Goal: Communication & Community: Answer question/provide support

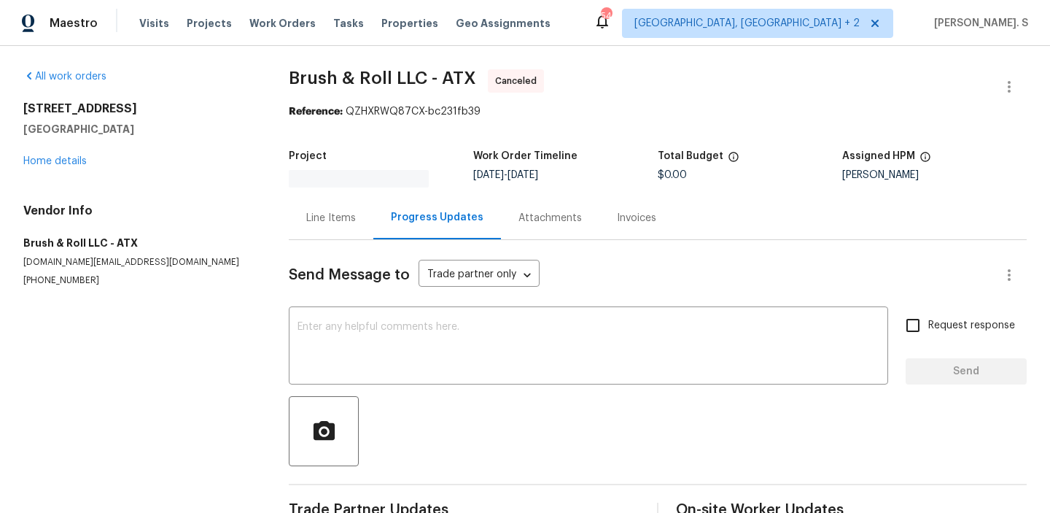
scroll to position [1, 0]
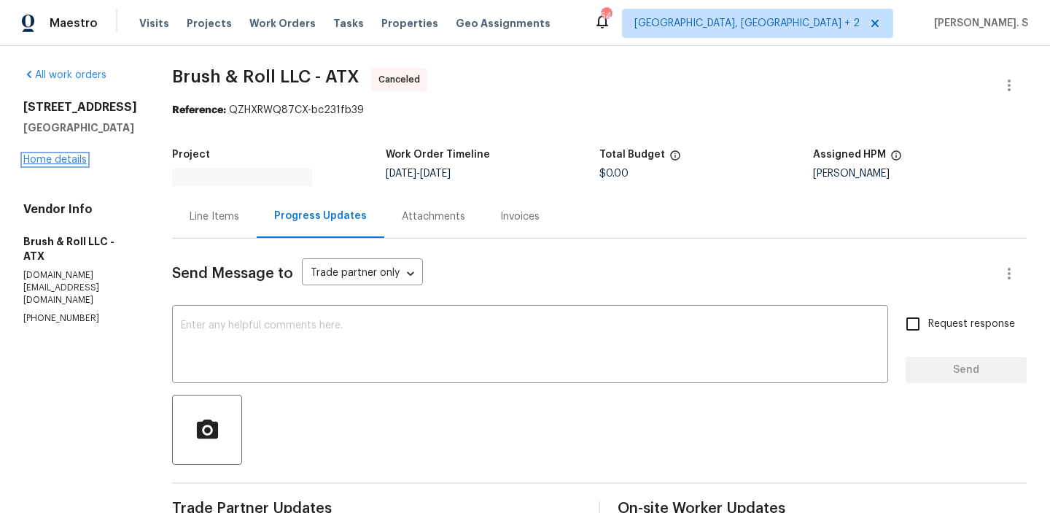
click at [60, 165] on link "Home details" at bounding box center [54, 160] width 63 height 10
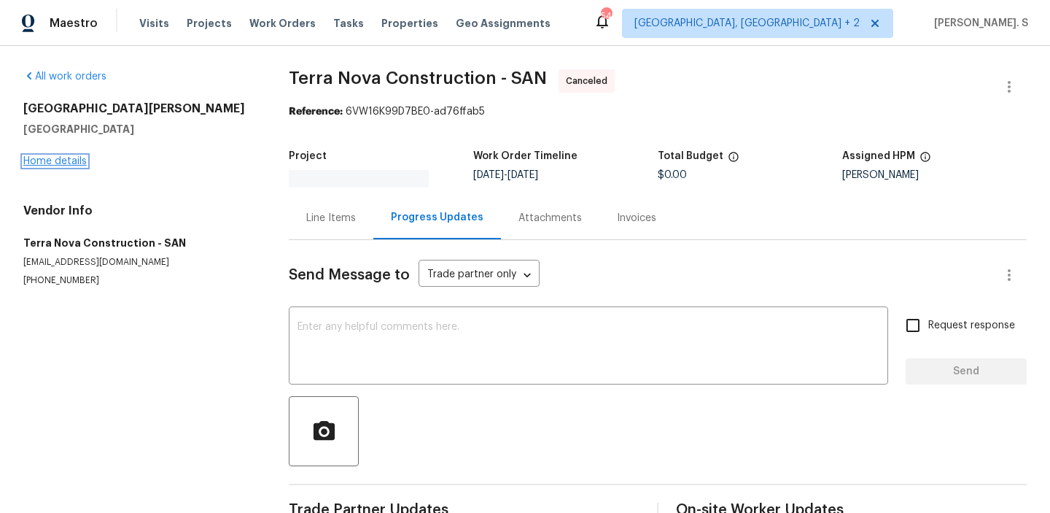
click at [53, 165] on link "Home details" at bounding box center [54, 161] width 63 height 10
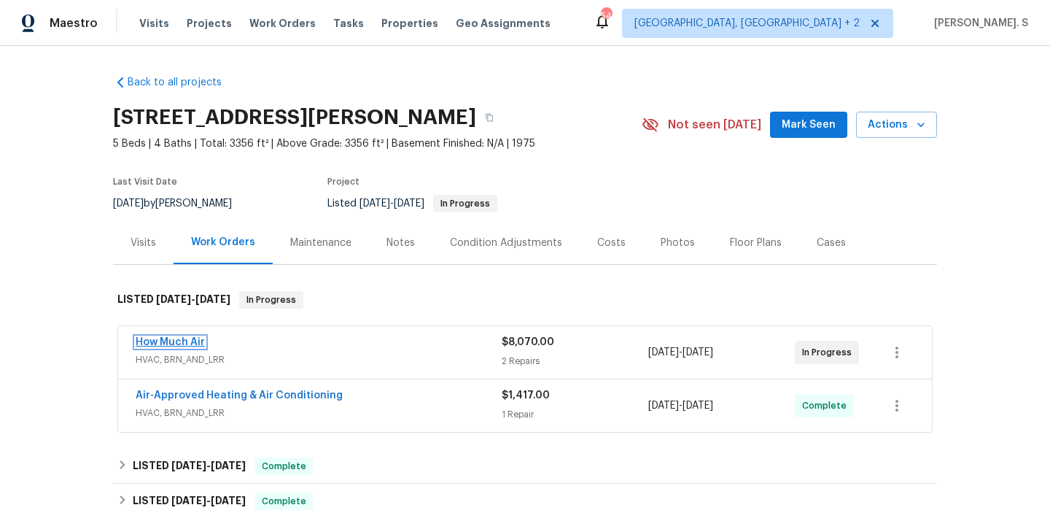
click at [177, 342] on link "How Much Air" at bounding box center [170, 342] width 69 height 10
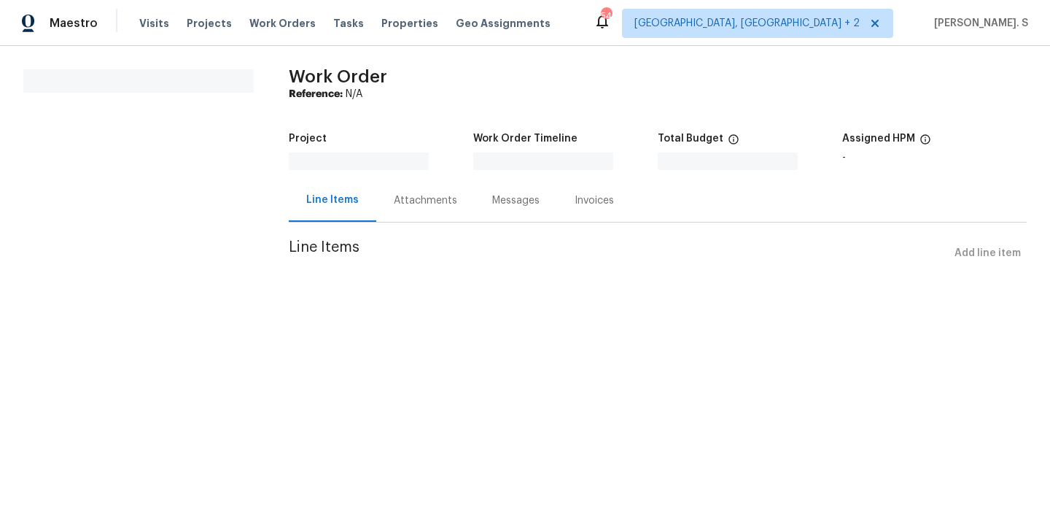
click at [433, 236] on section "Work Order Reference: N/A Project Work Order Timeline Total Budget $0.00 Assign…" at bounding box center [658, 176] width 738 height 215
click at [423, 222] on div "Line Items Progress Updates Attachments Invoices" at bounding box center [658, 201] width 738 height 44
click at [423, 222] on section "Work Order Reference: N/A Project Work Order Timeline Total Budget $0.00 Assign…" at bounding box center [658, 176] width 738 height 215
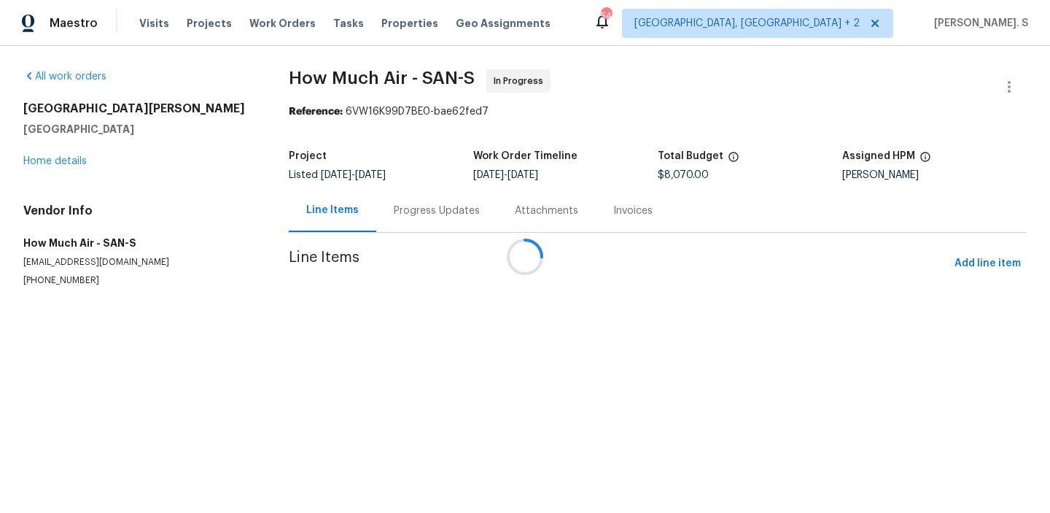
click at [418, 214] on div at bounding box center [525, 256] width 1050 height 513
click at [515, 214] on div "Attachments" at bounding box center [546, 211] width 63 height 15
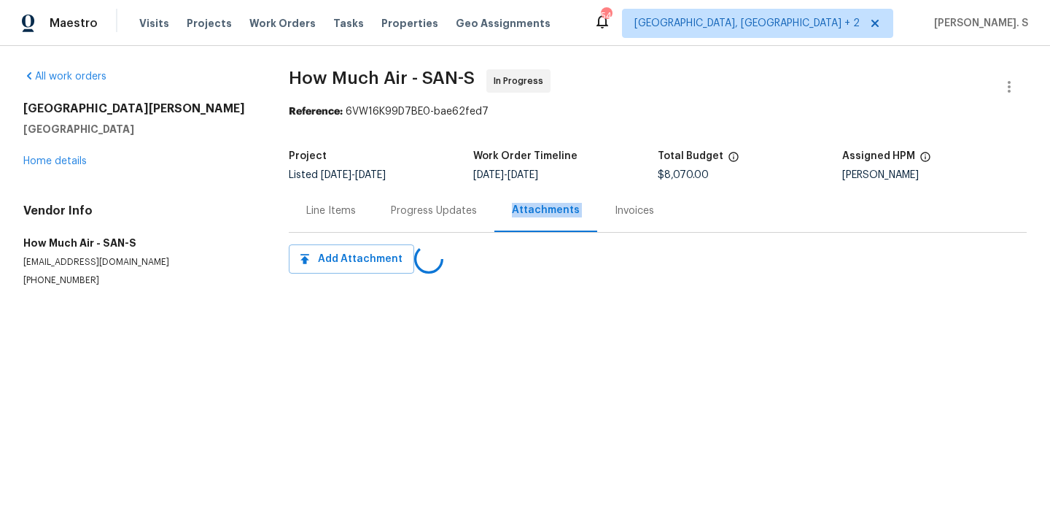
click at [418, 214] on div "Progress Updates" at bounding box center [434, 211] width 86 height 15
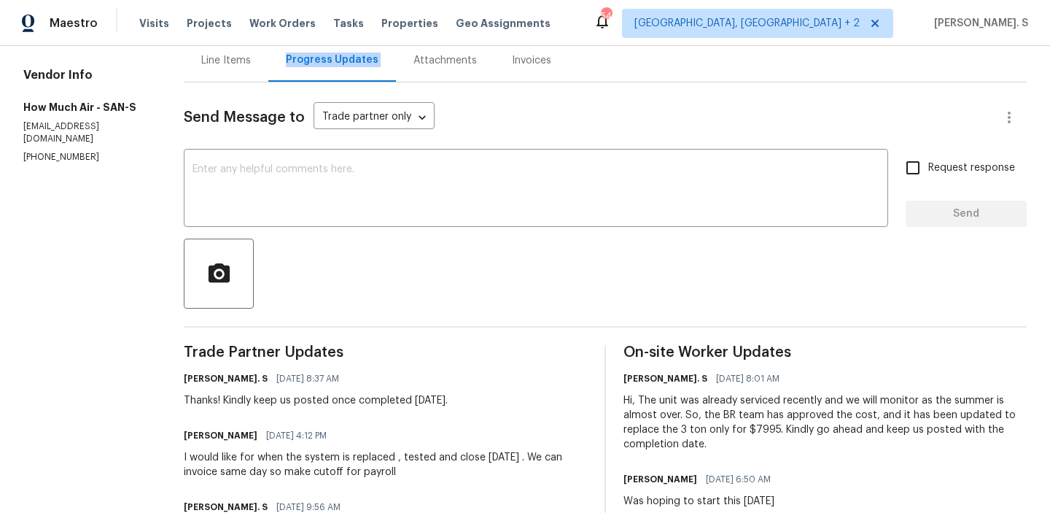
scroll to position [174, 0]
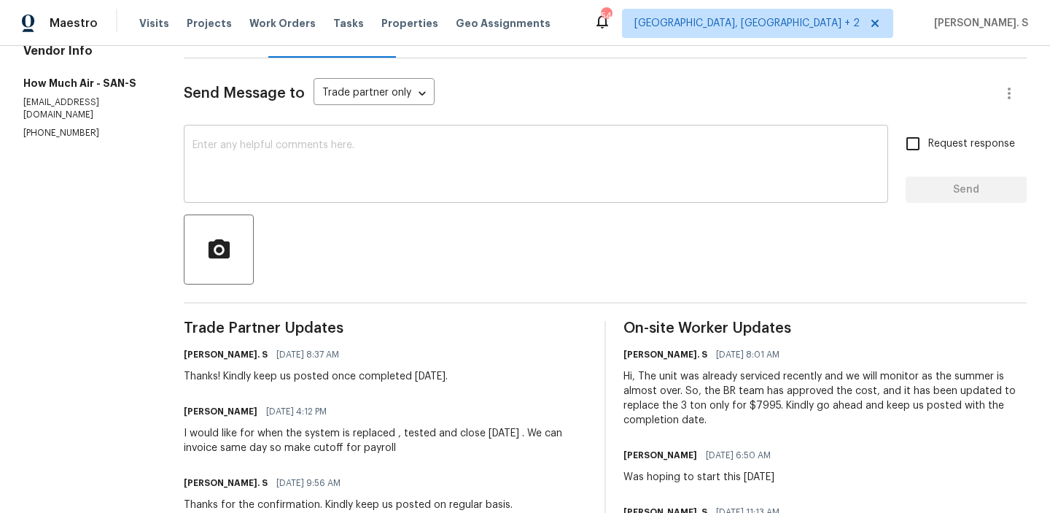
click at [600, 147] on textarea at bounding box center [536, 165] width 687 height 51
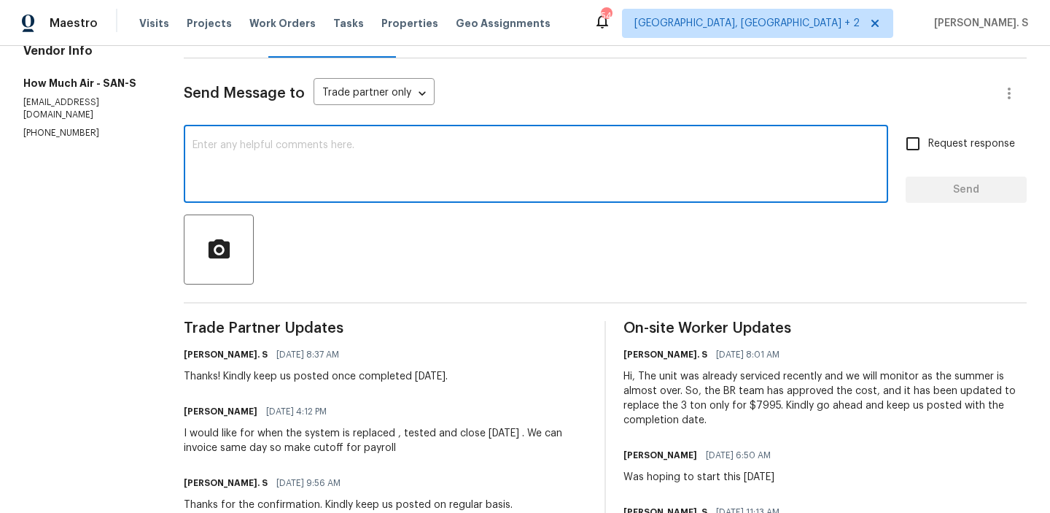
paste textarea "May we have an update on the progress of the work order?"
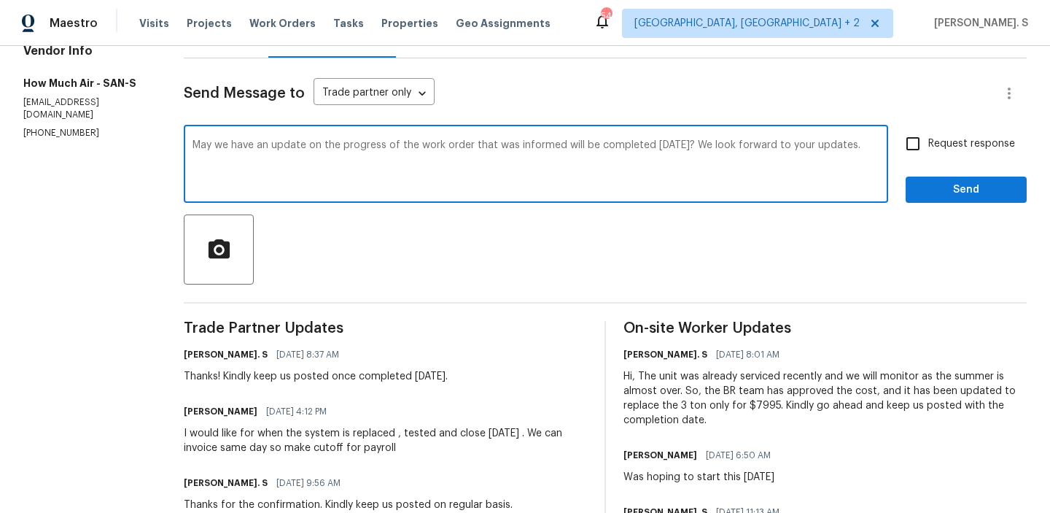
click at [0, 0] on div "we were" at bounding box center [0, 0] width 0 height 0
type textarea "May we have an update on the progress of the work order that we were informed w…"
click at [934, 140] on span "Request response" at bounding box center [972, 143] width 87 height 15
click at [929, 140] on input "Request response" at bounding box center [913, 143] width 31 height 31
checkbox input "true"
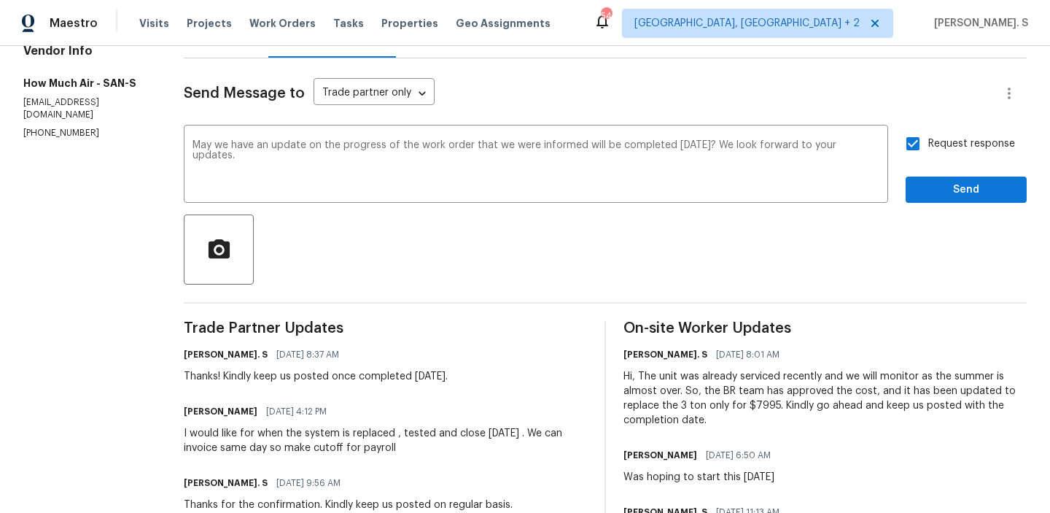
click at [935, 198] on button "Send" at bounding box center [966, 190] width 121 height 27
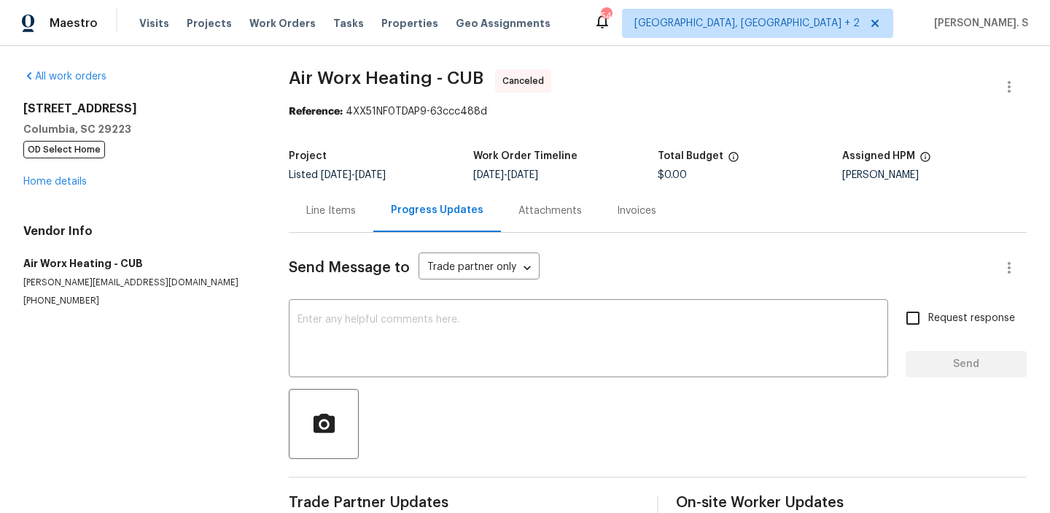
click at [46, 136] on h5 "Columbia, SC 29223" at bounding box center [138, 129] width 230 height 15
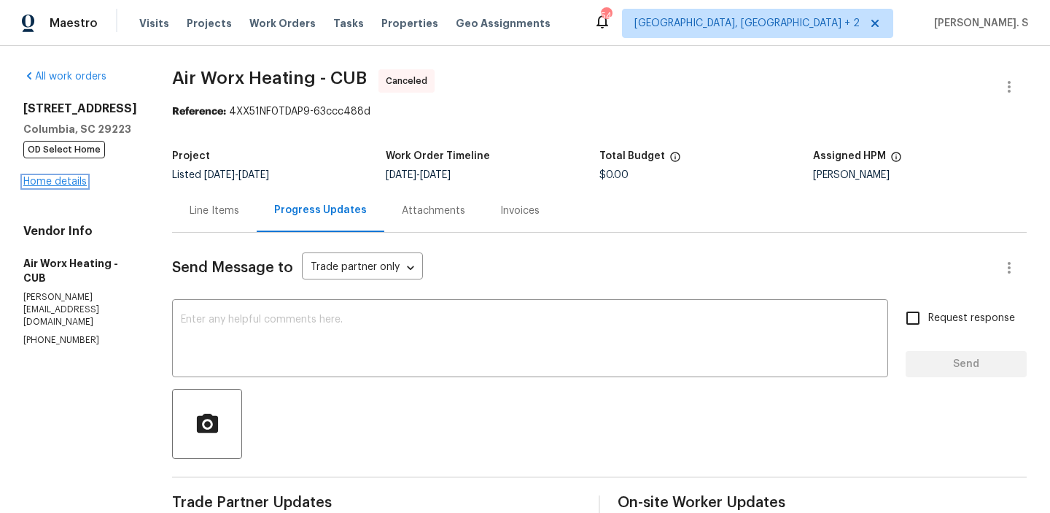
click at [50, 187] on link "Home details" at bounding box center [54, 182] width 63 height 10
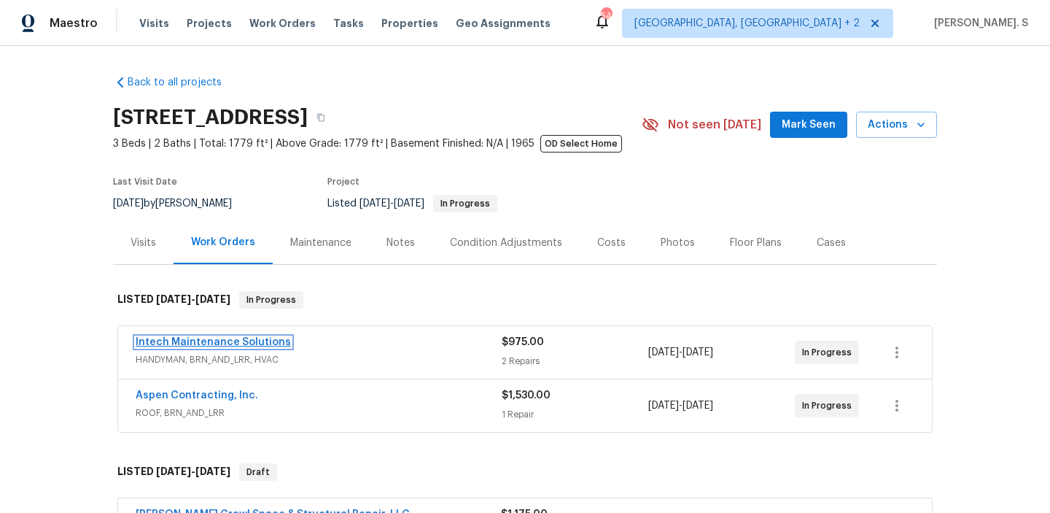
click at [211, 345] on link "Intech Maintenance Solutions" at bounding box center [213, 342] width 155 height 10
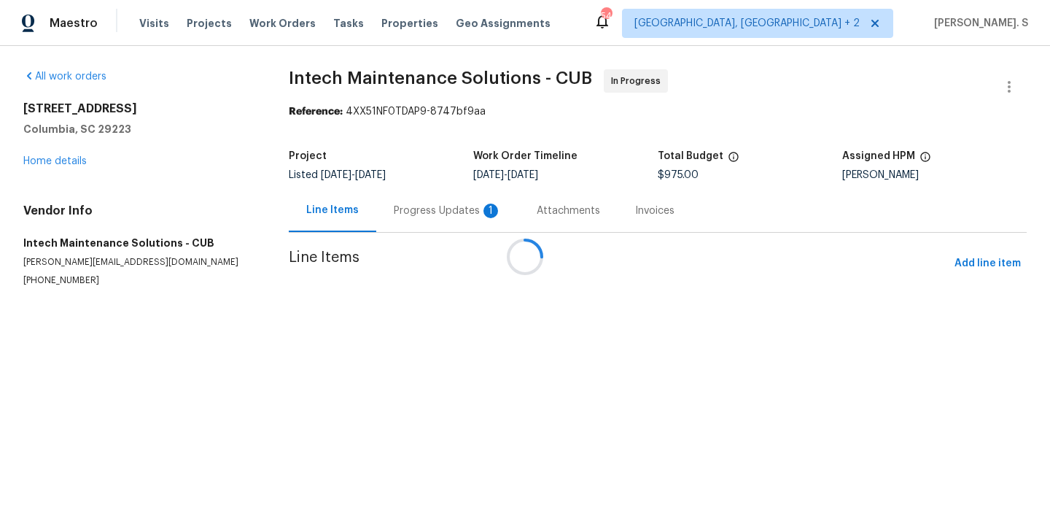
click at [413, 204] on div at bounding box center [525, 256] width 1050 height 513
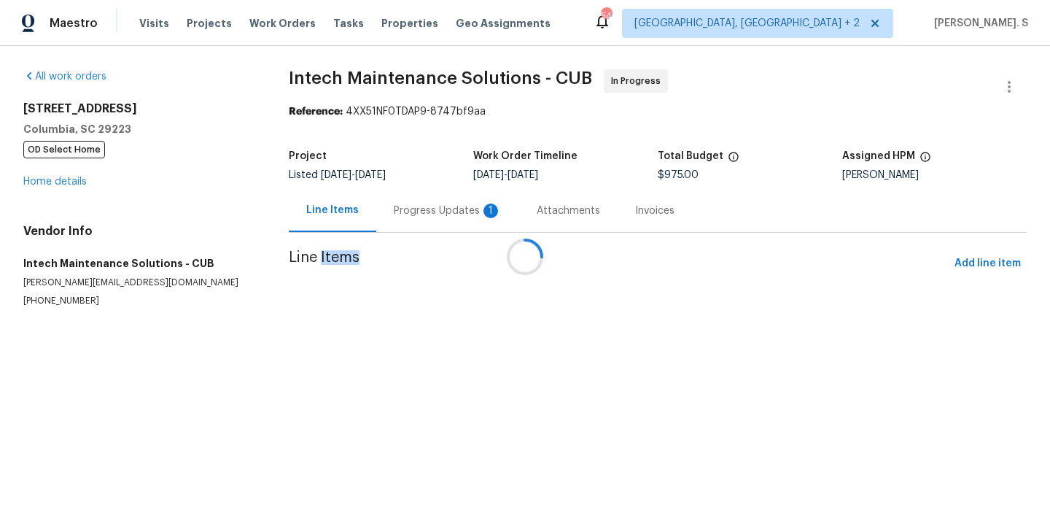
click at [413, 204] on div at bounding box center [525, 256] width 1050 height 513
click at [413, 204] on div "Progress Updates 1" at bounding box center [448, 211] width 108 height 15
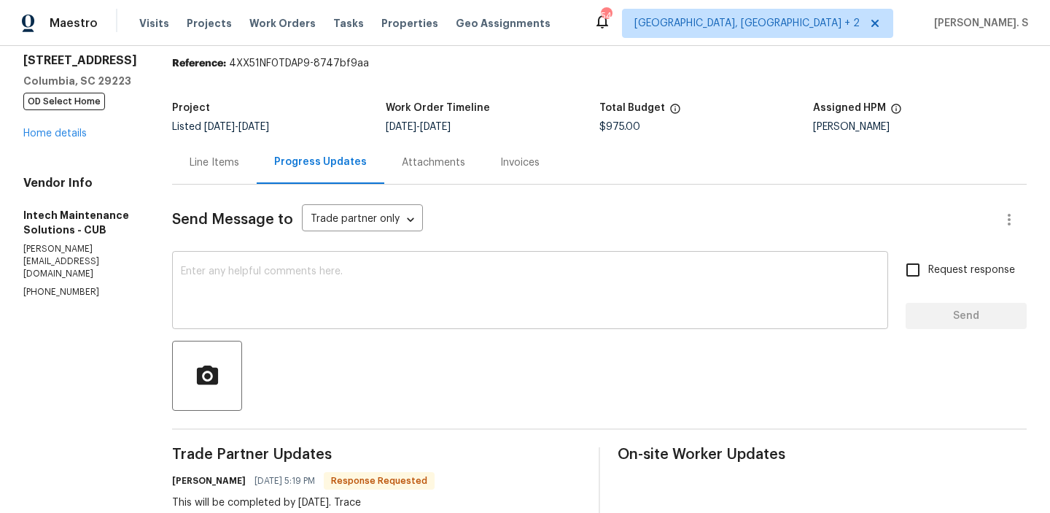
scroll to position [21, 0]
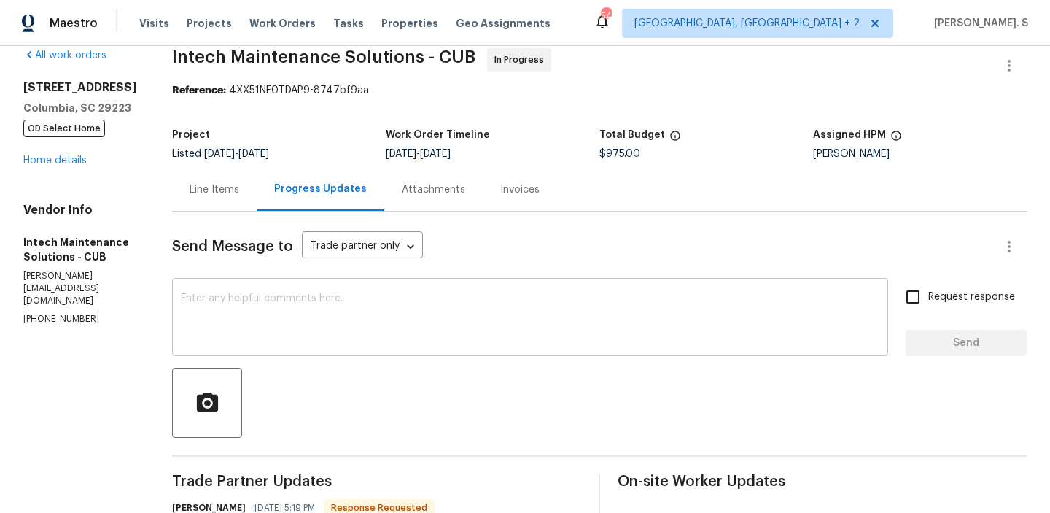
click at [334, 301] on textarea at bounding box center [530, 318] width 699 height 51
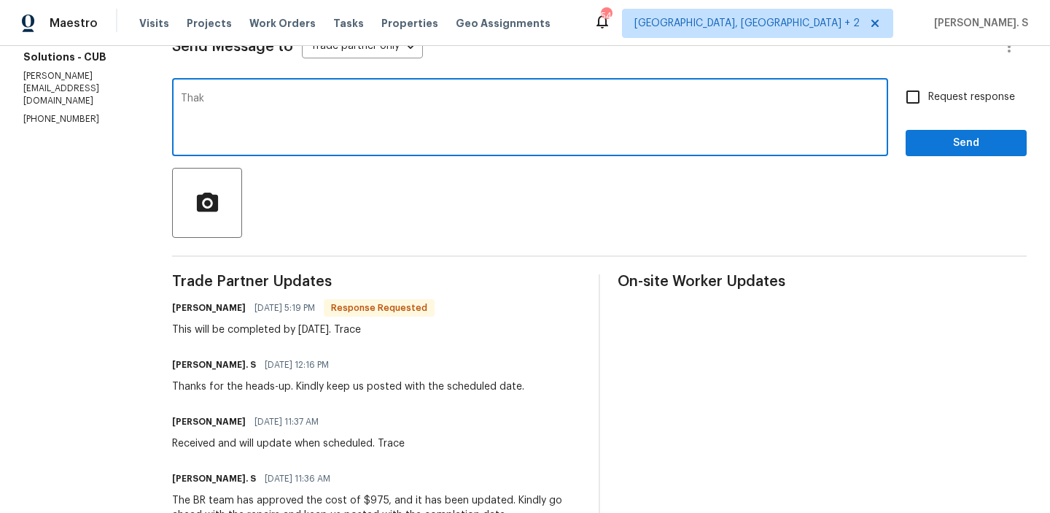
scroll to position [220, 0]
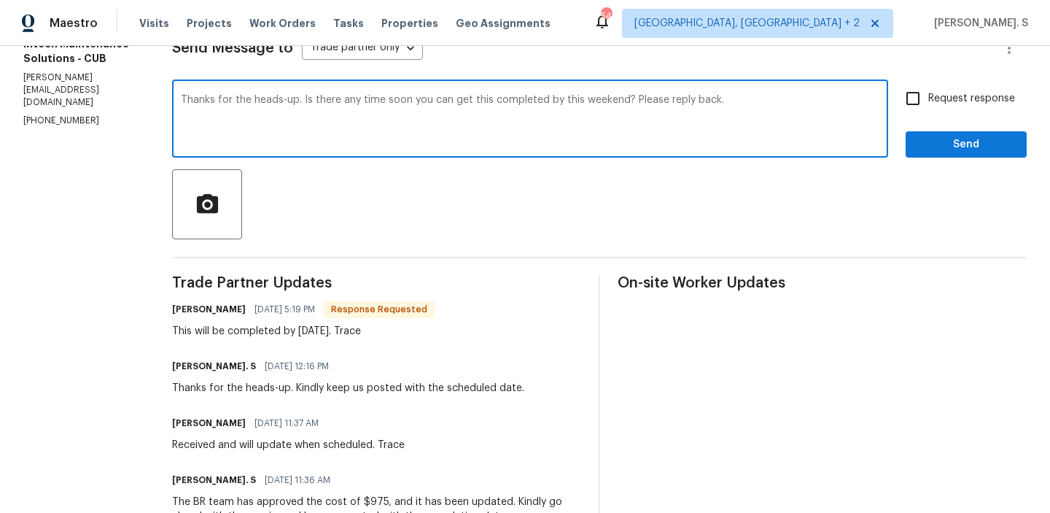
type textarea "Thanks for the heads-up. Is there any time soon you can get this completed by t…"
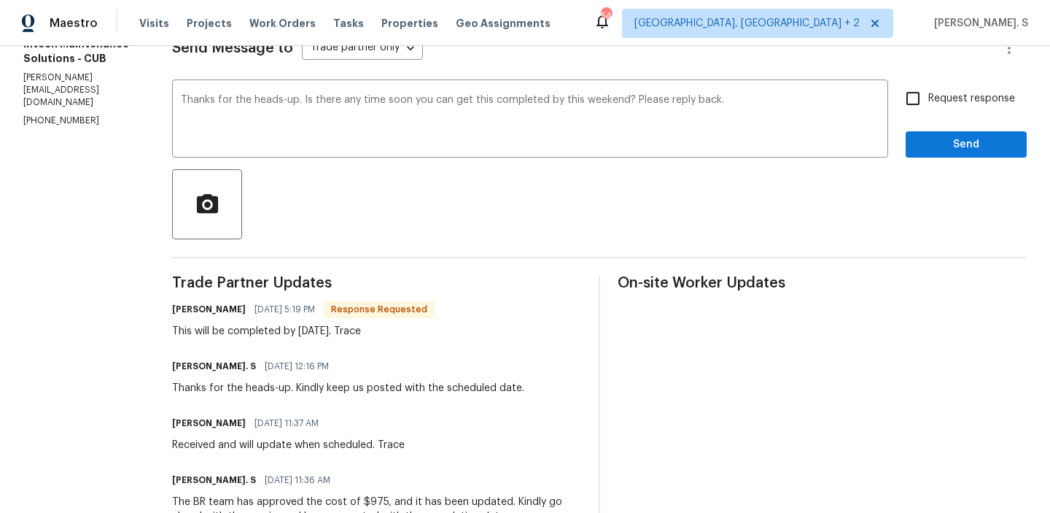
copy div "This will be completed by Aug 24. Trace"
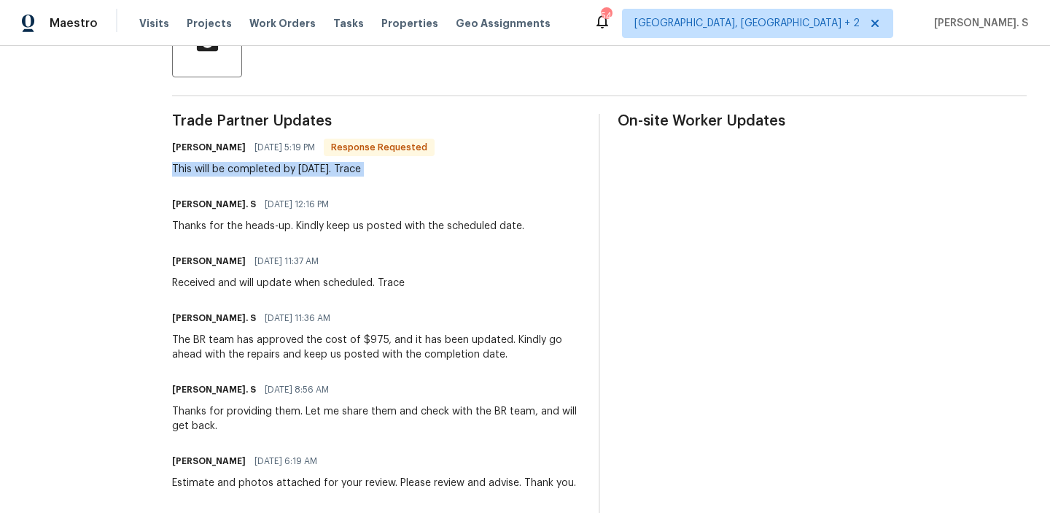
scroll to position [0, 0]
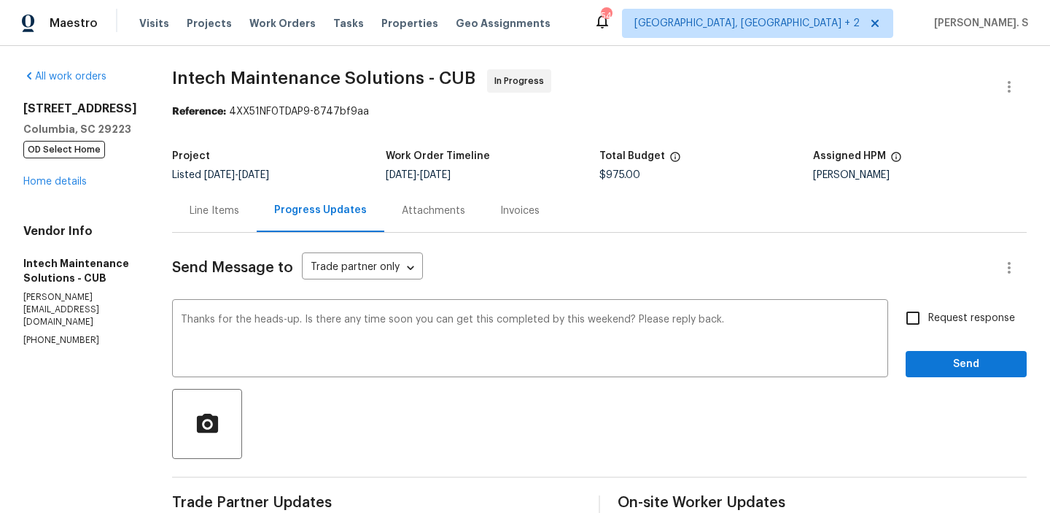
click at [979, 319] on span "Request response" at bounding box center [972, 318] width 87 height 15
click at [929, 319] on input "Request response" at bounding box center [913, 318] width 31 height 31
checkbox input "true"
click at [972, 349] on div "Request response Send" at bounding box center [966, 340] width 121 height 74
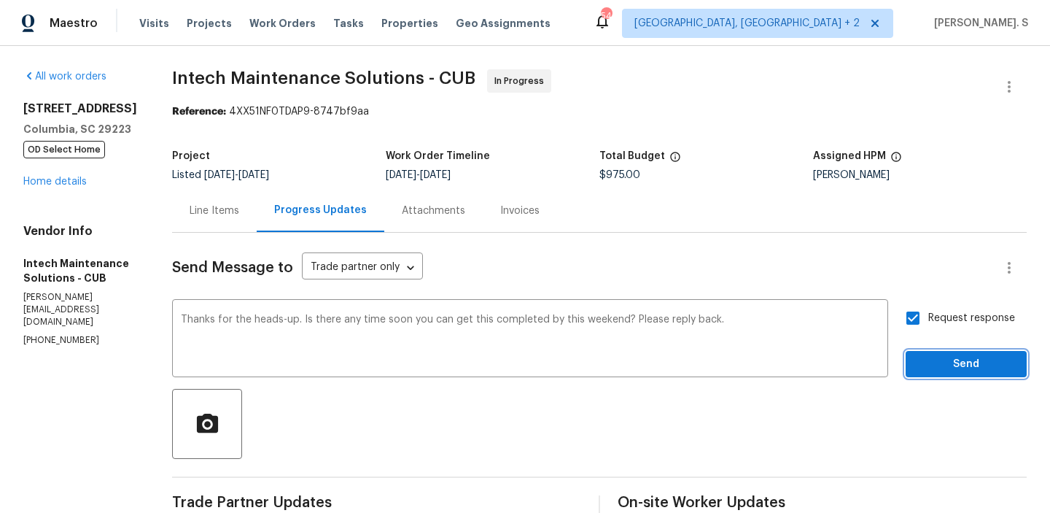
click at [947, 368] on span "Send" at bounding box center [967, 364] width 98 height 18
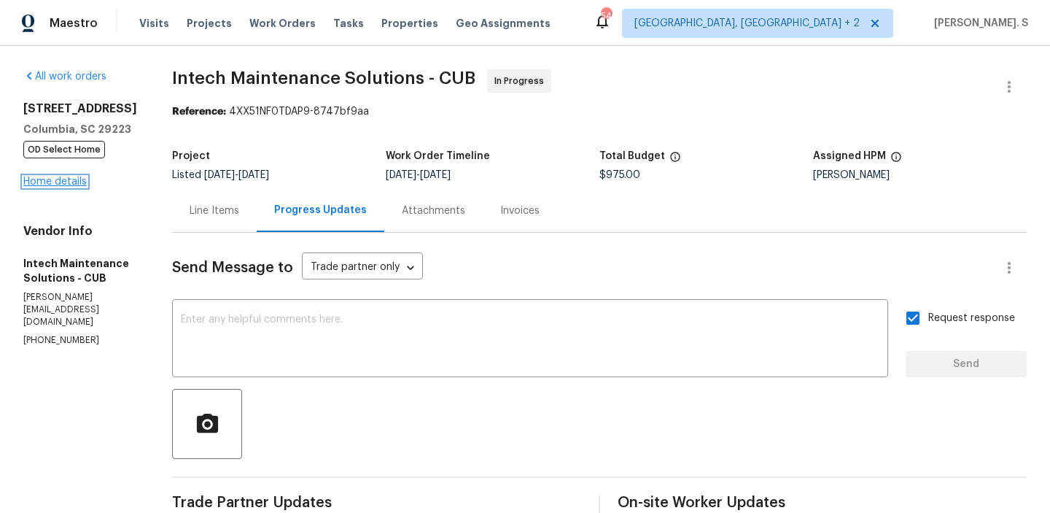
click at [29, 187] on link "Home details" at bounding box center [54, 182] width 63 height 10
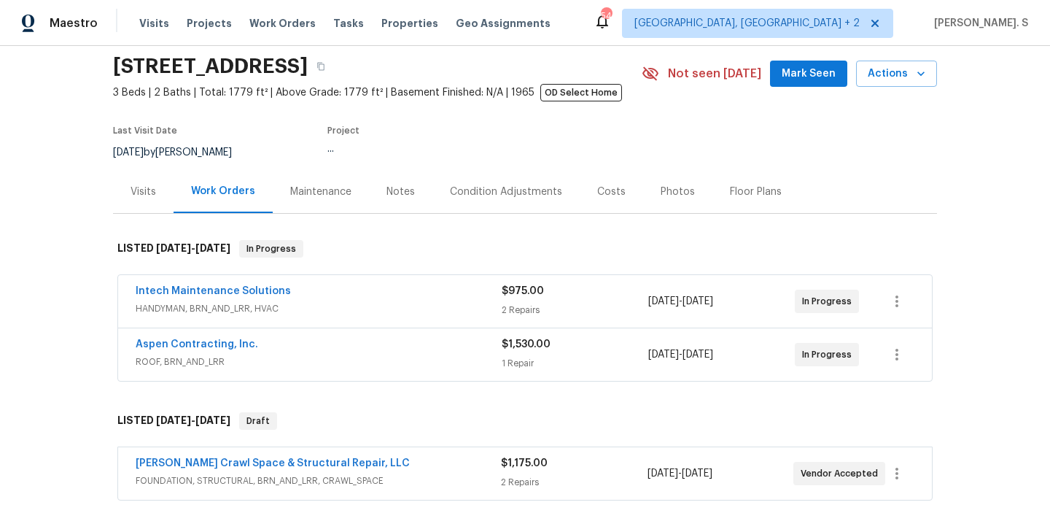
scroll to position [98, 0]
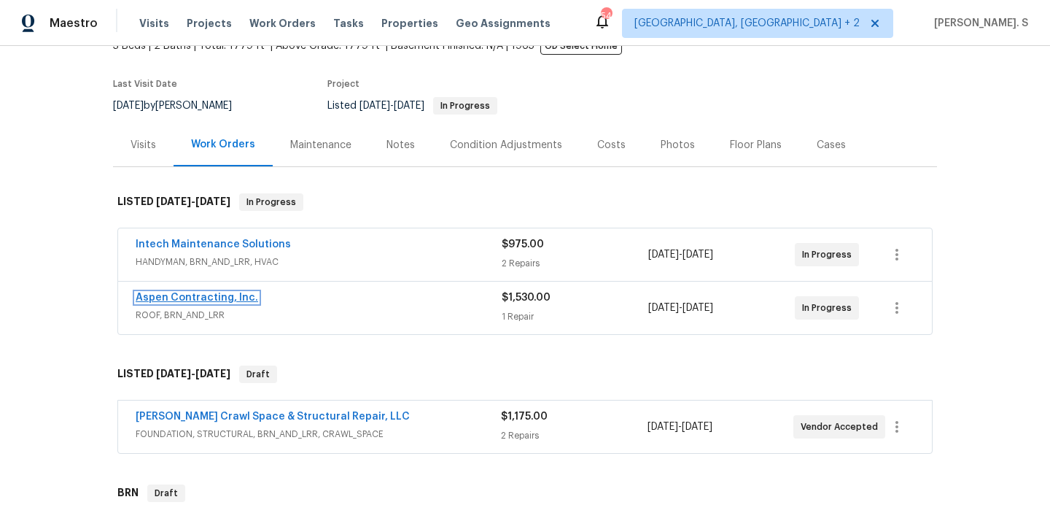
click at [225, 296] on link "Aspen Contracting, Inc." at bounding box center [197, 297] width 123 height 10
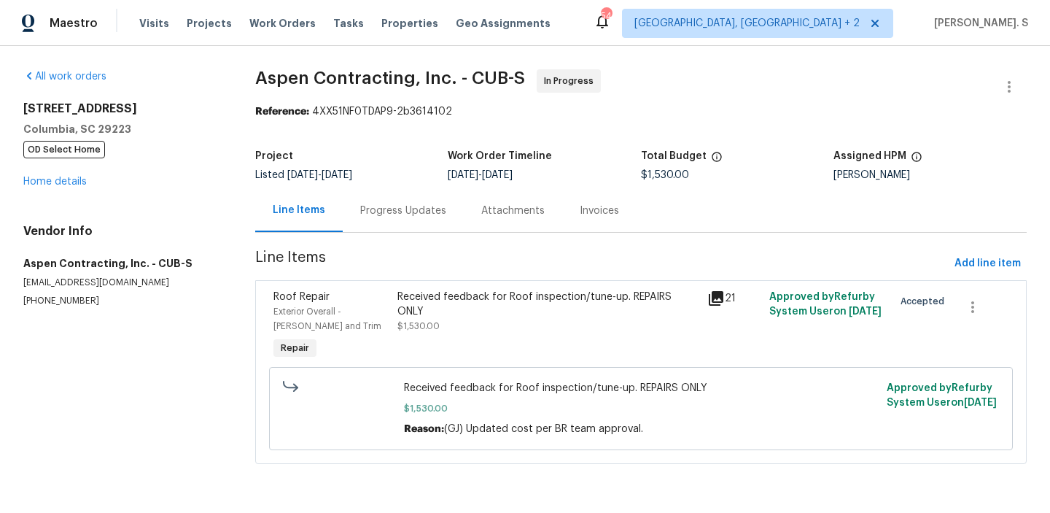
click at [411, 206] on div "Progress Updates" at bounding box center [403, 211] width 86 height 15
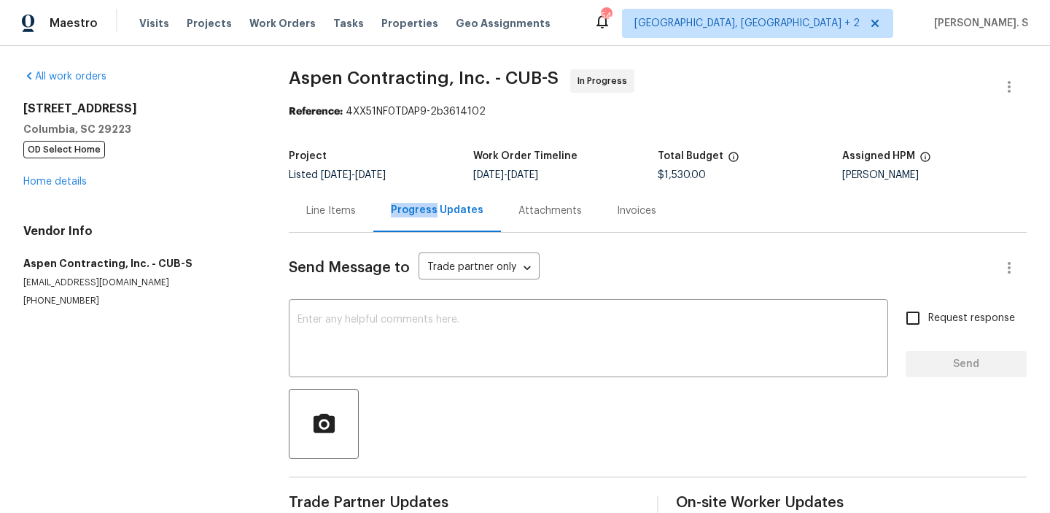
click at [411, 206] on div "Progress Updates" at bounding box center [437, 210] width 93 height 15
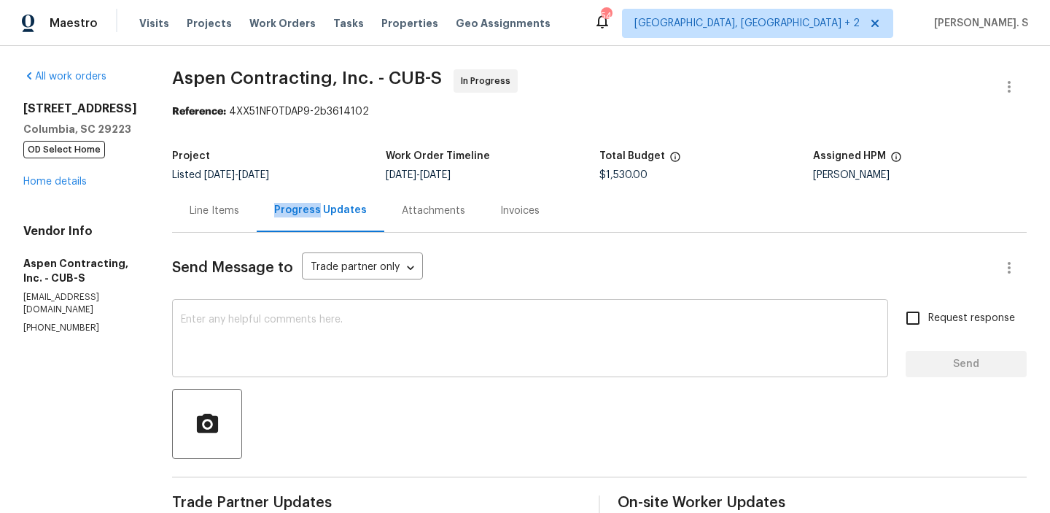
click at [442, 360] on textarea at bounding box center [530, 339] width 699 height 51
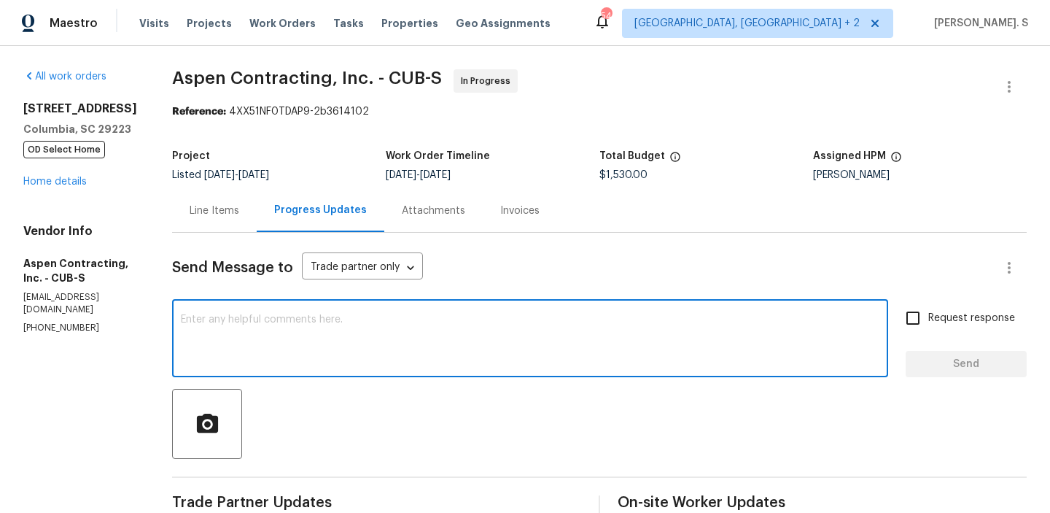
paste textarea "May we have an update on the progress of the work order?"
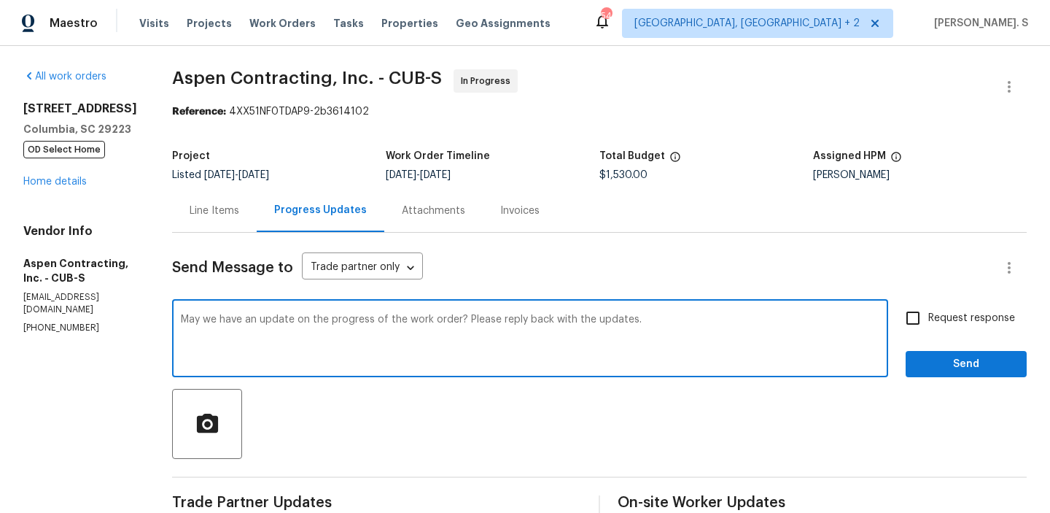
type textarea "May we have an update on the progress of the work order? Please reply back with…"
click at [972, 332] on label "Request response" at bounding box center [956, 318] width 117 height 31
click at [929, 332] on input "Request response" at bounding box center [913, 318] width 31 height 31
checkbox input "true"
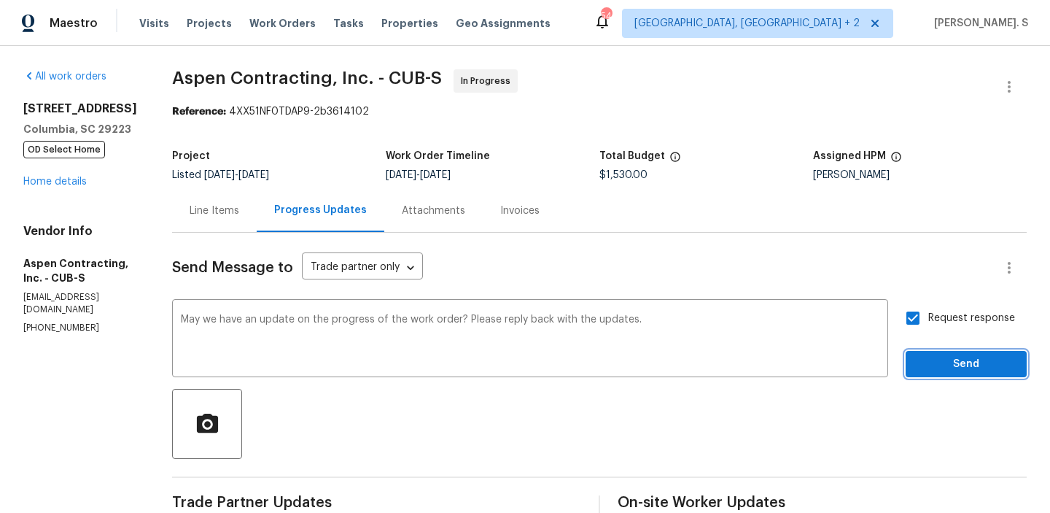
click at [960, 372] on span "Send" at bounding box center [967, 364] width 98 height 18
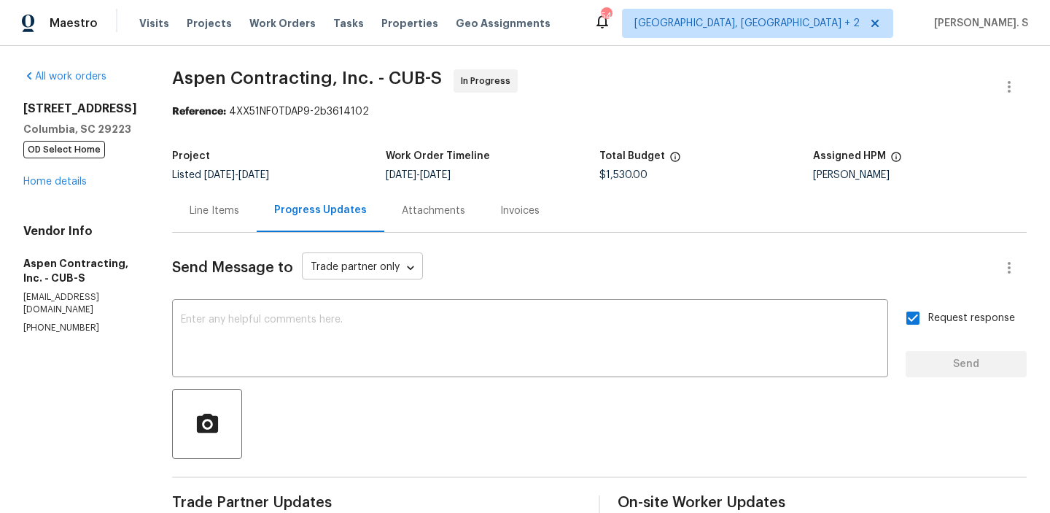
scroll to position [106, 0]
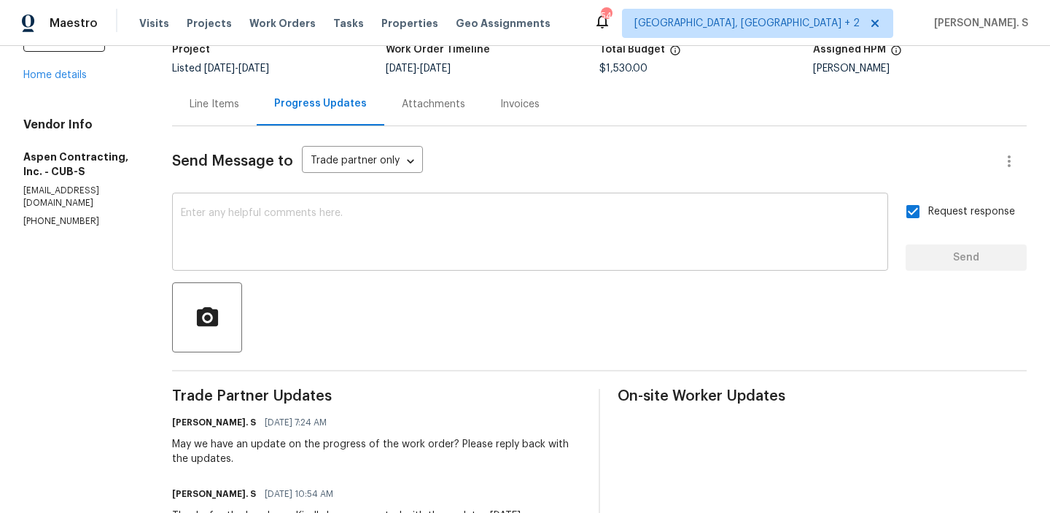
click at [314, 264] on div "x ​" at bounding box center [530, 233] width 716 height 74
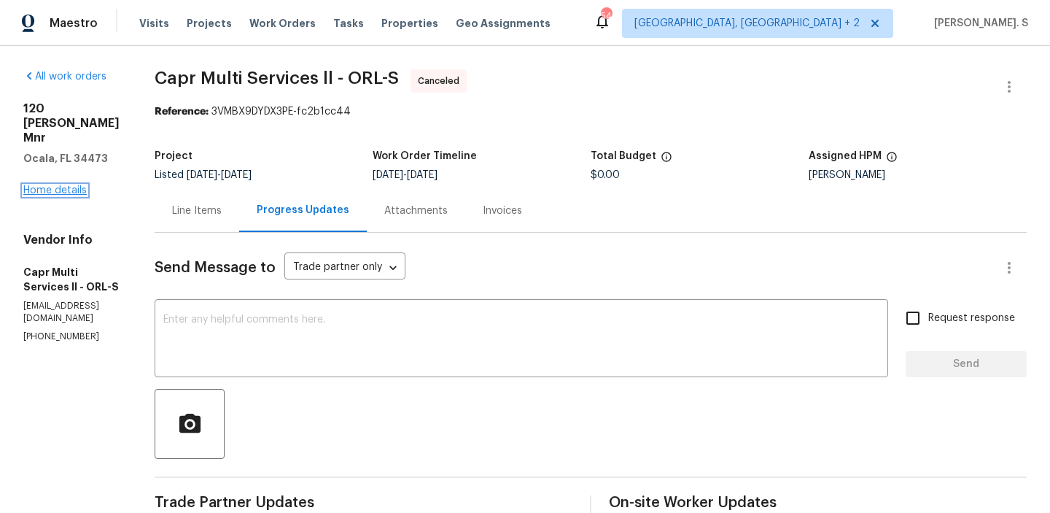
click at [34, 185] on link "Home details" at bounding box center [54, 190] width 63 height 10
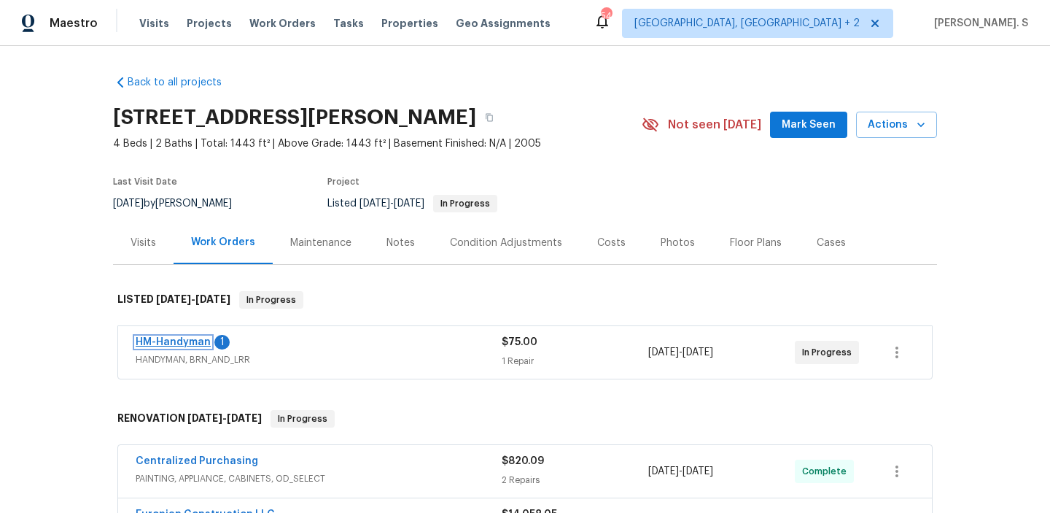
click at [177, 344] on link "HM-Handyman" at bounding box center [173, 342] width 75 height 10
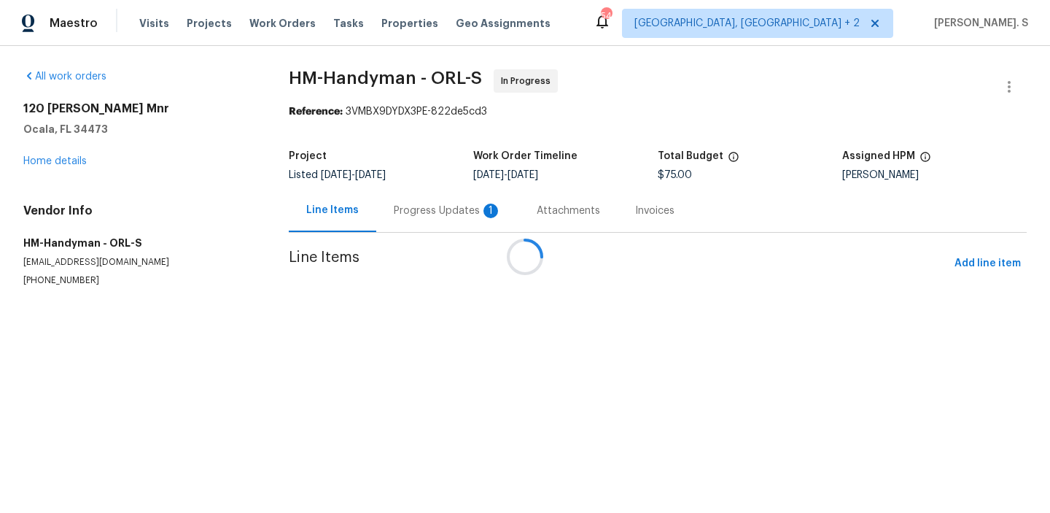
click at [474, 204] on div at bounding box center [525, 256] width 1050 height 513
click at [537, 204] on div "Attachments" at bounding box center [568, 211] width 63 height 15
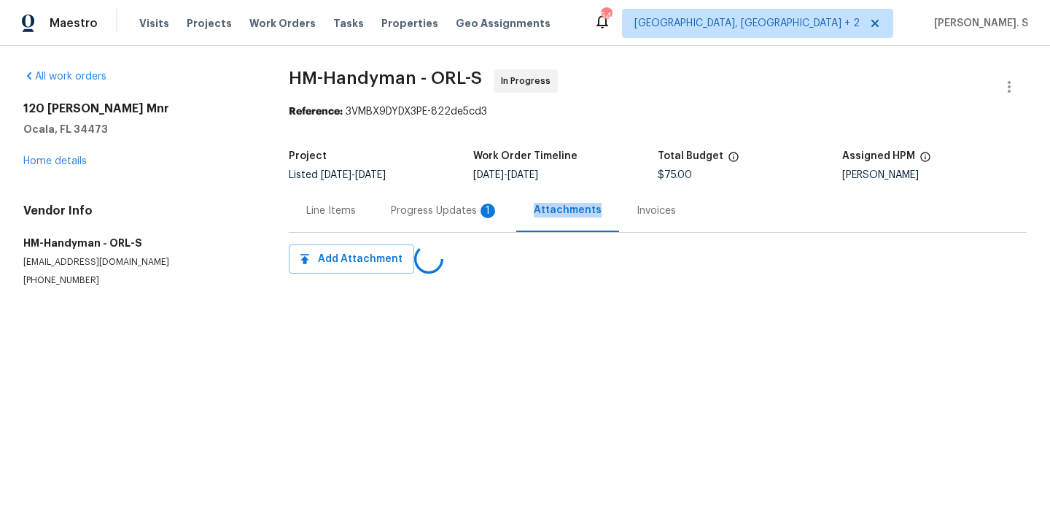
click at [474, 204] on div "Progress Updates 1" at bounding box center [445, 211] width 108 height 15
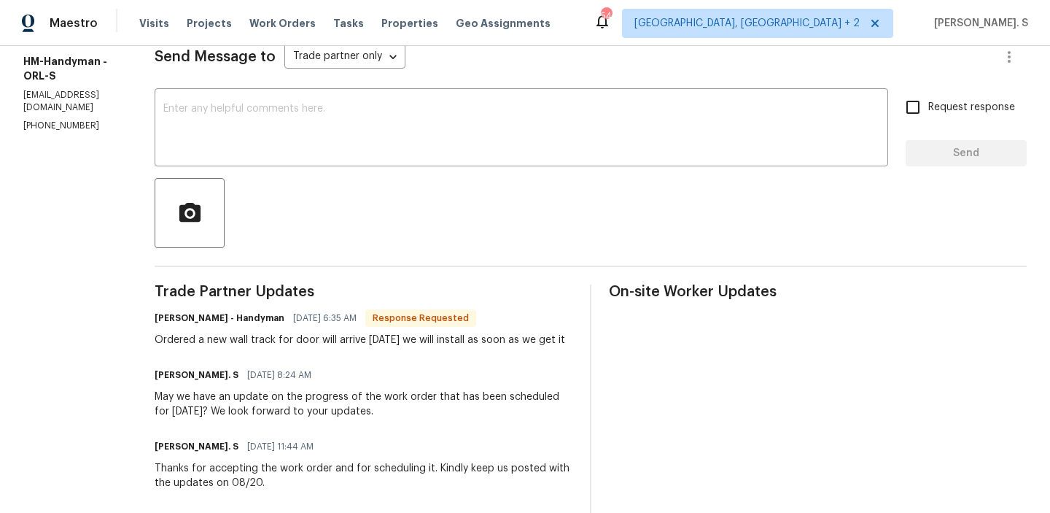
scroll to position [224, 0]
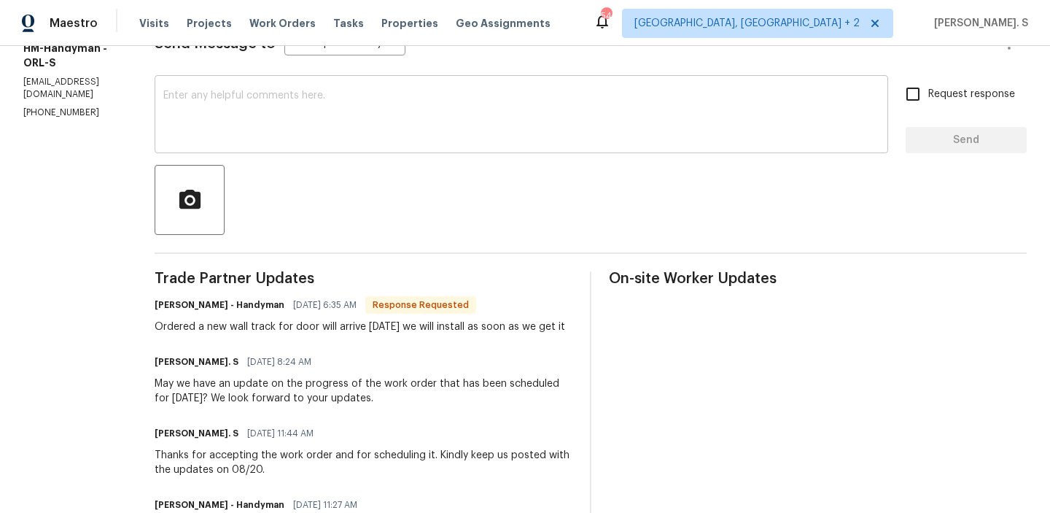
click at [329, 82] on div "x ​" at bounding box center [522, 116] width 734 height 74
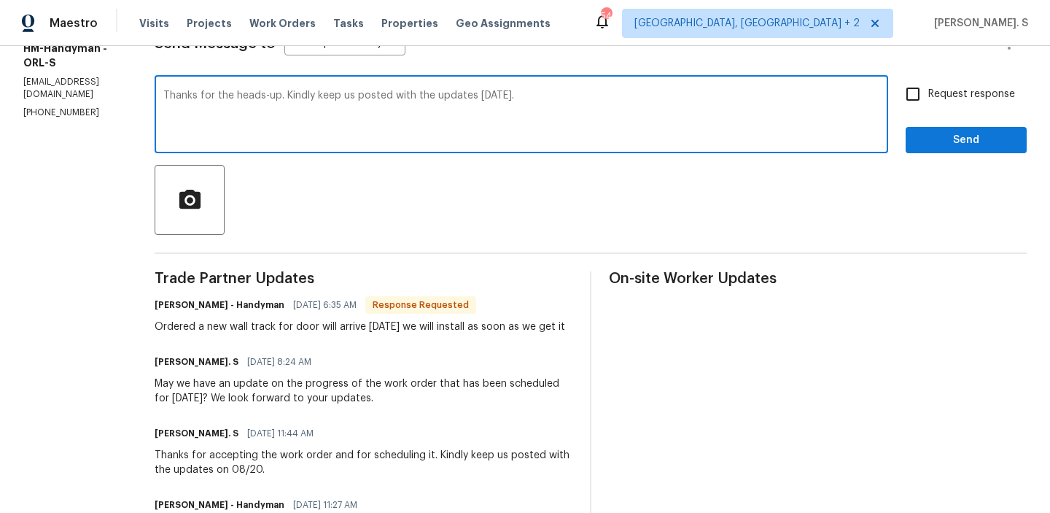
type textarea "Thanks for the heads-up. Kindly keep us posted with the updates [DATE]."
click at [295, 334] on div "Ordered a new wall track for door will arrive tomorrow we will install as soon …" at bounding box center [360, 326] width 411 height 15
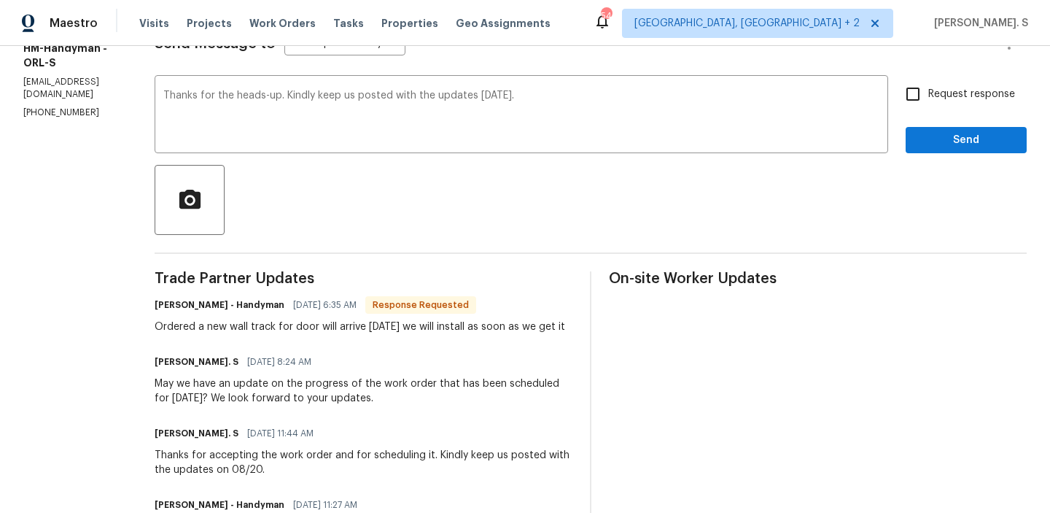
click at [295, 334] on div "Ordered a new wall track for door will arrive tomorrow we will install as soon …" at bounding box center [360, 326] width 411 height 15
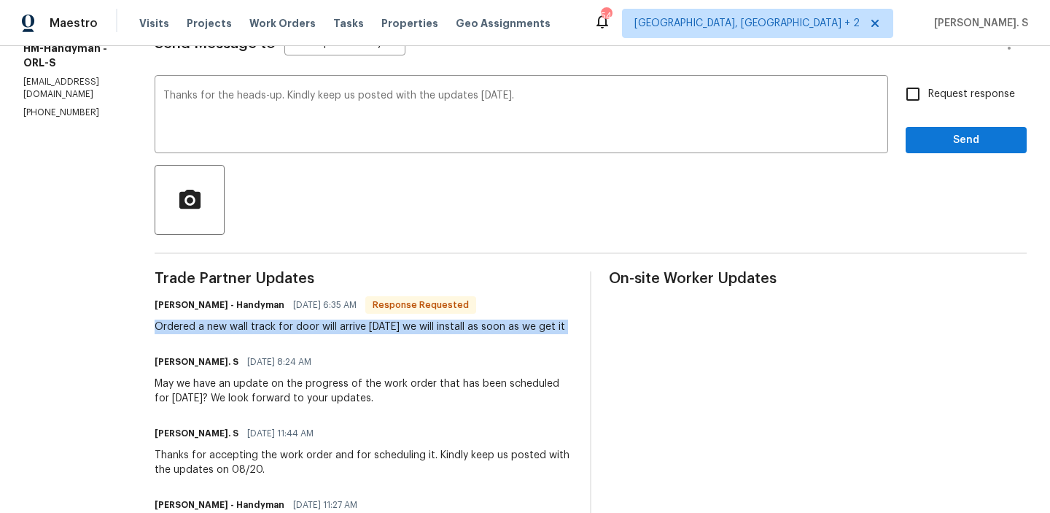
copy div "Ordered a new wall track for door will arrive tomorrow we will install as soon …"
click at [998, 95] on span "Request response" at bounding box center [972, 94] width 87 height 15
click at [929, 95] on input "Request response" at bounding box center [913, 94] width 31 height 31
checkbox input "true"
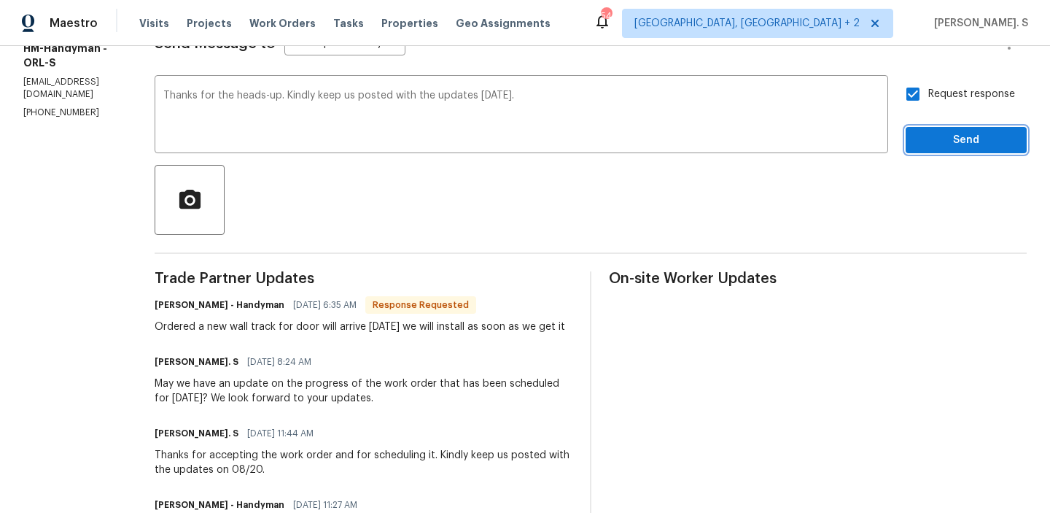
click at [941, 133] on span "Send" at bounding box center [967, 140] width 98 height 18
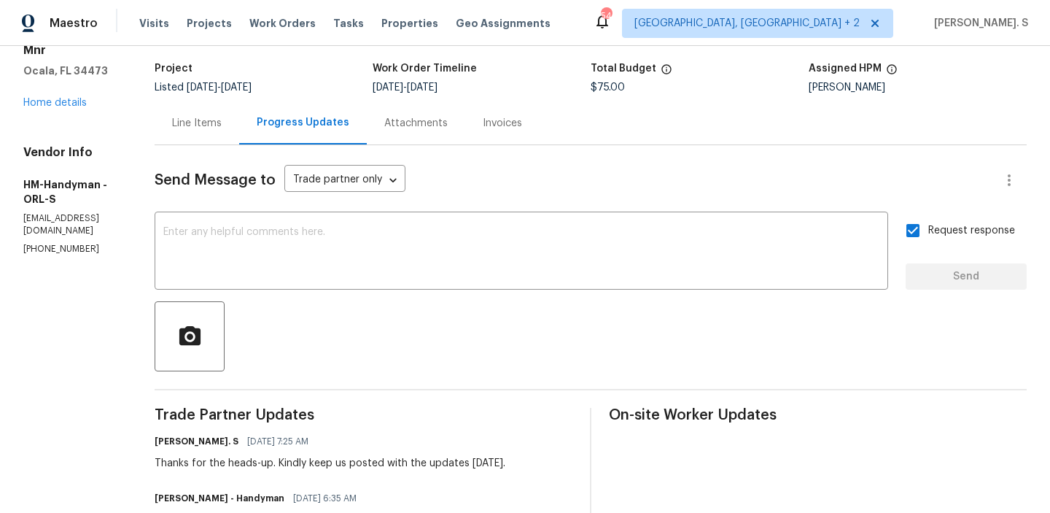
scroll to position [0, 0]
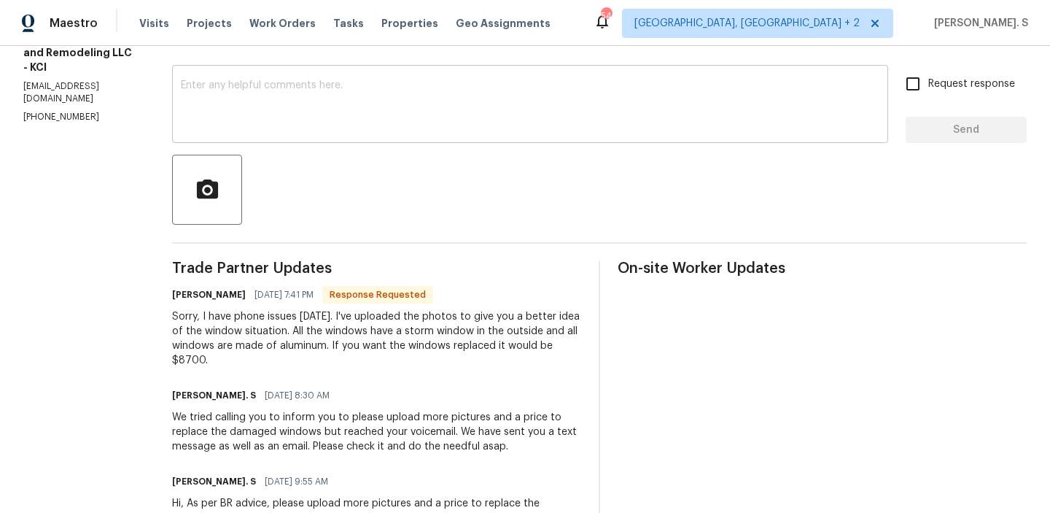
scroll to position [236, 0]
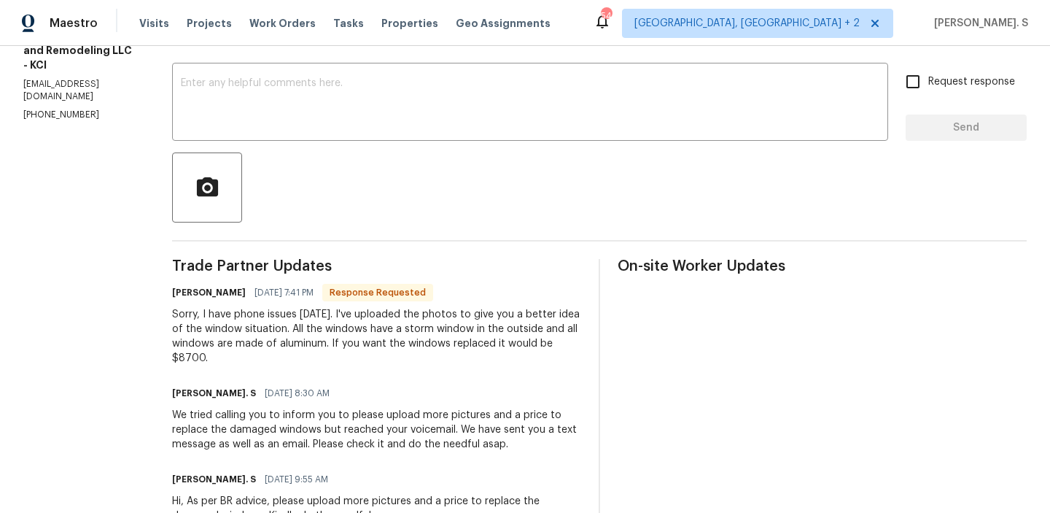
click at [288, 322] on div "Sorry, I have phone issues [DATE]. I've uploaded the photos to give you a bette…" at bounding box center [376, 336] width 409 height 58
click at [288, 322] on div "Sorry, I have phone issues today. I've uploaded the photos to give you a better…" at bounding box center [376, 336] width 409 height 58
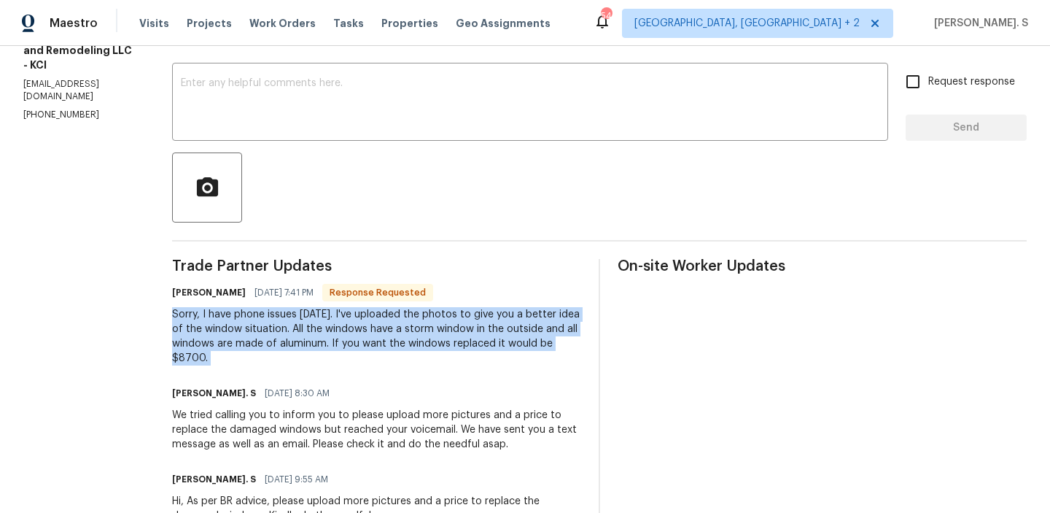
click at [288, 322] on div "Sorry, I have phone issues today. I've uploaded the photos to give you a better…" at bounding box center [376, 336] width 409 height 58
copy div "Sorry, I have phone issues today. I've uploaded the photos to give you a better…"
click at [406, 68] on div "x ​" at bounding box center [530, 103] width 716 height 74
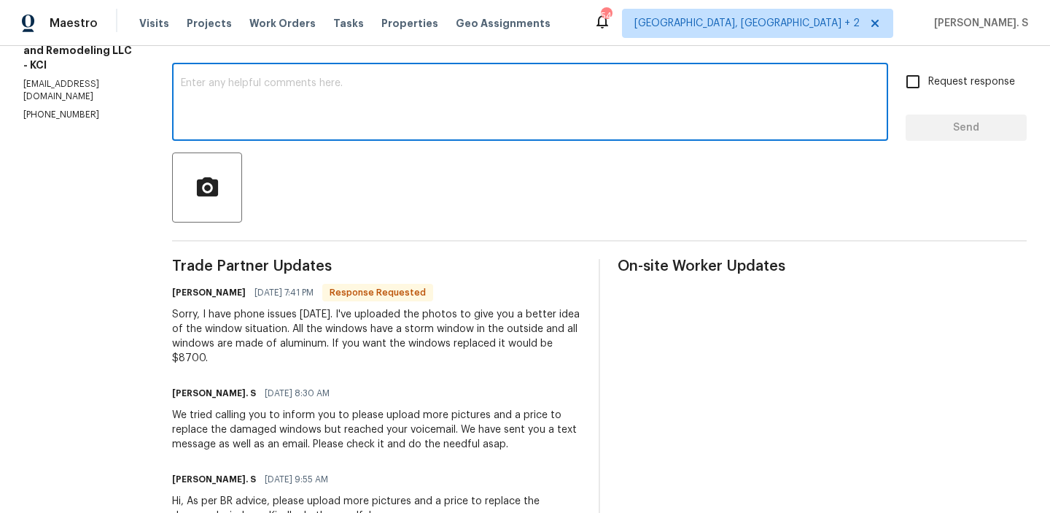
scroll to position [0, 0]
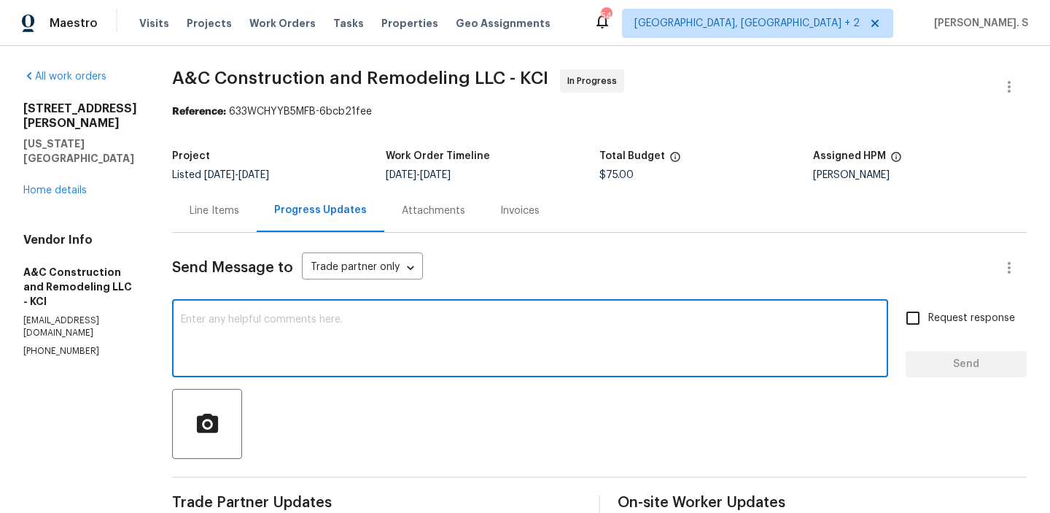
click at [334, 86] on span "A&C Construction and Remodeling LLC - KCI" at bounding box center [360, 78] width 376 height 18
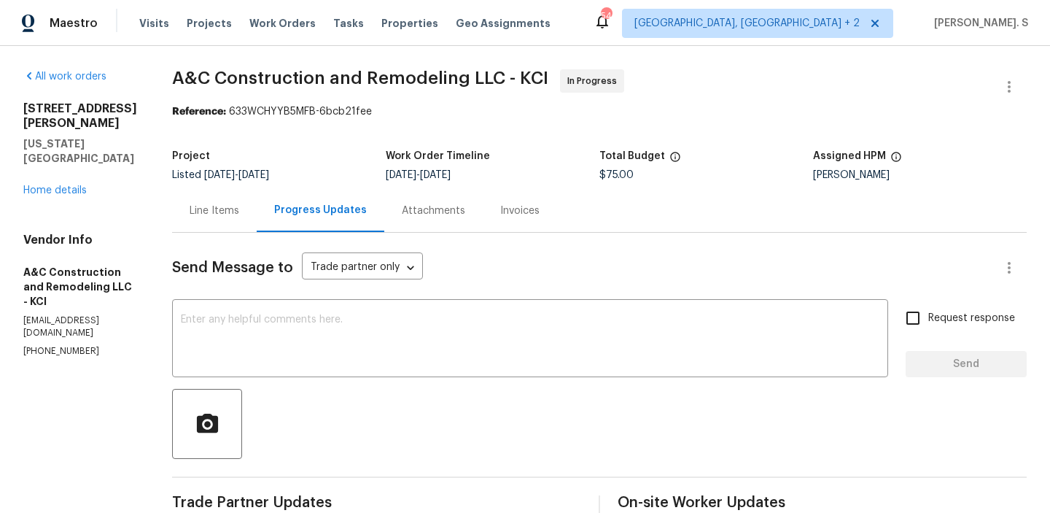
click at [334, 86] on span "A&C Construction and Remodeling LLC - KCI" at bounding box center [360, 78] width 376 height 18
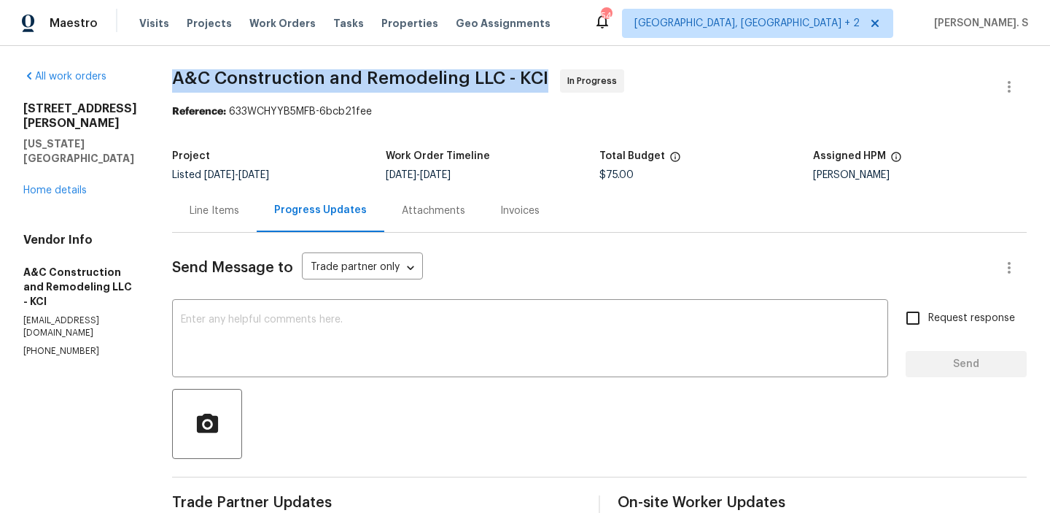
copy span "A&C Construction and Remodeling LLC - KCI"
click at [242, 220] on div "Line Items" at bounding box center [214, 210] width 85 height 43
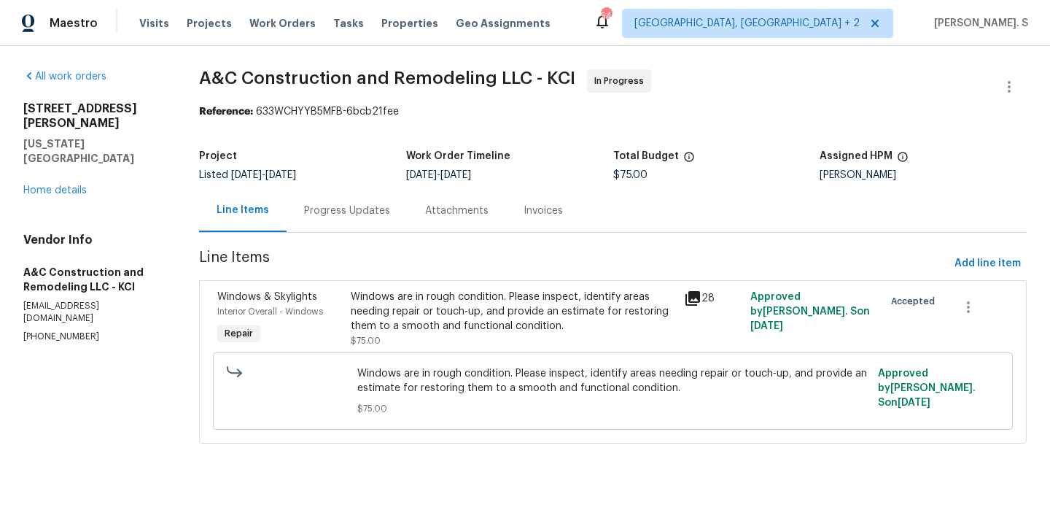
click at [446, 374] on span "Windows are in rough condition. Please inspect, identify areas needing repair o…" at bounding box center [613, 380] width 512 height 29
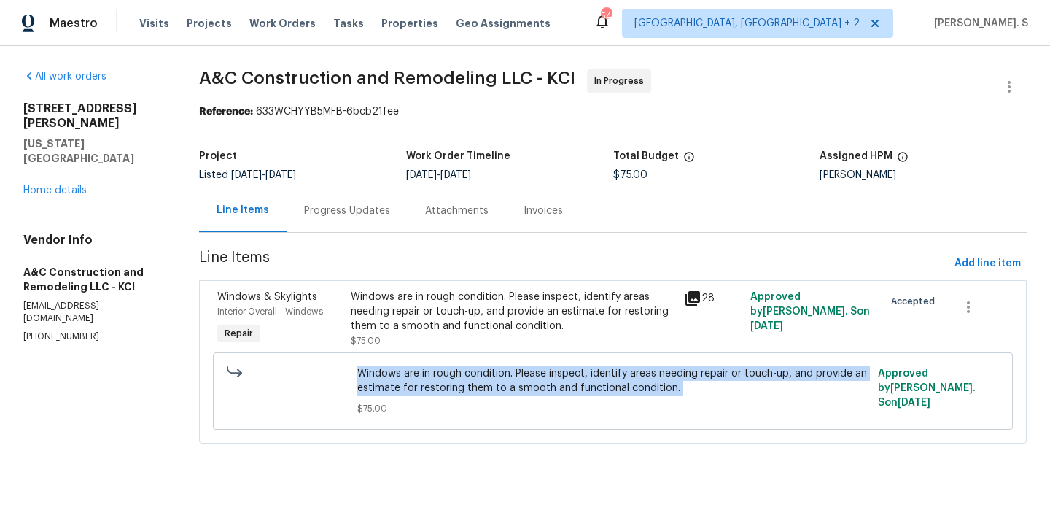
copy span "Windows are in rough condition. Please inspect, identify areas needing repair o…"
click at [376, 229] on div "Progress Updates" at bounding box center [347, 210] width 121 height 43
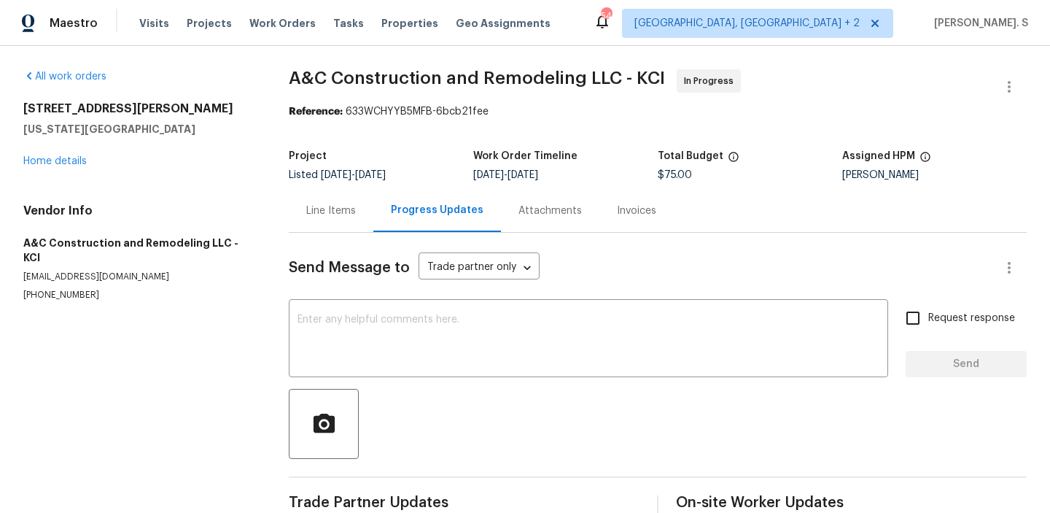
click at [384, 301] on div "Send Message to Trade partner only Trade partner only ​ x ​ Request response Se…" at bounding box center [658, 377] width 738 height 289
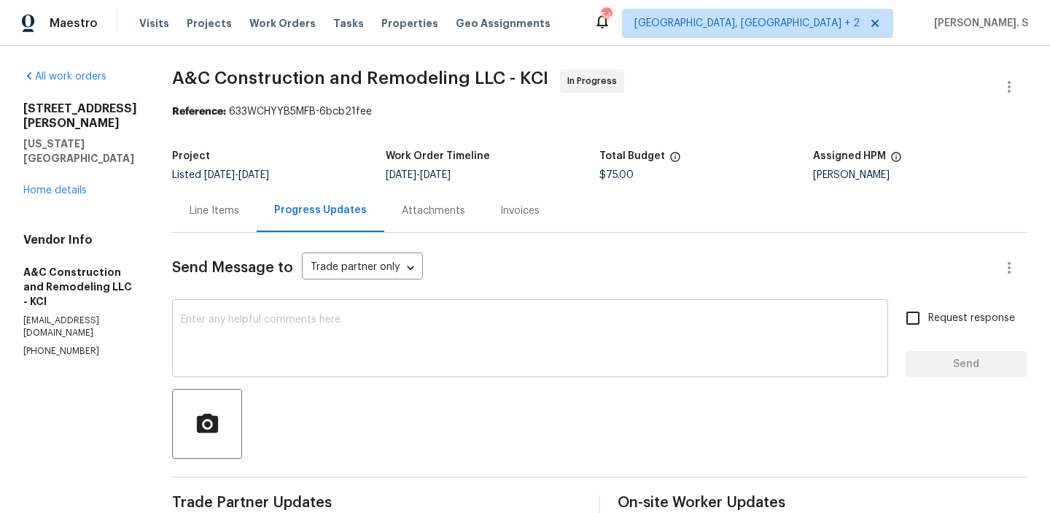
click at [376, 316] on textarea at bounding box center [530, 339] width 699 height 51
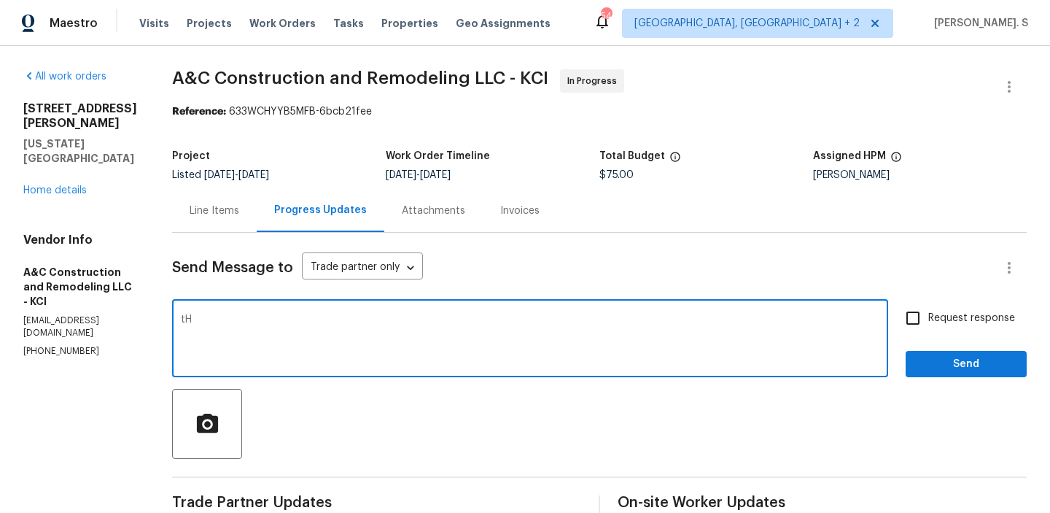
type textarea "t"
type textarea "Thanks for the update. Let me check with the BR team and will get back to you."
click at [931, 338] on div "Request response Send" at bounding box center [966, 340] width 121 height 74
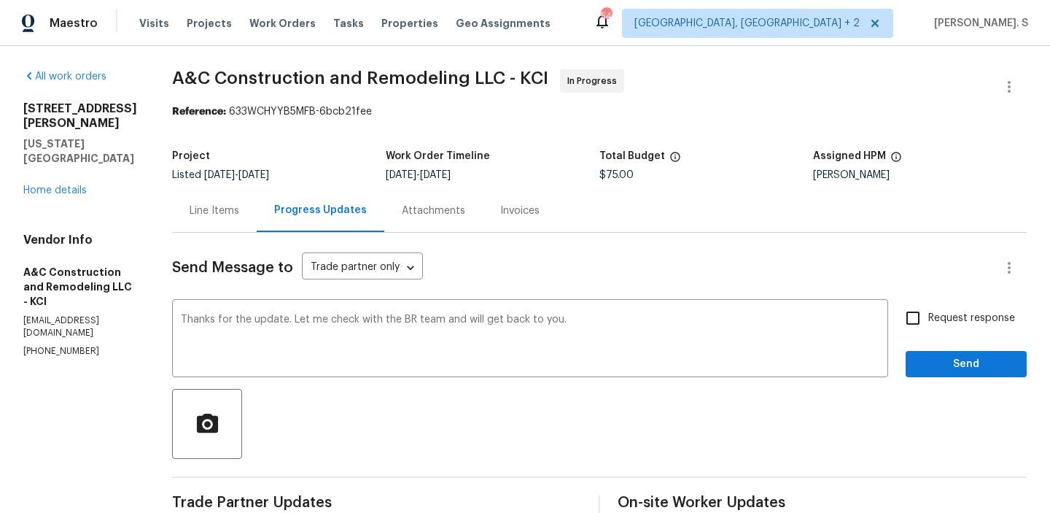
click at [932, 327] on label "Request response" at bounding box center [956, 318] width 117 height 31
click at [929, 327] on input "Request response" at bounding box center [913, 318] width 31 height 31
checkbox input "true"
click at [0, 0] on div "will" at bounding box center [0, 0] width 0 height 0
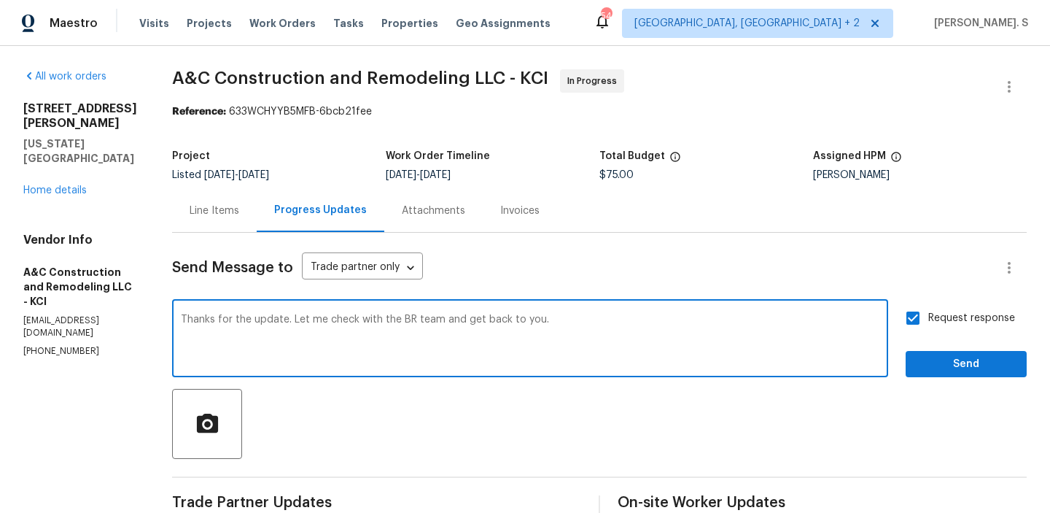
type textarea "Thanks for the update. Let me check with the BR team and get back to you."
click at [951, 366] on span "Send" at bounding box center [967, 364] width 98 height 18
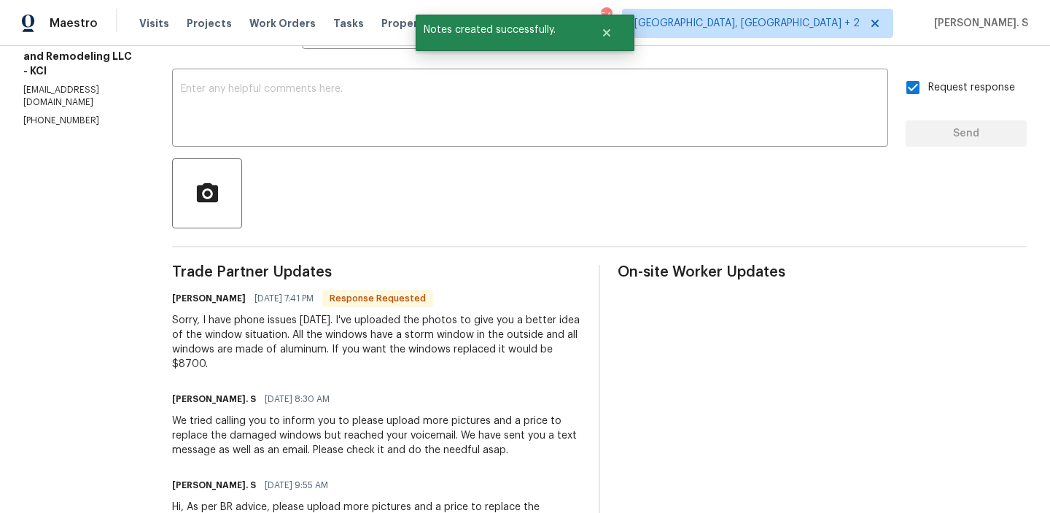
scroll to position [295, 0]
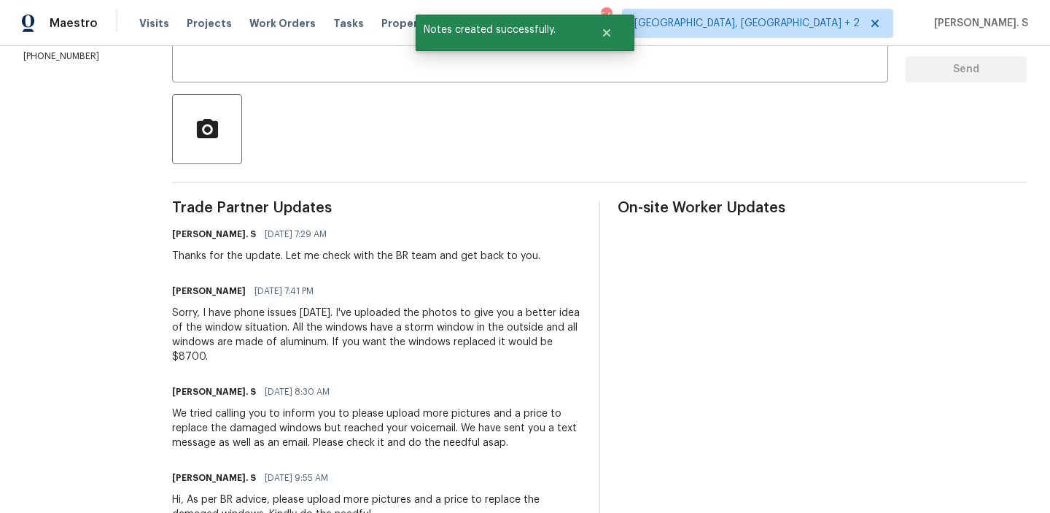
drag, startPoint x: 370, startPoint y: 352, endPoint x: 381, endPoint y: 352, distance: 10.9
click at [381, 352] on div "Sorry, I have phone issues today. I've uploaded the photos to give you a better…" at bounding box center [376, 335] width 409 height 58
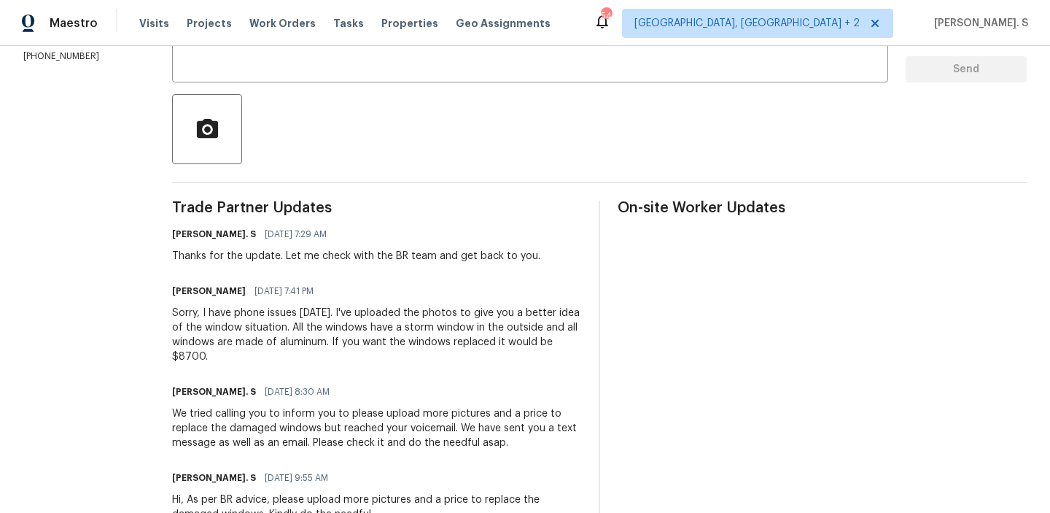
scroll to position [0, 0]
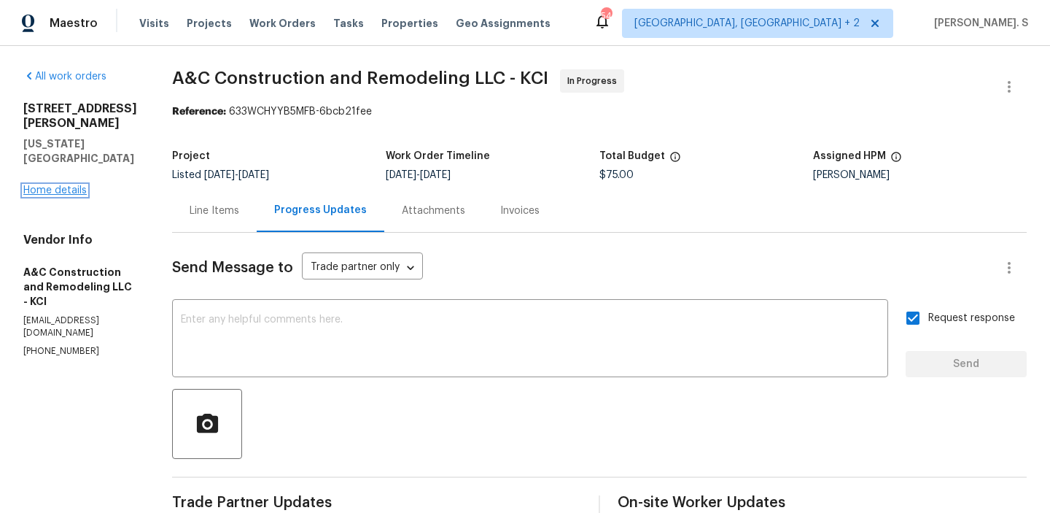
click at [42, 185] on link "Home details" at bounding box center [54, 190] width 63 height 10
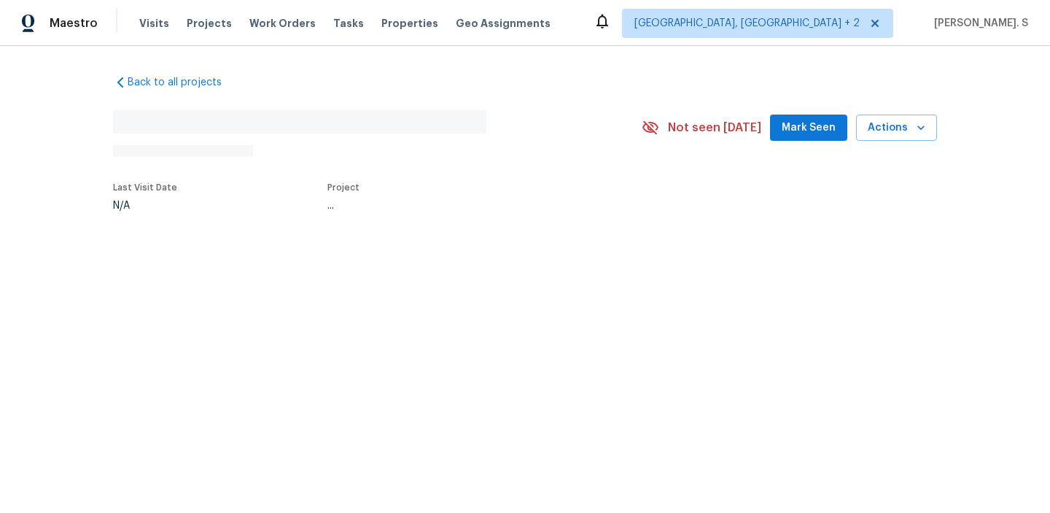
click at [220, 250] on div "Back to all projects No address found N/A Not seen [DATE] Mark Seen Actions Las…" at bounding box center [525, 176] width 1050 height 261
click at [209, 214] on div "Last Visit Date N/A Project ..." at bounding box center [360, 196] width 495 height 45
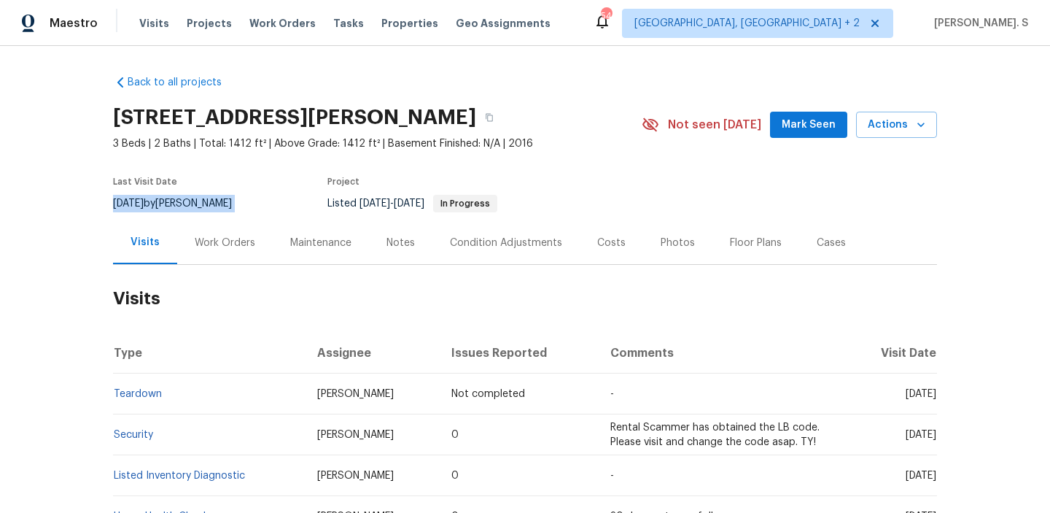
click at [207, 240] on div "Work Orders" at bounding box center [225, 243] width 61 height 15
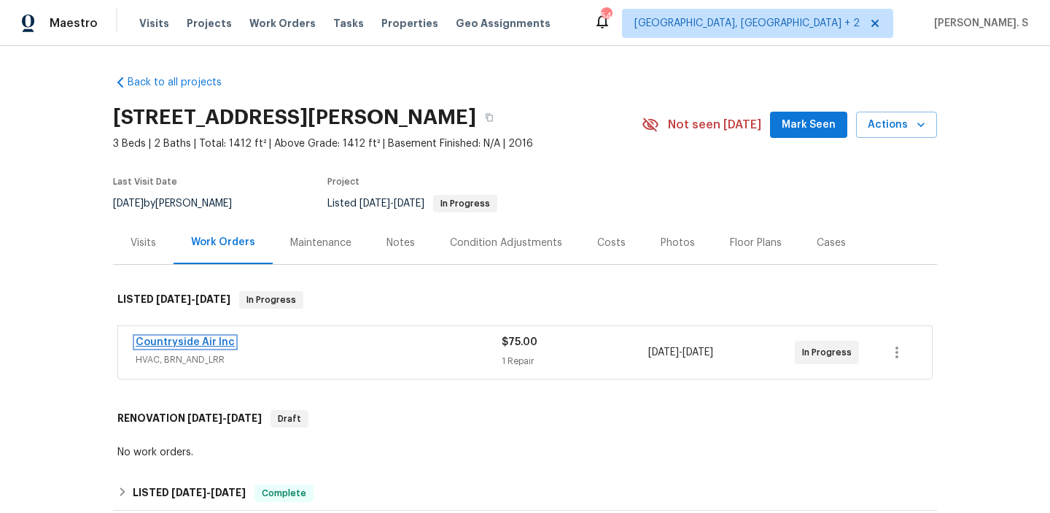
click at [210, 337] on link "Countryside Air Inc" at bounding box center [185, 342] width 99 height 10
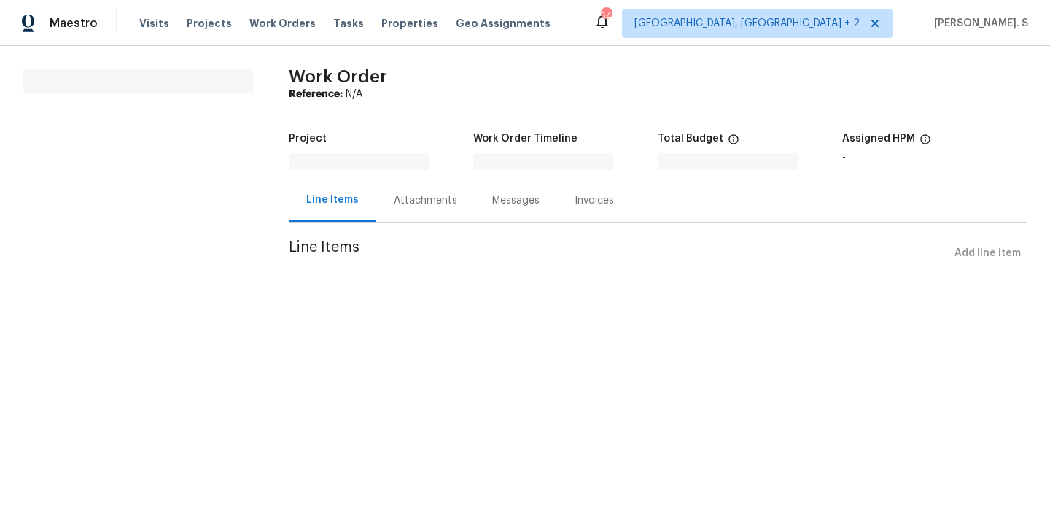
click at [410, 224] on section "Work Order Reference: N/A Project Work Order Timeline Total Budget $0.00 Assign…" at bounding box center [658, 176] width 738 height 215
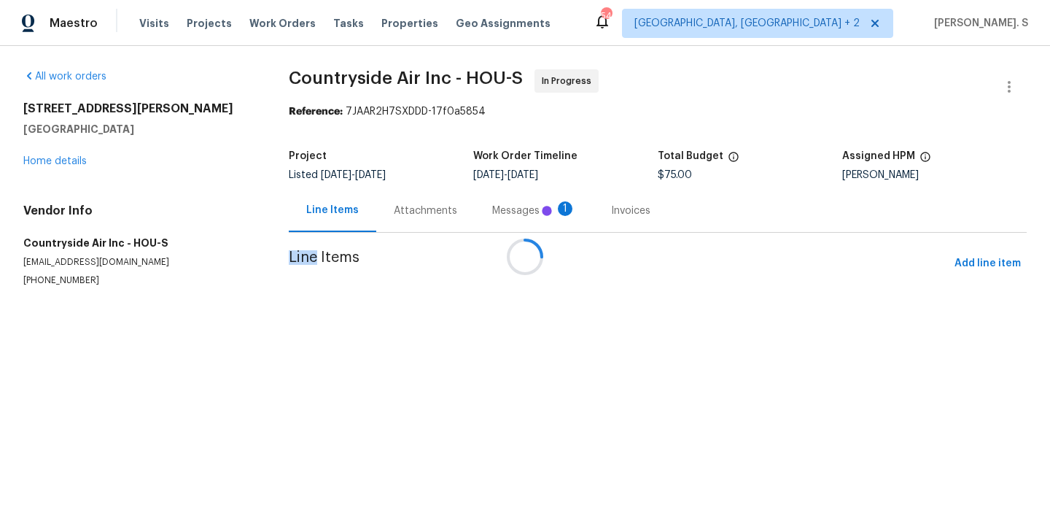
click at [411, 218] on div at bounding box center [525, 256] width 1050 height 513
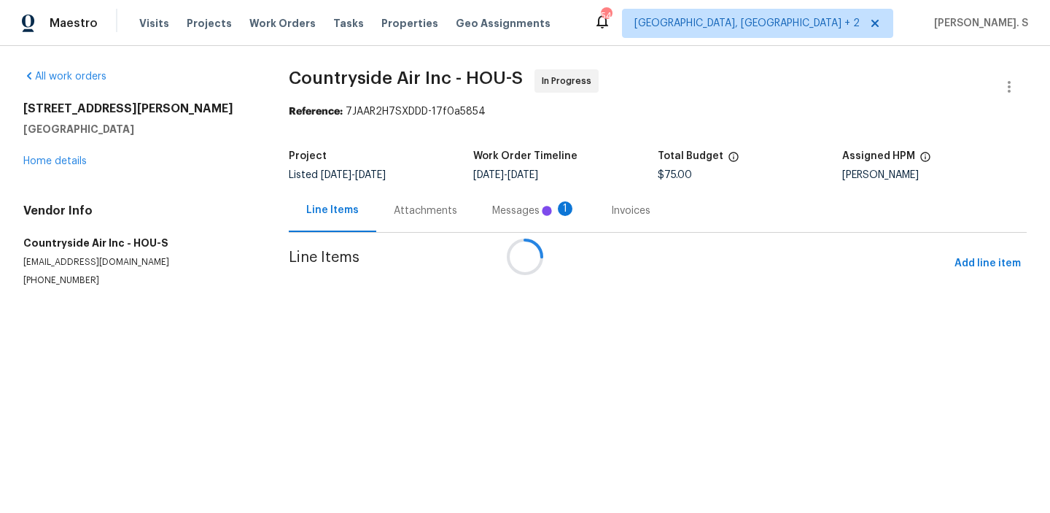
click at [411, 218] on div at bounding box center [525, 256] width 1050 height 513
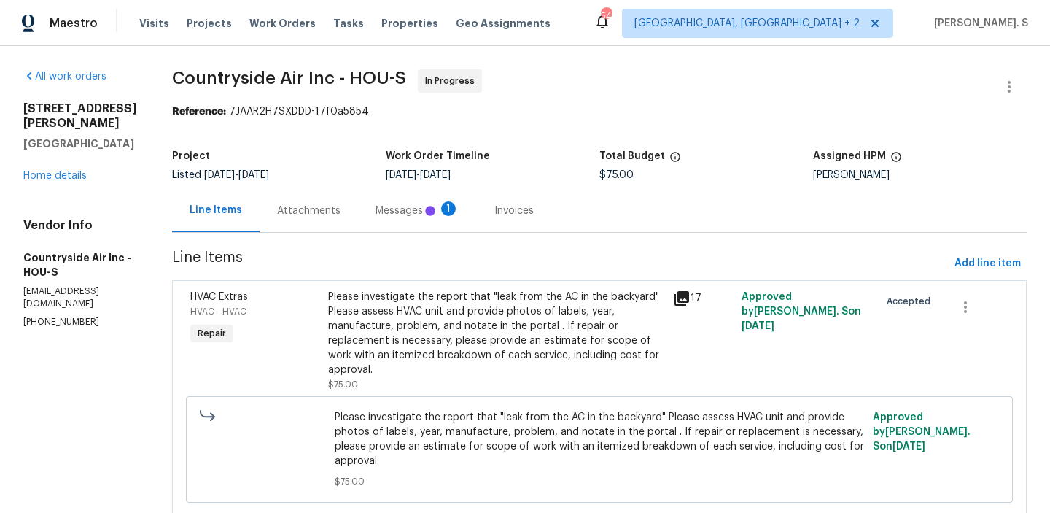
click at [341, 208] on div "Attachments" at bounding box center [308, 211] width 63 height 15
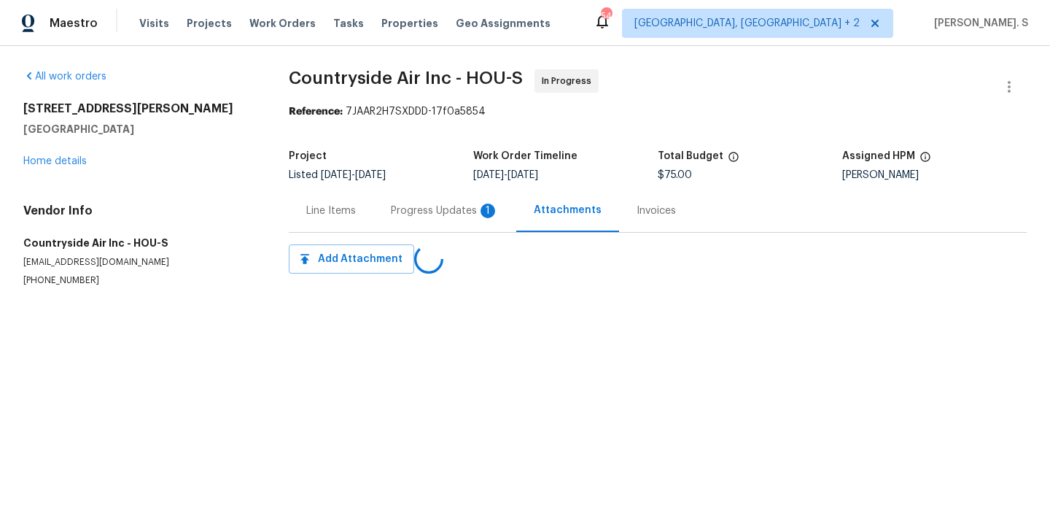
click at [427, 209] on div "Progress Updates 1" at bounding box center [445, 211] width 108 height 15
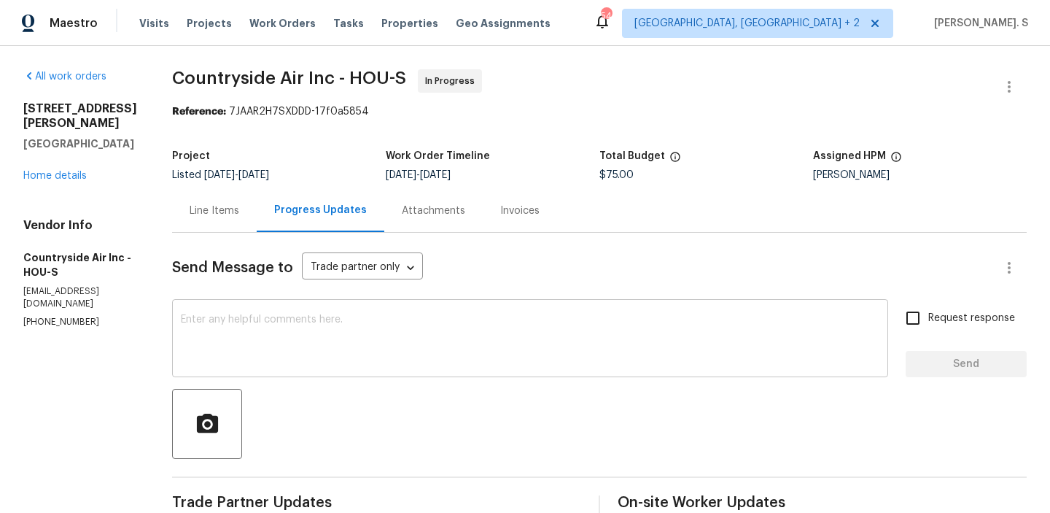
click at [238, 323] on textarea at bounding box center [530, 339] width 699 height 51
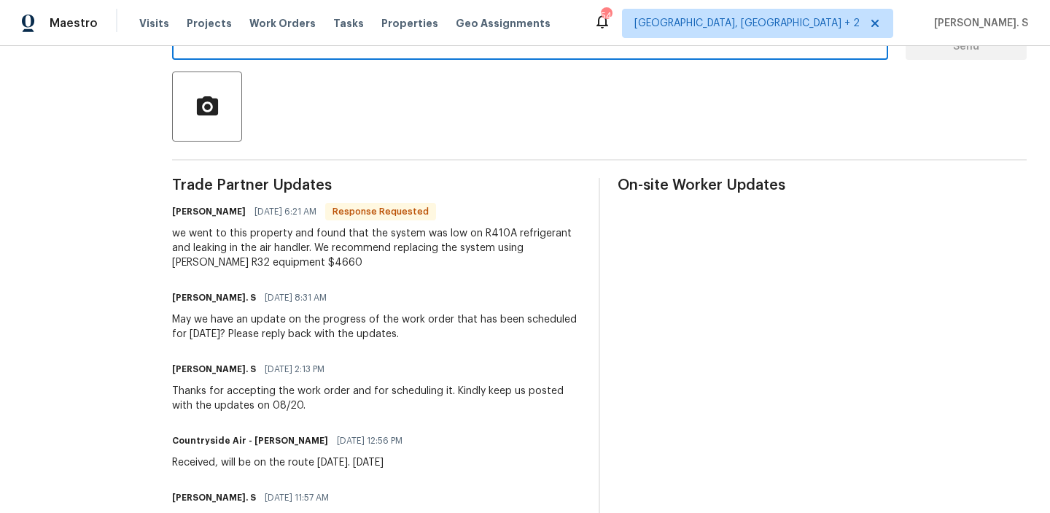
scroll to position [346, 0]
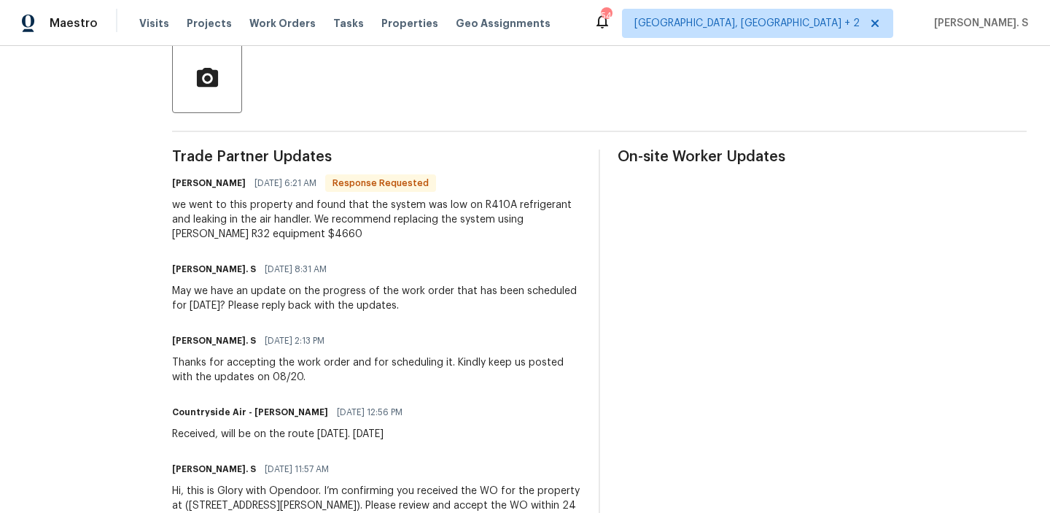
click at [240, 233] on div "we went to this property and found that the system was low on R410A refrigerant…" at bounding box center [376, 220] width 409 height 44
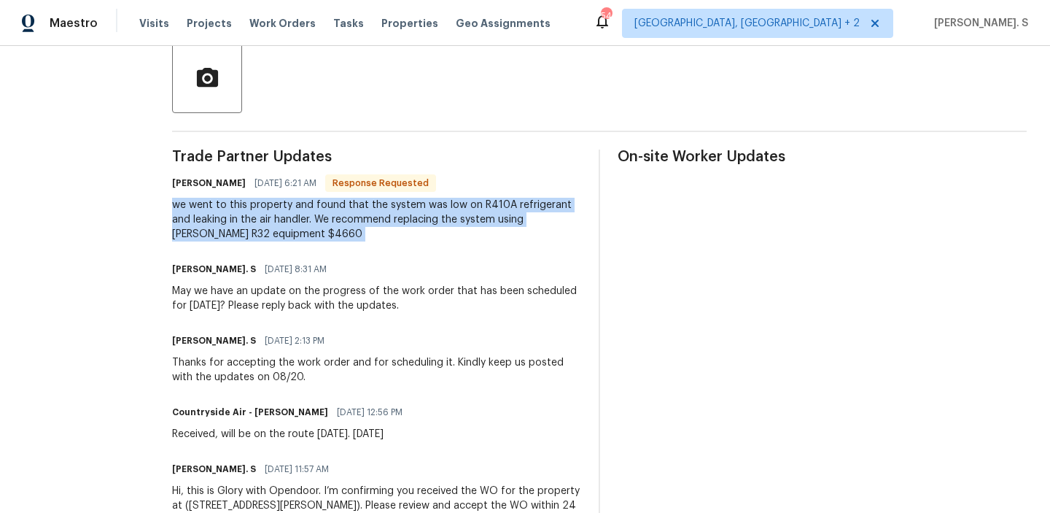
click at [240, 233] on div "we went to this property and found that the system was low on R410A refrigerant…" at bounding box center [376, 220] width 409 height 44
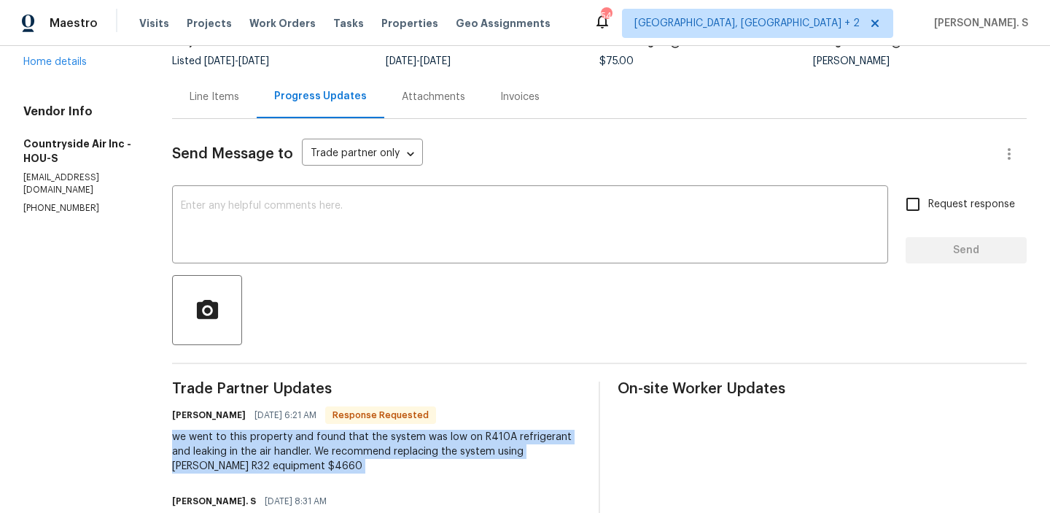
scroll to position [16, 0]
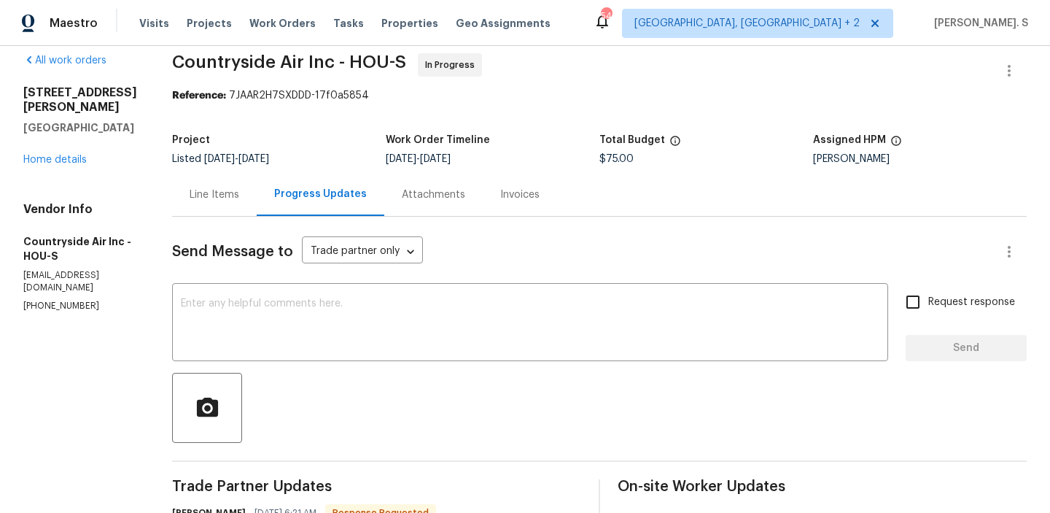
click at [226, 185] on div "Line Items" at bounding box center [214, 194] width 85 height 43
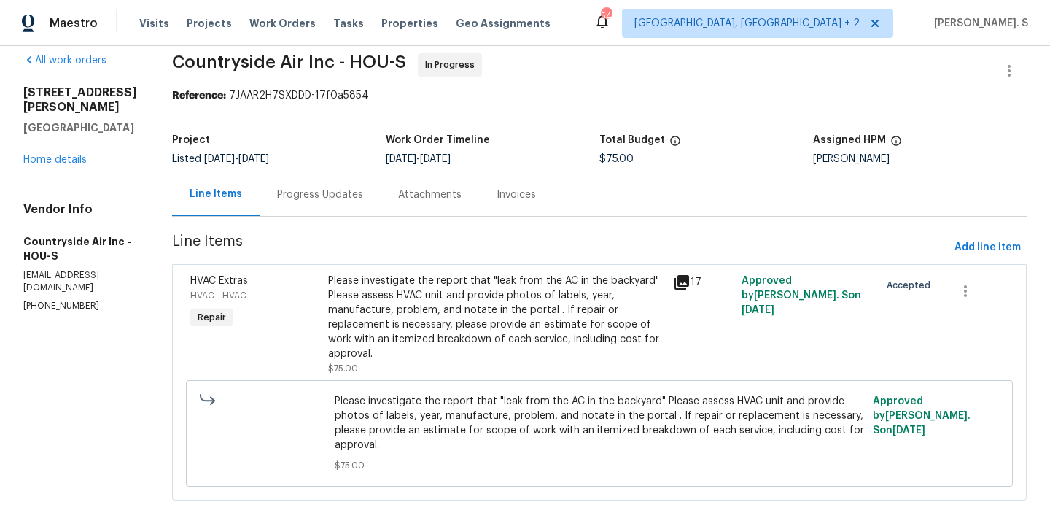
click at [323, 181] on div "Progress Updates" at bounding box center [320, 194] width 121 height 43
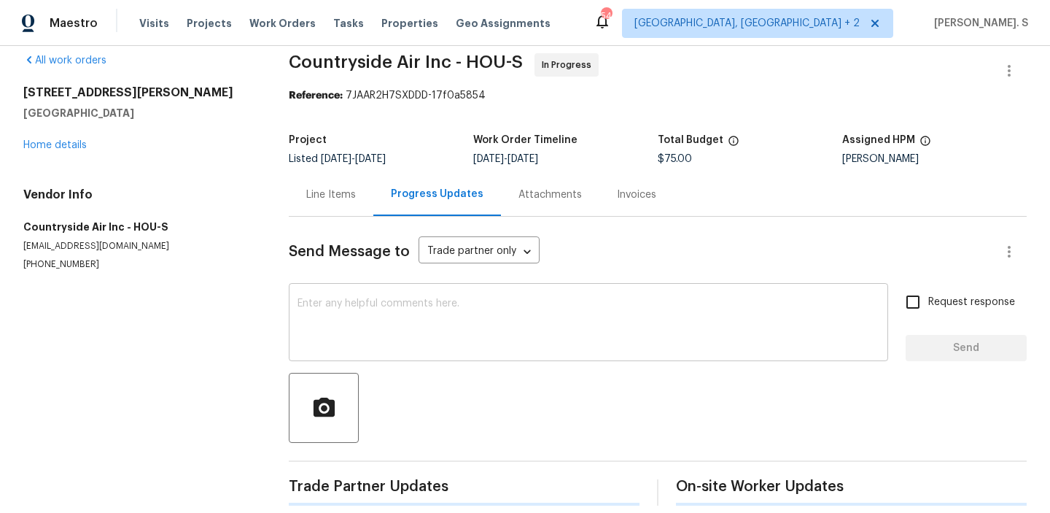
click at [331, 319] on textarea at bounding box center [589, 323] width 582 height 51
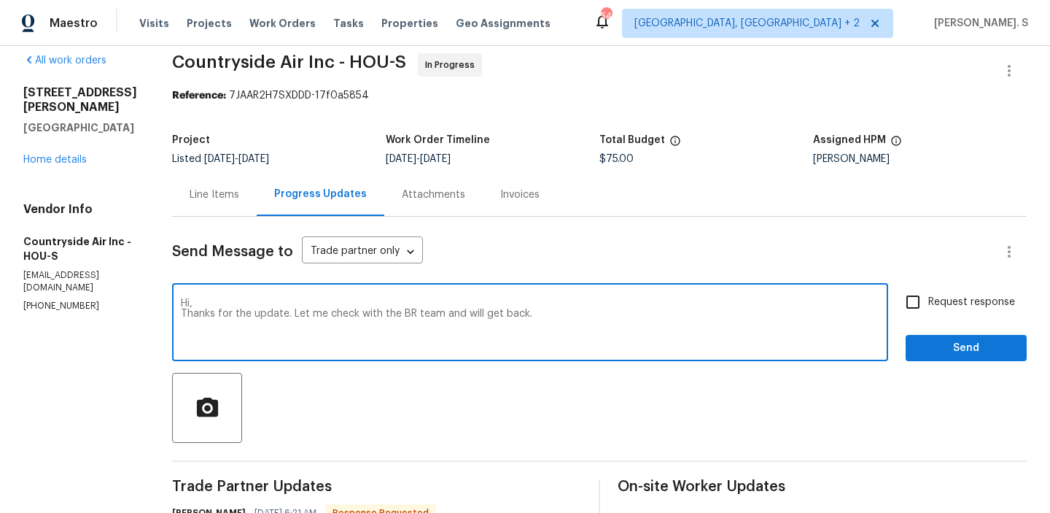
type textarea "Hi, Thanks for the update. Let me check with the BR team and will get back."
click at [970, 306] on span "Request response" at bounding box center [972, 302] width 87 height 15
click at [929, 306] on input "Request response" at bounding box center [913, 302] width 31 height 31
checkbox input "true"
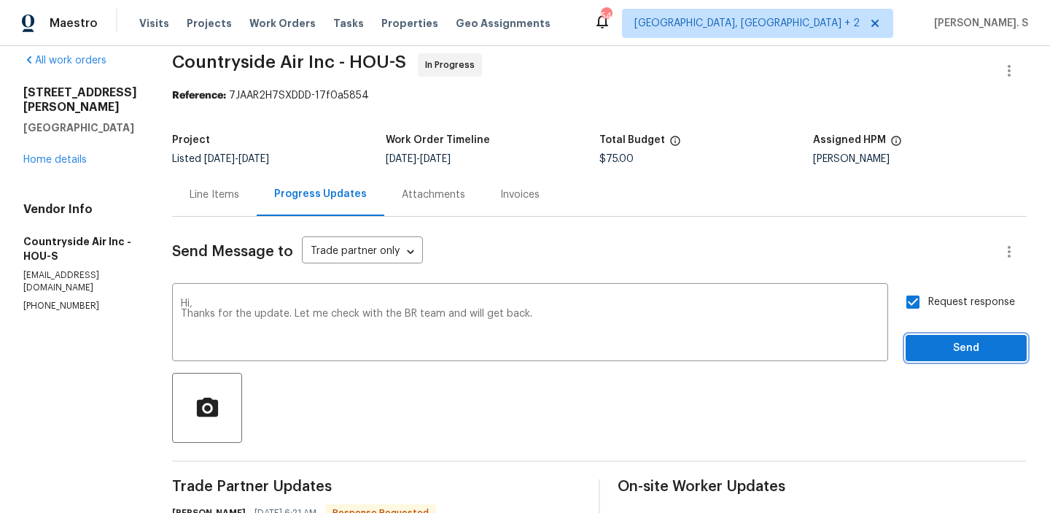
click at [948, 342] on span "Send" at bounding box center [967, 348] width 98 height 18
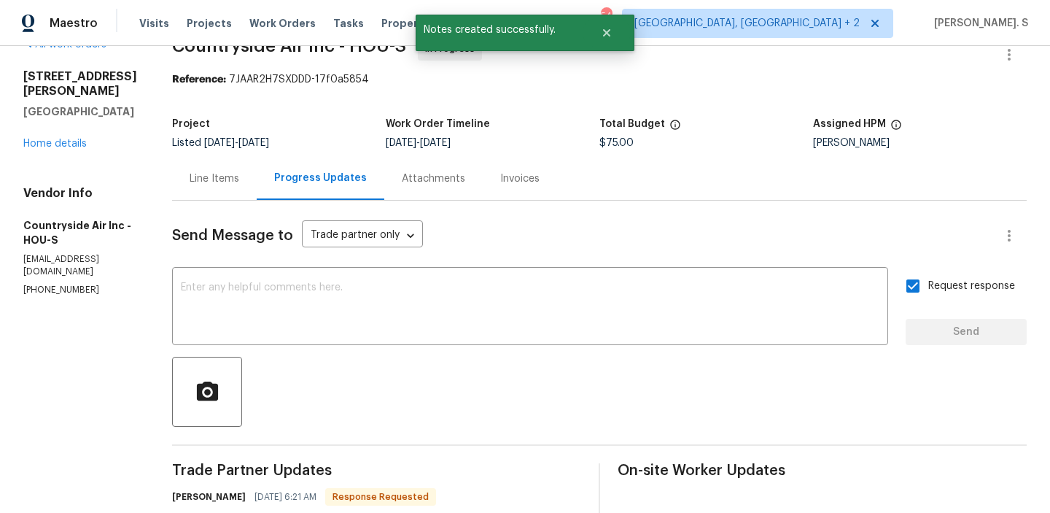
scroll to position [160, 0]
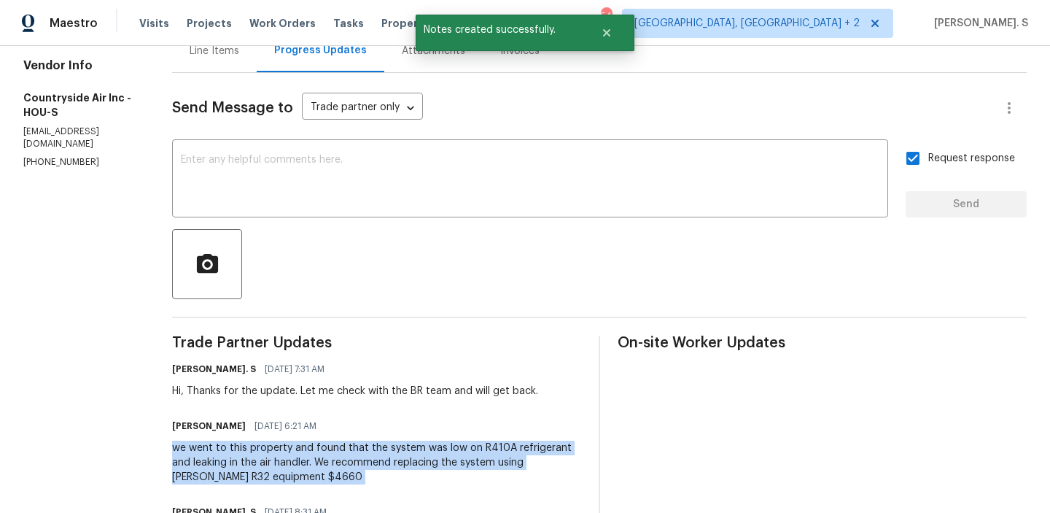
click at [307, 437] on div "Michael Theard 08/21/2025 6:21 AM we went to this property and found that the s…" at bounding box center [376, 450] width 409 height 69
copy div "we went to this property and found that the system was low on R410A refrigerant…"
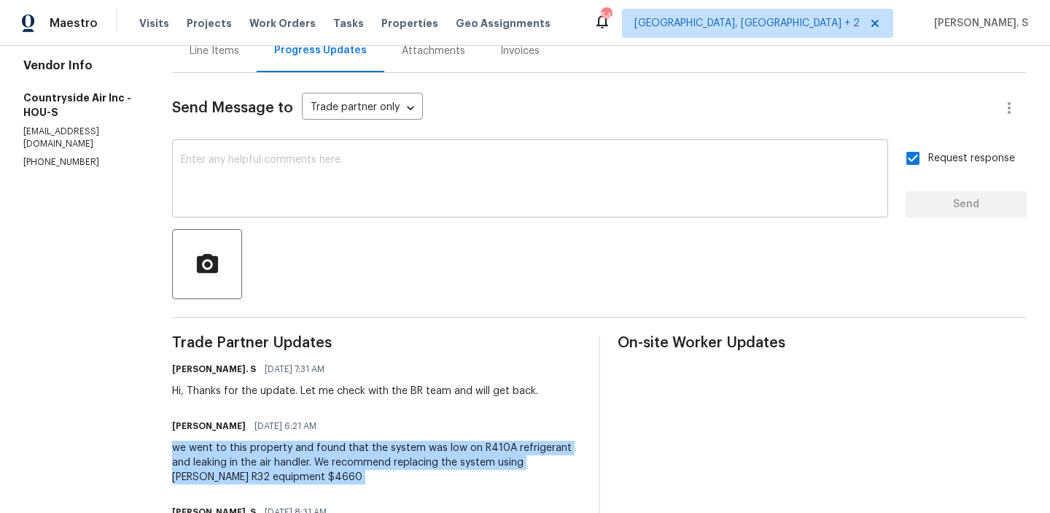
scroll to position [0, 0]
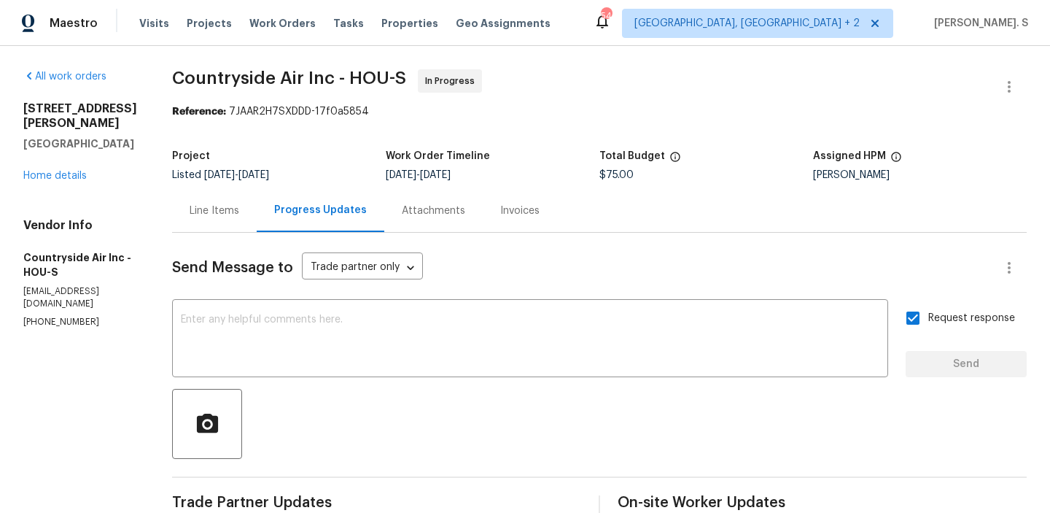
click at [316, 85] on span "Countryside Air Inc - HOU-S" at bounding box center [289, 78] width 234 height 18
copy span "Countryside Air Inc - HOU-S"
click at [153, 242] on div "All work orders 8839 Hazel Rose Sky Dr Humble, TX 77338 Home details Vendor Inf…" at bounding box center [525, 523] width 1050 height 954
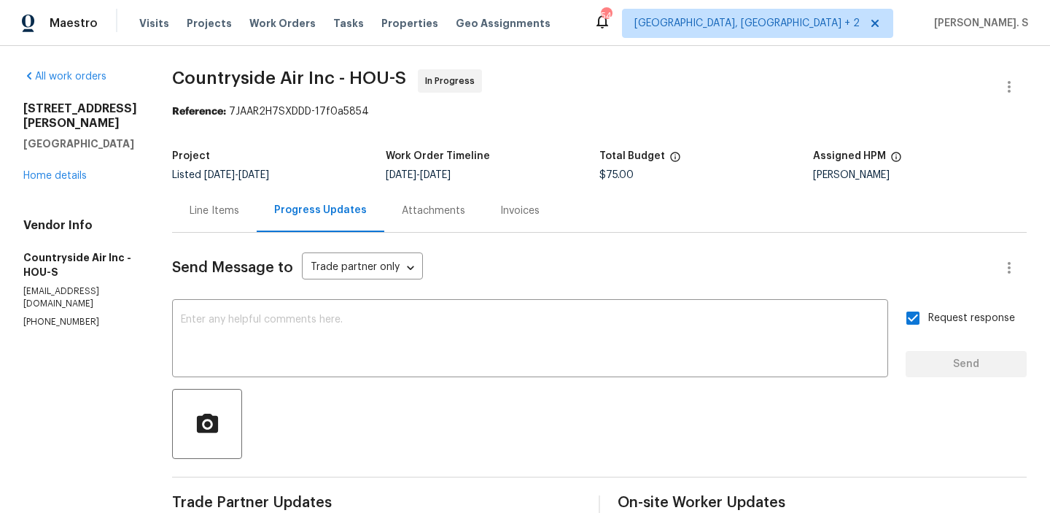
click at [185, 226] on div "Line Items" at bounding box center [214, 210] width 85 height 43
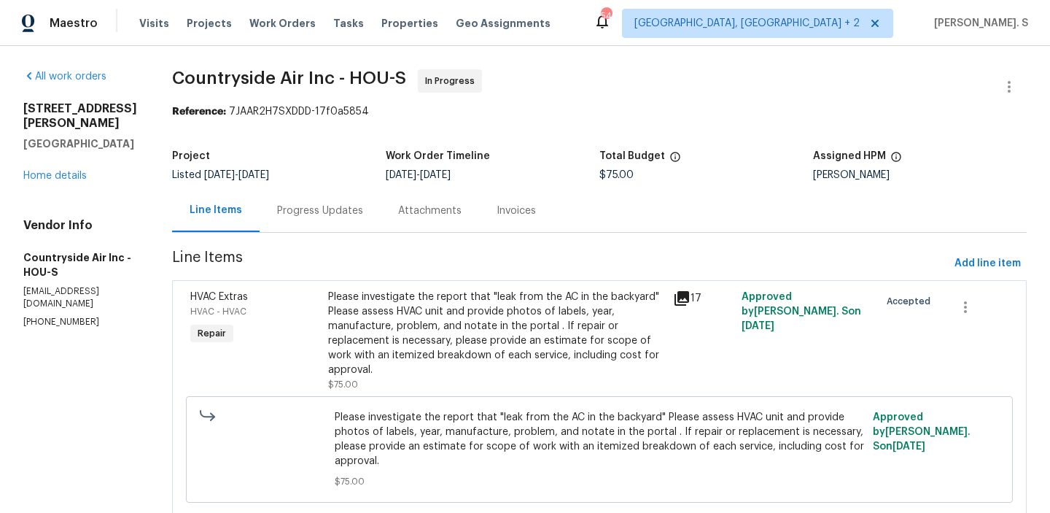
click at [479, 446] on span "Please investigate the report that "leak from the AC in the backyard" Please as…" at bounding box center [600, 439] width 530 height 58
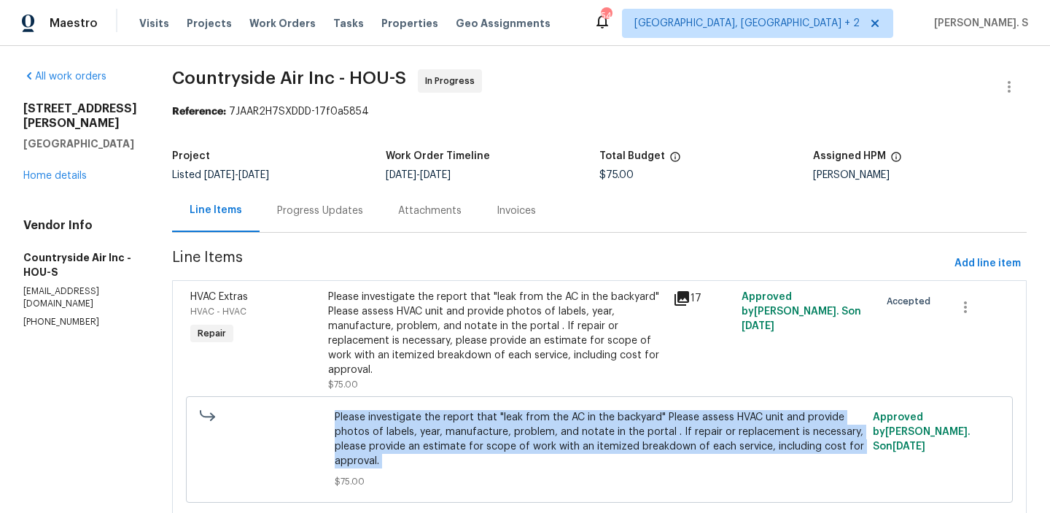
copy span "Please investigate the report that "leak from the AC in the backyard" Please as…"
click at [269, 172] on span "[DATE]" at bounding box center [254, 175] width 31 height 10
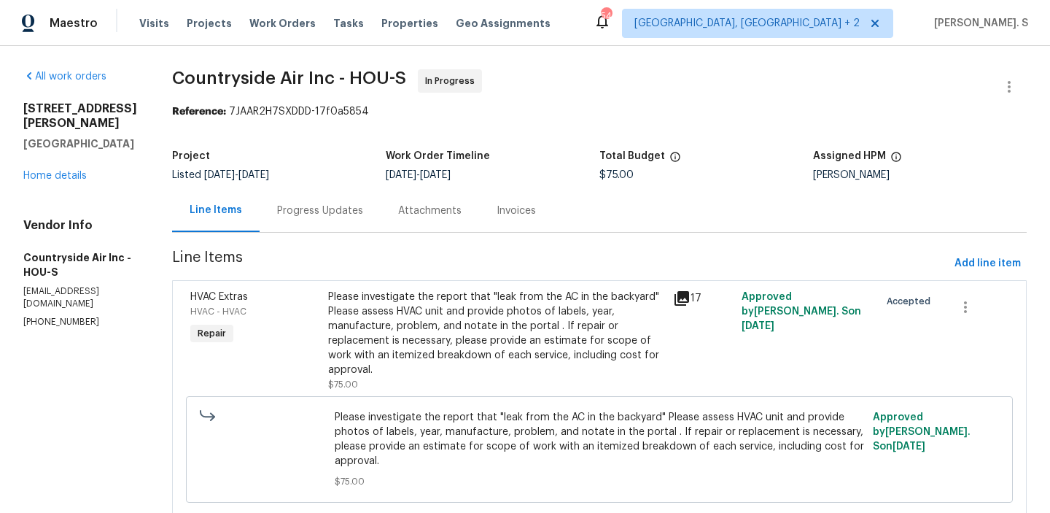
click at [302, 228] on div "Progress Updates" at bounding box center [320, 210] width 121 height 43
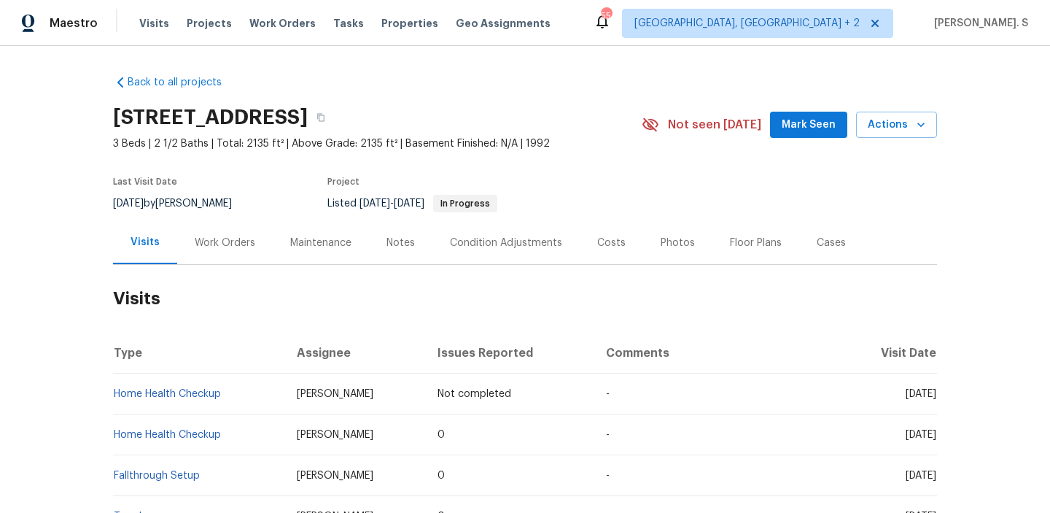
click at [207, 238] on div "Work Orders" at bounding box center [225, 243] width 61 height 15
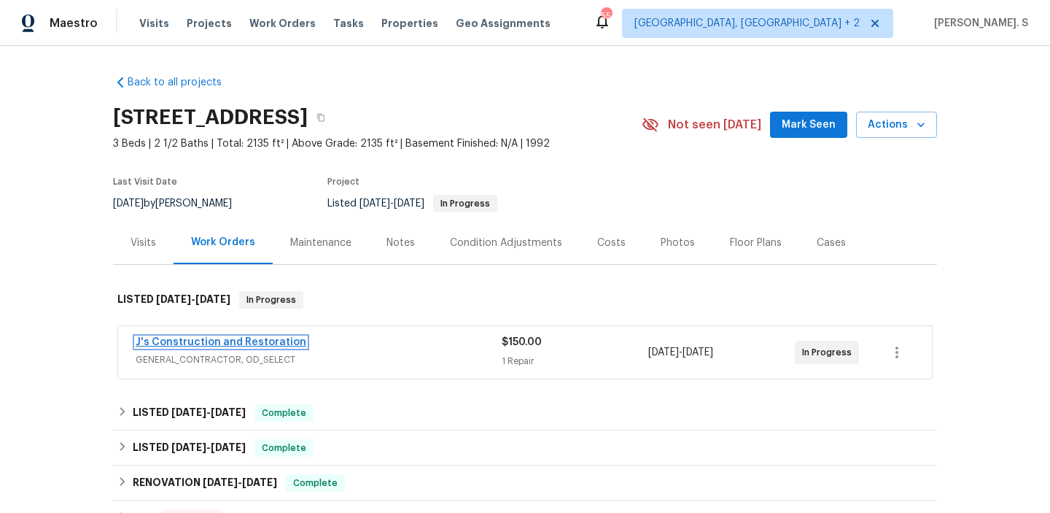
click at [257, 341] on link "J's Construction and Restoration" at bounding box center [221, 342] width 171 height 10
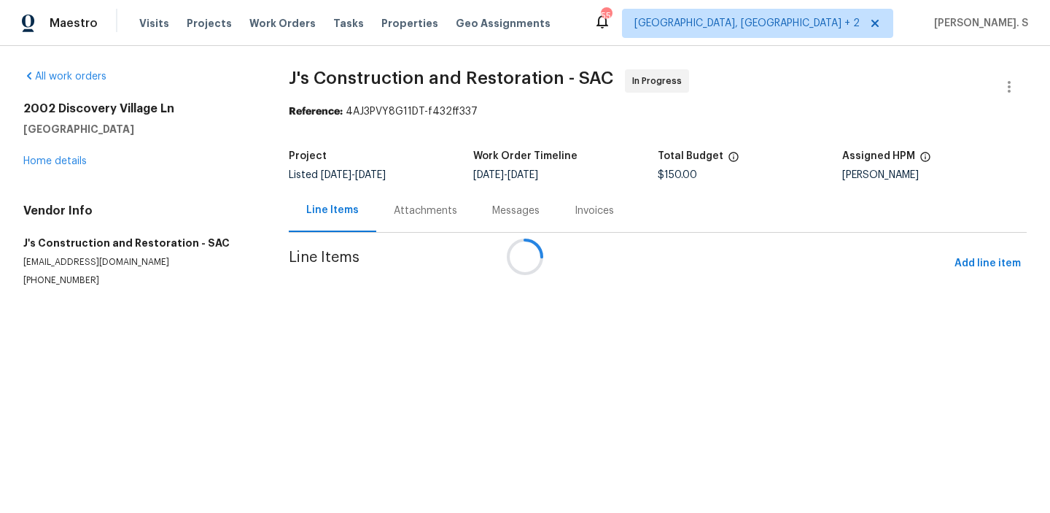
click at [437, 206] on div "Line Items Attachments Messages Invoices" at bounding box center [658, 211] width 738 height 44
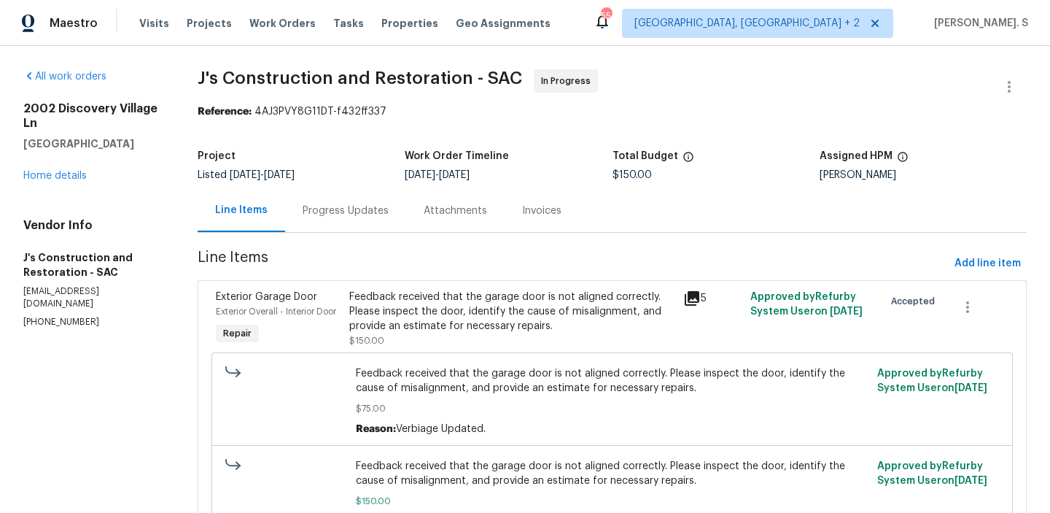
click at [437, 206] on div "Attachments" at bounding box center [455, 211] width 63 height 15
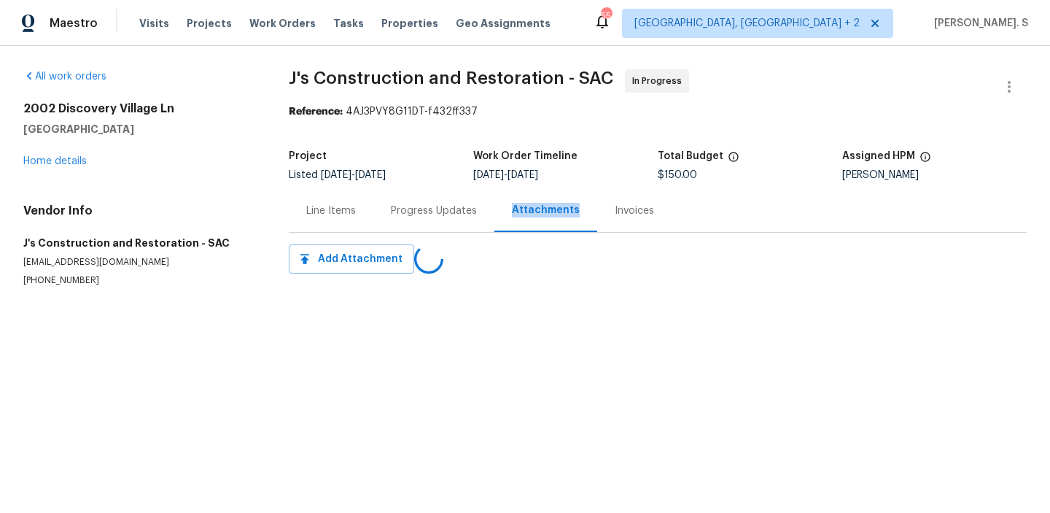
click at [437, 206] on div "Progress Updates" at bounding box center [434, 211] width 86 height 15
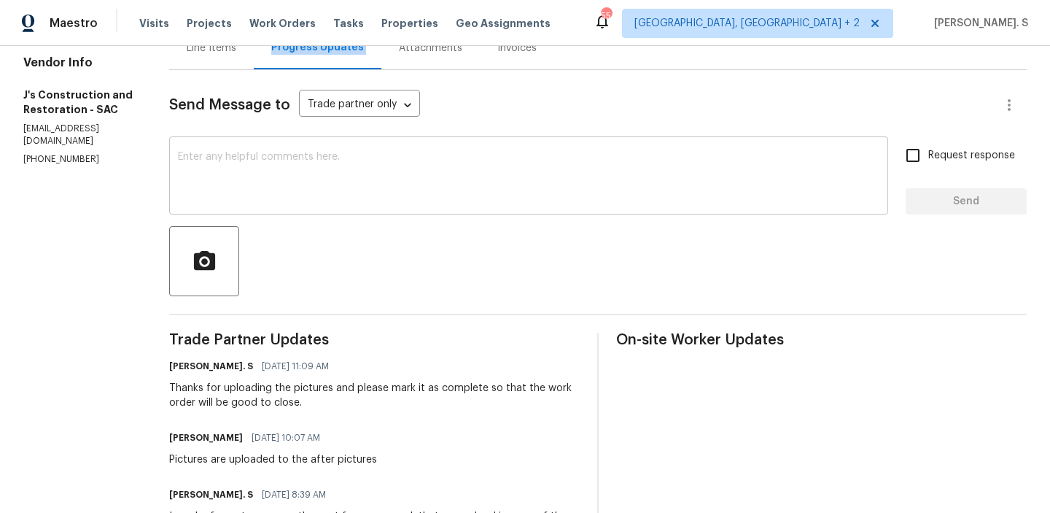
scroll to position [166, 0]
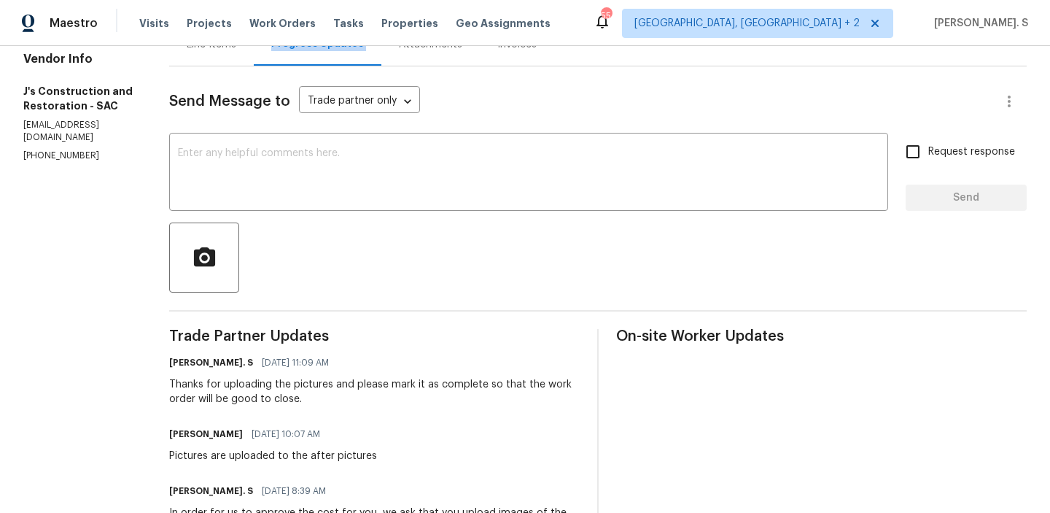
click at [387, 176] on textarea at bounding box center [529, 173] width 702 height 51
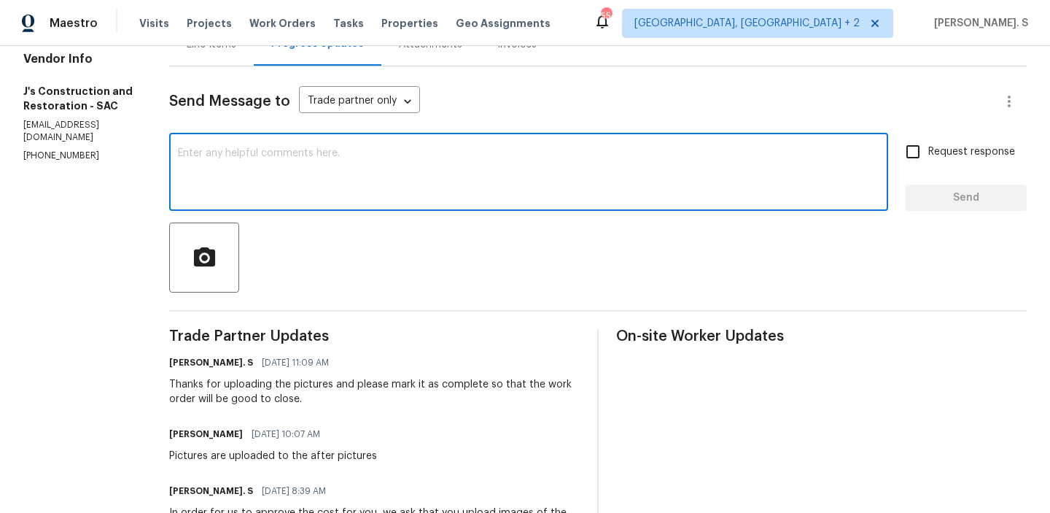
click at [42, 150] on p "(916) 848-9554" at bounding box center [78, 156] width 111 height 12
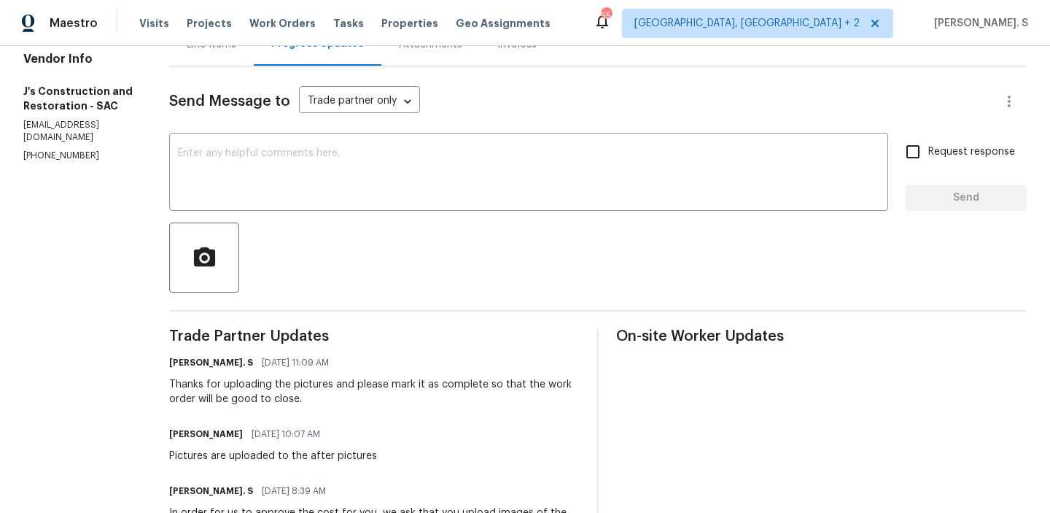
click at [42, 150] on p "(916) 848-9554" at bounding box center [78, 156] width 111 height 12
copy p "(916) 848-9554"
click at [292, 395] on div "Thanks for uploading the pictures and please mark it as complete so that the wo…" at bounding box center [374, 391] width 411 height 29
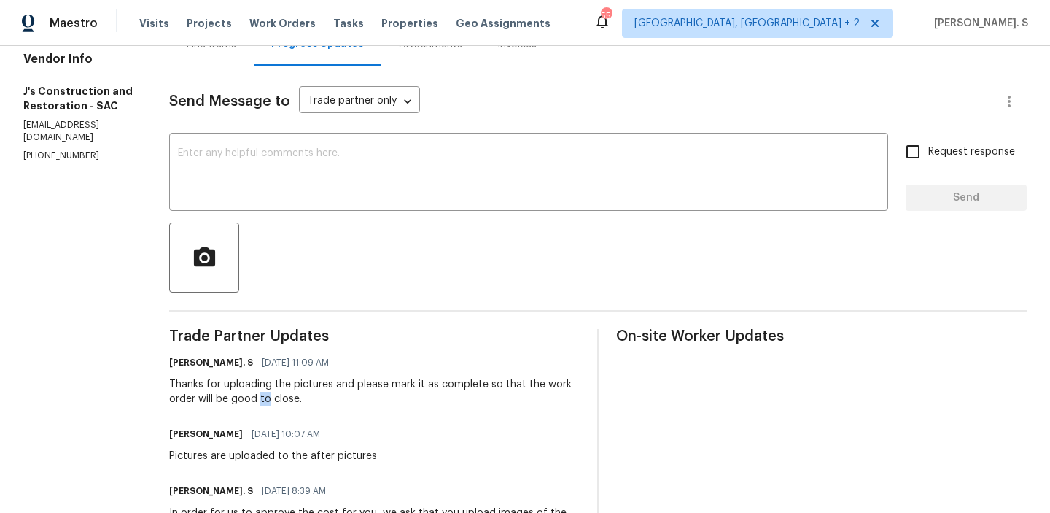
click at [292, 395] on div "Thanks for uploading the pictures and please mark it as complete so that the wo…" at bounding box center [374, 391] width 411 height 29
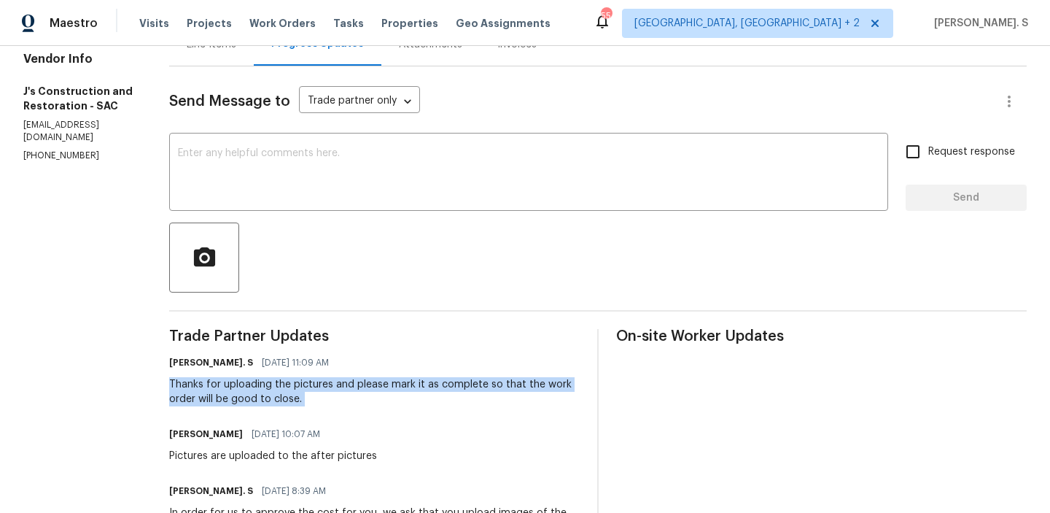
copy div "Thanks for uploading the pictures and please mark it as complete so that the wo…"
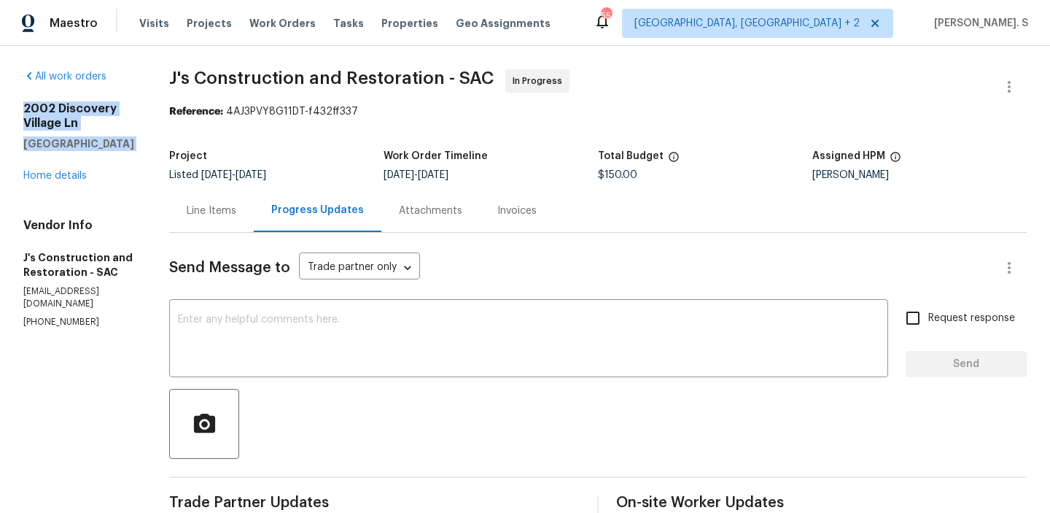
drag, startPoint x: 26, startPoint y: 104, endPoint x: 172, endPoint y: 155, distance: 155.2
copy div "2002 Discovery Village Ln Gold River, CA 95670"
click at [249, 337] on textarea at bounding box center [529, 339] width 702 height 51
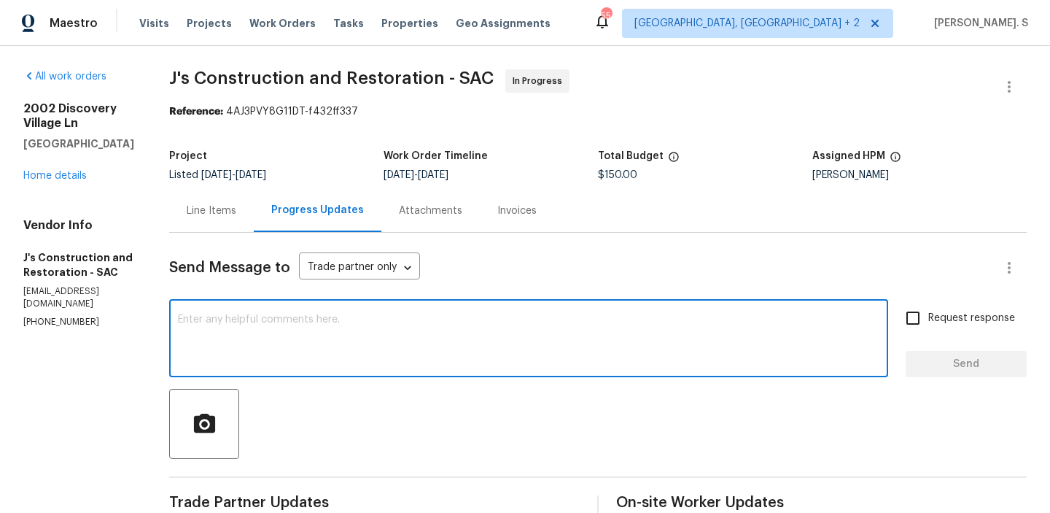
paste textarea "We tried calling you for an update on the work order but reached your voicemail…"
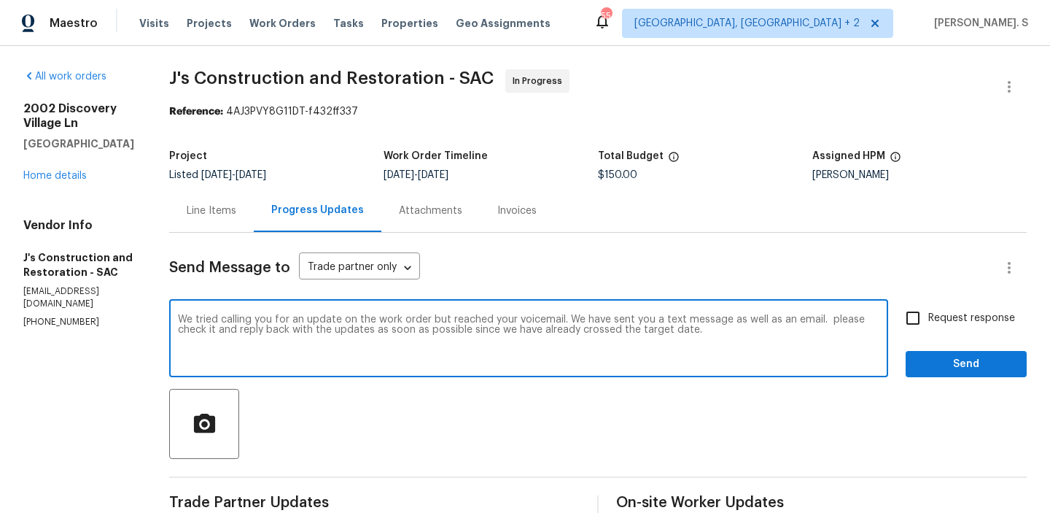
drag, startPoint x: 301, startPoint y: 317, endPoint x: 406, endPoint y: 322, distance: 105.1
click at [406, 322] on textarea "We tried calling you for an update on the work order but reached your voicemail…" at bounding box center [529, 339] width 702 height 51
drag, startPoint x: 398, startPoint y: 318, endPoint x: 303, endPoint y: 315, distance: 94.9
click at [303, 315] on textarea "We tried calling you for an update on the work order but reached your voicemail…" at bounding box center [529, 339] width 702 height 51
click at [512, 311] on div "We tried calling you to inform ypu to please mark the work order but reached yo…" at bounding box center [528, 340] width 719 height 74
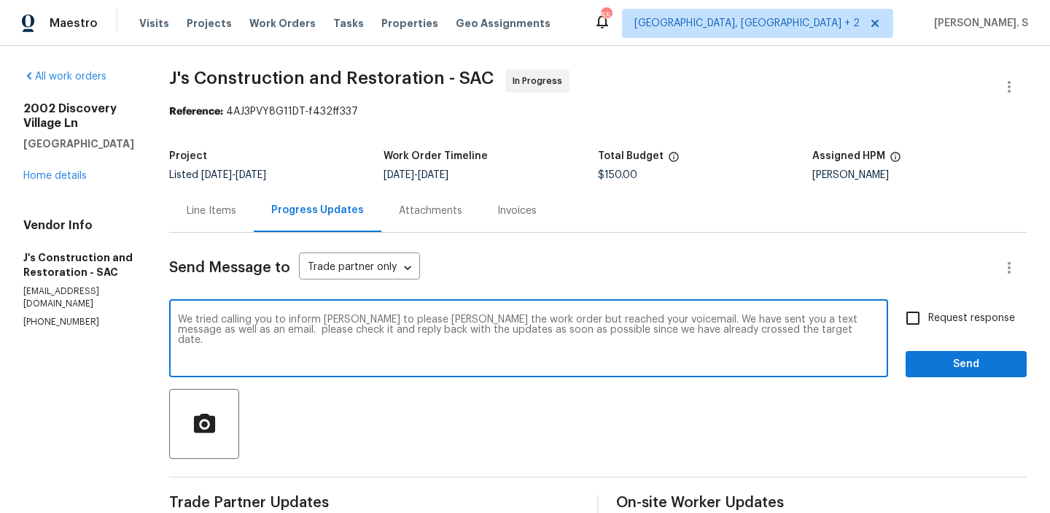
click at [515, 322] on textarea "We tried calling you to inform ypu to please mark the work order but reached yo…" at bounding box center [529, 339] width 702 height 51
click at [0, 0] on div "you" at bounding box center [0, 0] width 0 height 0
drag, startPoint x: 302, startPoint y: 331, endPoint x: 514, endPoint y: 333, distance: 212.3
click at [514, 333] on textarea "We tried calling you to inform you to please mark the work order has complete b…" at bounding box center [529, 339] width 702 height 51
click at [295, 339] on textarea "We tried calling you to inform you to please mark the work order has complete b…" at bounding box center [529, 339] width 702 height 51
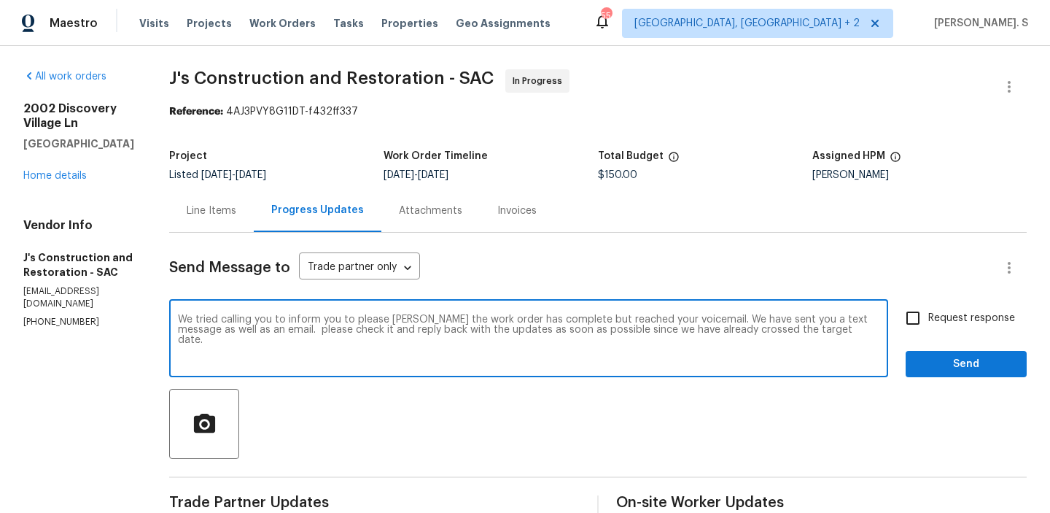
drag, startPoint x: 204, startPoint y: 336, endPoint x: 300, endPoint y: 333, distance: 95.6
click at [301, 333] on div "We tried calling you to inform you to please mark the work order has complete b…" at bounding box center [528, 340] width 719 height 74
click at [300, 333] on textarea "We tried calling you to inform you to please mark the work order has complete b…" at bounding box center [529, 339] width 702 height 51
drag, startPoint x: 295, startPoint y: 324, endPoint x: 183, endPoint y: 324, distance: 112.3
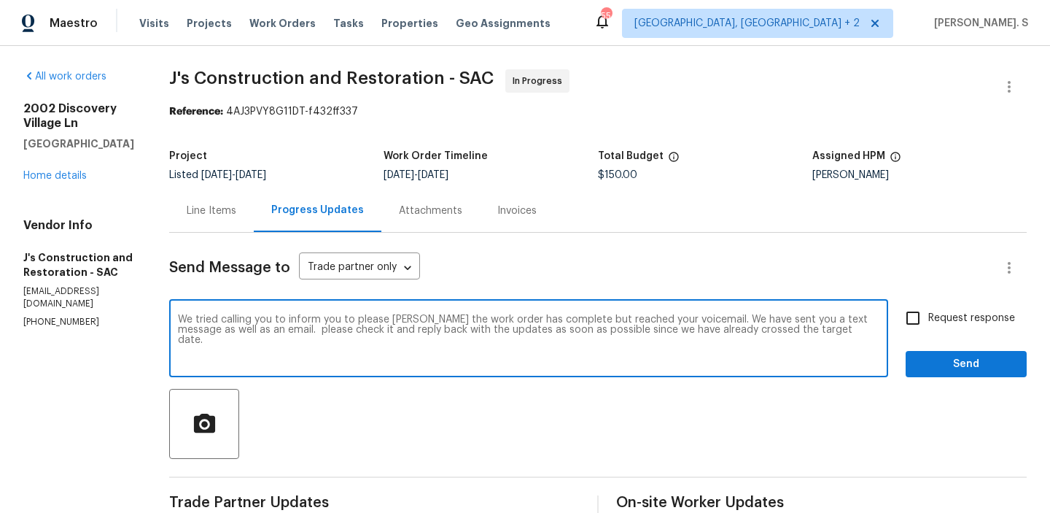
click at [316, 354] on textarea "We tried calling you to inform you to please mark the work order has complete b…" at bounding box center [529, 339] width 702 height 51
drag, startPoint x: 297, startPoint y: 333, endPoint x: 206, endPoint y: 333, distance: 91.2
click at [206, 333] on textarea "We tried calling you to inform you to please mark the work order has complete b…" at bounding box center [529, 339] width 702 height 51
click at [208, 333] on textarea "We tried calling you to inform you to please mark the work order has complete b…" at bounding box center [529, 339] width 702 height 51
drag, startPoint x: 301, startPoint y: 331, endPoint x: 828, endPoint y: 330, distance: 527.4
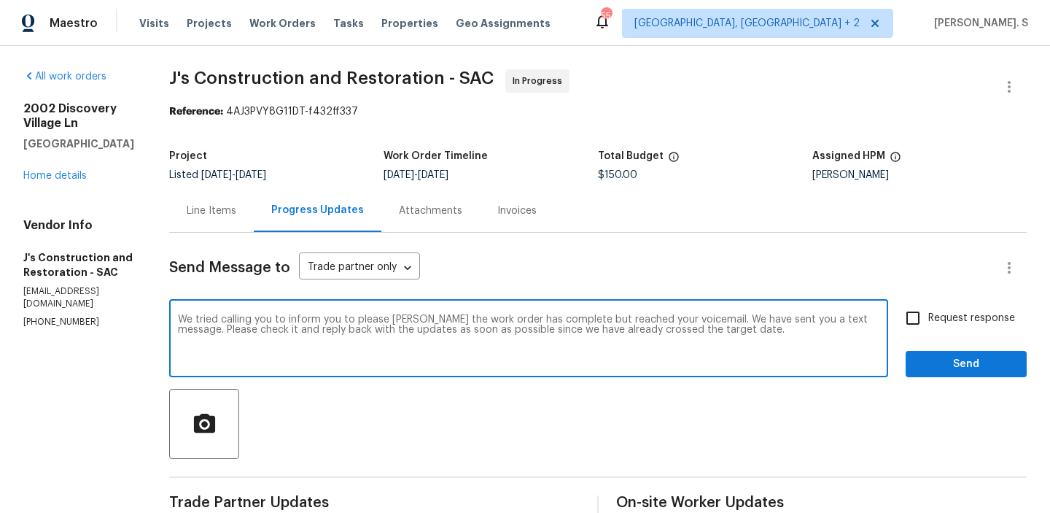
click at [828, 330] on textarea "We tried calling you to inform you to please mark the work order has complete b…" at bounding box center [529, 339] width 702 height 51
drag, startPoint x: 782, startPoint y: 333, endPoint x: 306, endPoint y: 330, distance: 476.3
click at [306, 330] on textarea "We tried calling you to inform you to please mark the work order has complete b…" at bounding box center [529, 339] width 702 height 51
click at [436, 389] on div at bounding box center [598, 424] width 858 height 70
drag, startPoint x: 430, startPoint y: 330, endPoint x: 301, endPoint y: 328, distance: 129.1
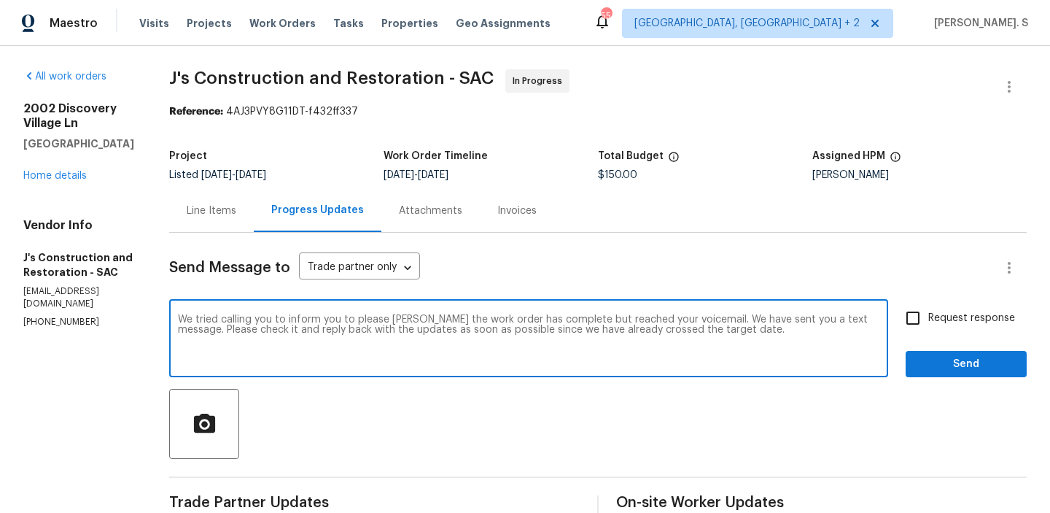
click at [301, 328] on textarea "We tried calling you to inform you to please mark the work order has complete b…" at bounding box center [529, 339] width 702 height 51
click at [0, 0] on div "as" at bounding box center [0, 0] width 0 height 0
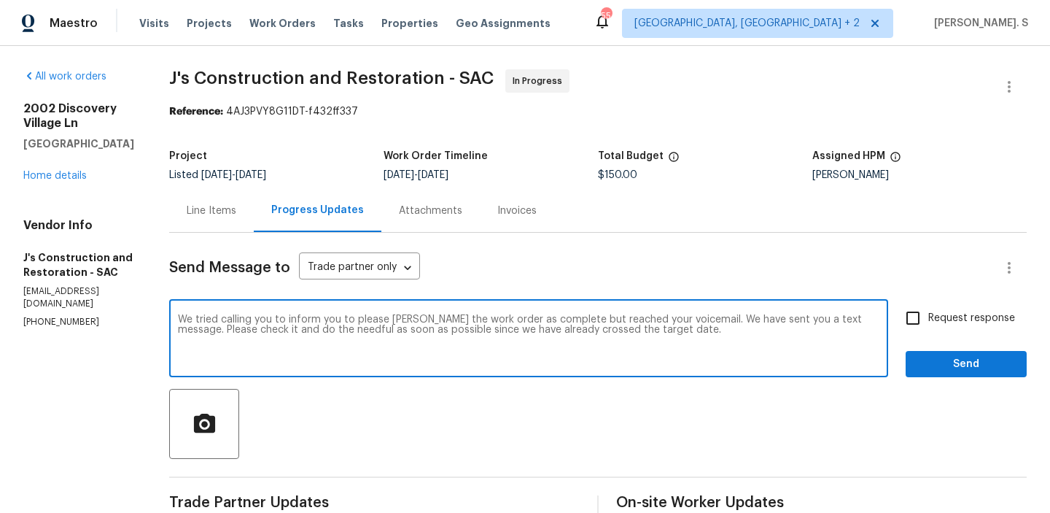
click at [504, 339] on textarea "We tried calling you to inform you to please mark the work order as complete bu…" at bounding box center [529, 339] width 702 height 51
type textarea "We tried calling you to inform you to please mark the work order as complete bu…"
click at [963, 318] on span "Request response" at bounding box center [972, 318] width 87 height 15
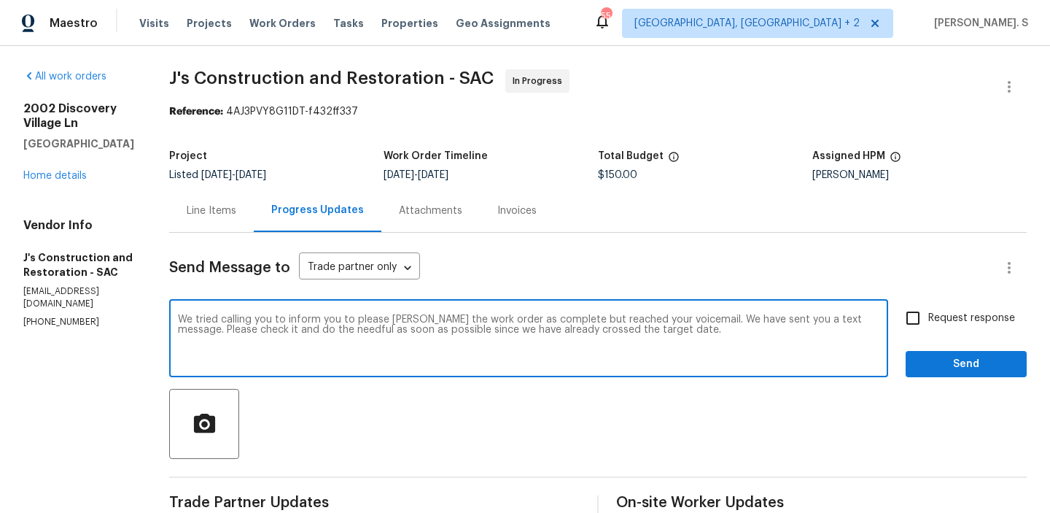
click at [929, 318] on input "Request response" at bounding box center [913, 318] width 31 height 31
checkbox input "true"
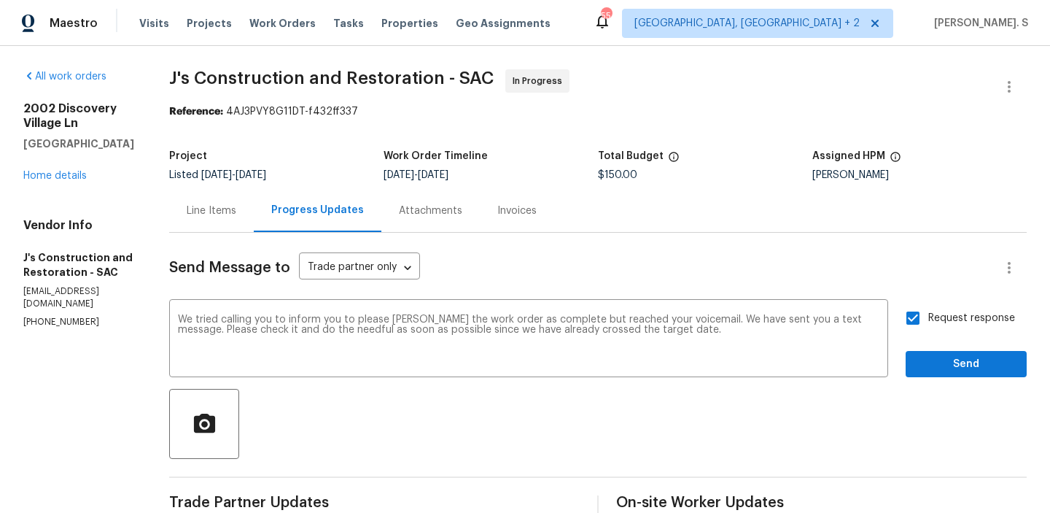
click at [955, 350] on div "Request response Send" at bounding box center [966, 340] width 121 height 74
click at [953, 351] on button "Send" at bounding box center [966, 364] width 121 height 27
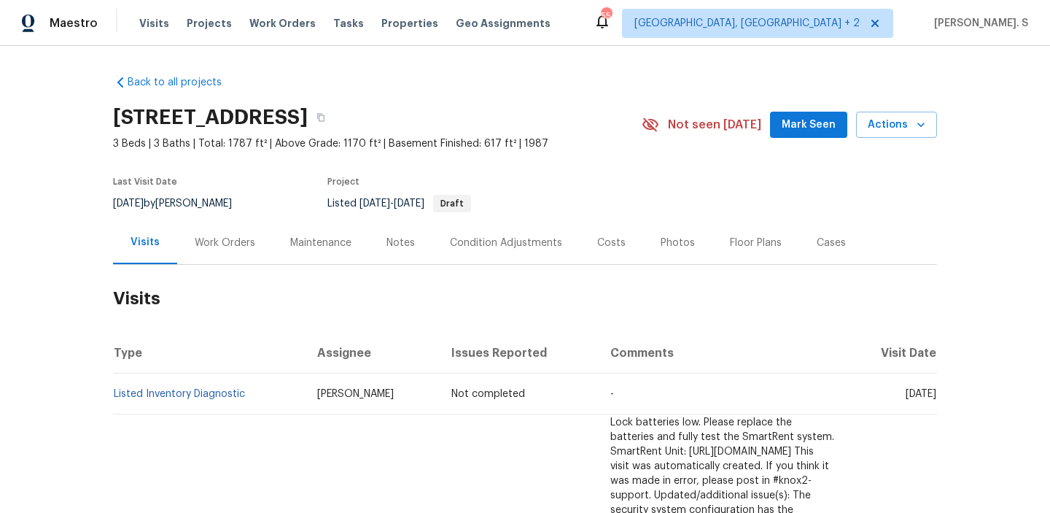
click at [206, 240] on div "Work Orders" at bounding box center [225, 243] width 61 height 15
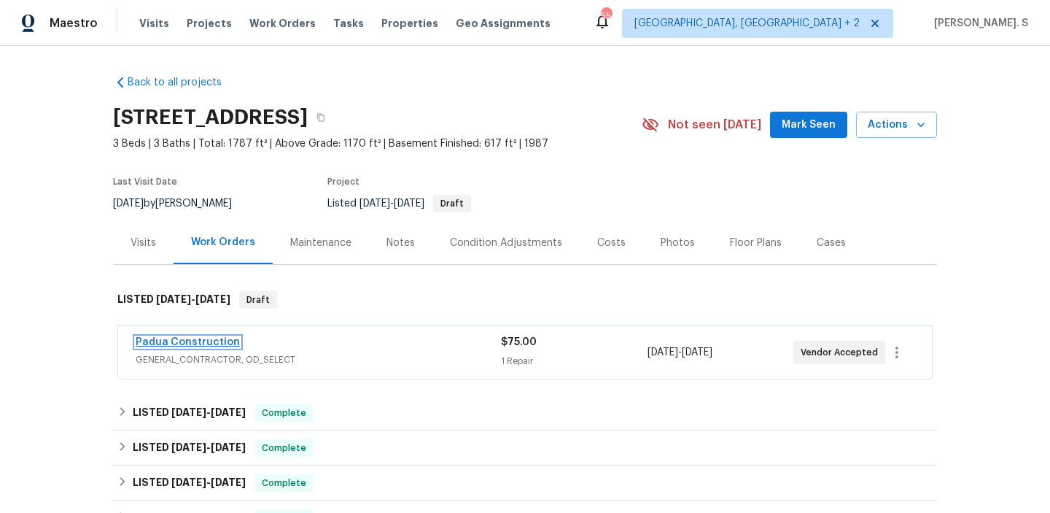
click at [196, 341] on link "Padua Construction" at bounding box center [188, 342] width 104 height 10
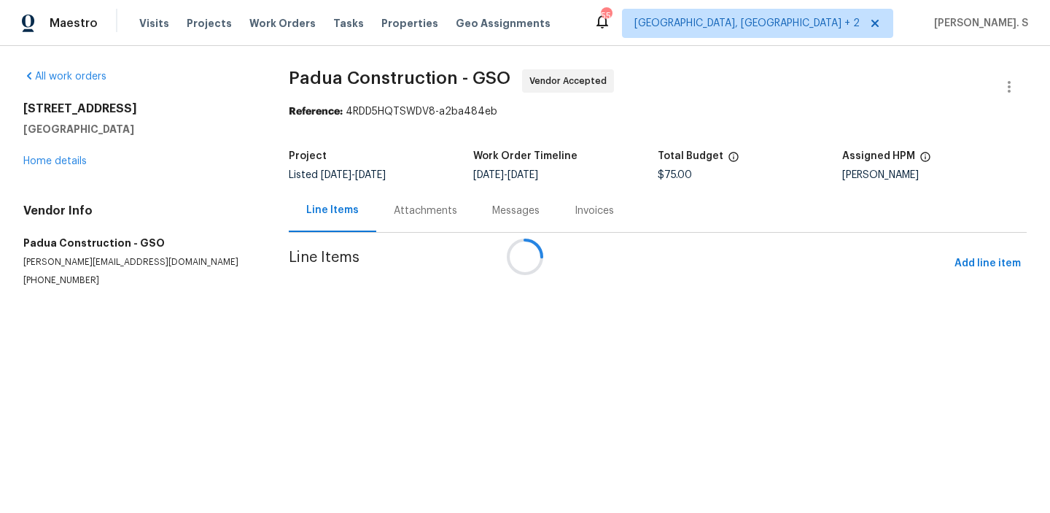
click at [377, 203] on div at bounding box center [525, 256] width 1050 height 513
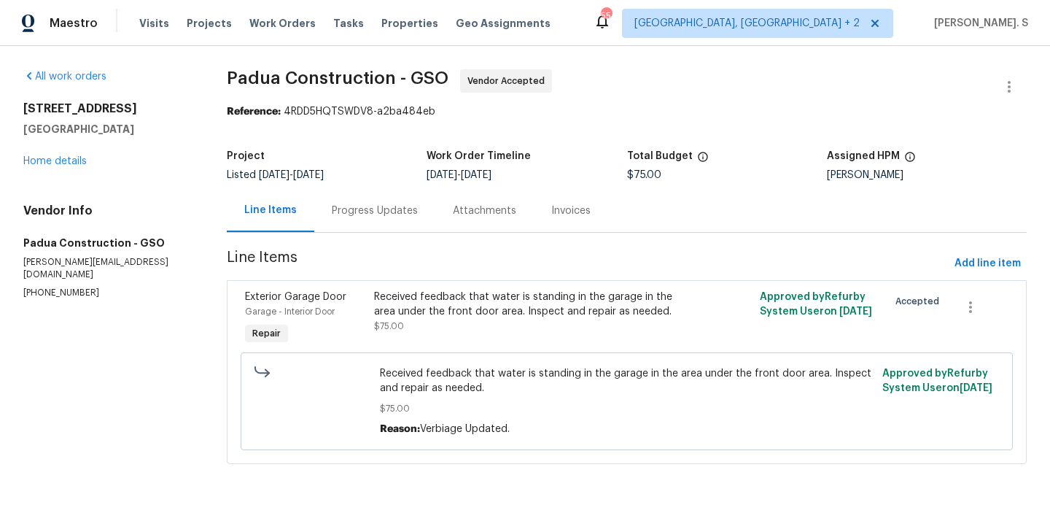
click at [377, 203] on div "Progress Updates" at bounding box center [374, 210] width 121 height 43
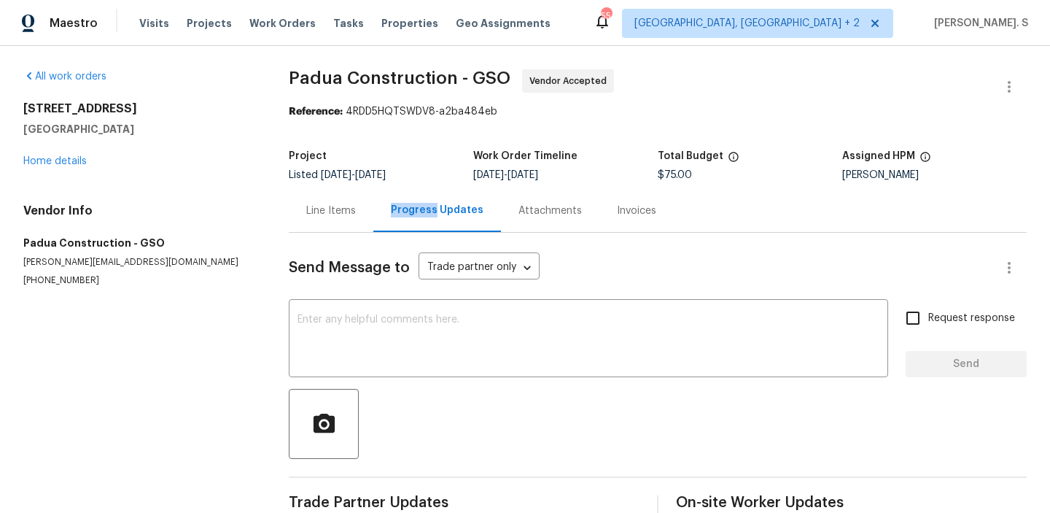
click at [377, 203] on div "Progress Updates" at bounding box center [437, 210] width 128 height 43
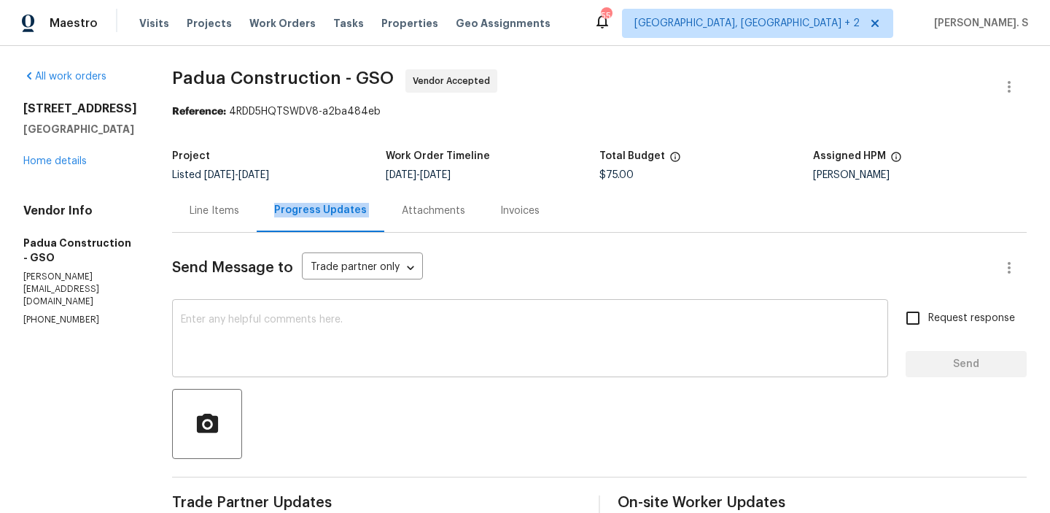
click at [389, 343] on textarea at bounding box center [530, 339] width 699 height 51
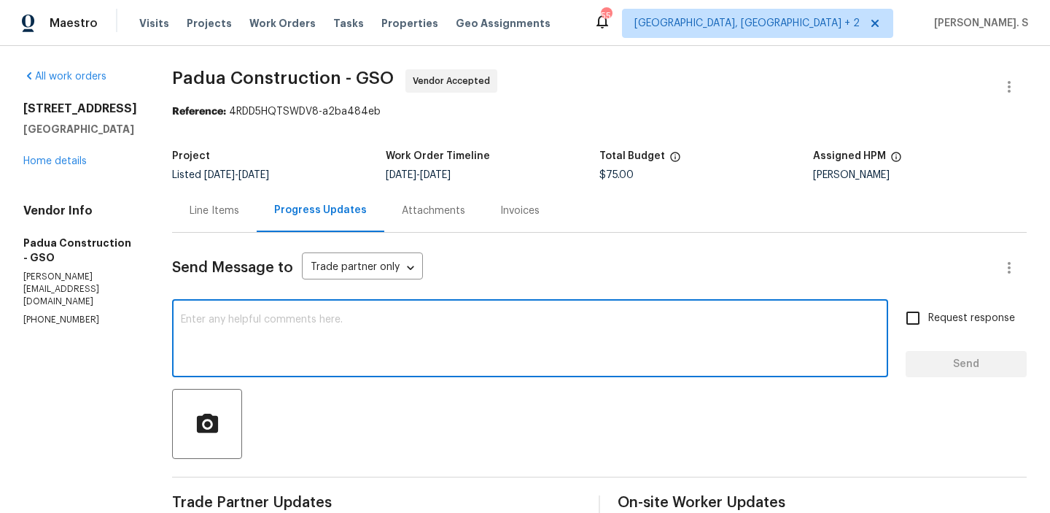
click at [389, 343] on textarea at bounding box center [530, 339] width 699 height 51
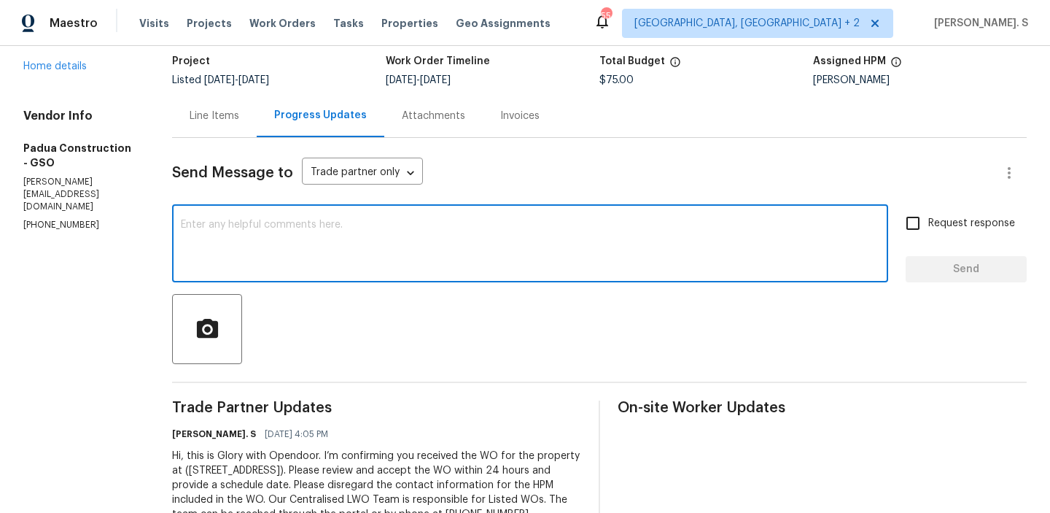
scroll to position [22, 0]
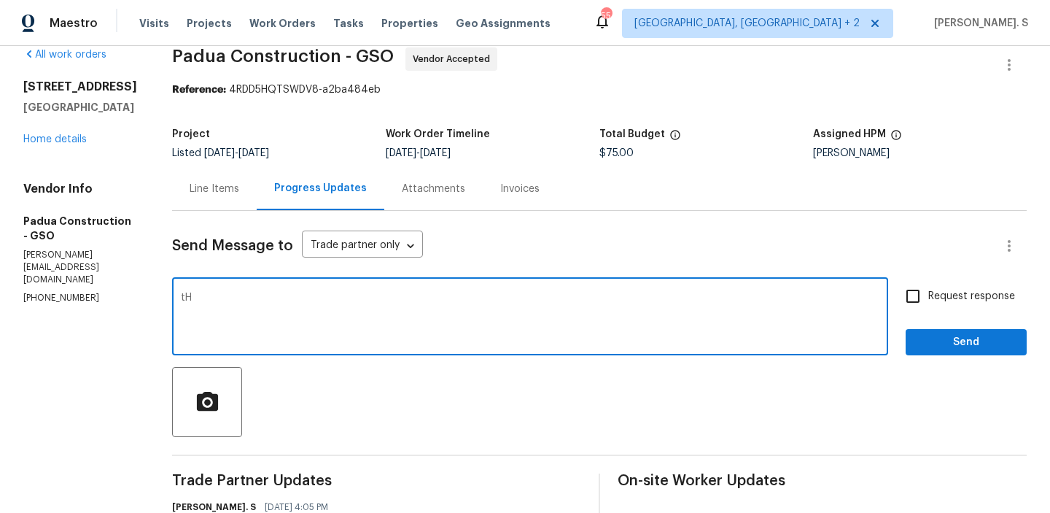
type textarea "t"
type textarea "Thanks for accepting the work order and could you please provide us with the sc…"
click at [940, 292] on span "Request response" at bounding box center [972, 296] width 87 height 15
click at [929, 292] on input "Request response" at bounding box center [913, 296] width 31 height 31
checkbox input "true"
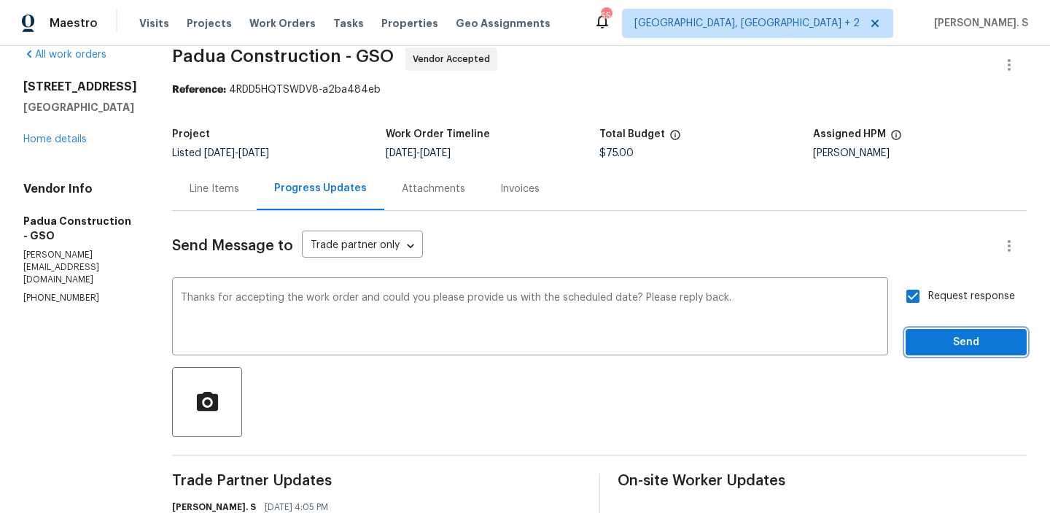
click at [937, 349] on span "Send" at bounding box center [967, 342] width 98 height 18
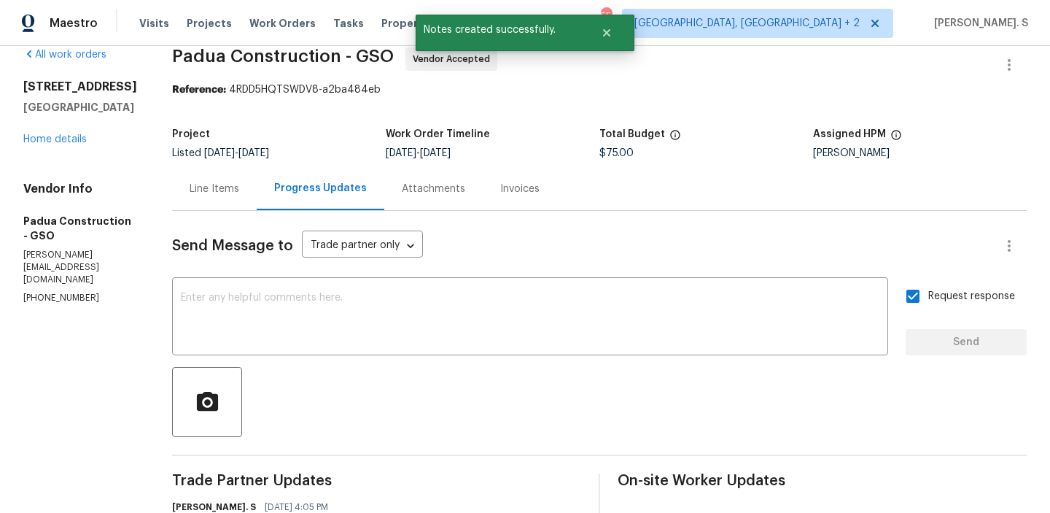
click at [298, 44] on div "Maestro Visits Projects Work Orders Tasks Properties Geo Assignments 55 [GEOGRA…" at bounding box center [525, 23] width 1050 height 46
copy span "Work Orders"
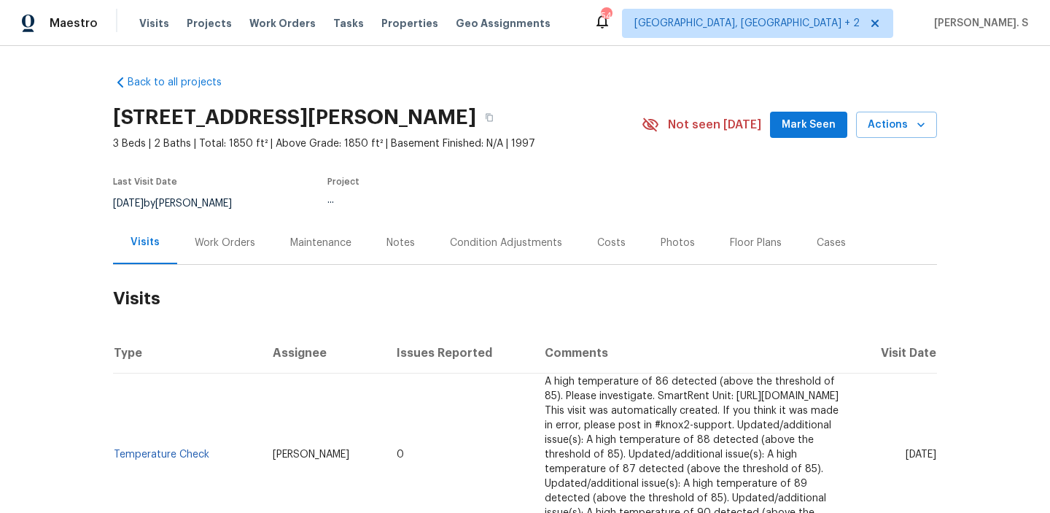
click at [241, 237] on div "Work Orders" at bounding box center [225, 243] width 61 height 15
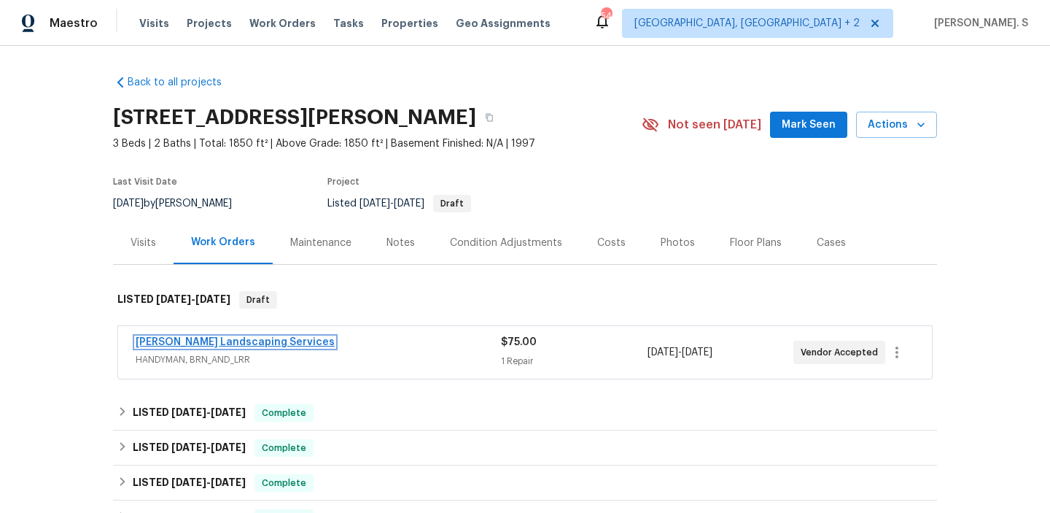
click at [228, 344] on link "Rodriguez Landscaping Services" at bounding box center [235, 342] width 199 height 10
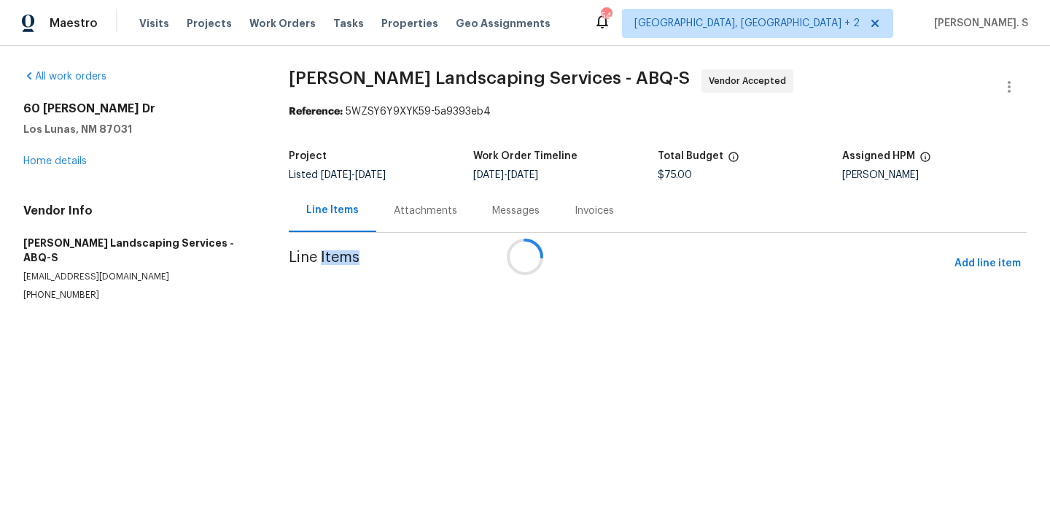
click at [419, 212] on div at bounding box center [525, 256] width 1050 height 513
click at [492, 212] on div "Messages" at bounding box center [515, 211] width 47 height 15
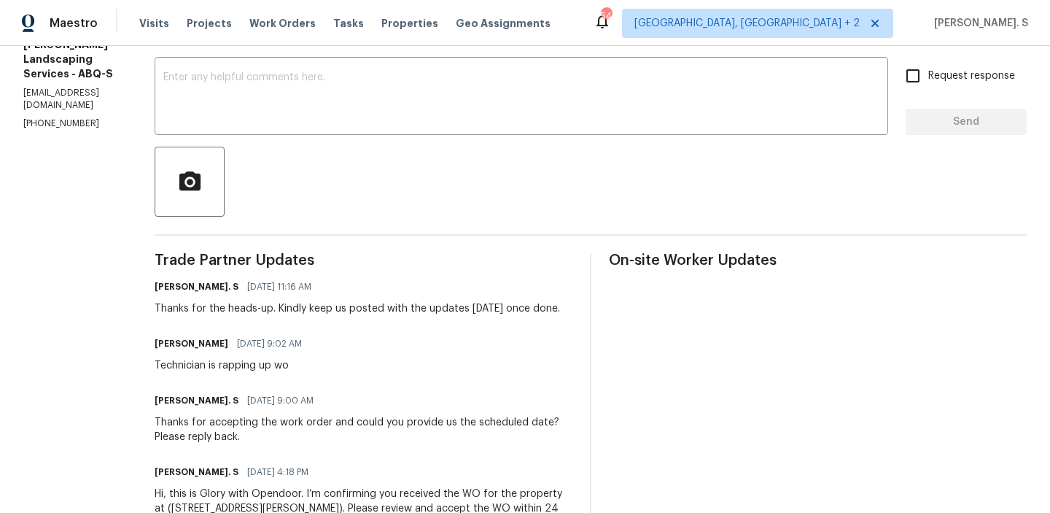
scroll to position [158, 0]
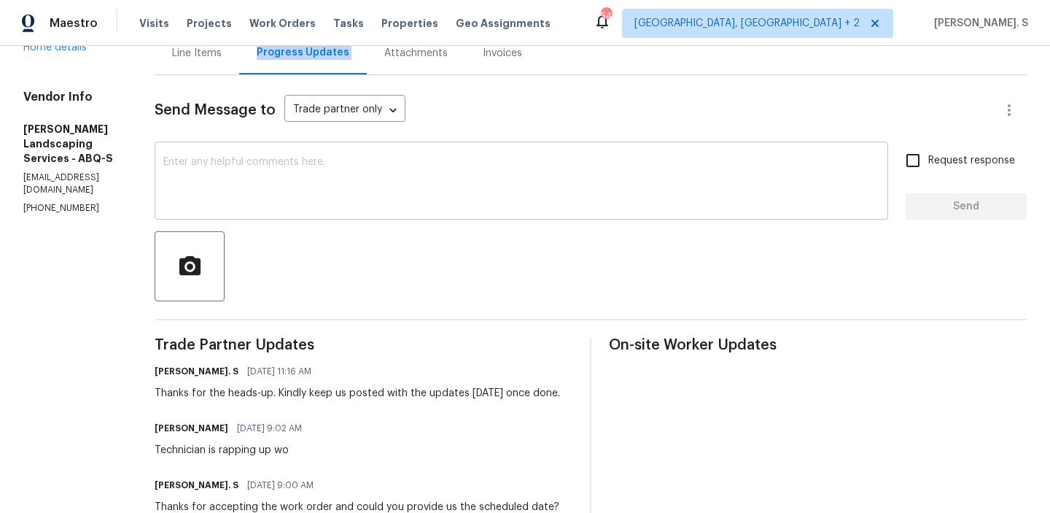
click at [376, 191] on textarea at bounding box center [521, 182] width 716 height 51
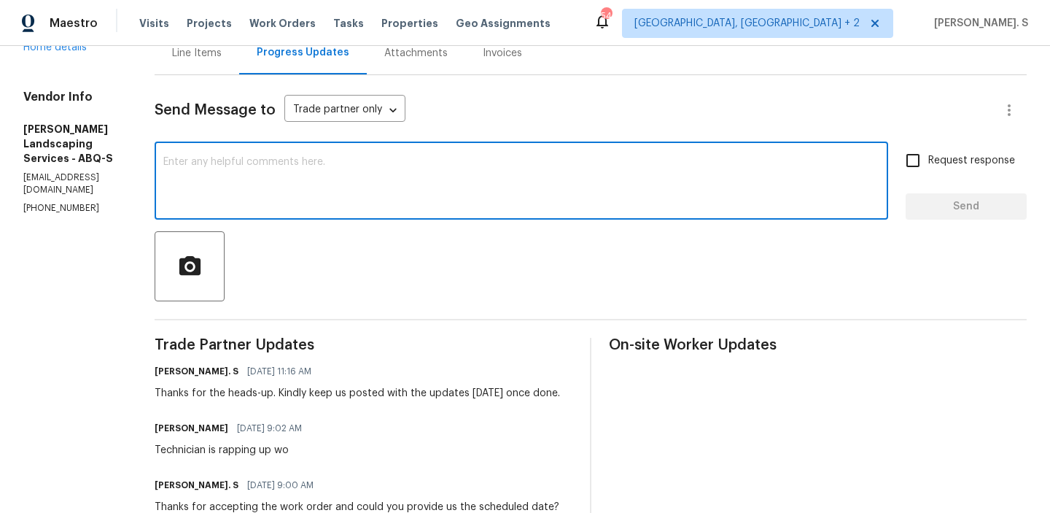
paste textarea "Hello, It's important that this work order is completed within the designated t…"
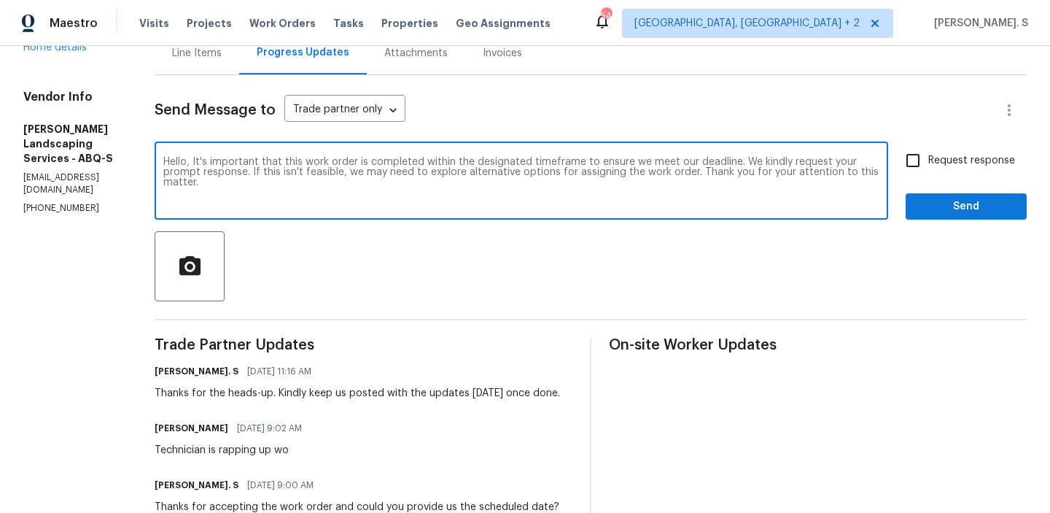
drag, startPoint x: 769, startPoint y: 171, endPoint x: 791, endPoint y: 182, distance: 25.4
click at [791, 182] on textarea "Hello, It's important that this work order is completed within the designated t…" at bounding box center [521, 182] width 716 height 51
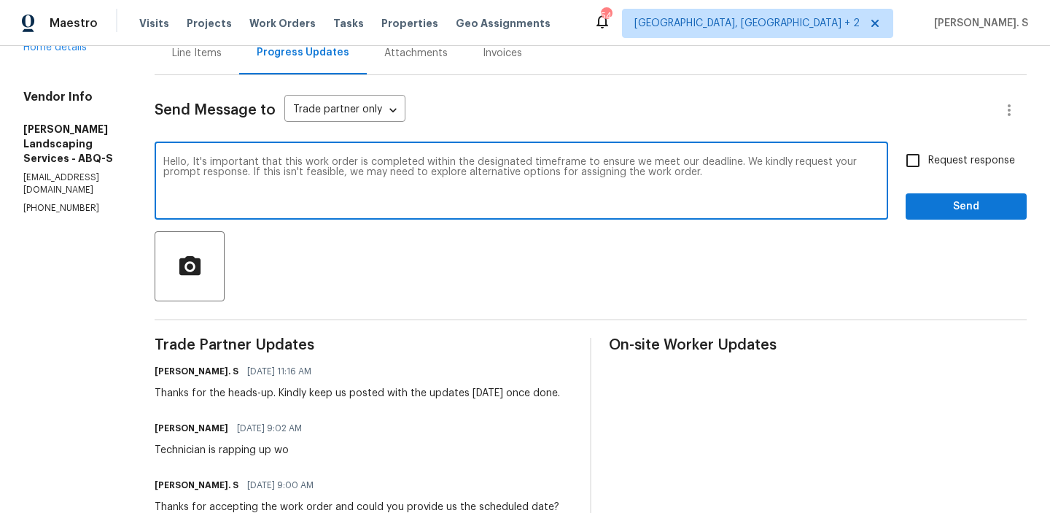
type textarea "Hello, It's important that this work order is completed within the designated t…"
click at [929, 213] on span "Send" at bounding box center [967, 207] width 98 height 18
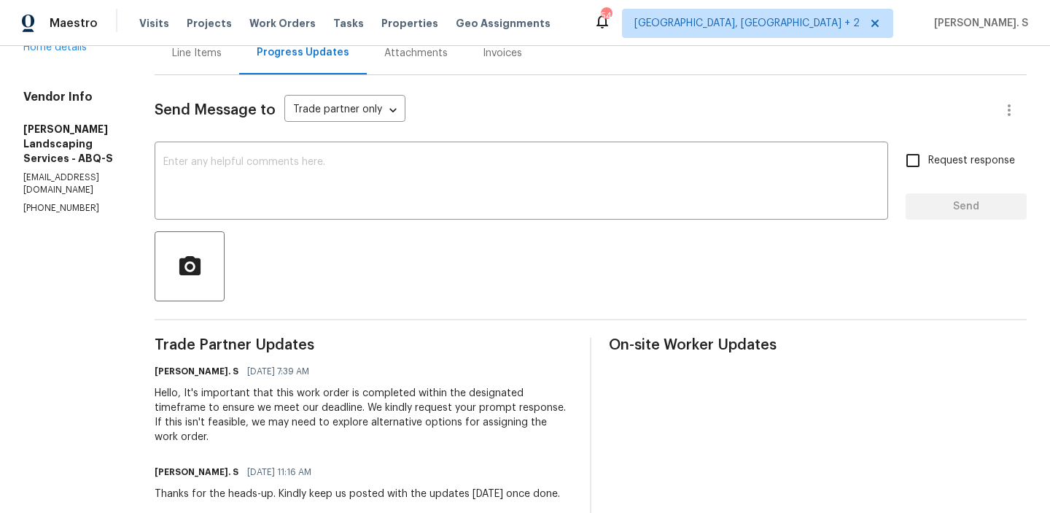
click at [49, 202] on p "(505) 980-9691" at bounding box center [71, 208] width 96 height 12
copy p "(505) 980-9691"
click at [266, 416] on div "Hello, It's important that this work order is completed within the designated t…" at bounding box center [364, 415] width 418 height 58
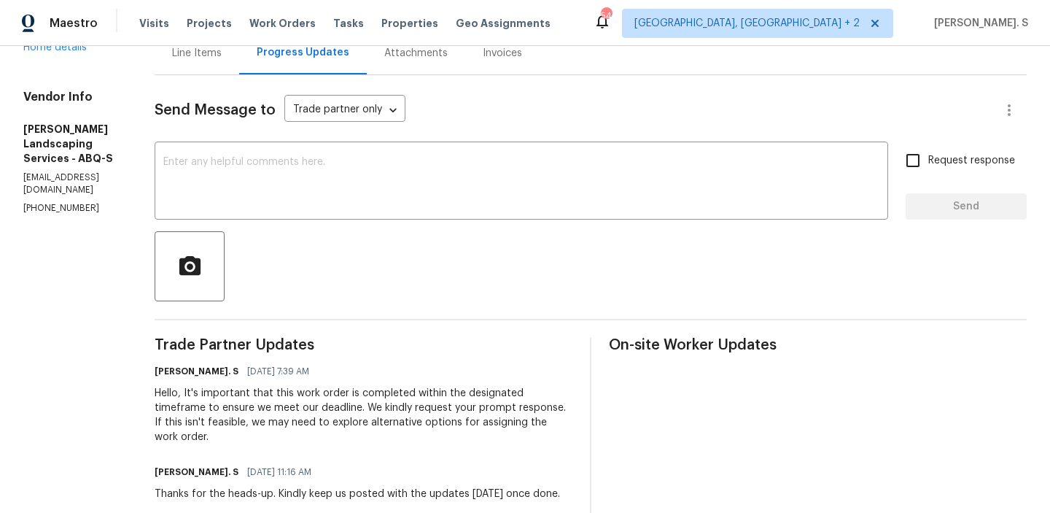
click at [266, 416] on div "Hello, It's important that this work order is completed within the designated t…" at bounding box center [364, 415] width 418 height 58
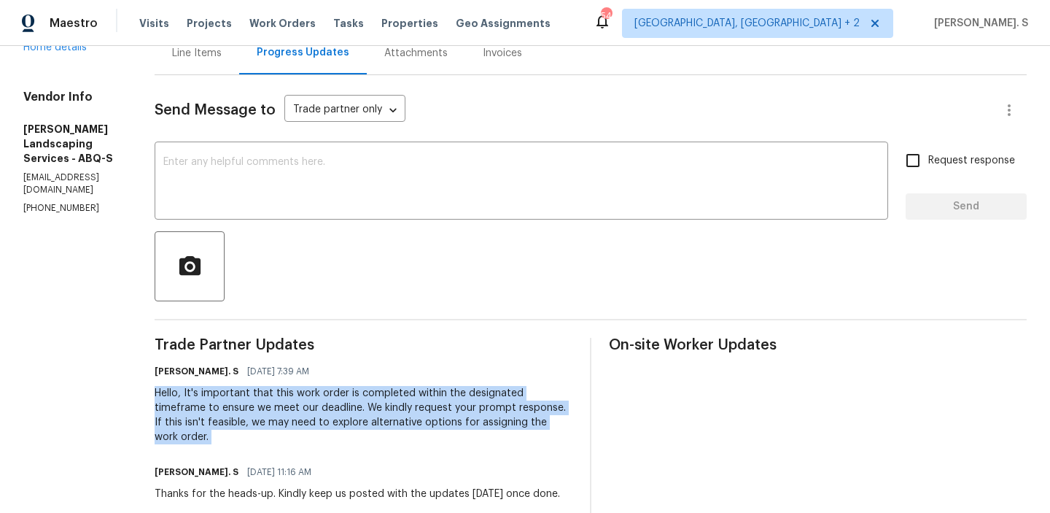
copy div "Hello, It's important that this work order is completed within the designated t…"
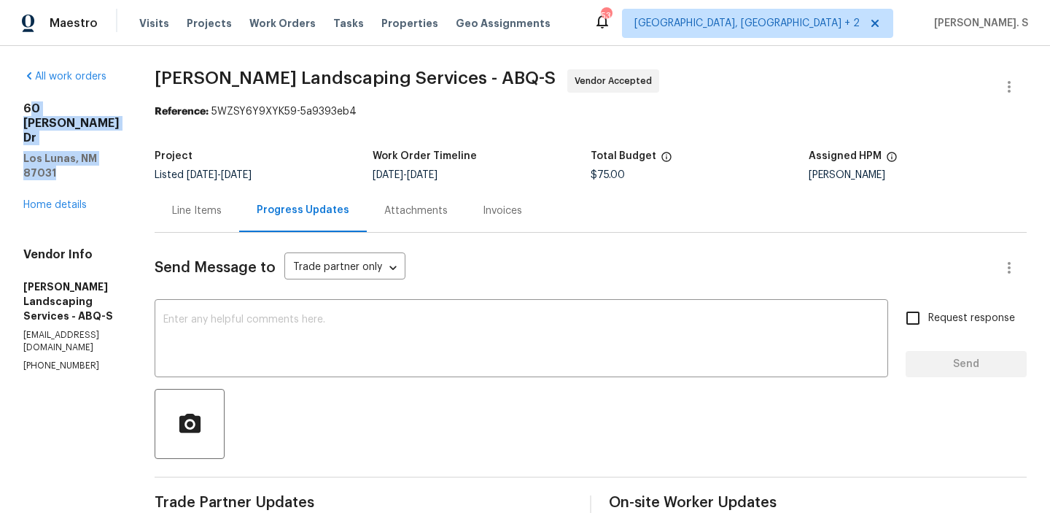
drag, startPoint x: 141, startPoint y: 128, endPoint x: 28, endPoint y: 109, distance: 114.6
click at [28, 108] on div "60 Turner Dr Los Lunas, NM 87031" at bounding box center [71, 140] width 96 height 79
copy div "0 Turner Dr Los Lunas, NM 87031"
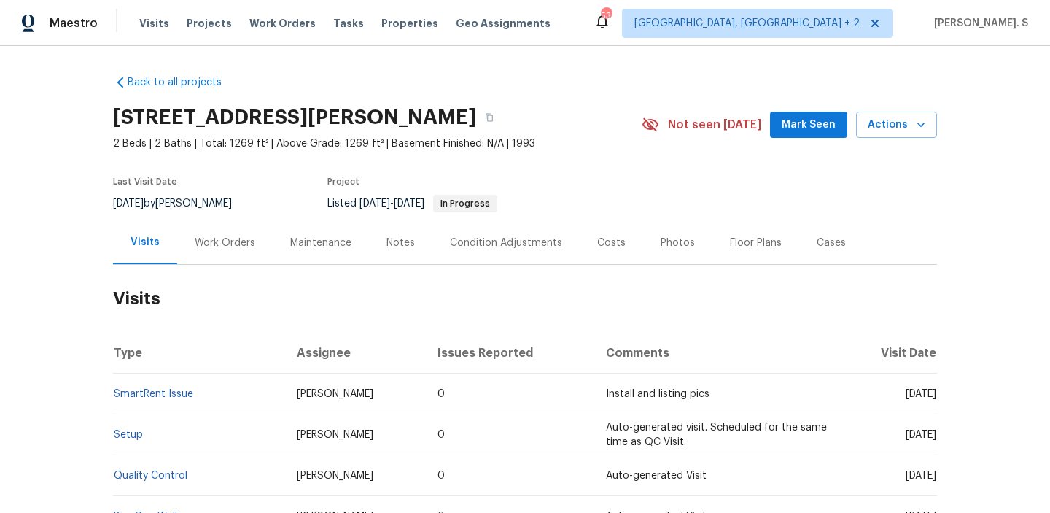
click at [248, 239] on div "Work Orders" at bounding box center [225, 243] width 61 height 15
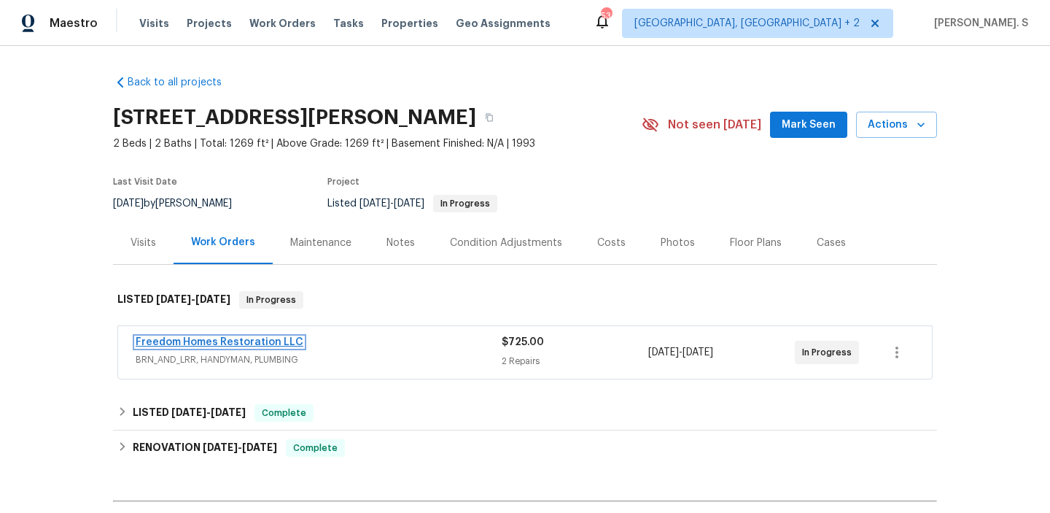
click at [244, 342] on link "Freedom Homes Restoration LLC" at bounding box center [220, 342] width 168 height 10
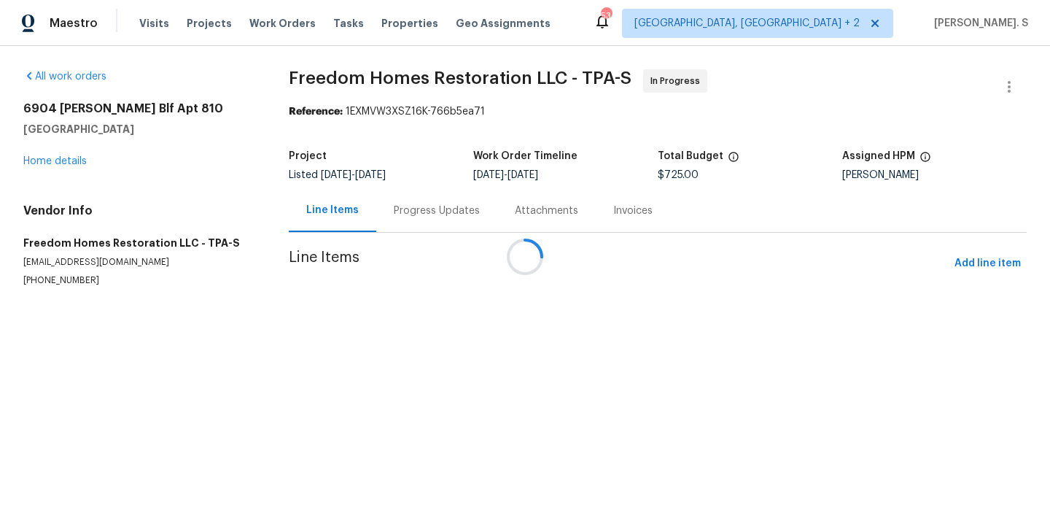
click at [419, 213] on div at bounding box center [525, 256] width 1050 height 513
click at [515, 213] on div "Attachments" at bounding box center [546, 211] width 63 height 15
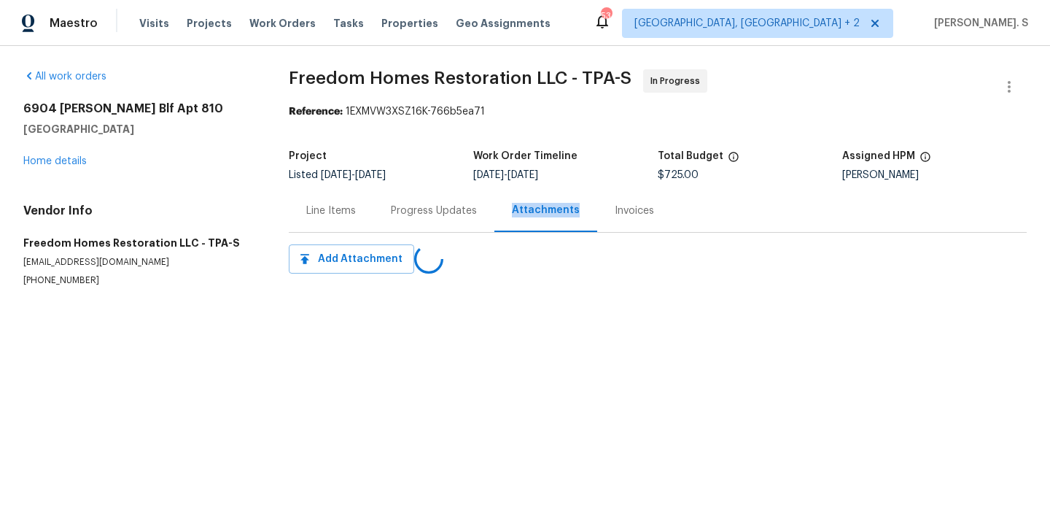
click at [419, 213] on div "Progress Updates" at bounding box center [434, 211] width 86 height 15
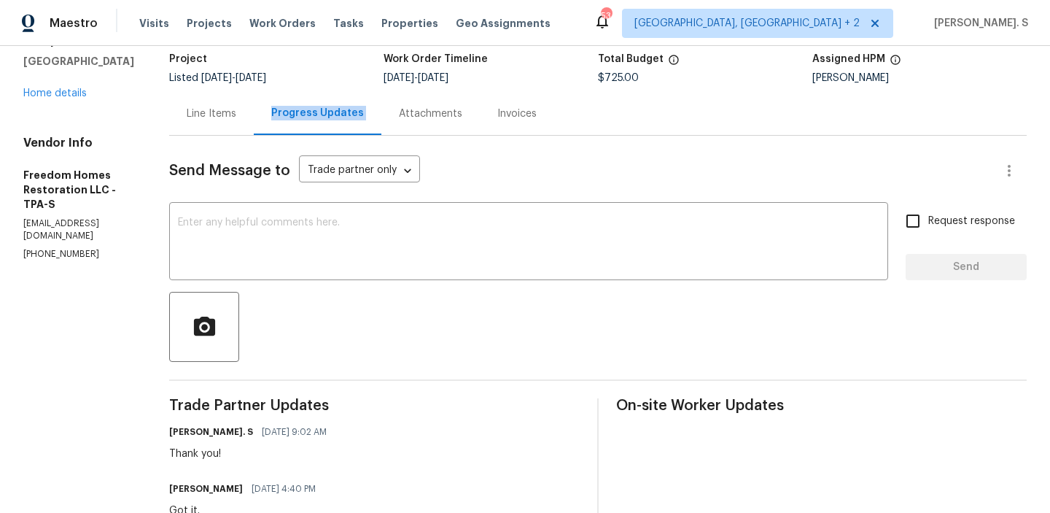
scroll to position [55, 0]
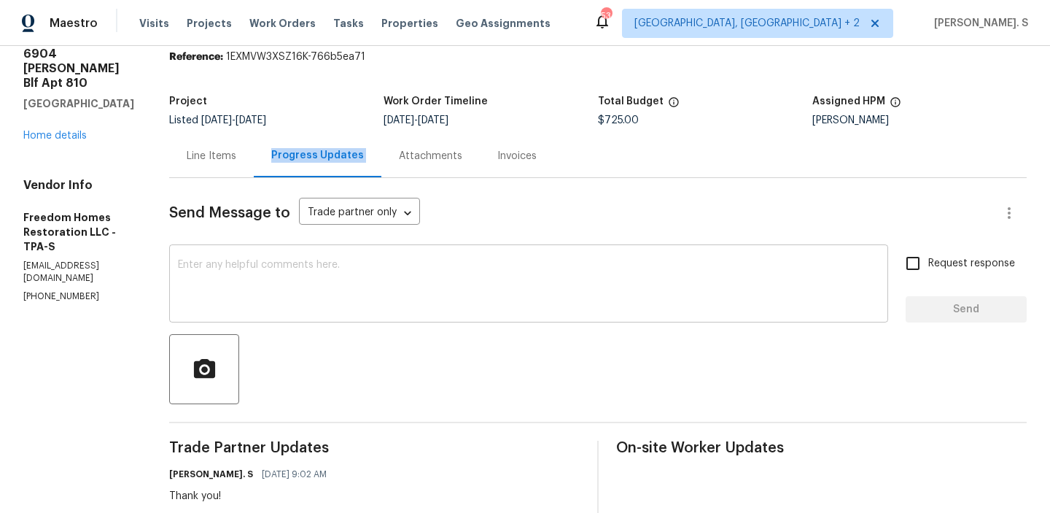
click at [266, 268] on textarea at bounding box center [529, 285] width 702 height 51
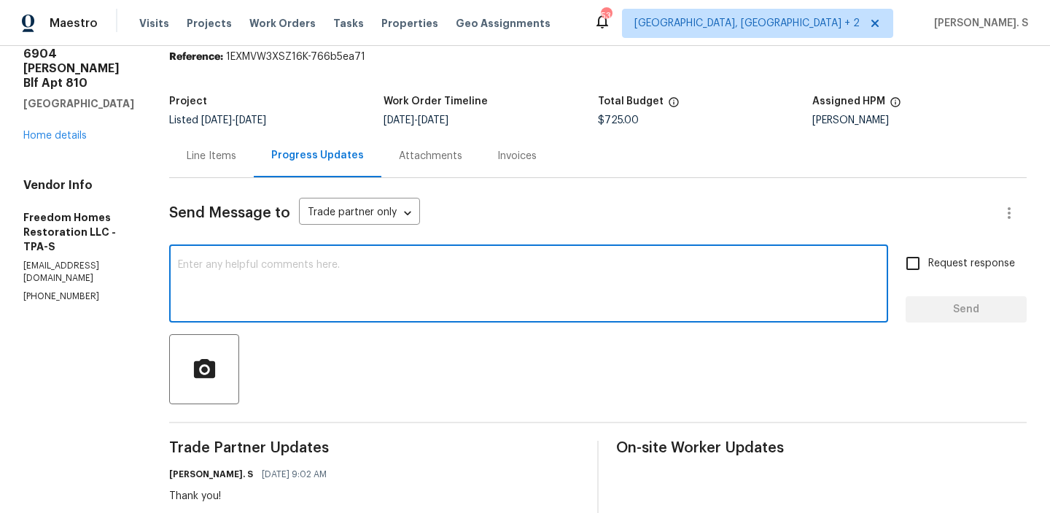
paste textarea "May we have an update on the progress of the work order?"
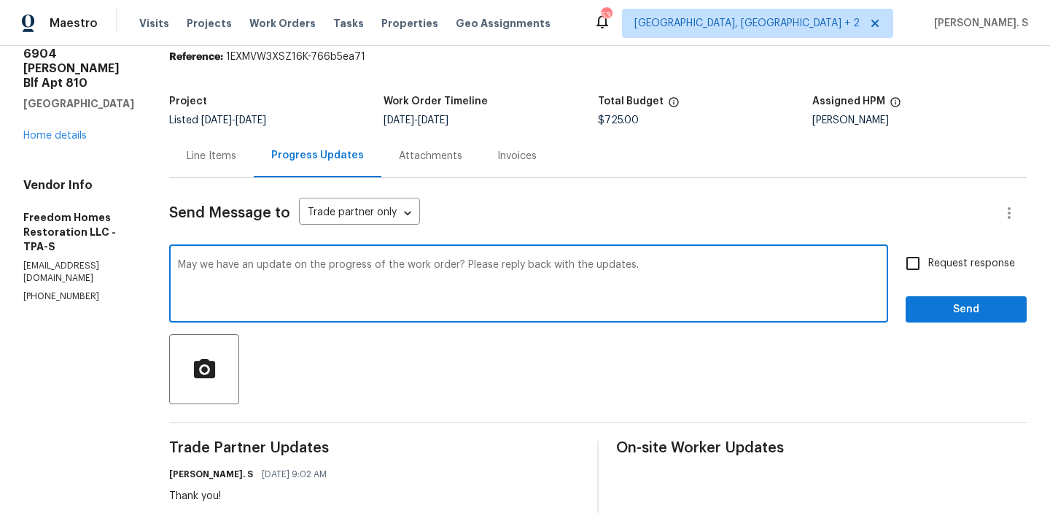
type textarea "May we have an update on the progress of the work order? Please reply back with…"
click at [941, 274] on label "Request response" at bounding box center [956, 263] width 117 height 31
click at [929, 274] on input "Request response" at bounding box center [913, 263] width 31 height 31
checkbox input "true"
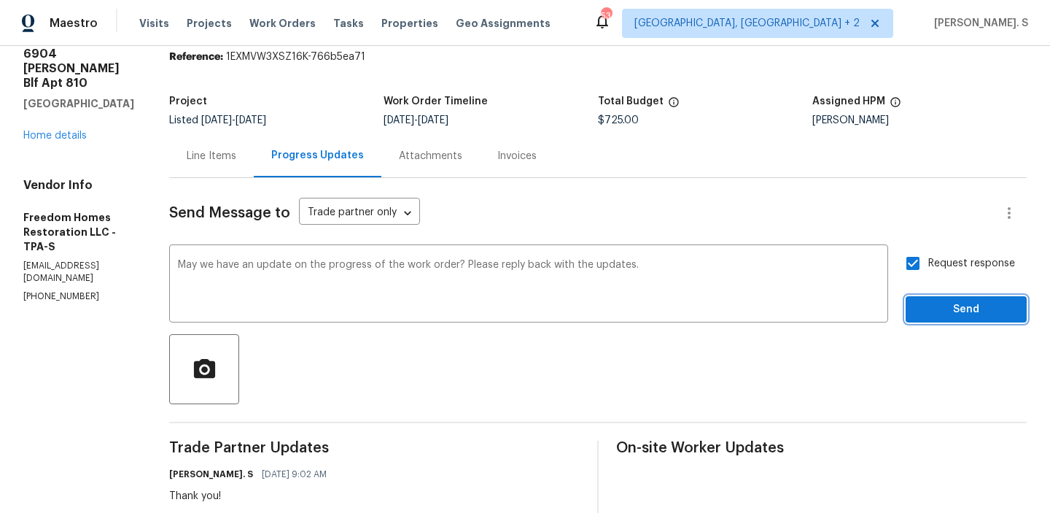
click at [926, 312] on span "Send" at bounding box center [967, 310] width 98 height 18
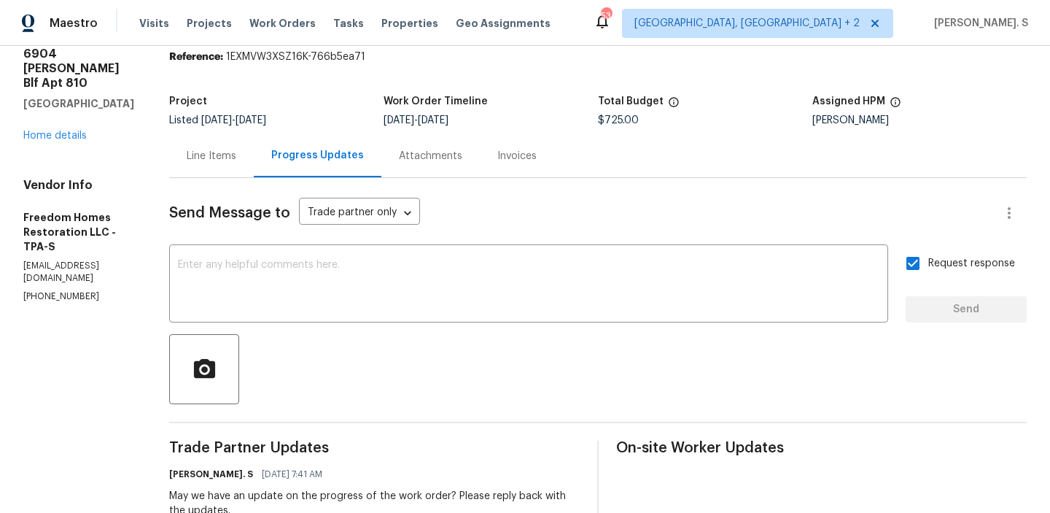
click at [46, 290] on p "(561) 352-5288" at bounding box center [78, 296] width 111 height 12
copy p "(561) 352-5288"
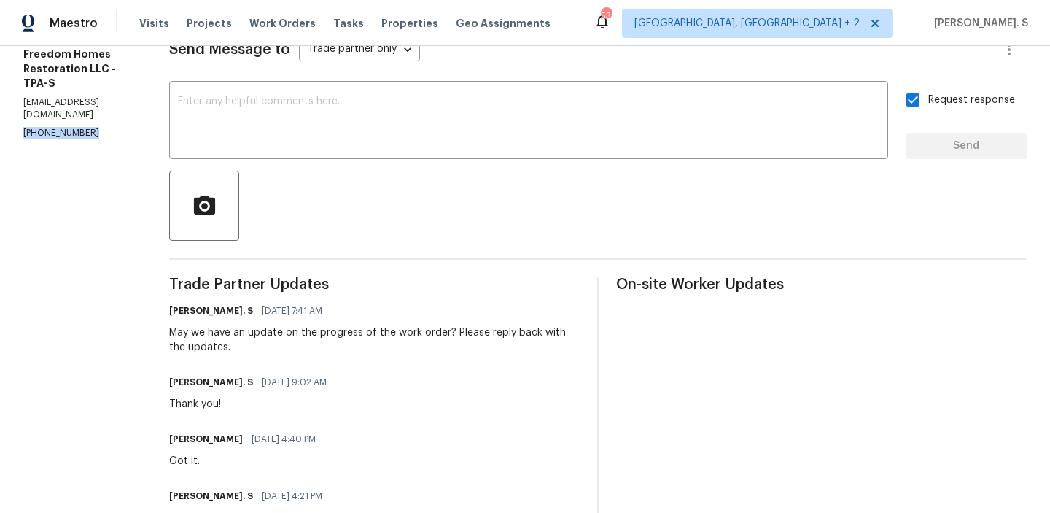
click at [282, 334] on div "May we have an update on the progress of the work order? Please reply back with…" at bounding box center [374, 339] width 411 height 29
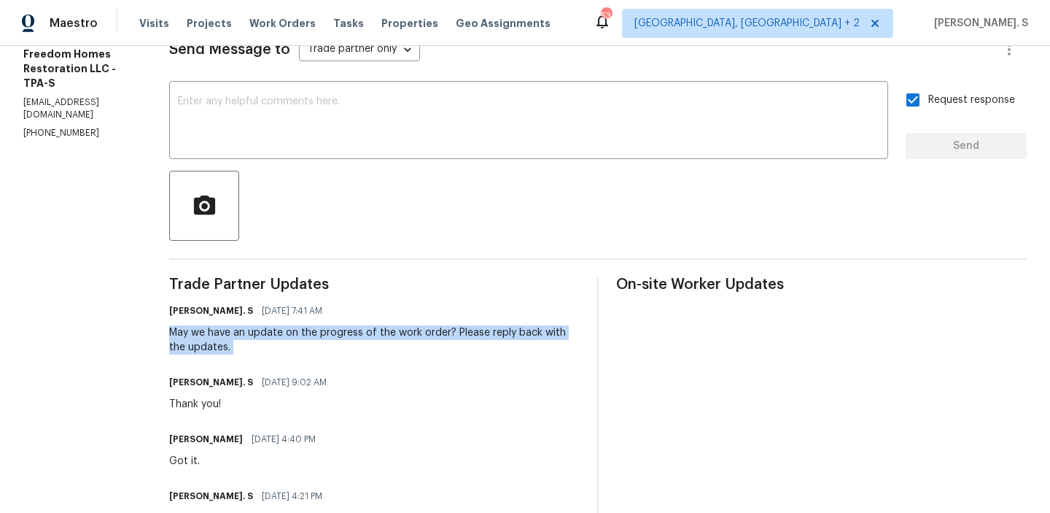
copy div "May we have an update on the progress of the work order? Please reply back with…"
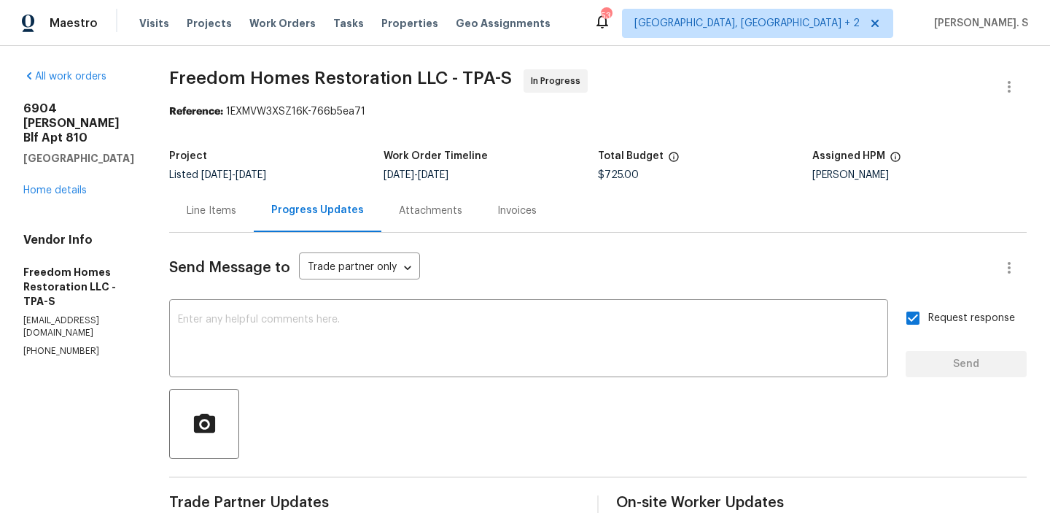
drag, startPoint x: 126, startPoint y: 147, endPoint x: 4, endPoint y: 111, distance: 126.9
copy div "6904 Drewrys Blf Apt 810 Bradenton, FL 34203"
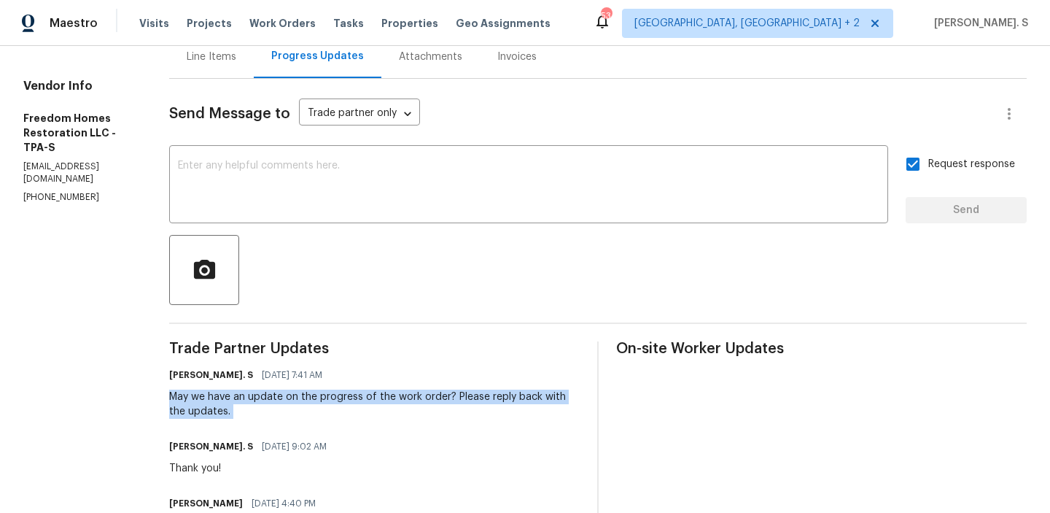
scroll to position [166, 0]
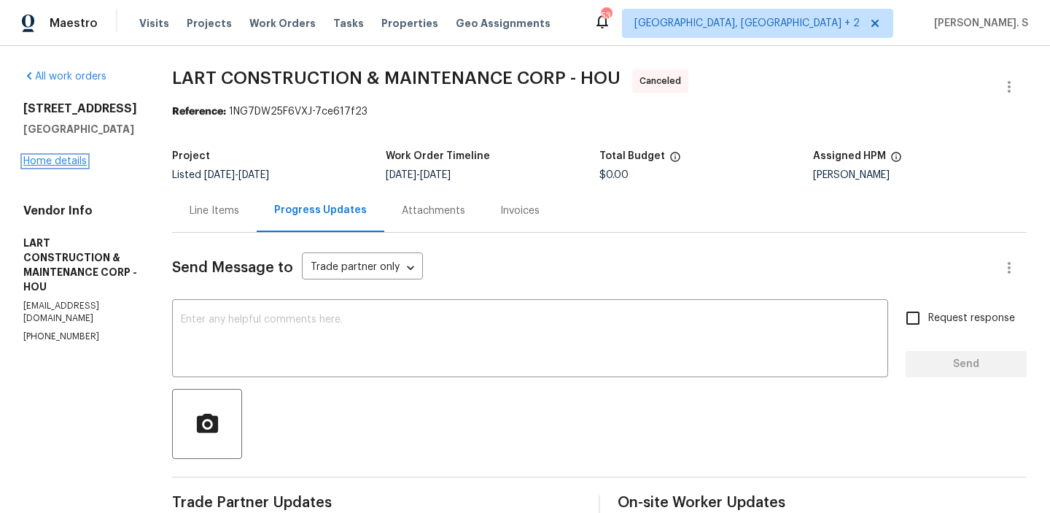
click at [74, 166] on link "Home details" at bounding box center [54, 161] width 63 height 10
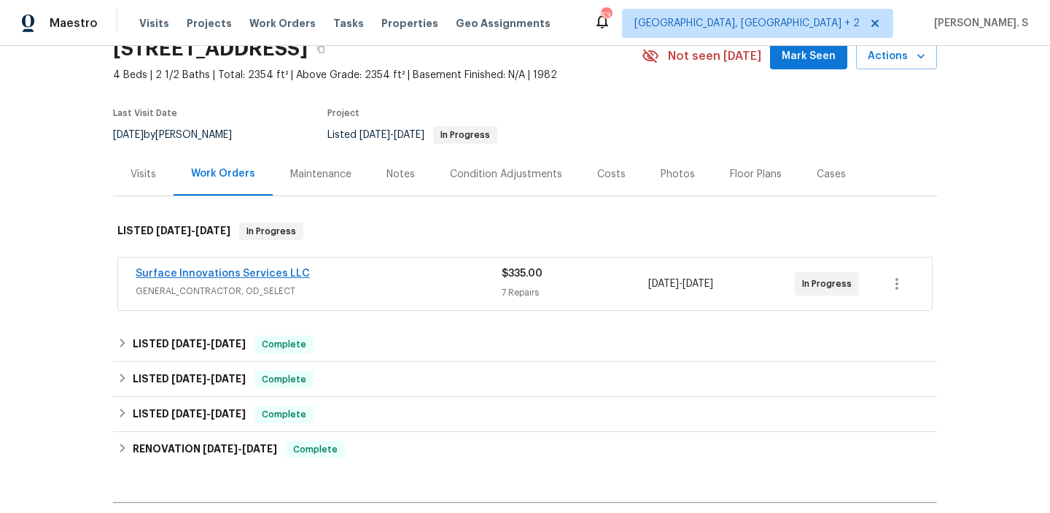
scroll to position [73, 0]
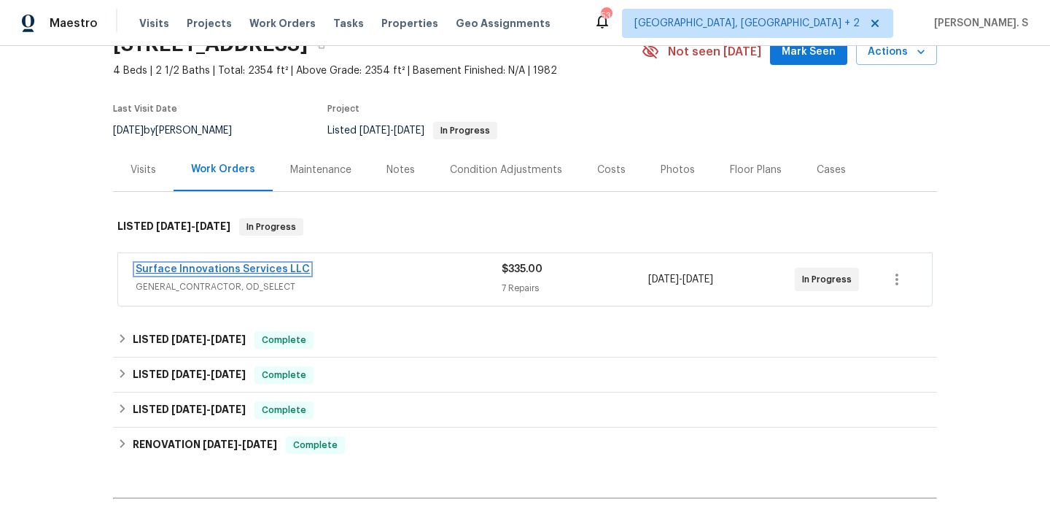
click at [270, 269] on link "Surface Innovations Services LLC" at bounding box center [223, 269] width 174 height 10
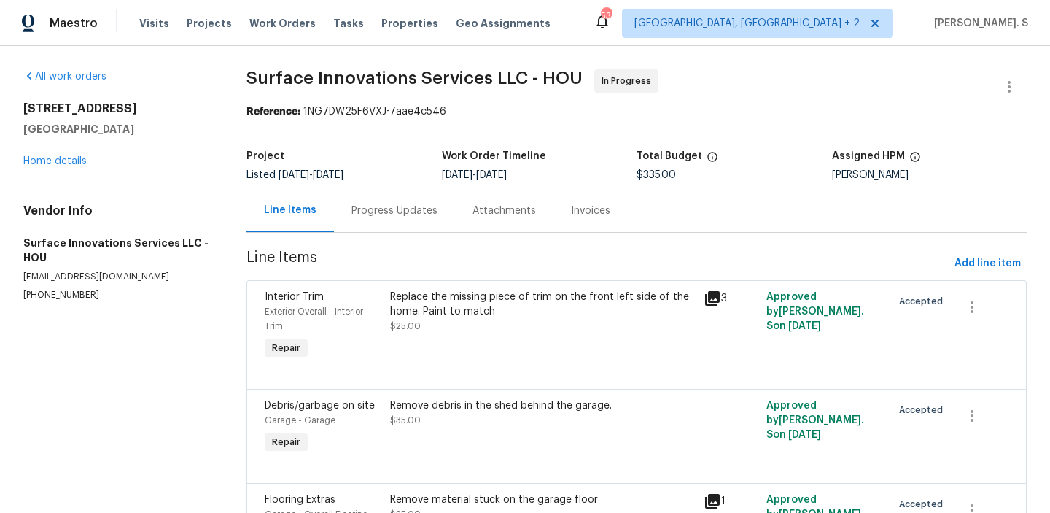
click at [390, 214] on div "Progress Updates" at bounding box center [395, 211] width 86 height 15
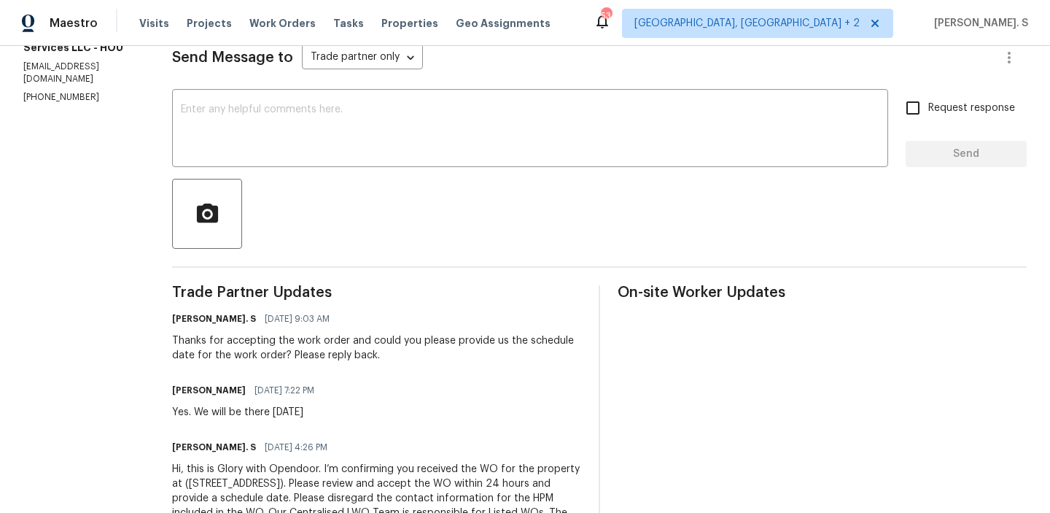
scroll to position [246, 0]
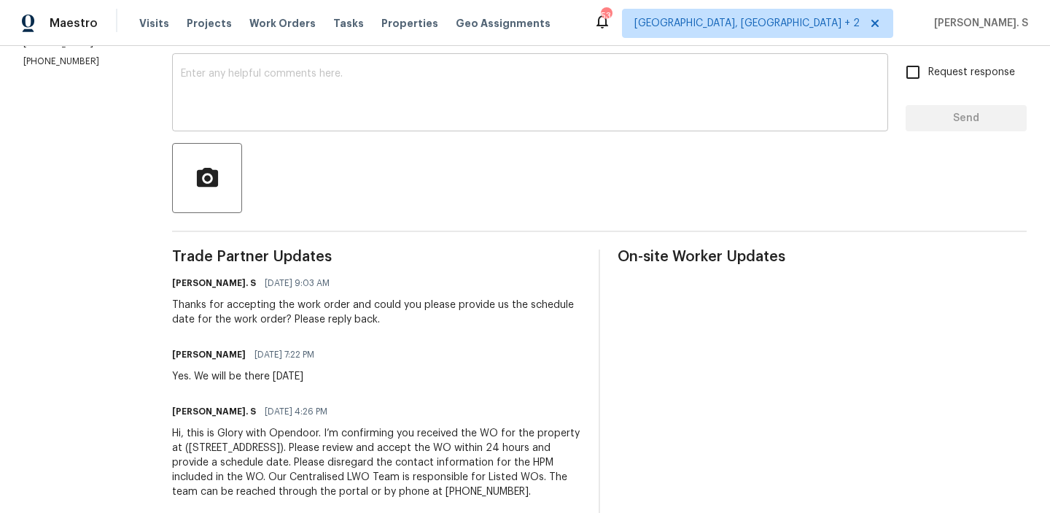
click at [334, 75] on textarea at bounding box center [530, 94] width 699 height 51
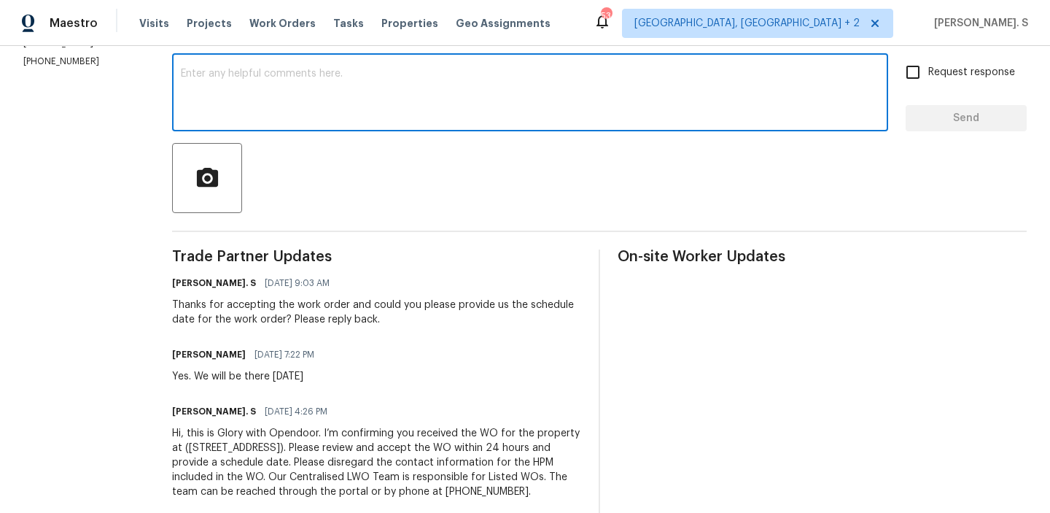
paste textarea "May we have an update on the progress of the work order?"
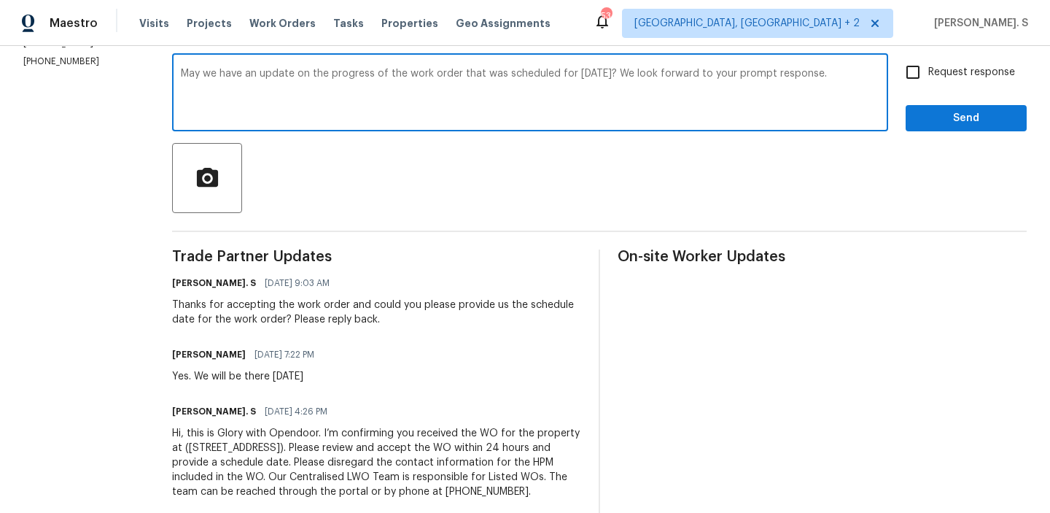
type textarea "May we have an update on the progress of the work order that was scheduled for …"
click at [950, 71] on span "Request response" at bounding box center [972, 72] width 87 height 15
click at [929, 71] on input "Request response" at bounding box center [913, 72] width 31 height 31
checkbox input "true"
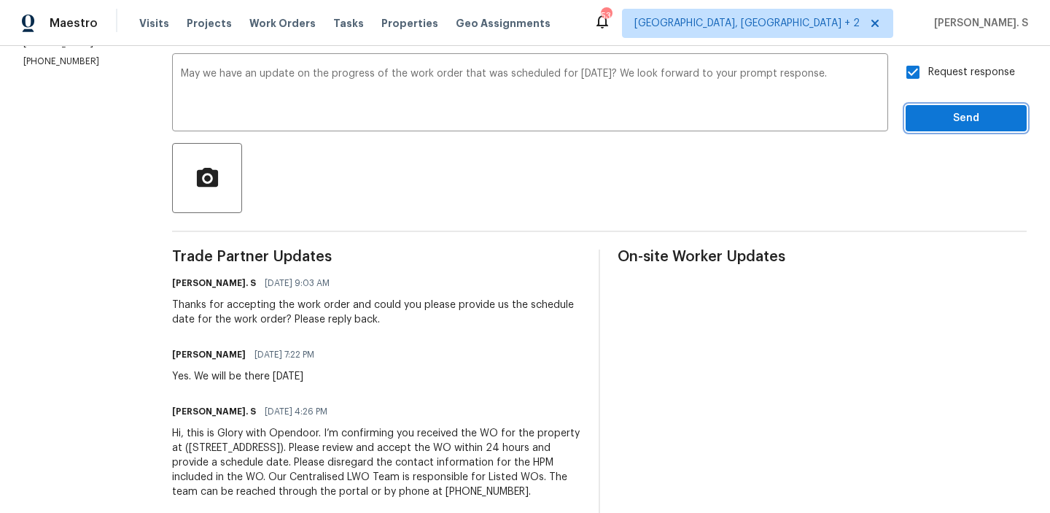
click at [949, 115] on span "Send" at bounding box center [967, 118] width 98 height 18
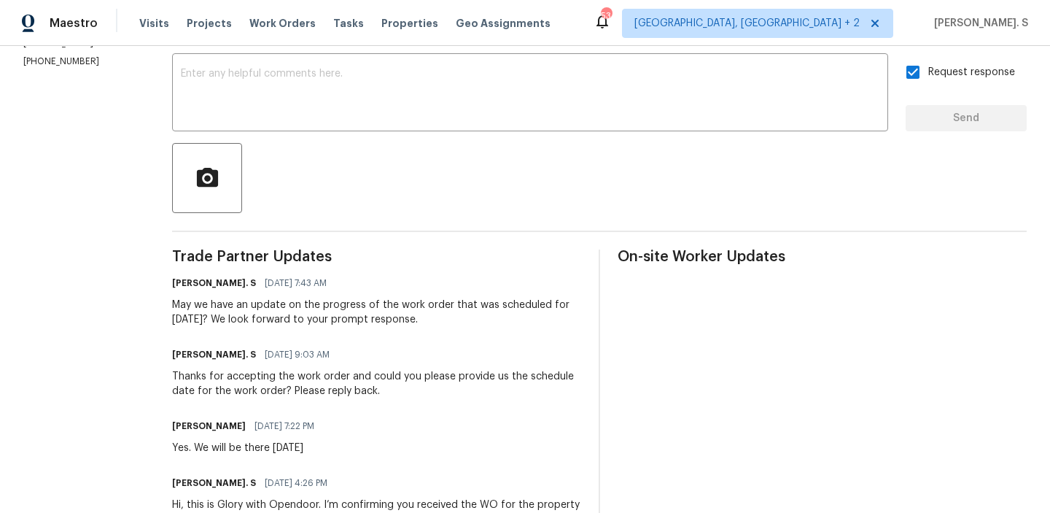
click at [48, 55] on p "(832) 212-3987" at bounding box center [80, 61] width 114 height 12
copy p "(832) 212-3987"
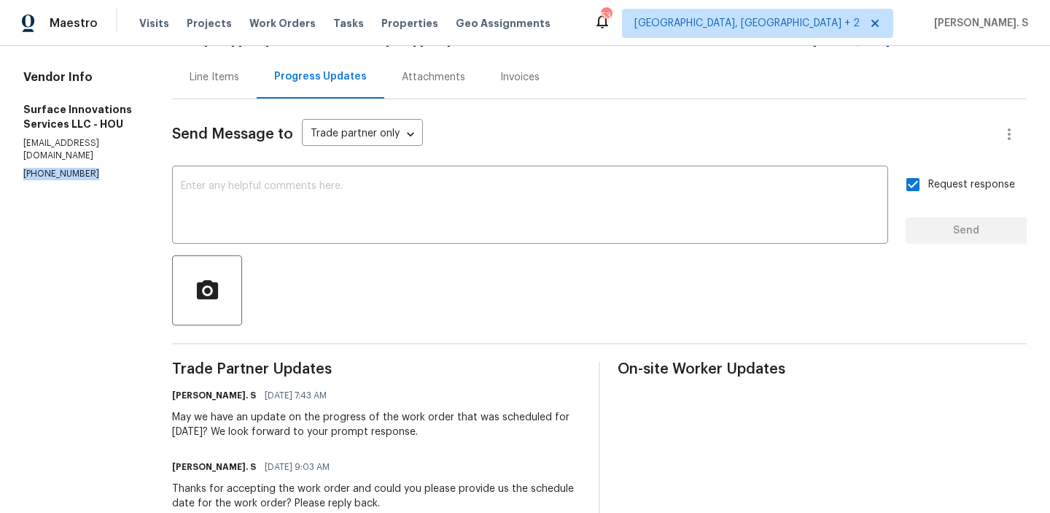
scroll to position [0, 0]
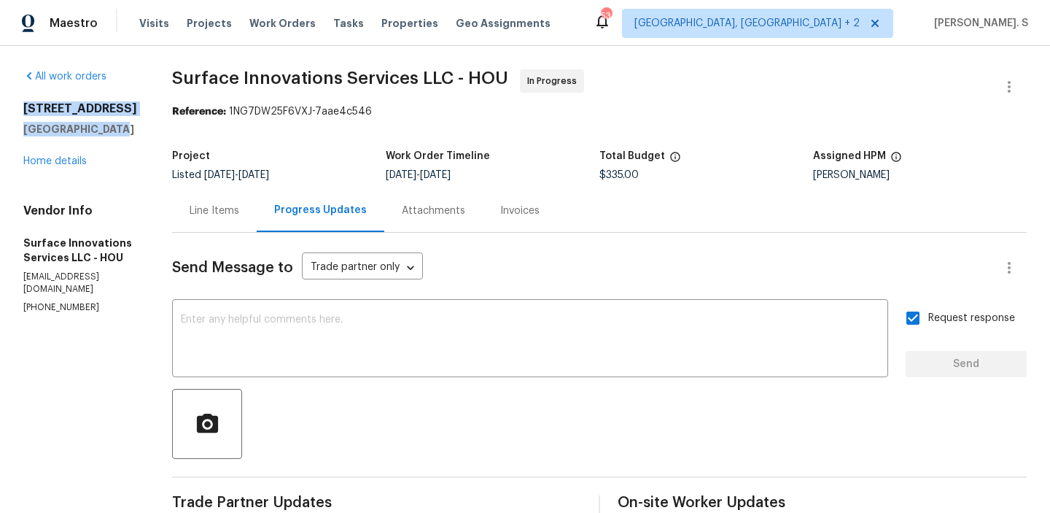
drag, startPoint x: 114, startPoint y: 125, endPoint x: 21, endPoint y: 105, distance: 94.9
click at [22, 105] on div "All work orders 3642 Chapel Square Dr Spring, TX 77388 Home details Vendor Info…" at bounding box center [525, 451] width 1050 height 811
copy div "3642 Chapel Square Dr Spring, TX 77388"
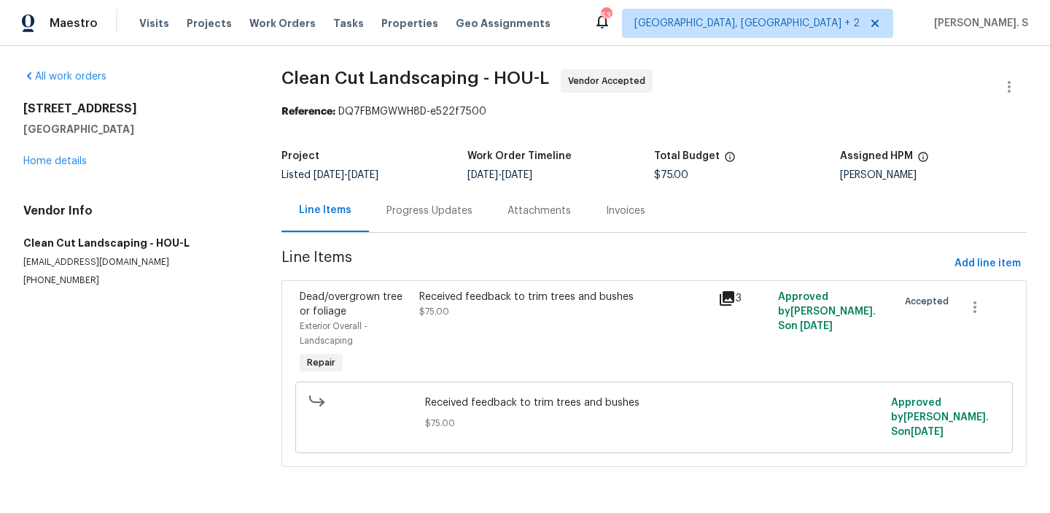
click at [415, 205] on div "Progress Updates" at bounding box center [430, 211] width 86 height 15
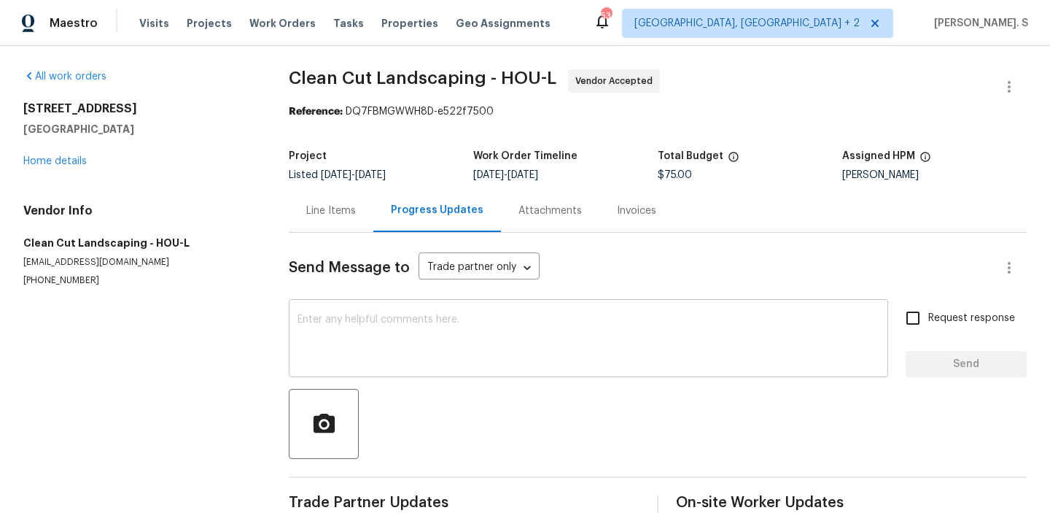
click at [435, 335] on textarea at bounding box center [589, 339] width 582 height 51
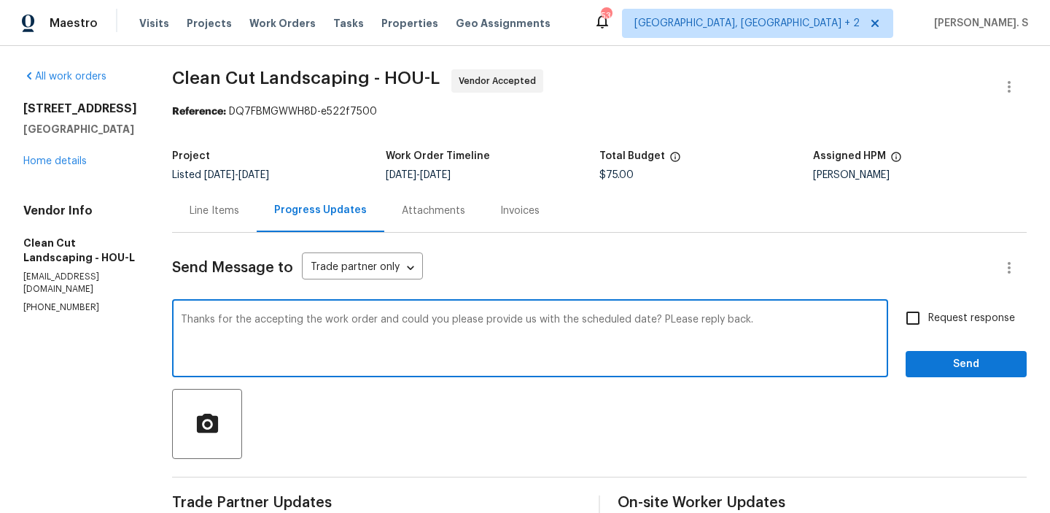
click at [681, 321] on textarea "Thanks for the accepting the work order and could you please provide us with th…" at bounding box center [530, 339] width 699 height 51
type textarea "Thanks for the accepting the work order and could you please provide us with th…"
click at [931, 328] on label "Request response" at bounding box center [956, 318] width 117 height 31
click at [929, 328] on input "Request response" at bounding box center [913, 318] width 31 height 31
checkbox input "true"
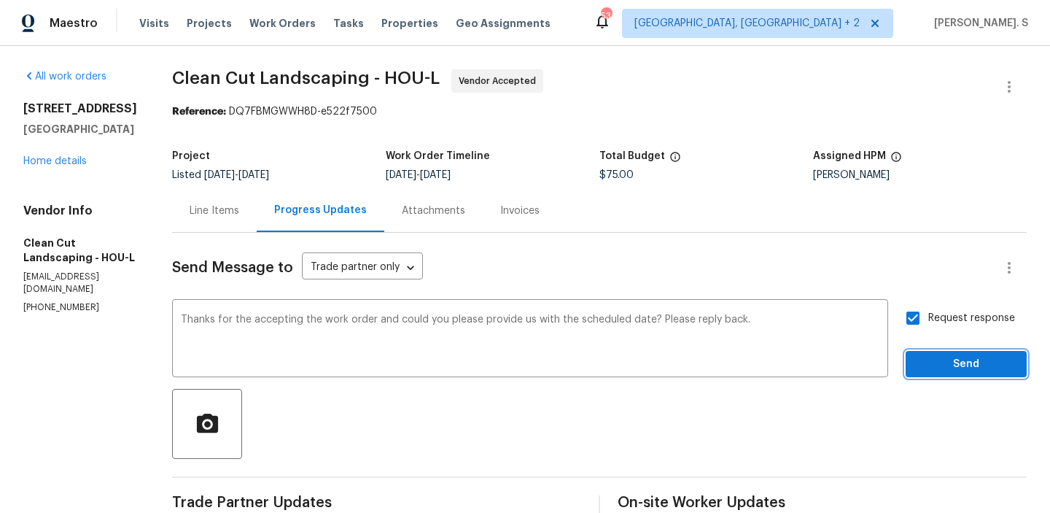
click at [931, 353] on button "Send" at bounding box center [966, 364] width 121 height 27
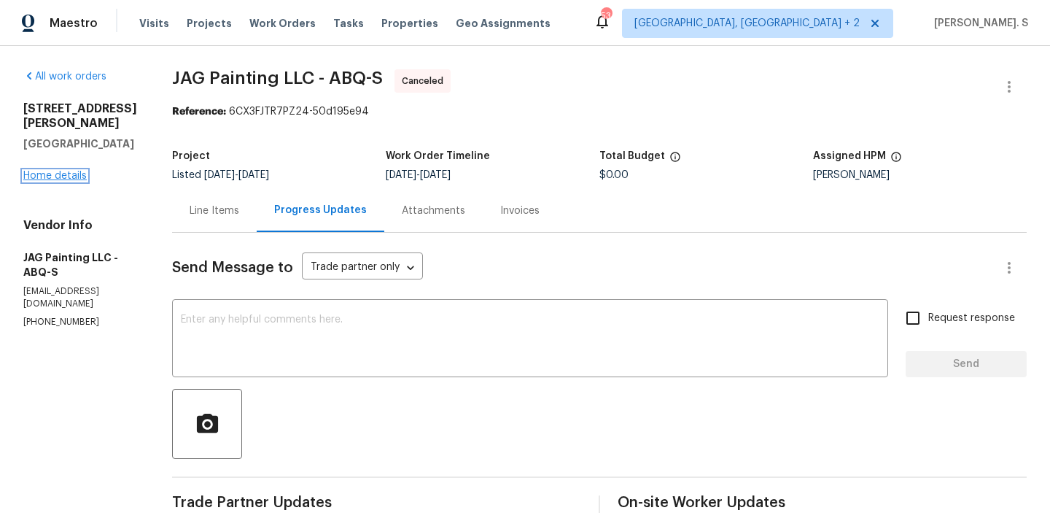
click at [67, 181] on link "Home details" at bounding box center [54, 176] width 63 height 10
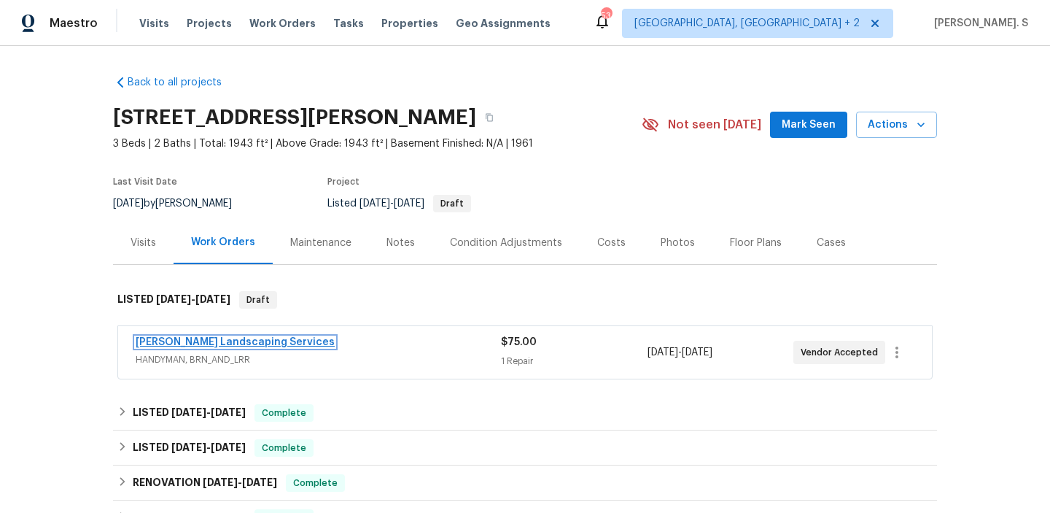
click at [171, 337] on link "[PERSON_NAME] Landscaping Services" at bounding box center [235, 342] width 199 height 10
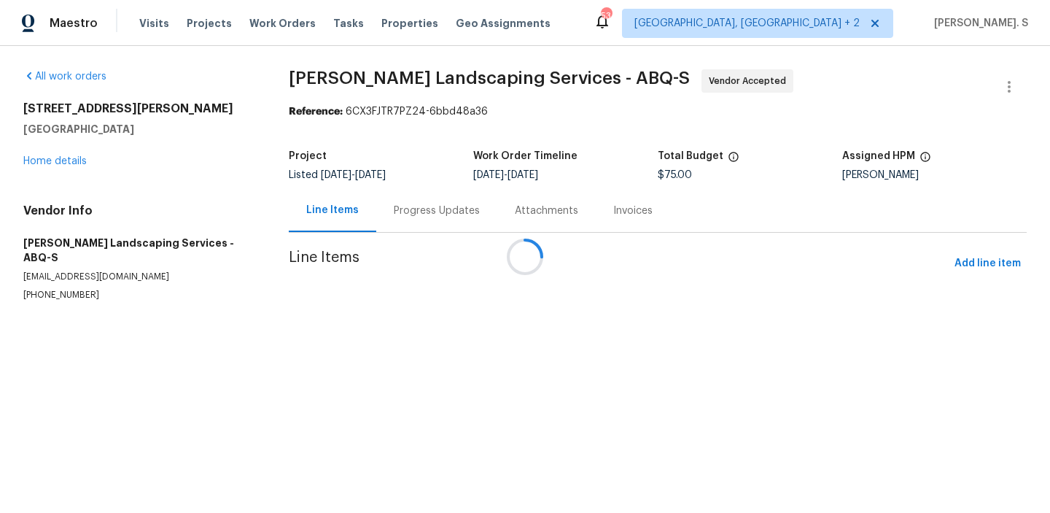
click at [415, 204] on div at bounding box center [525, 256] width 1050 height 513
click at [415, 204] on div "Progress Updates" at bounding box center [437, 211] width 86 height 15
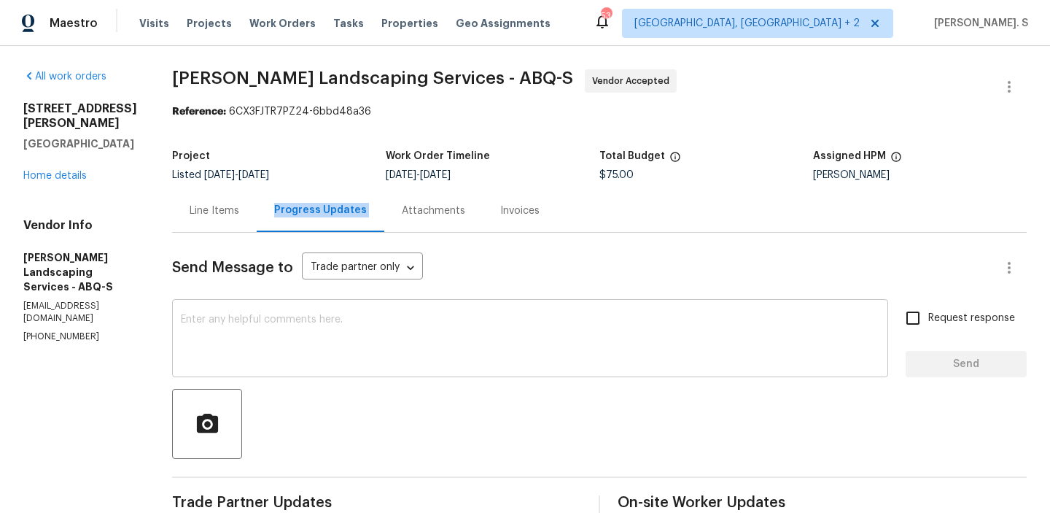
click at [404, 316] on textarea at bounding box center [530, 339] width 699 height 51
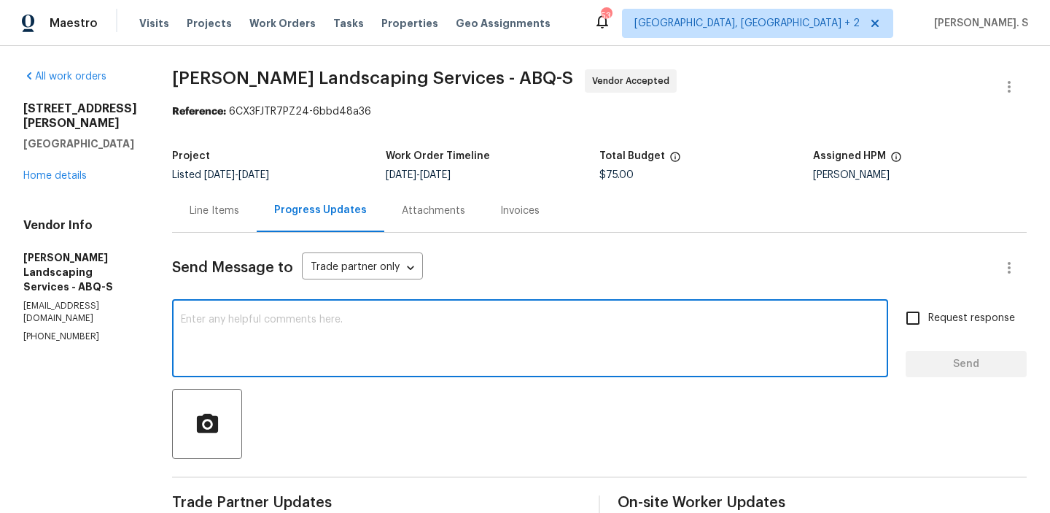
type textarea "t"
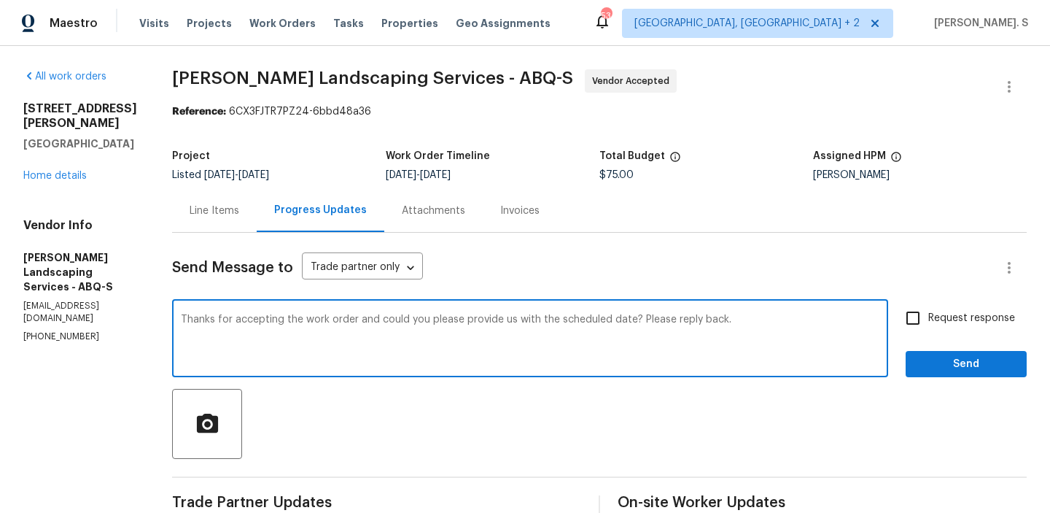
type textarea "Thanks for accepting the work order and could you please provide us with the sc…"
click at [910, 325] on input "Request response" at bounding box center [913, 318] width 31 height 31
checkbox input "true"
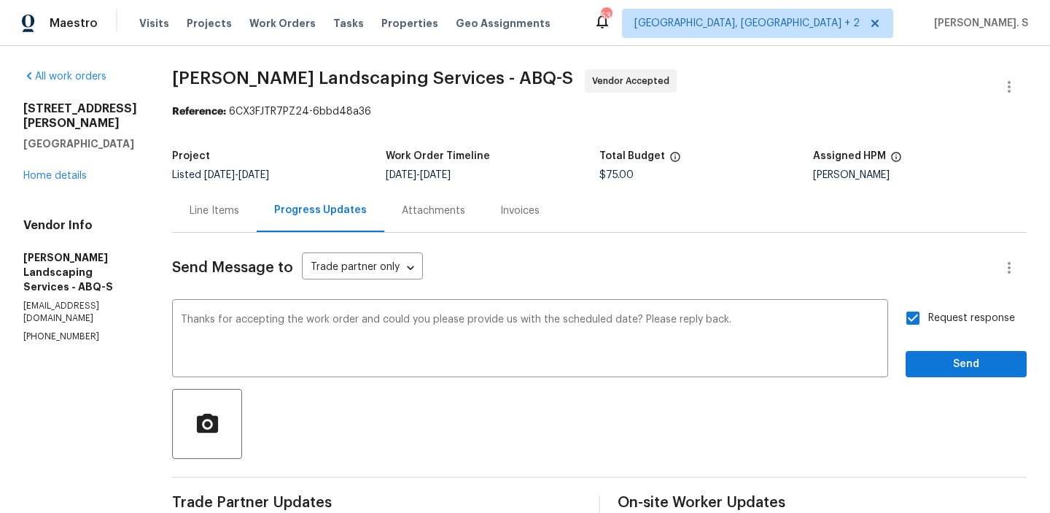
click at [936, 383] on div "Send Message to Trade partner only Trade partner only ​ Thanks for accepting th…" at bounding box center [599, 433] width 855 height 401
click at [1012, 361] on span "Send" at bounding box center [967, 364] width 98 height 18
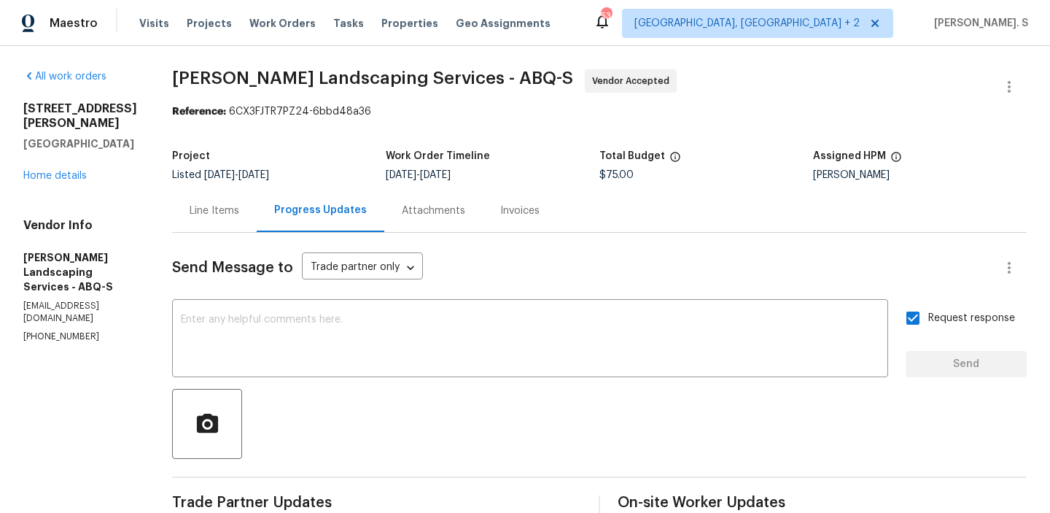
click at [309, 395] on div at bounding box center [599, 424] width 855 height 70
click at [317, 322] on textarea at bounding box center [530, 339] width 699 height 51
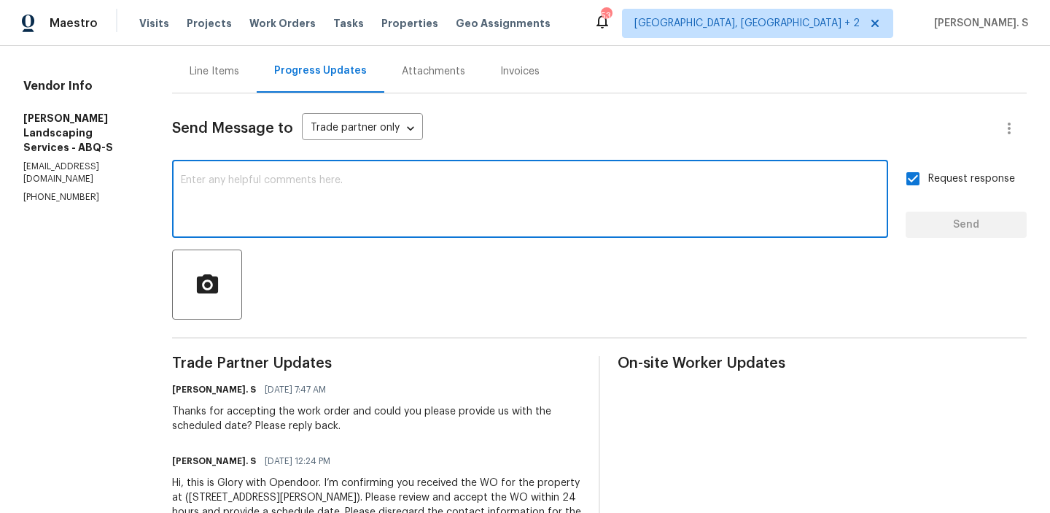
scroll to position [190, 0]
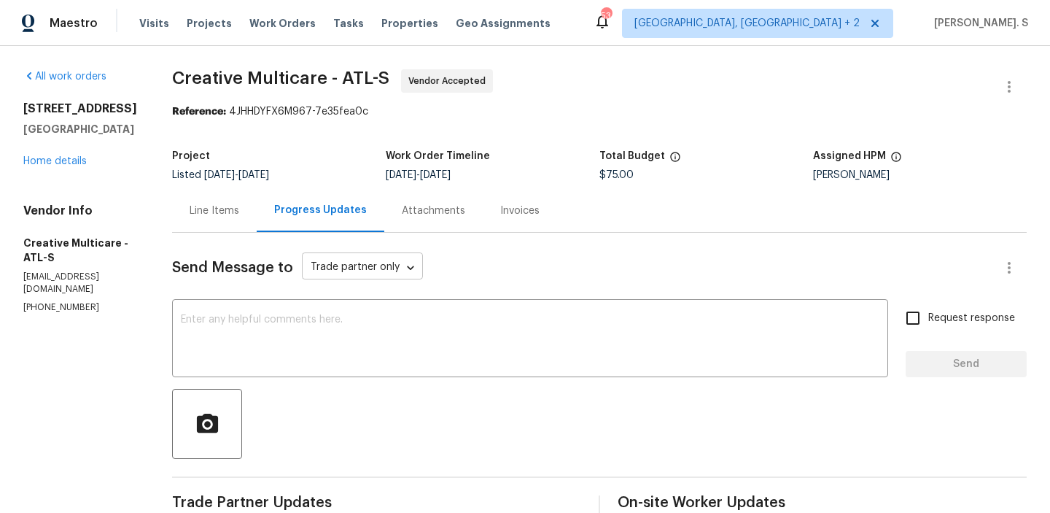
click at [394, 267] on body "Maestro Visits Projects Work Orders Tasks Properties Geo Assignments 53 Albuque…" at bounding box center [525, 256] width 1050 height 513
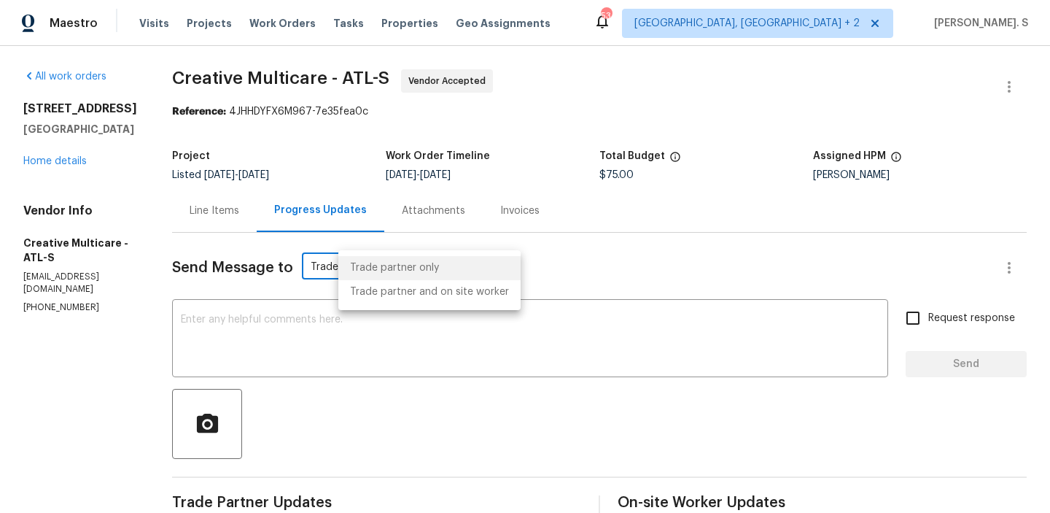
click at [241, 362] on div at bounding box center [525, 256] width 1050 height 513
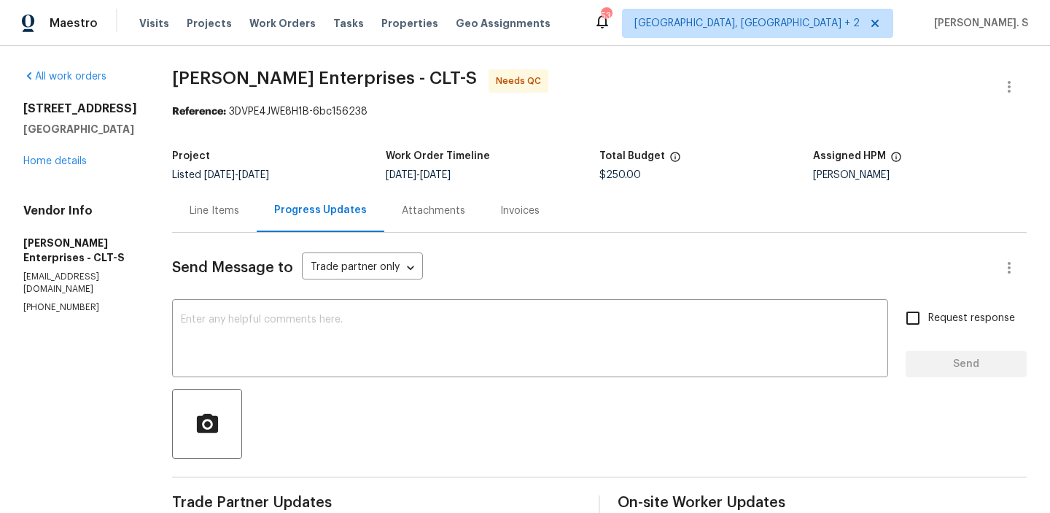
click at [190, 202] on div "Line Items" at bounding box center [214, 210] width 85 height 43
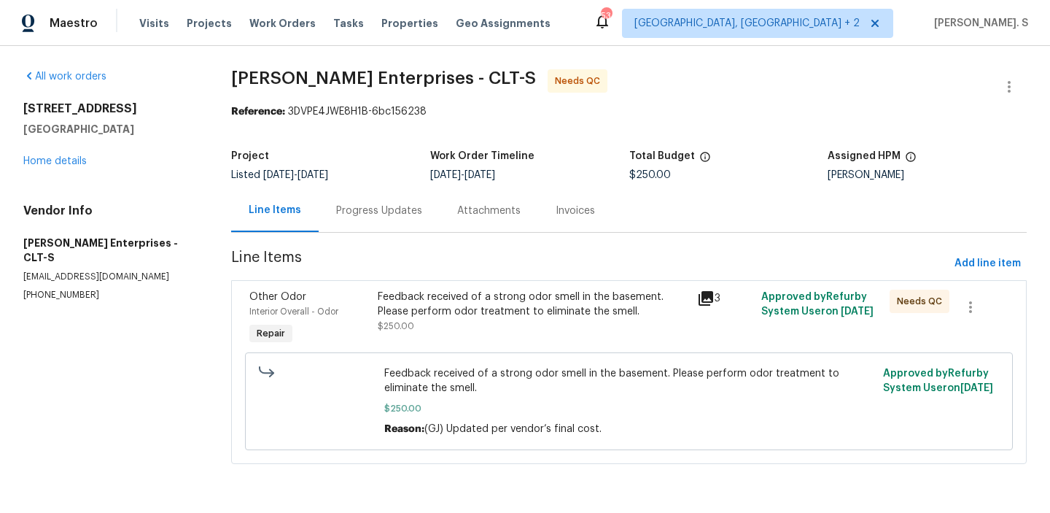
click at [383, 214] on div "Progress Updates" at bounding box center [379, 211] width 86 height 15
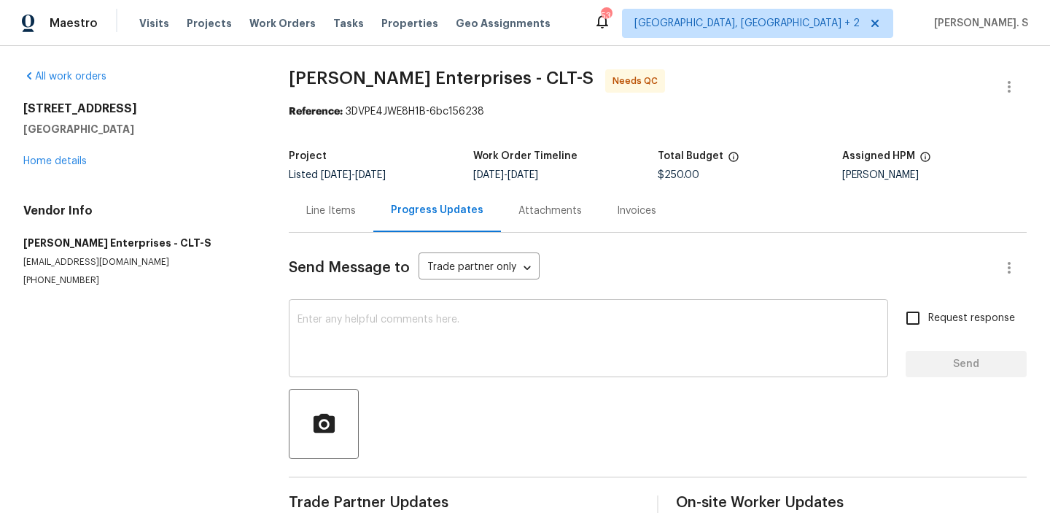
click at [414, 343] on textarea at bounding box center [589, 339] width 582 height 51
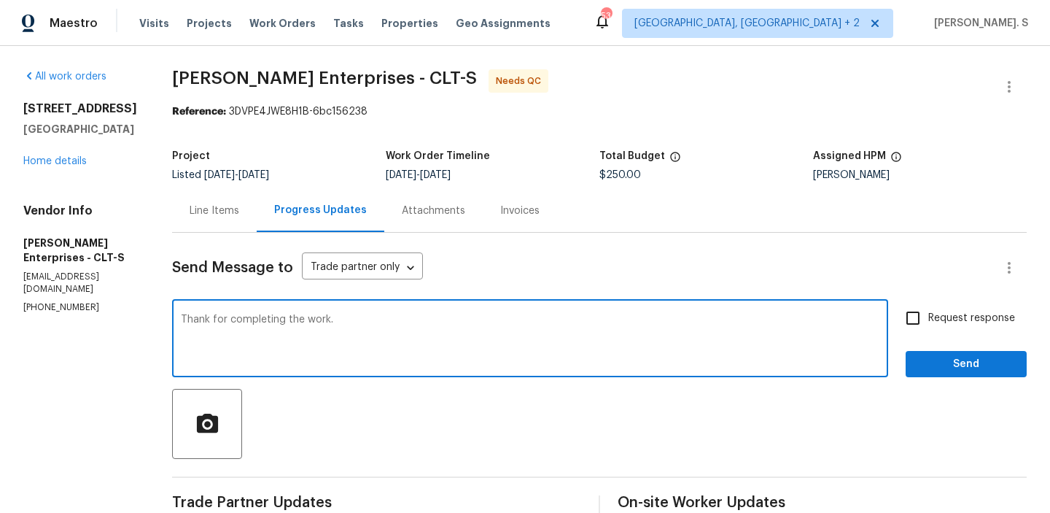
type textarea "Thank for completing the work."
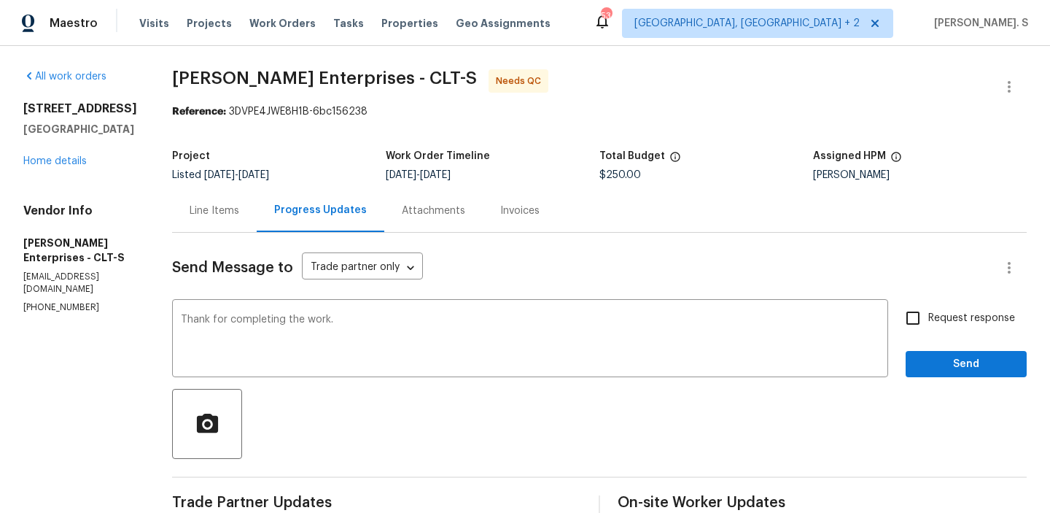
click at [935, 321] on span "Request response" at bounding box center [972, 318] width 87 height 15
click at [929, 321] on input "Request response" at bounding box center [913, 318] width 31 height 31
checkbox input "true"
click at [939, 362] on span "Send" at bounding box center [967, 364] width 98 height 18
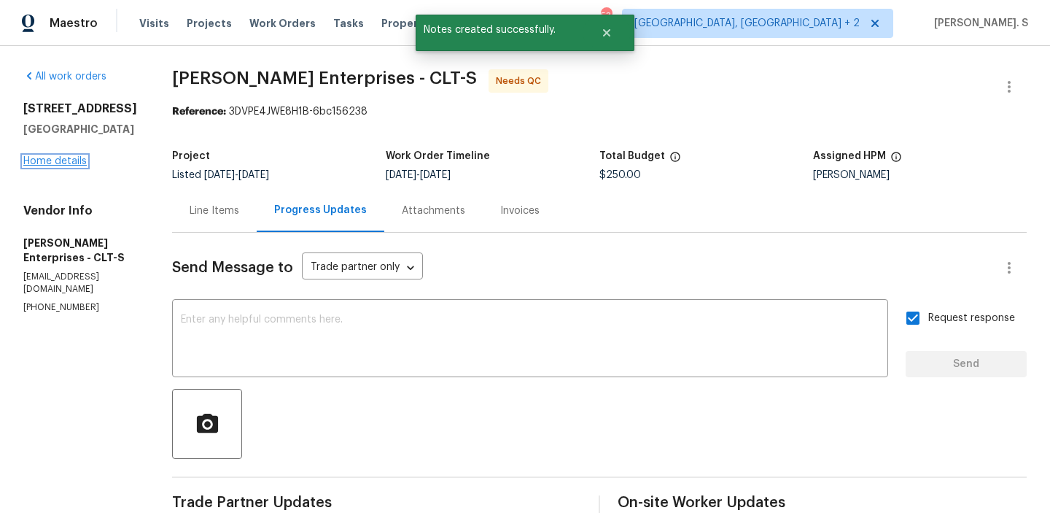
click at [61, 166] on link "Home details" at bounding box center [54, 161] width 63 height 10
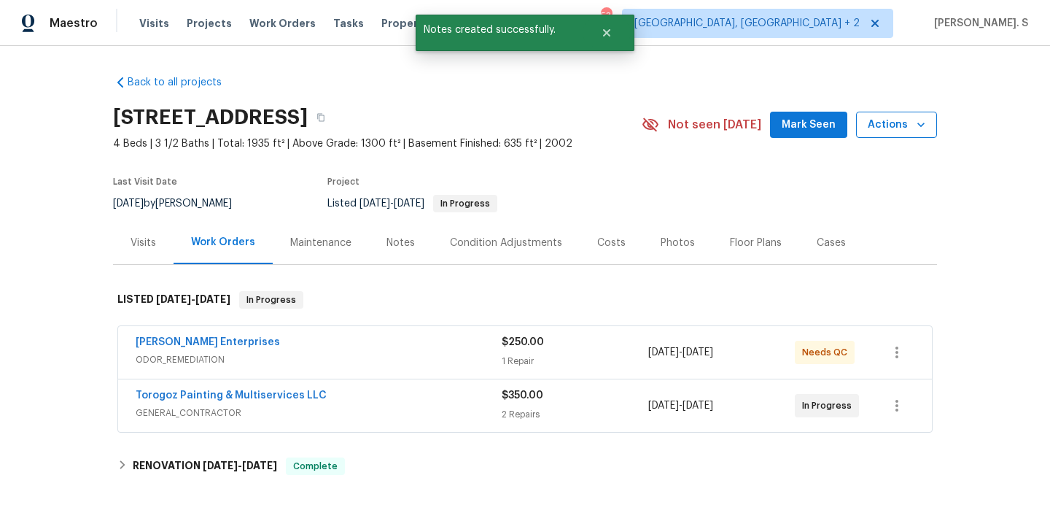
click at [927, 128] on icon "button" at bounding box center [921, 124] width 15 height 15
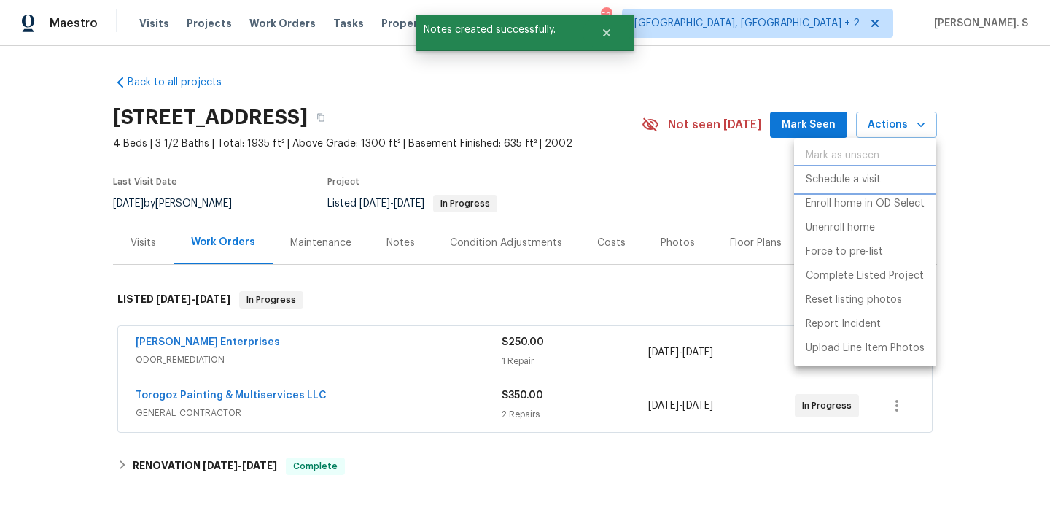
click at [869, 178] on p "Schedule a visit" at bounding box center [843, 179] width 75 height 15
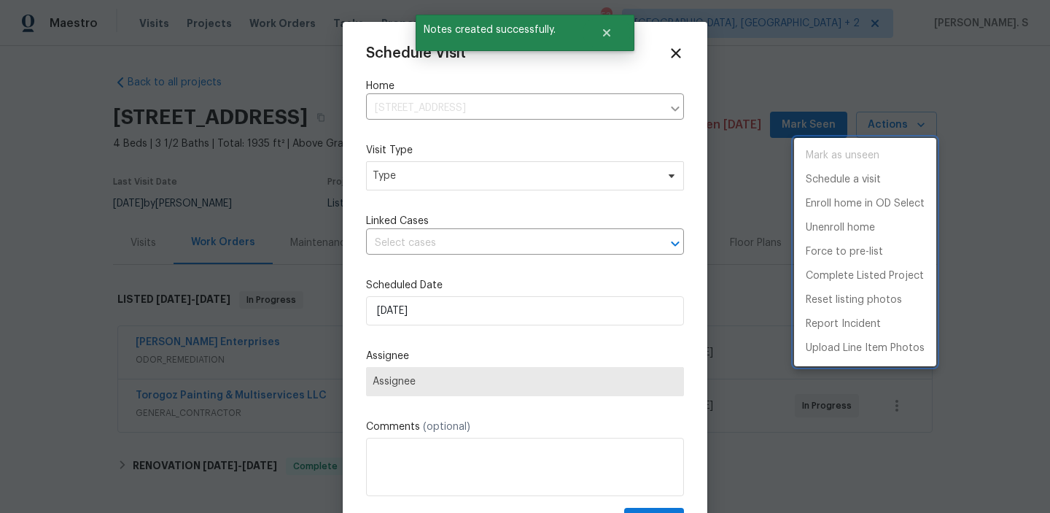
click at [505, 173] on div at bounding box center [525, 256] width 1050 height 513
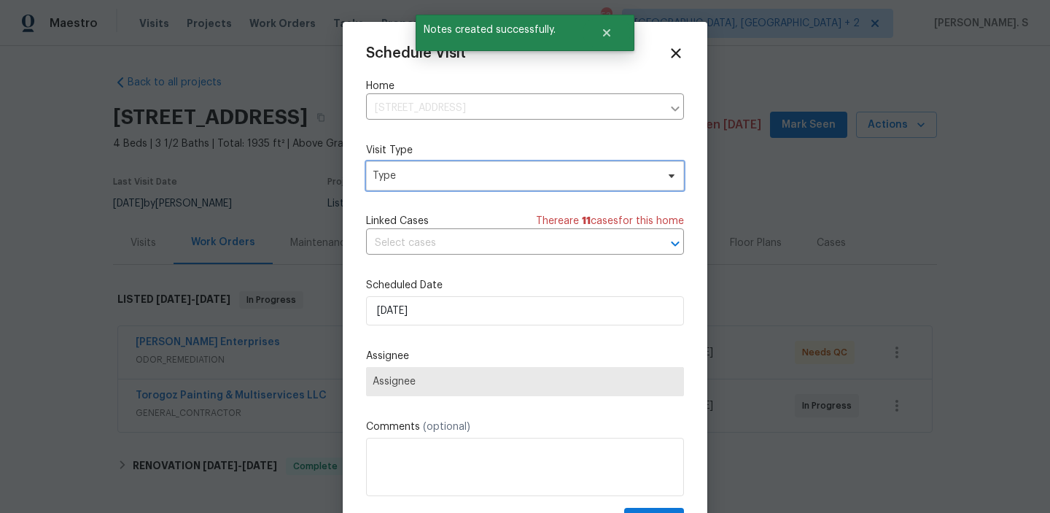
click at [458, 180] on span "Type" at bounding box center [515, 175] width 284 height 15
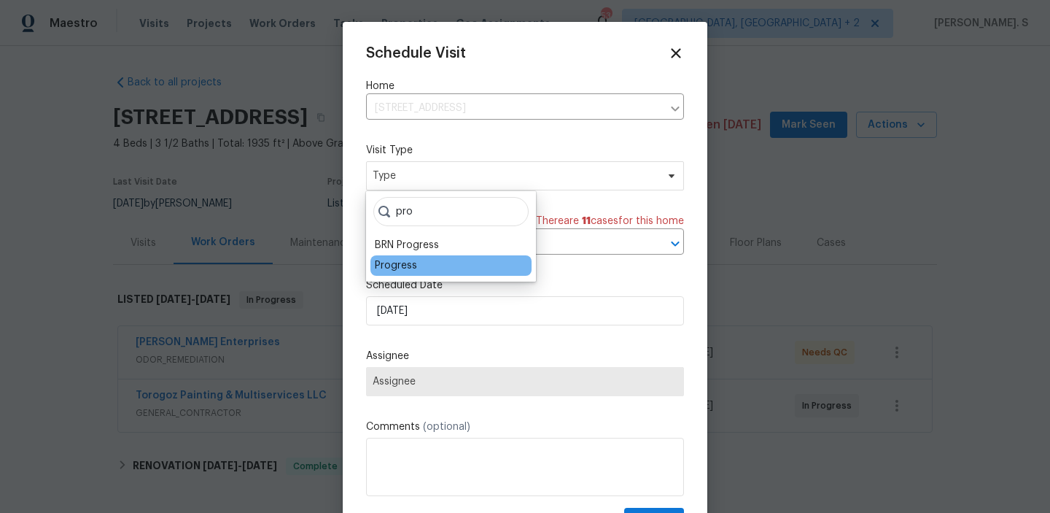
type input "pro"
click at [425, 265] on div "Progress" at bounding box center [451, 265] width 161 height 20
click at [430, 267] on div "Progress" at bounding box center [451, 265] width 161 height 20
click at [410, 276] on div "pro BRN Progress Progress" at bounding box center [451, 236] width 170 height 90
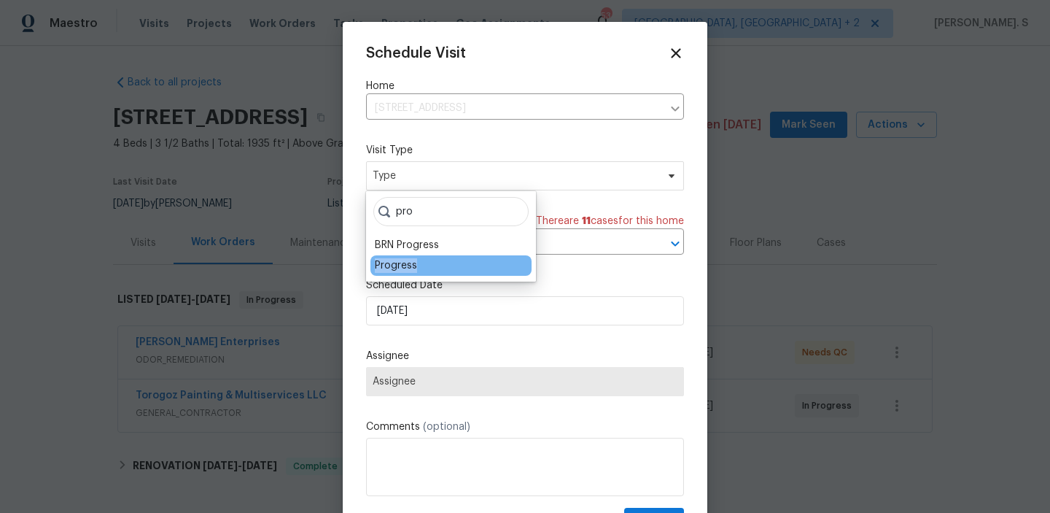
click at [409, 268] on div "Progress" at bounding box center [396, 265] width 42 height 15
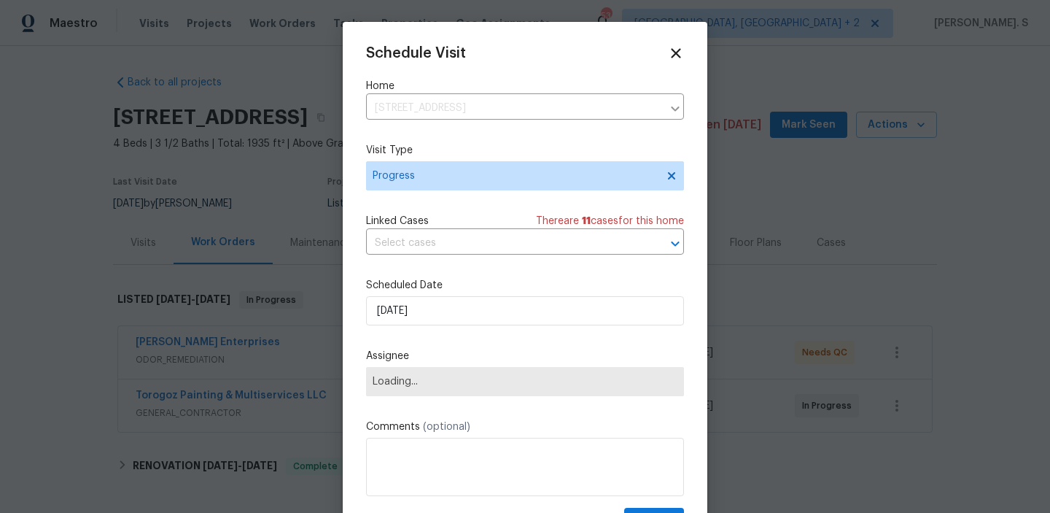
click at [458, 225] on div "Linked Cases There are 11 case s for this home" at bounding box center [525, 221] width 318 height 15
click at [457, 252] on input "text" at bounding box center [504, 243] width 277 height 23
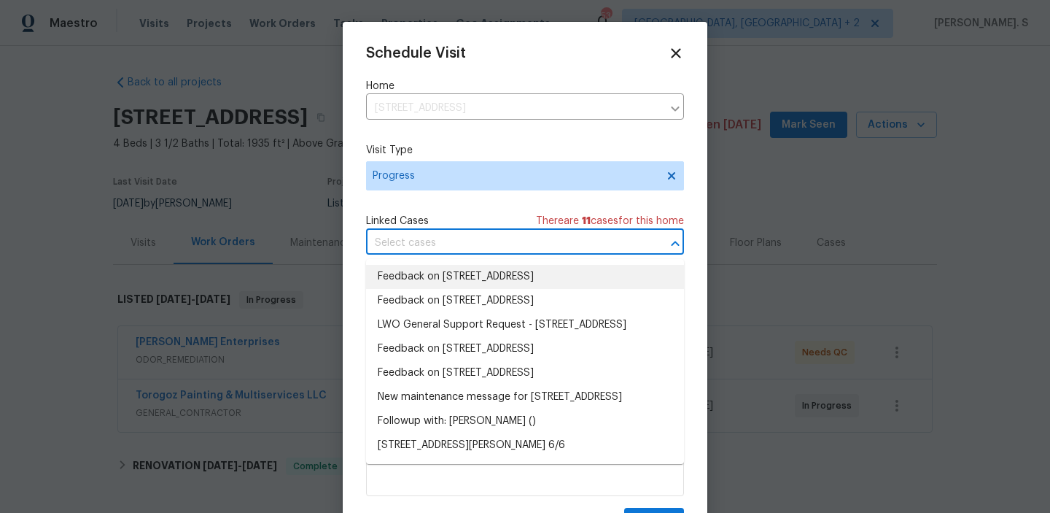
click at [451, 276] on li "Feedback on 3107 Falling Rock Ct, Charlotte, NC 28213" at bounding box center [525, 277] width 318 height 24
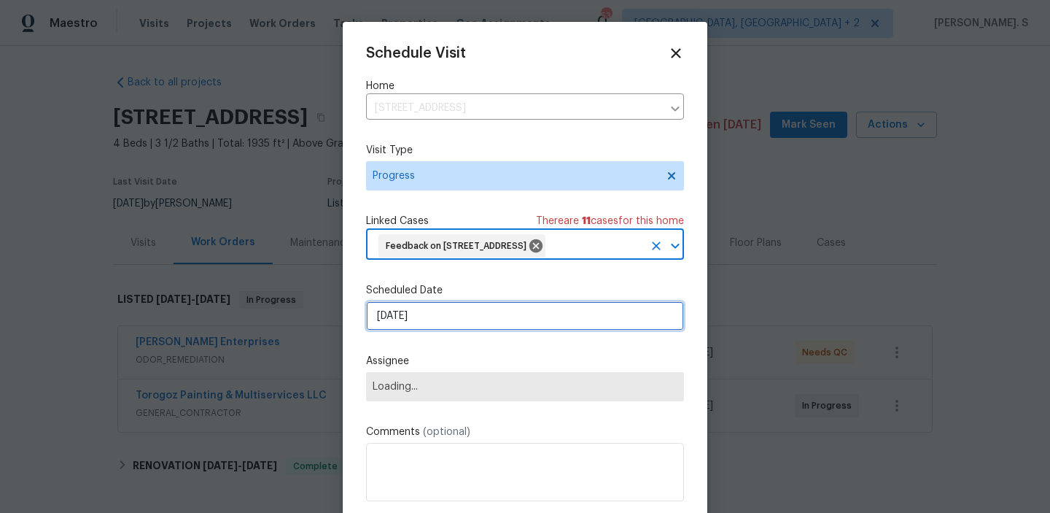
click at [442, 330] on input "8/21/2025" at bounding box center [525, 315] width 318 height 29
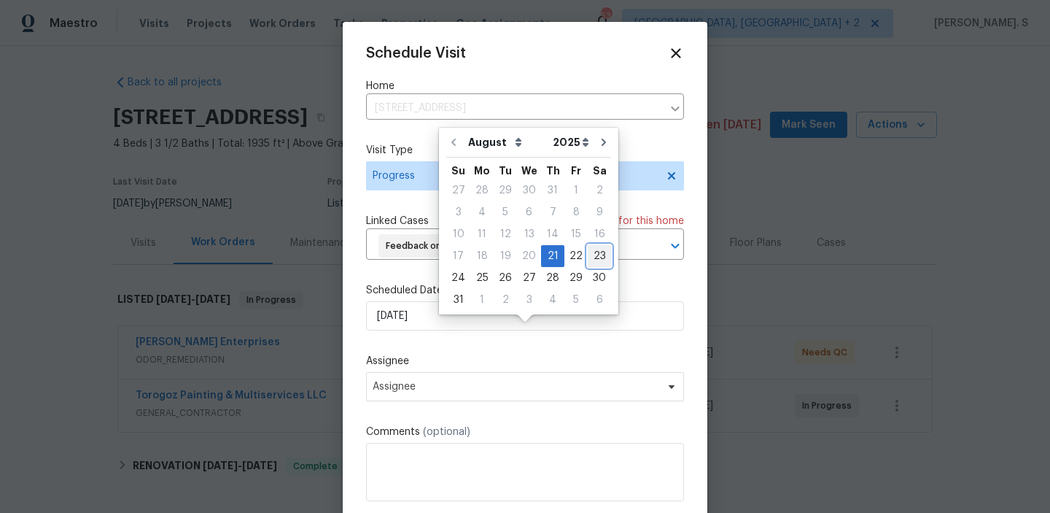
click at [590, 254] on div "23" at bounding box center [599, 256] width 23 height 20
type input "8/23/2025"
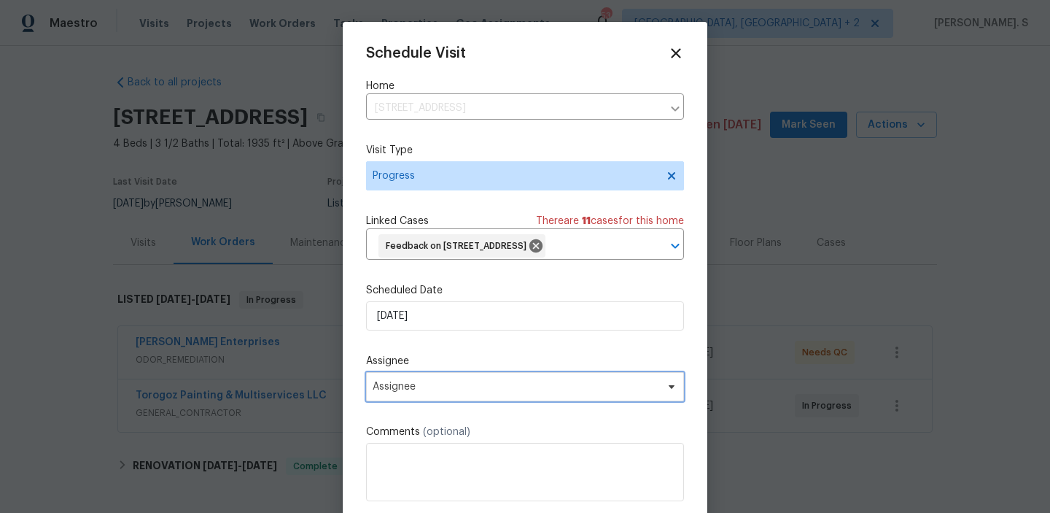
click at [442, 392] on span "Assignee" at bounding box center [516, 387] width 286 height 12
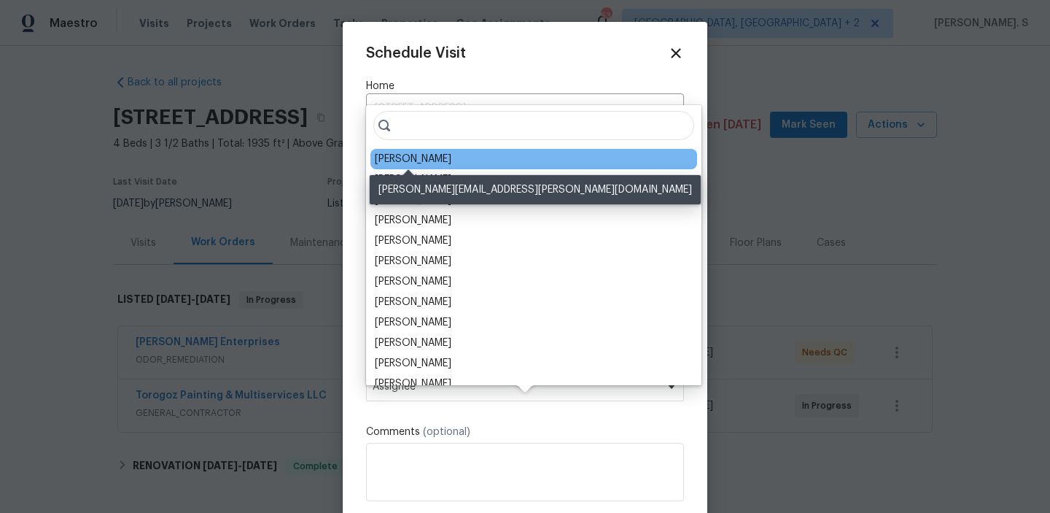
click at [403, 163] on div "Jason Bouque" at bounding box center [413, 159] width 77 height 15
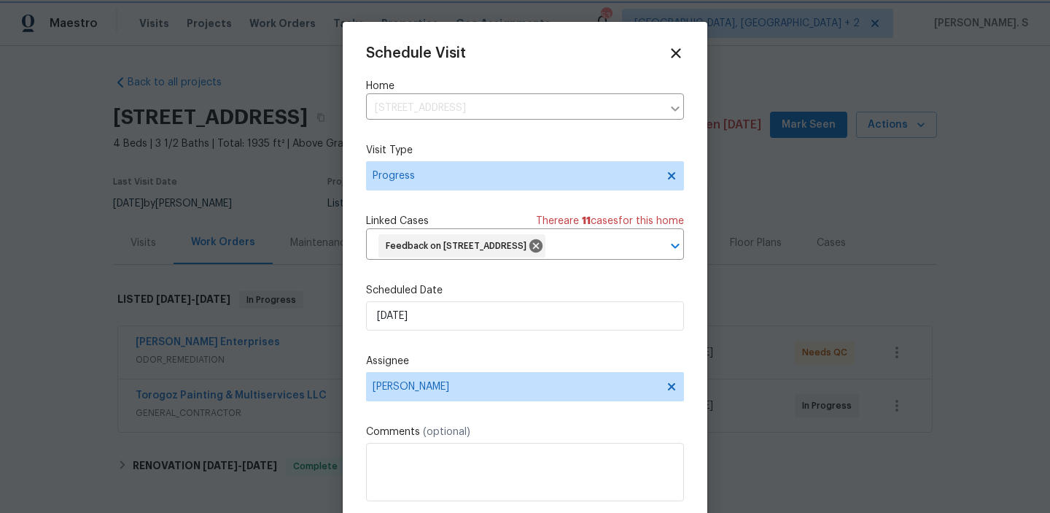
scroll to position [54, 0]
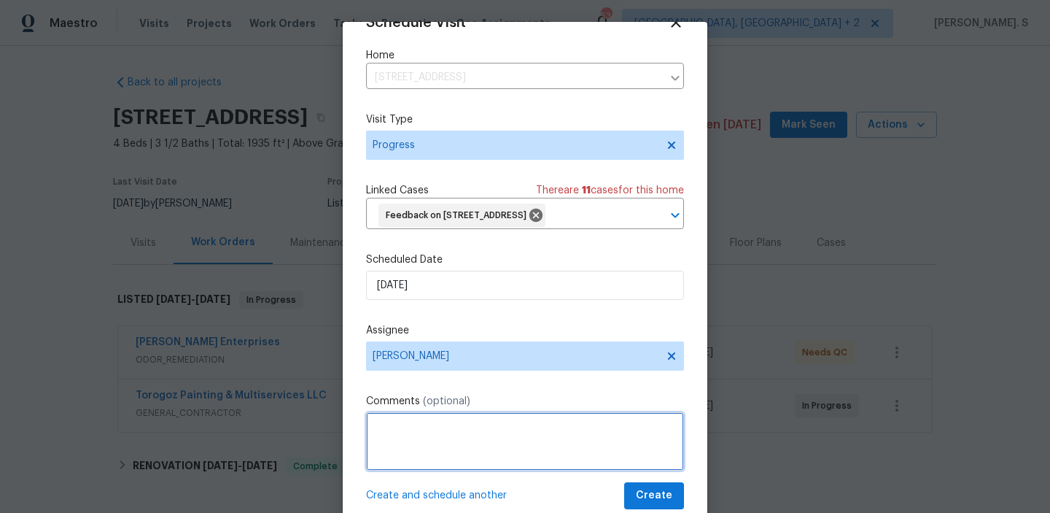
click at [477, 425] on textarea at bounding box center [525, 441] width 318 height 58
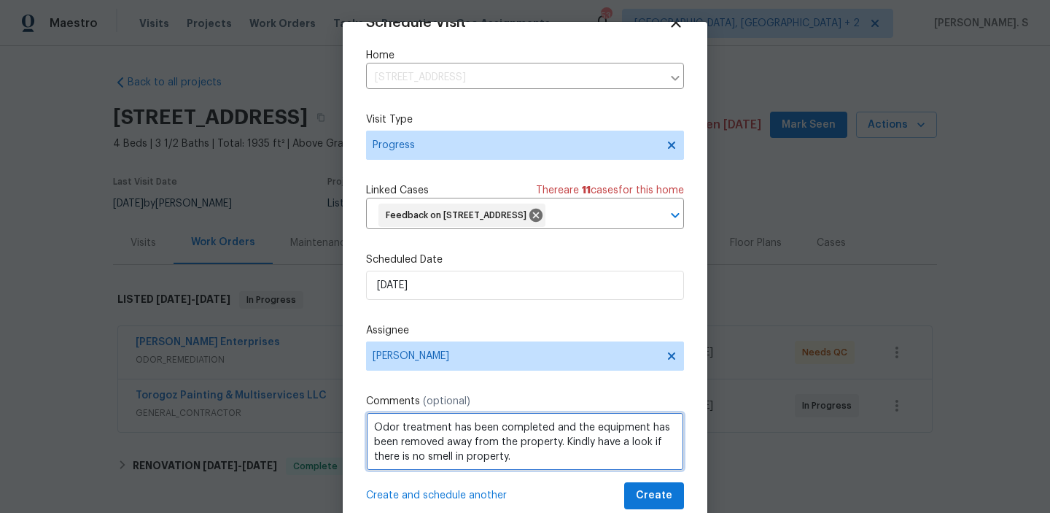
scroll to position [42, 0]
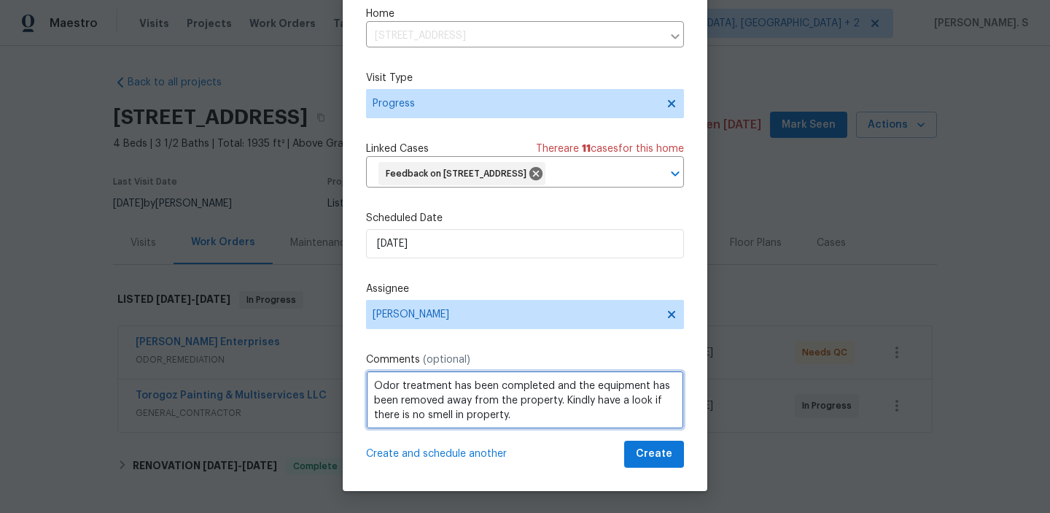
type textarea "Odor treatment has been completed and the equipment has been removed away from …"
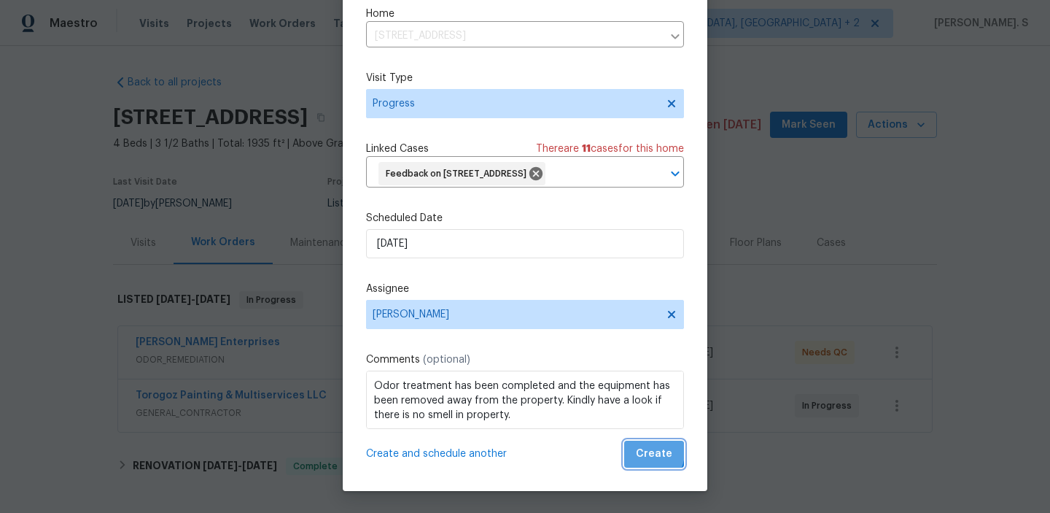
click at [646, 452] on span "Create" at bounding box center [654, 454] width 36 height 18
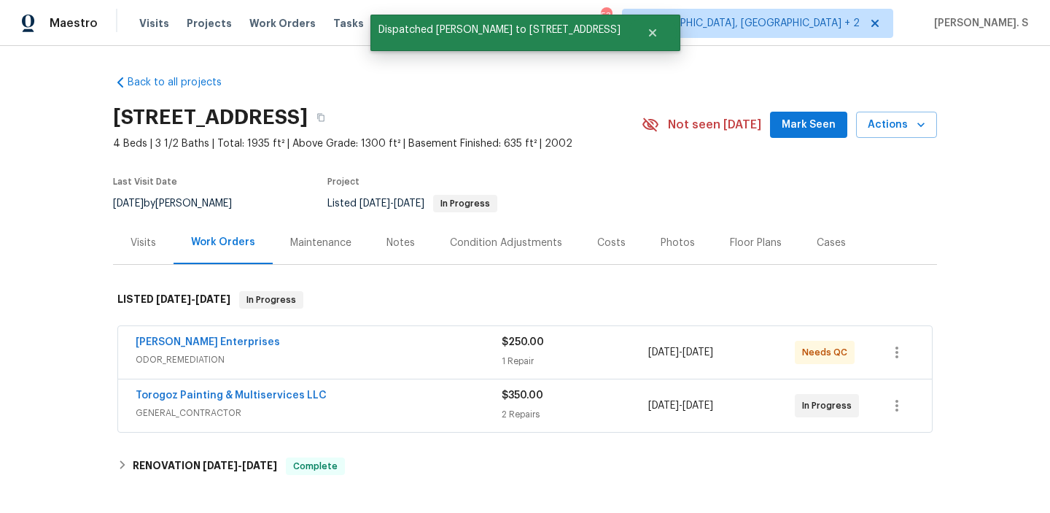
scroll to position [0, 0]
click at [228, 337] on link "Nordman Enterprises" at bounding box center [208, 342] width 144 height 10
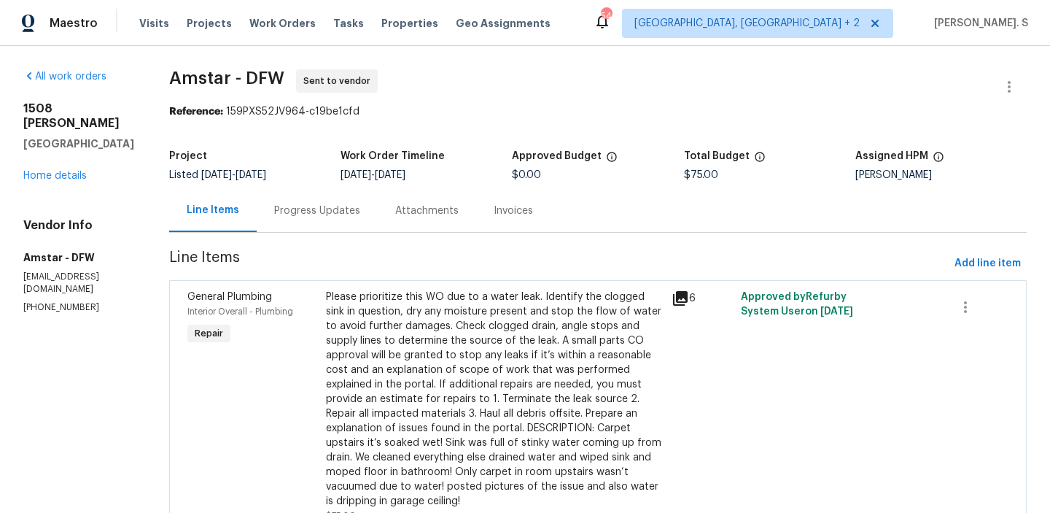
click at [294, 179] on div "Listed [DATE] - [DATE]" at bounding box center [254, 175] width 171 height 10
click at [292, 211] on div "Progress Updates" at bounding box center [317, 211] width 86 height 15
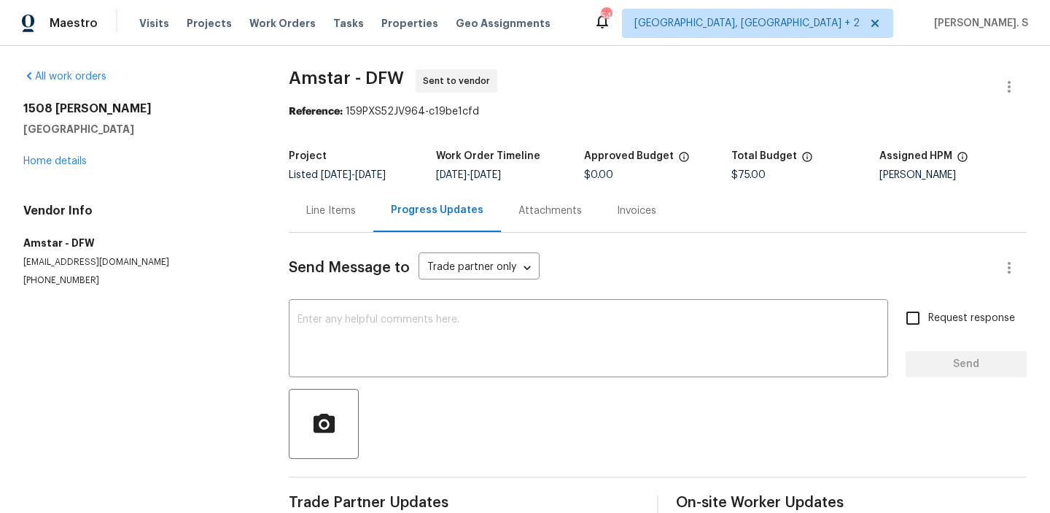
scroll to position [144, 0]
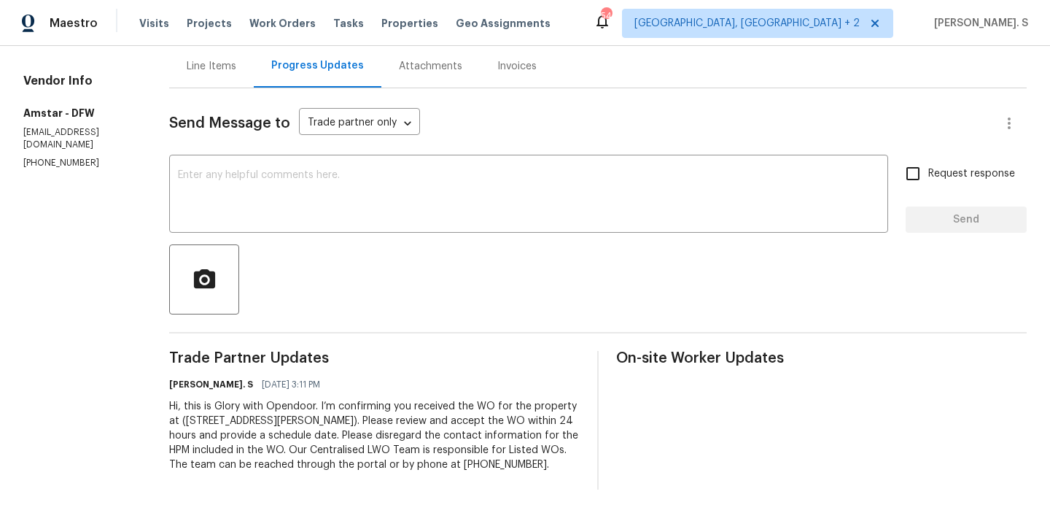
click at [82, 133] on p "[EMAIL_ADDRESS][DOMAIN_NAME]" at bounding box center [78, 138] width 111 height 25
click at [85, 157] on p "[PHONE_NUMBER]" at bounding box center [78, 163] width 111 height 12
copy p "[PHONE_NUMBER]"
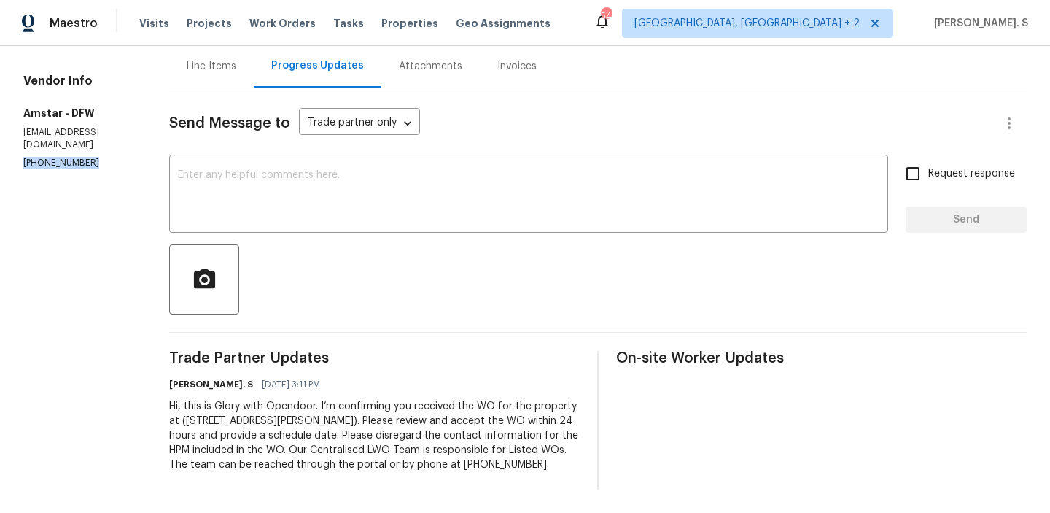
click at [387, 235] on div "Send Message to Trade partner only Trade partner only ​ x ​ Request response Se…" at bounding box center [598, 288] width 858 height 401
click at [390, 201] on textarea at bounding box center [529, 195] width 702 height 51
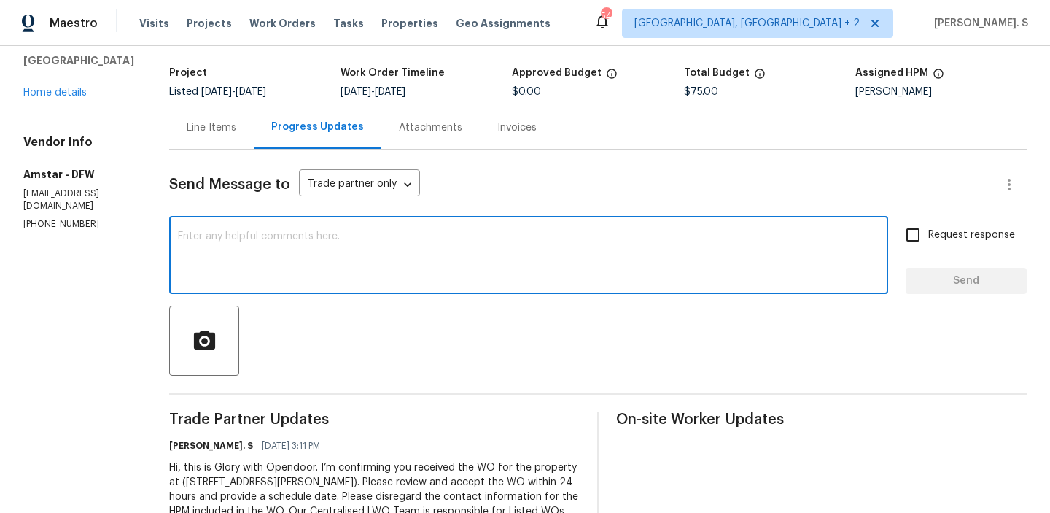
scroll to position [93, 0]
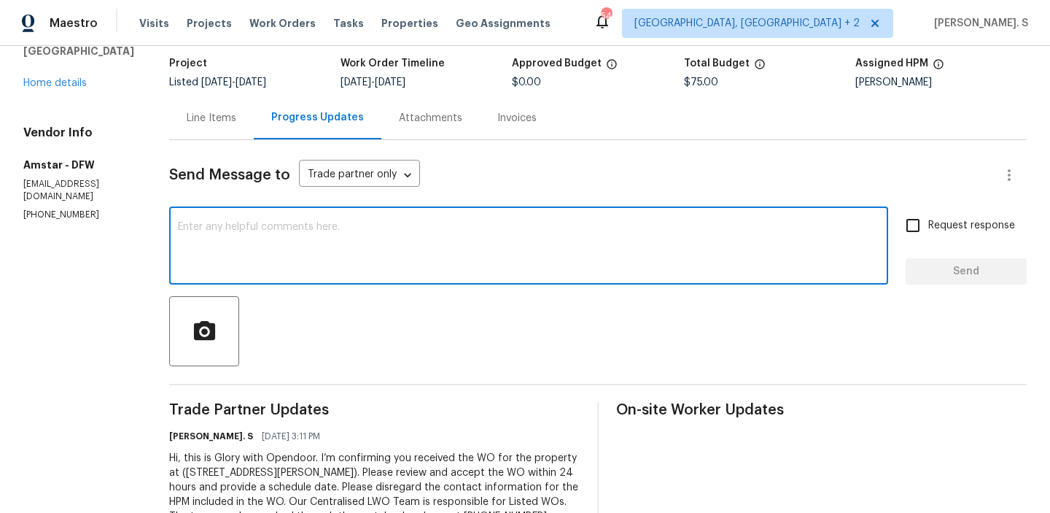
click at [378, 290] on div "Send Message to Trade partner only Trade partner only ​ x ​ Request response Se…" at bounding box center [598, 340] width 858 height 401
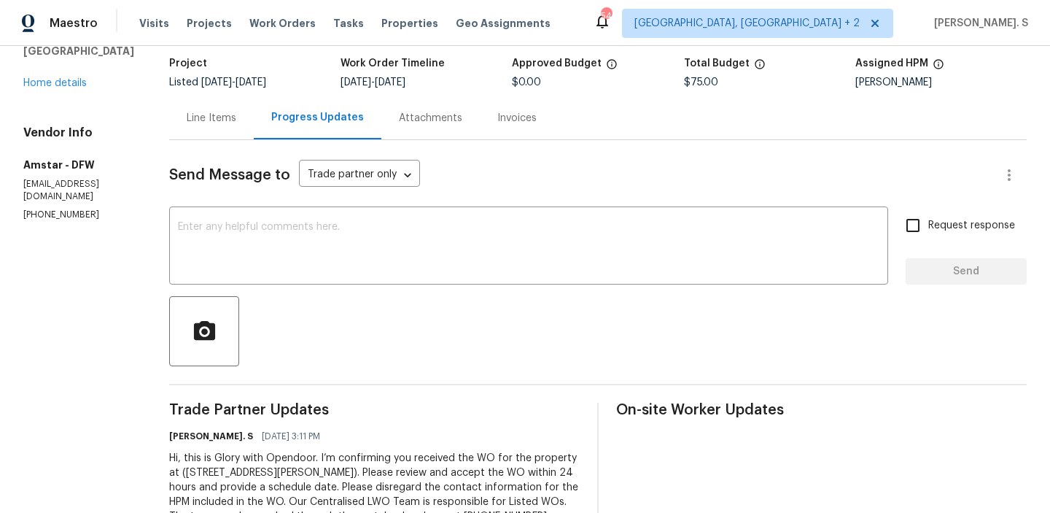
click at [83, 195] on div "Vendor Info Amstar - DFW [EMAIL_ADDRESS][DOMAIN_NAME] [PHONE_NUMBER]" at bounding box center [78, 173] width 111 height 96
copy p "[PHONE_NUMBER]"
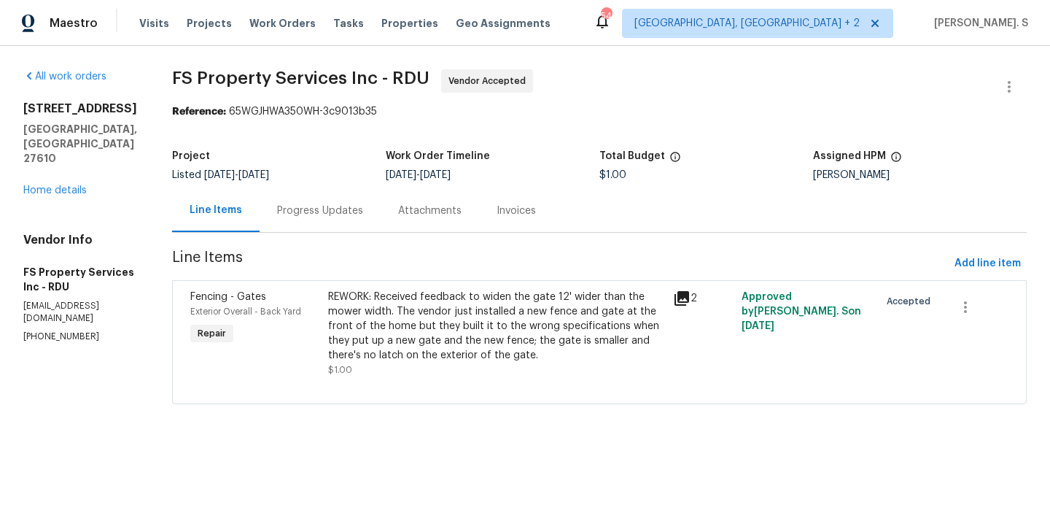
click at [341, 199] on div "Progress Updates" at bounding box center [320, 210] width 121 height 43
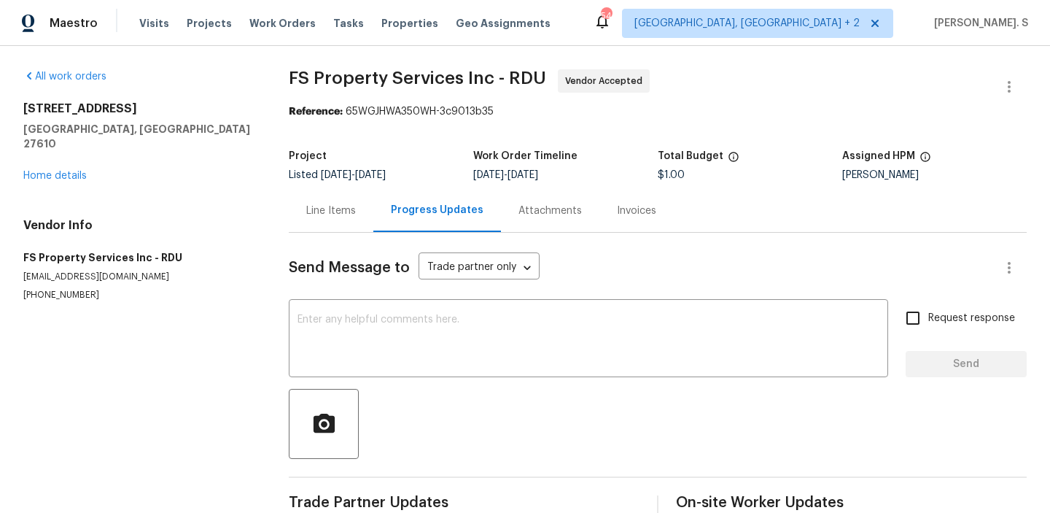
click at [373, 295] on div "Send Message to Trade partner only Trade partner only ​ x ​ Request response Se…" at bounding box center [658, 377] width 738 height 289
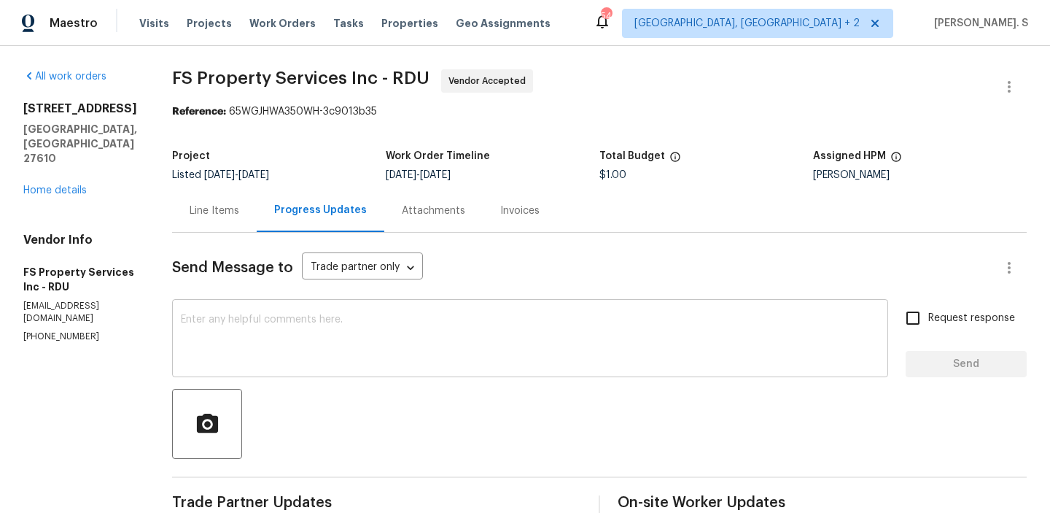
click at [371, 326] on textarea at bounding box center [530, 339] width 699 height 51
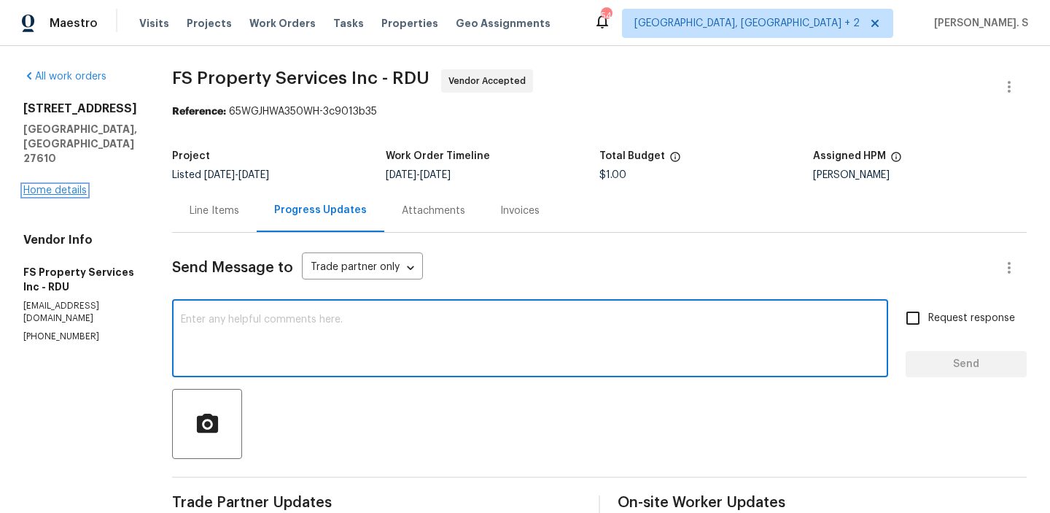
click at [68, 185] on link "Home details" at bounding box center [54, 190] width 63 height 10
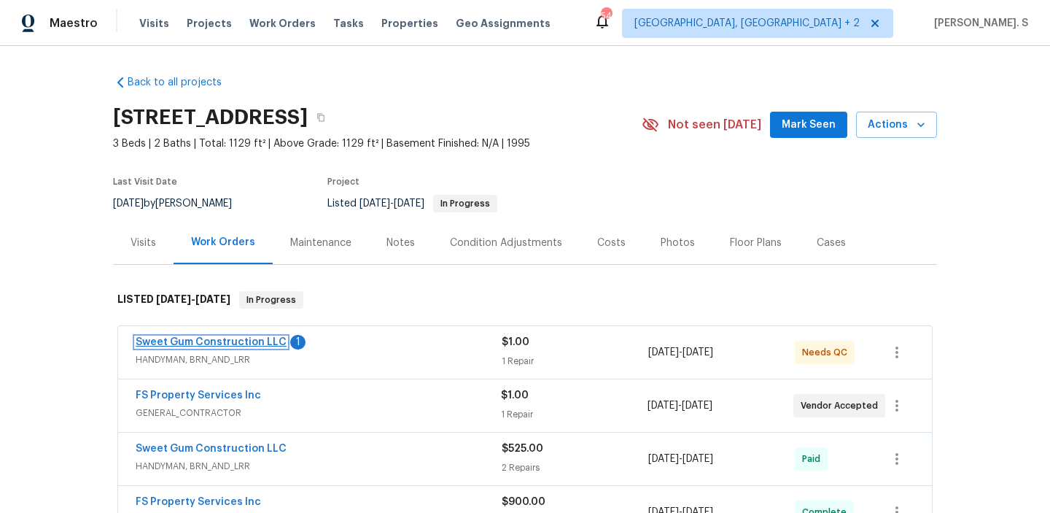
click at [190, 338] on link "Sweet Gum Construction LLC" at bounding box center [211, 342] width 151 height 10
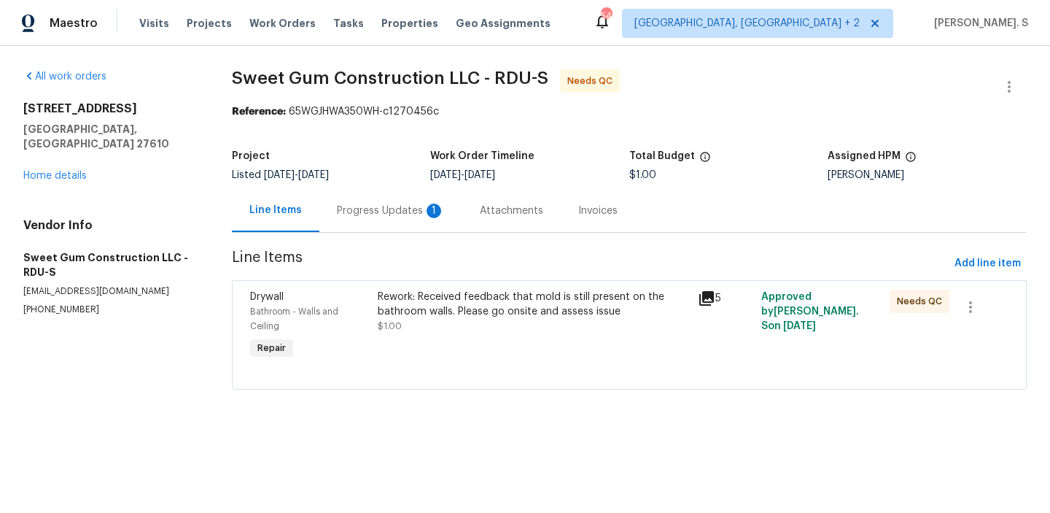
click at [358, 211] on div "Progress Updates 1" at bounding box center [391, 211] width 108 height 15
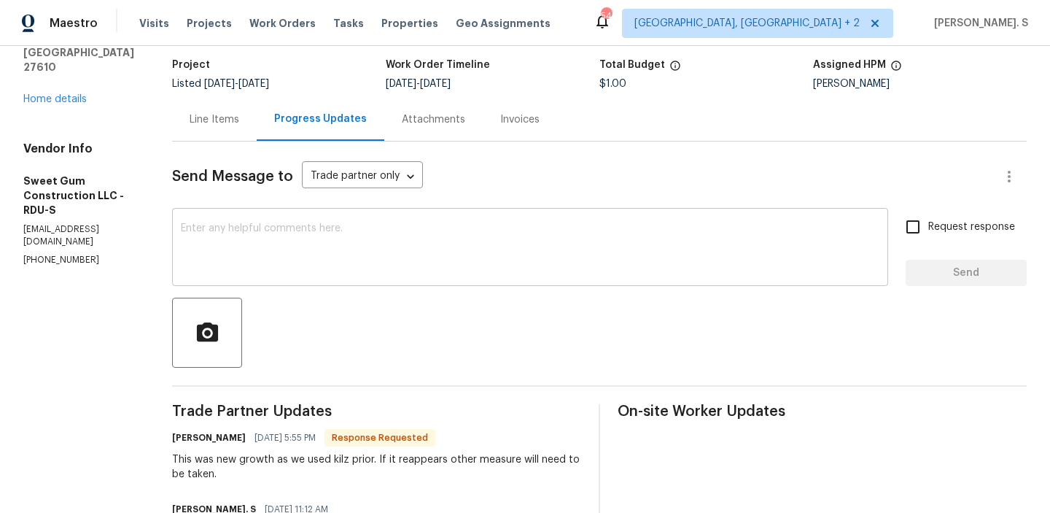
scroll to position [72, 0]
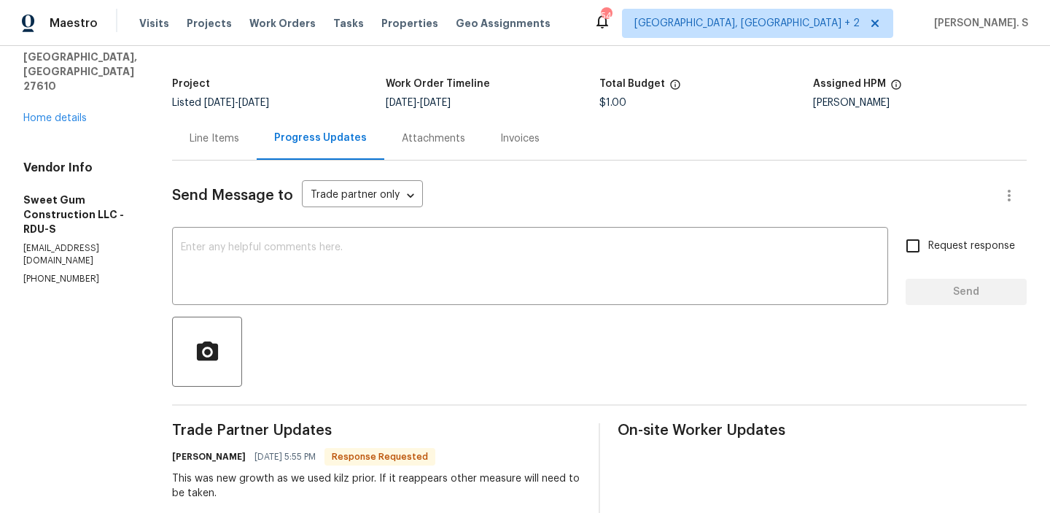
click at [239, 134] on div "Line Items" at bounding box center [215, 138] width 50 height 15
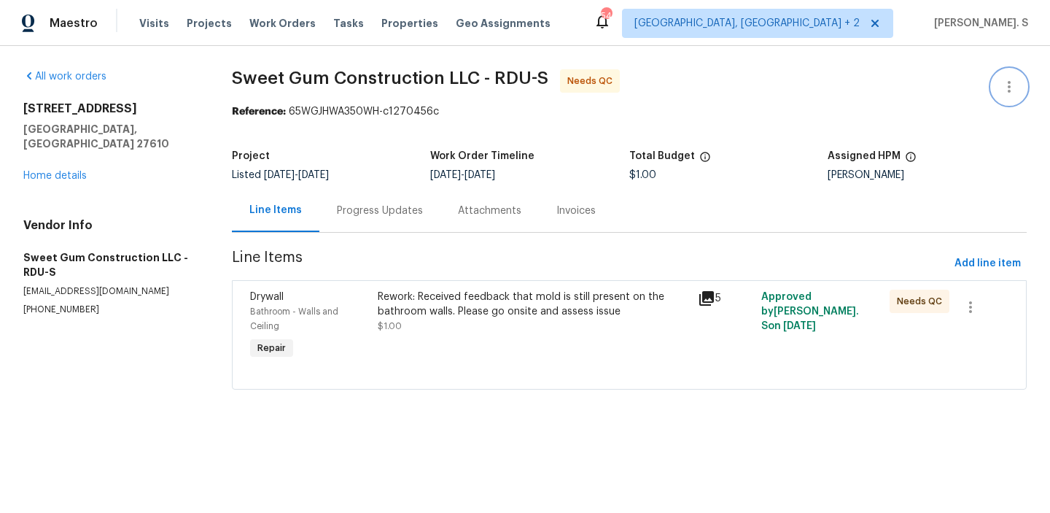
click at [1020, 72] on button "button" at bounding box center [1009, 86] width 35 height 35
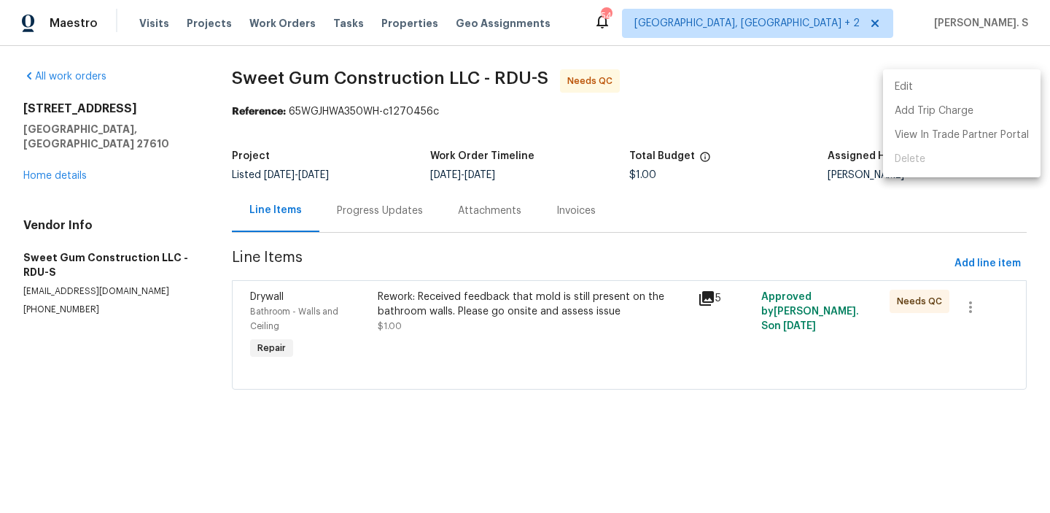
click at [942, 75] on li "Edit" at bounding box center [962, 87] width 158 height 24
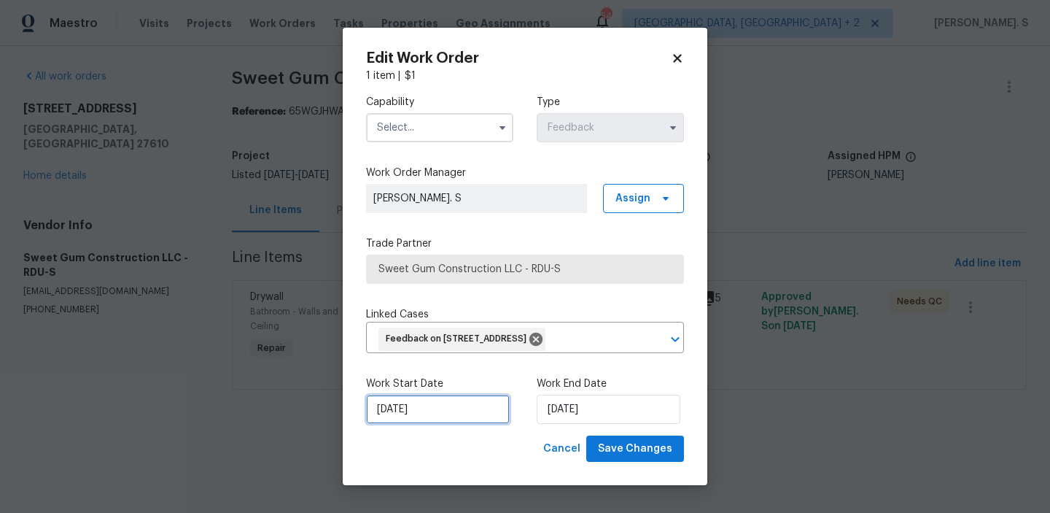
click at [444, 424] on input "8/19/2025" at bounding box center [438, 409] width 144 height 29
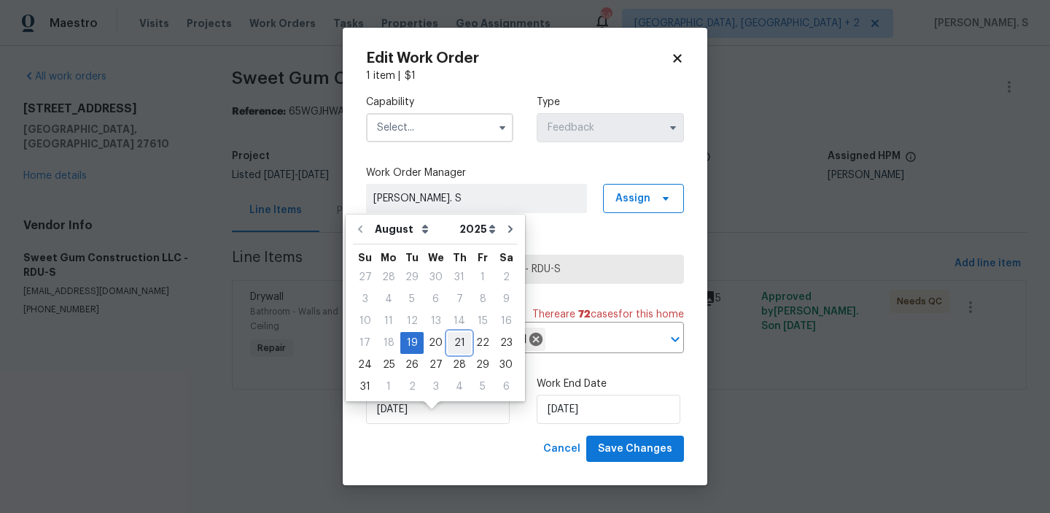
click at [454, 343] on div "21" at bounding box center [459, 343] width 23 height 20
type input "[DATE]"
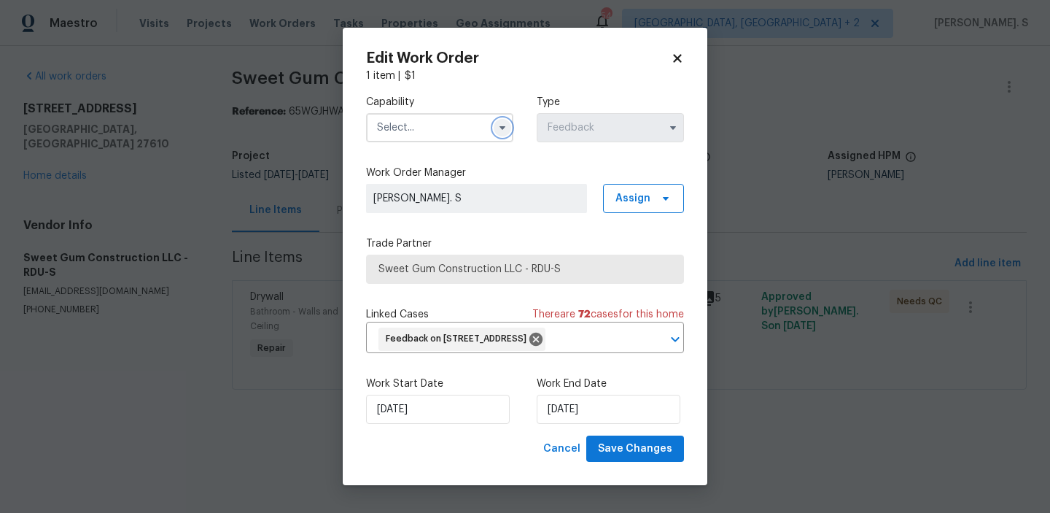
click at [496, 123] on button "button" at bounding box center [503, 128] width 18 height 18
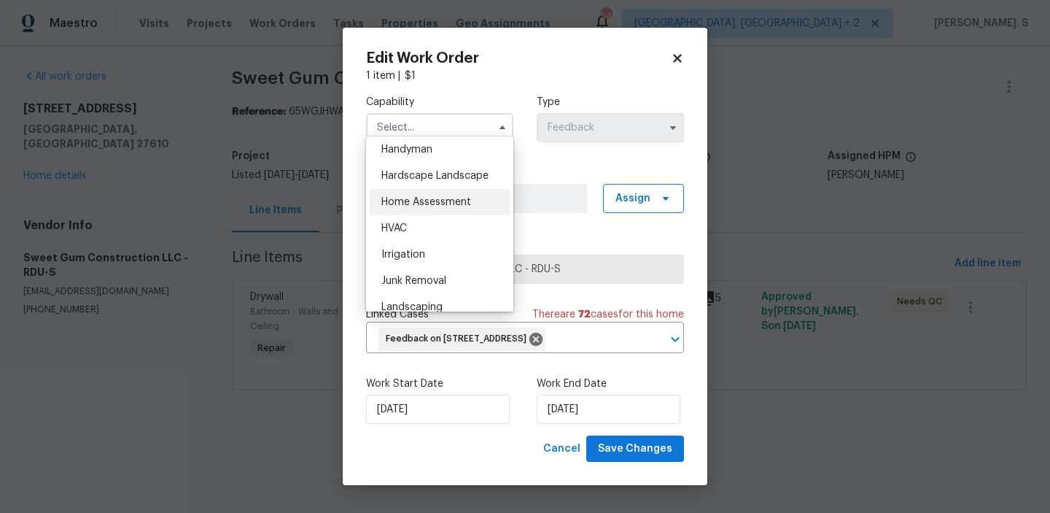
scroll to position [756, 0]
click at [425, 187] on div "Handyman" at bounding box center [440, 200] width 140 height 26
type input "Handyman"
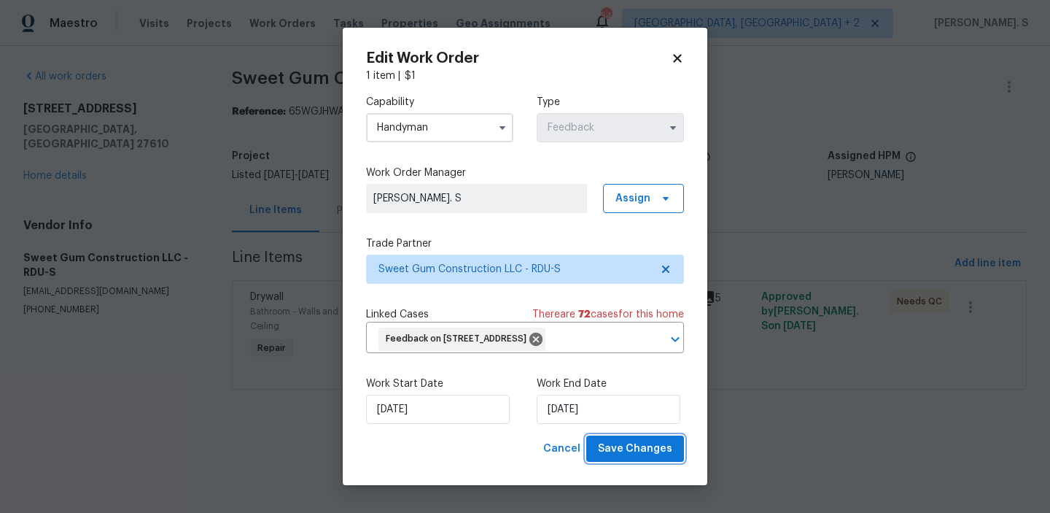
click at [616, 458] on span "Save Changes" at bounding box center [635, 449] width 74 height 18
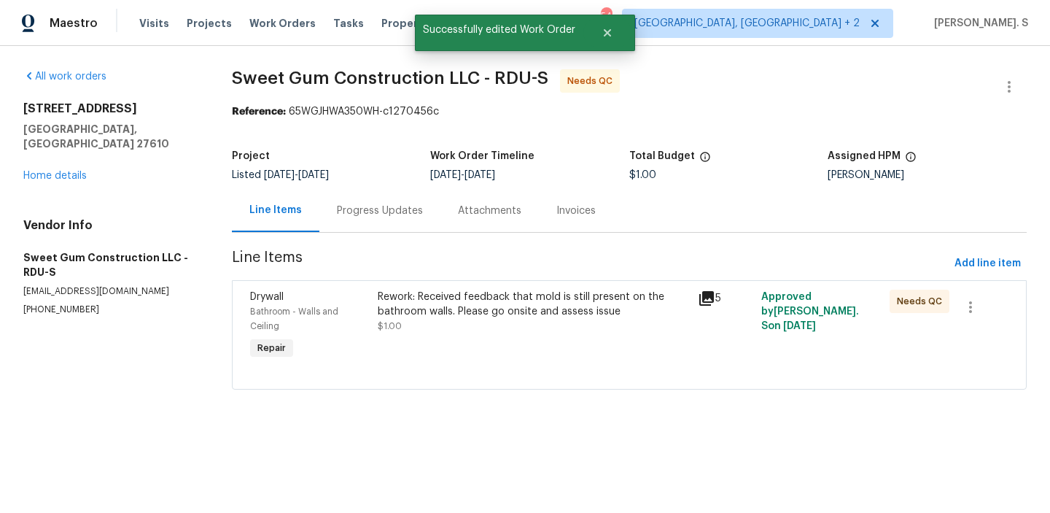
scroll to position [0, 0]
click at [451, 343] on div "Rework: Received feedback that mold is still present on the bathroom walls. Ple…" at bounding box center [532, 326] width 319 height 82
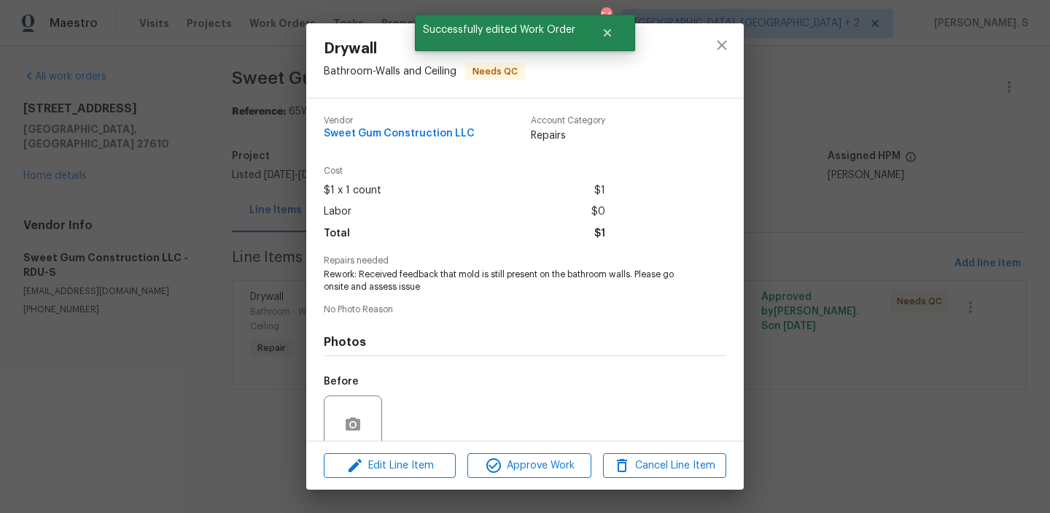
scroll to position [122, 0]
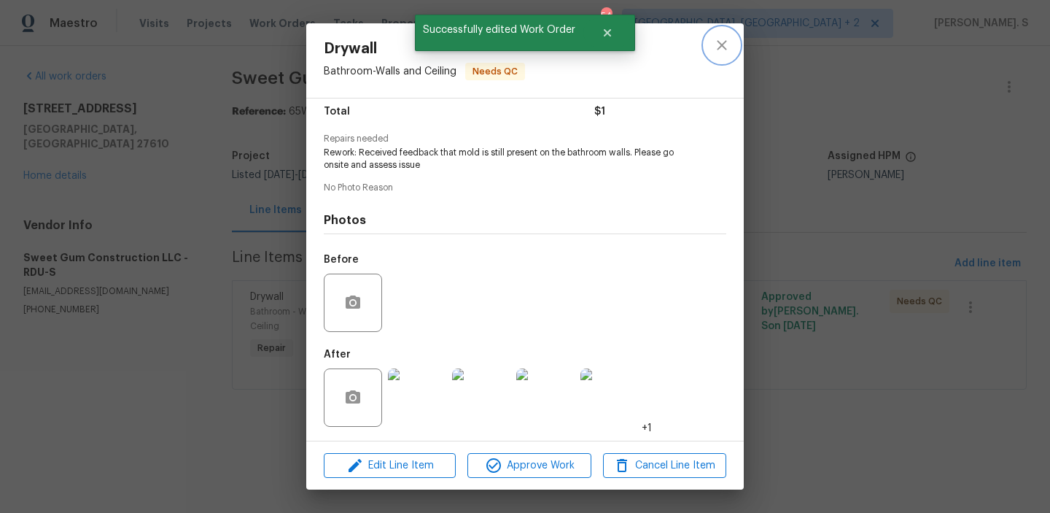
click at [713, 37] on button "close" at bounding box center [722, 45] width 35 height 35
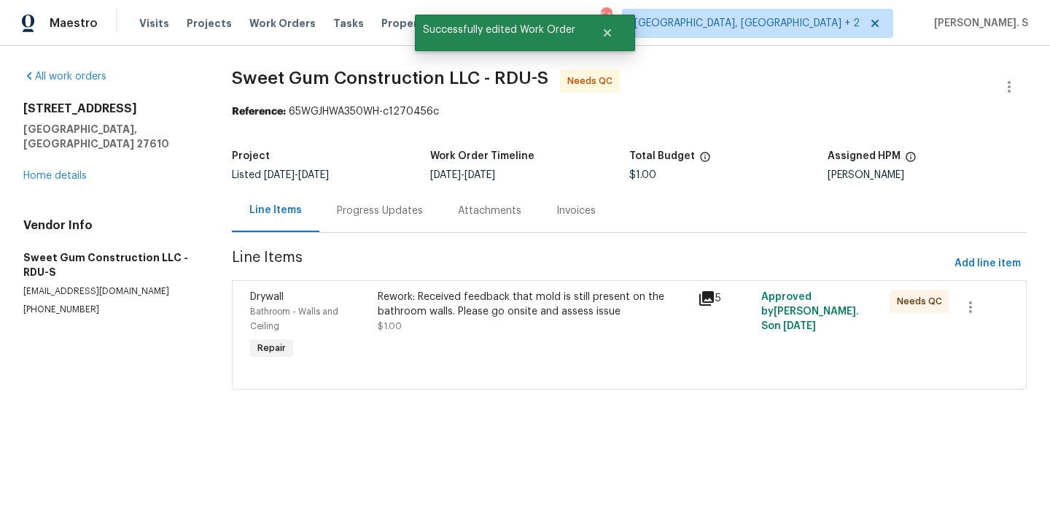
click at [433, 322] on div "Rework: Received feedback that mold is still present on the bathroom walls. Ple…" at bounding box center [533, 312] width 311 height 44
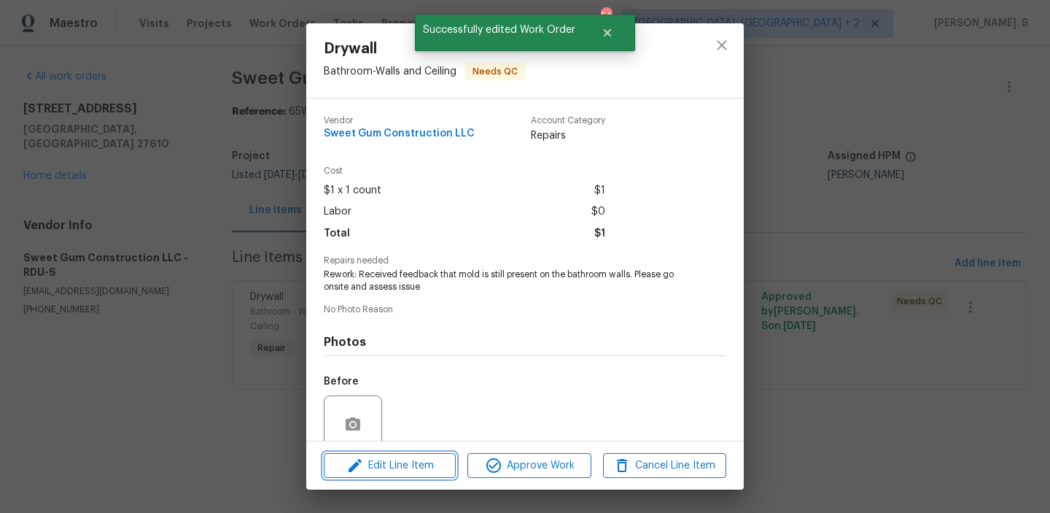
click at [415, 454] on button "Edit Line Item" at bounding box center [390, 466] width 132 height 26
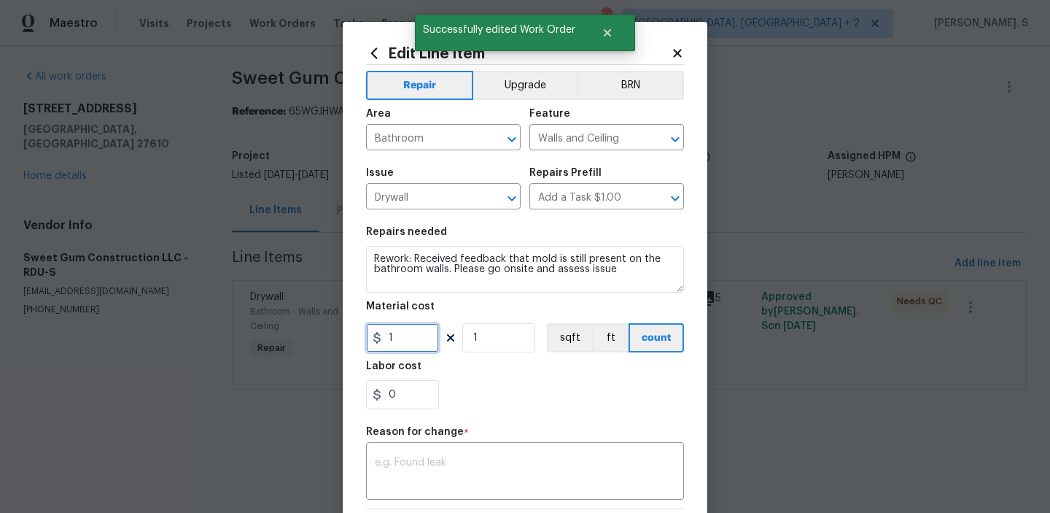
click at [405, 348] on input "1" at bounding box center [402, 337] width 73 height 29
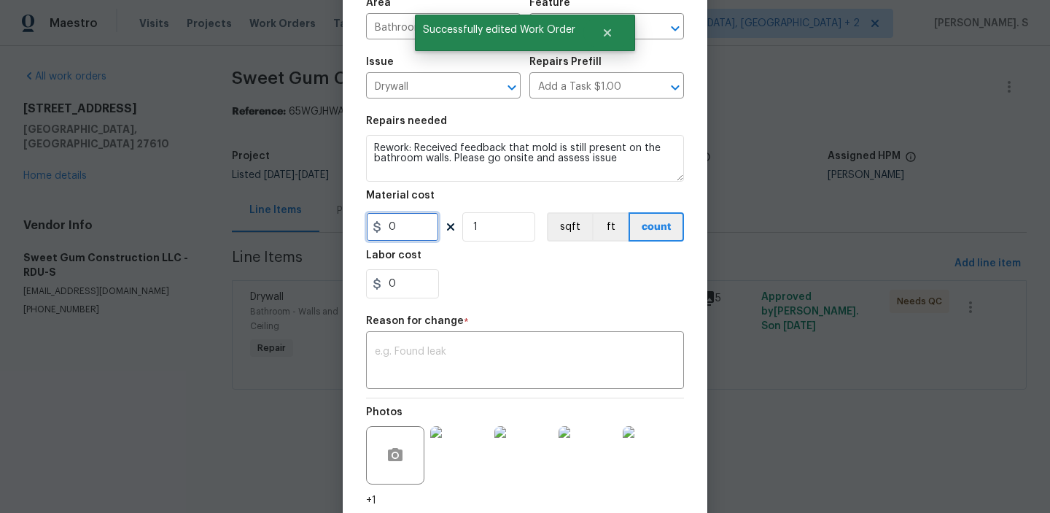
scroll to position [221, 0]
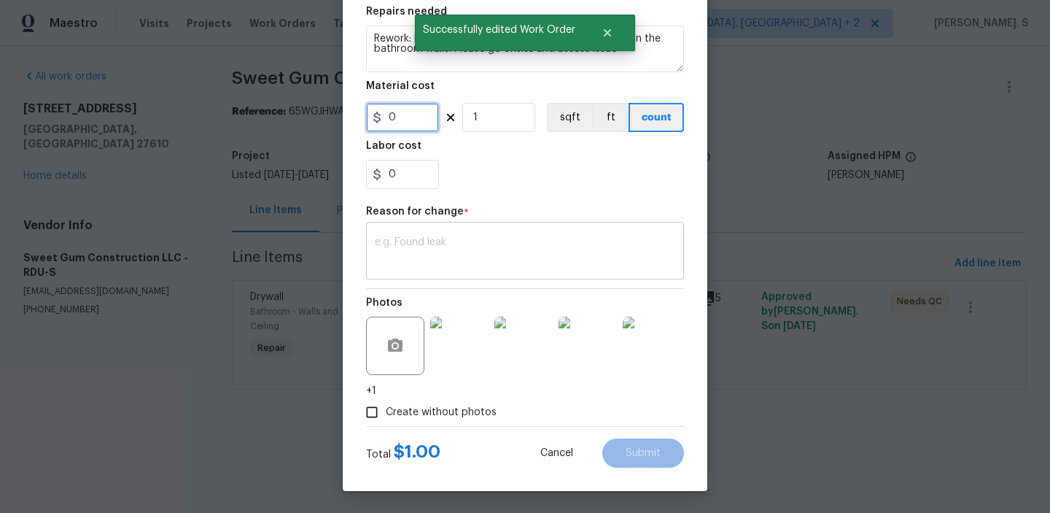
type input "0"
click at [430, 247] on textarea at bounding box center [525, 252] width 301 height 31
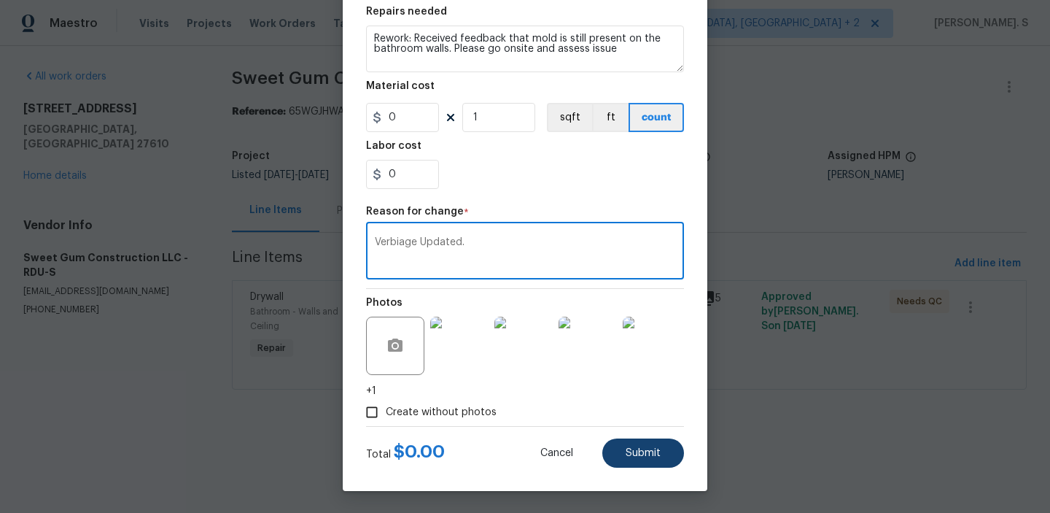
type textarea "Verbiage Updated."
click at [615, 449] on button "Submit" at bounding box center [643, 452] width 82 height 29
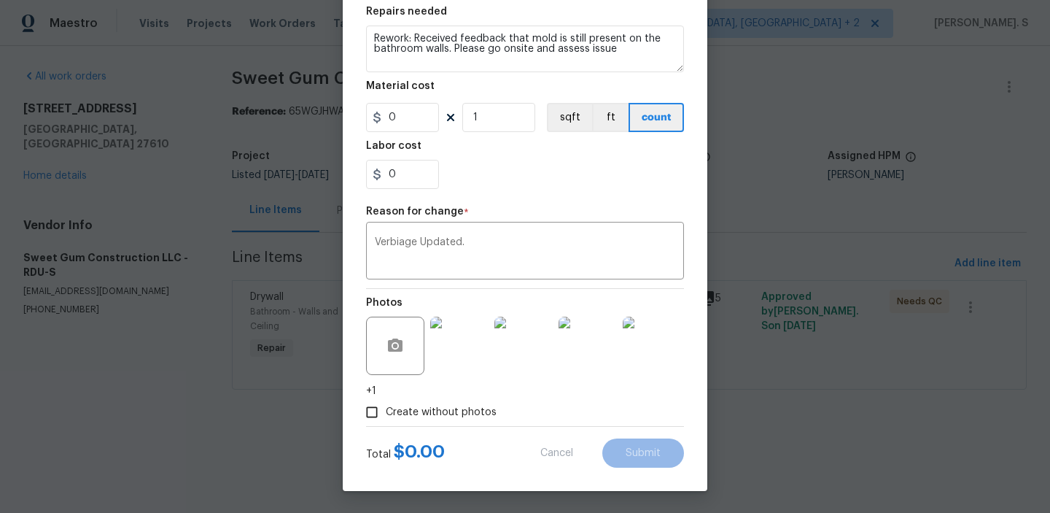
click at [974, 430] on html "Maestro Visits Projects Work Orders Tasks Properties Geo Assignments 54 Albuque…" at bounding box center [525, 215] width 1050 height 430
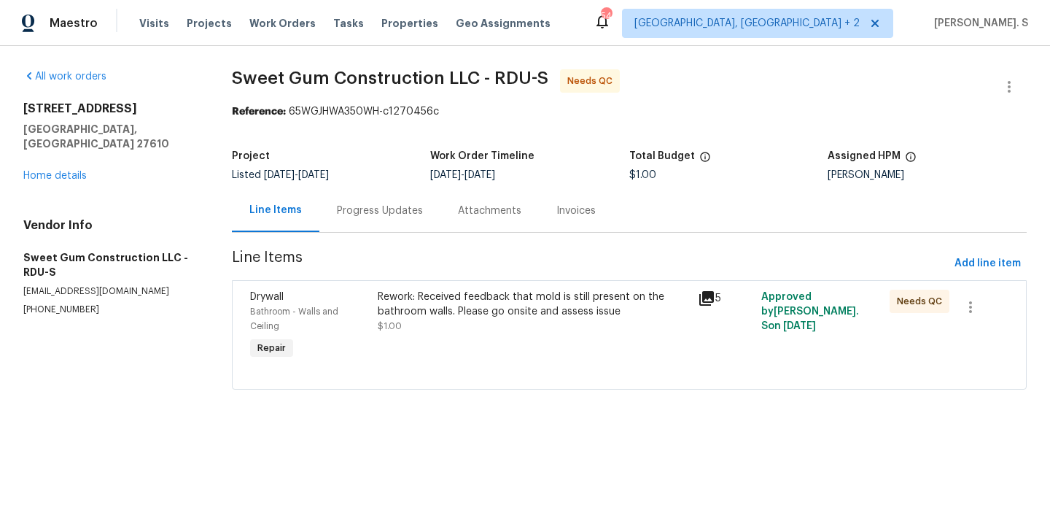
scroll to position [0, 0]
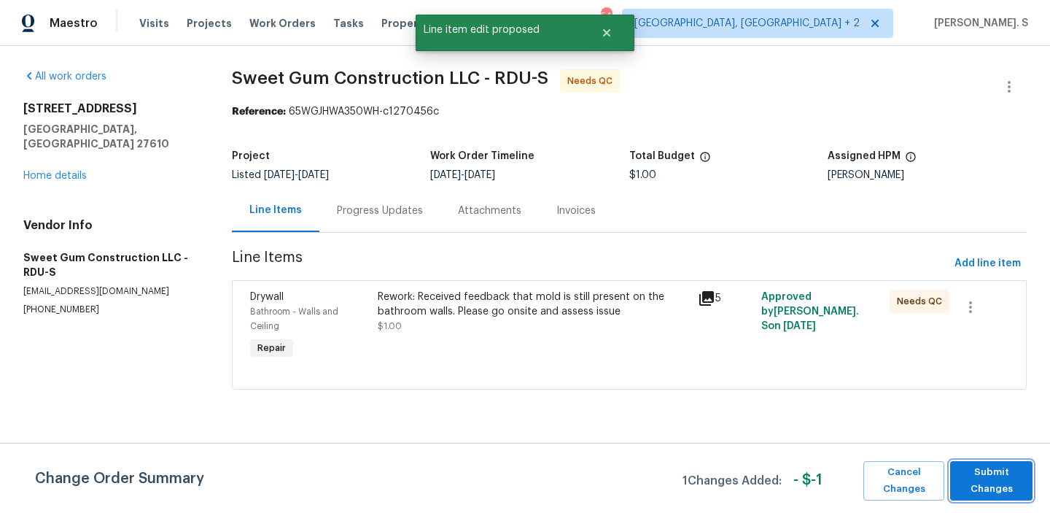
click at [969, 483] on span "Submit Changes" at bounding box center [992, 481] width 68 height 34
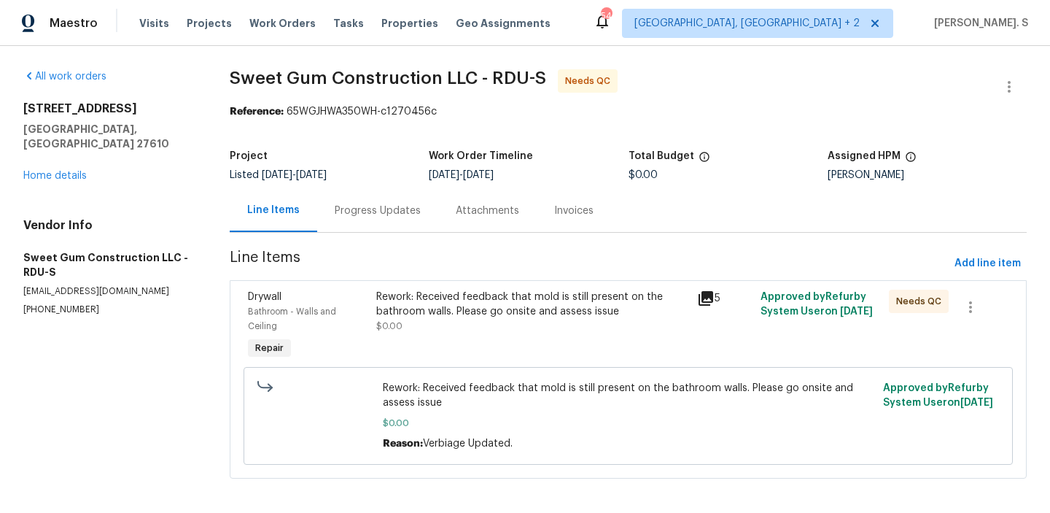
click at [431, 285] on div "Rework: Received feedback that mold is still present on the bathroom walls. Ple…" at bounding box center [532, 326] width 320 height 82
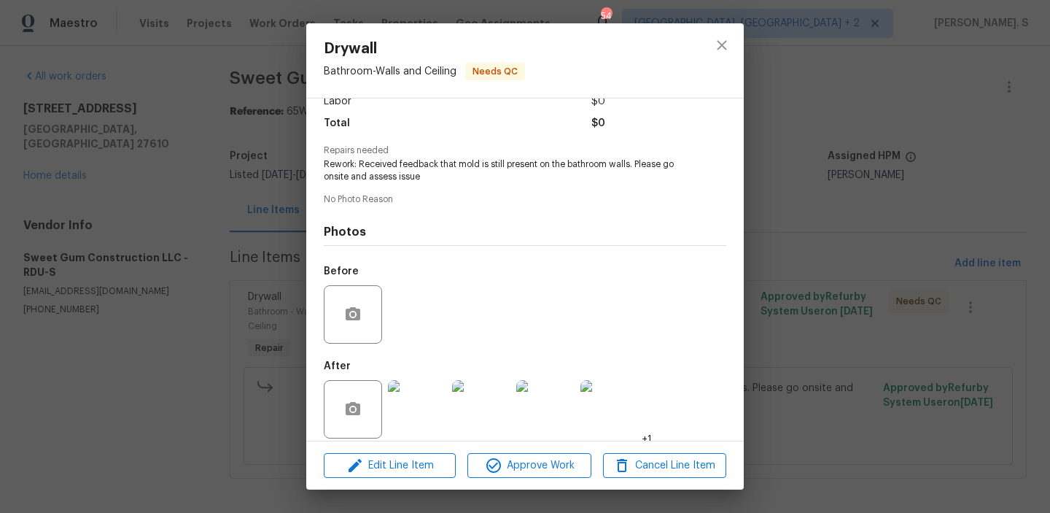
scroll to position [122, 0]
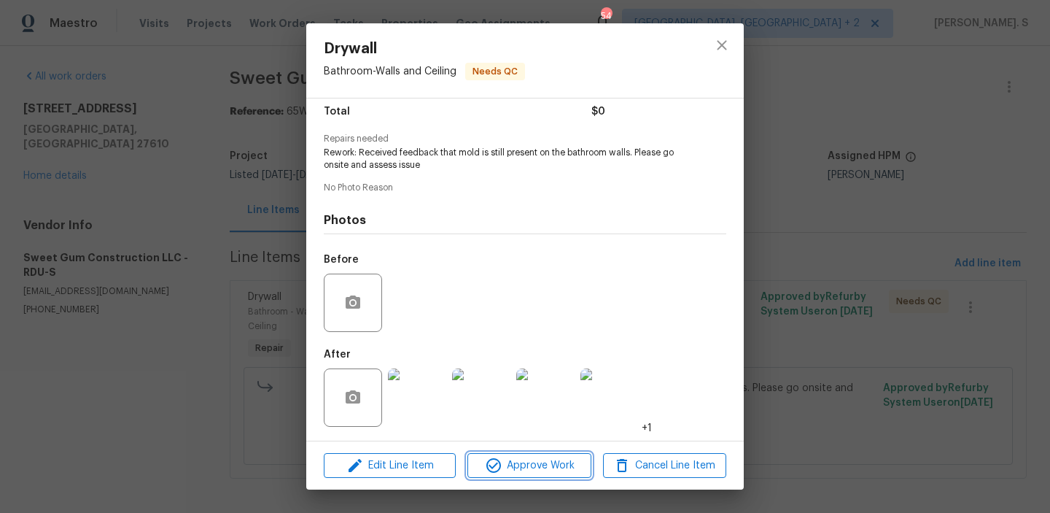
click at [503, 468] on span "Approve Work" at bounding box center [529, 466] width 115 height 18
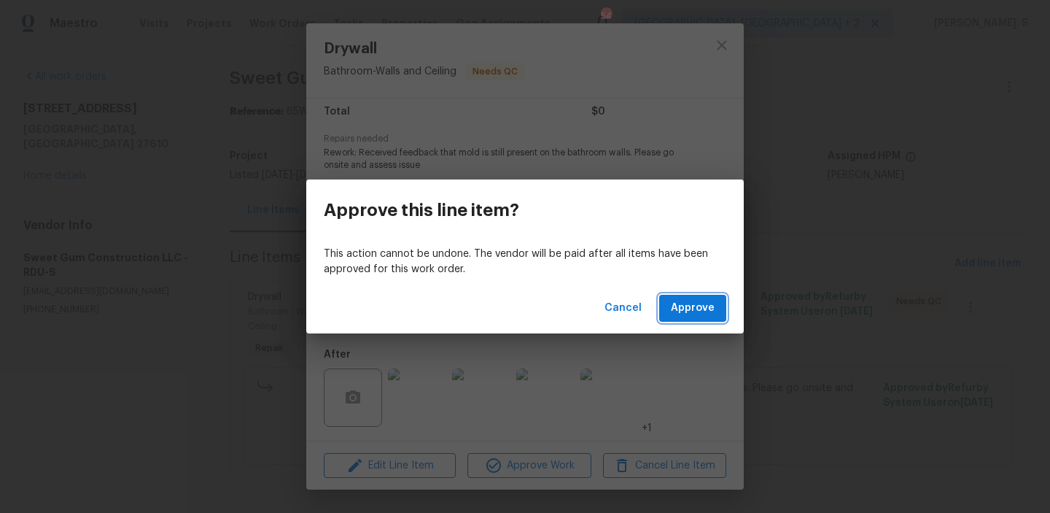
click at [719, 309] on button "Approve" at bounding box center [692, 308] width 67 height 27
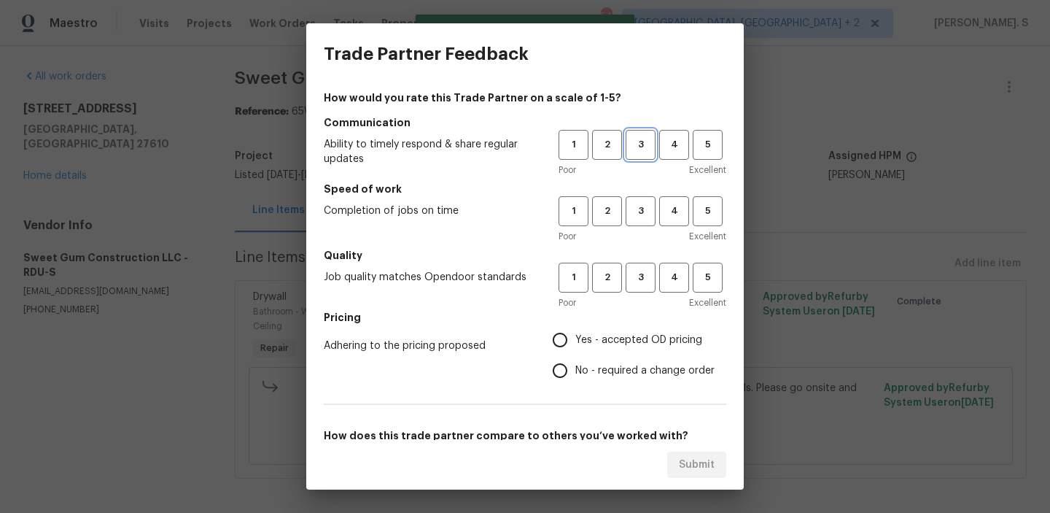
click at [641, 145] on span "3" at bounding box center [640, 144] width 27 height 17
click at [642, 216] on span "3" at bounding box center [640, 211] width 27 height 17
click at [641, 298] on div "Poor Excellent" at bounding box center [643, 302] width 168 height 15
click at [641, 283] on span "3" at bounding box center [640, 277] width 27 height 17
click at [602, 340] on span "Yes - accepted OD pricing" at bounding box center [639, 340] width 127 height 15
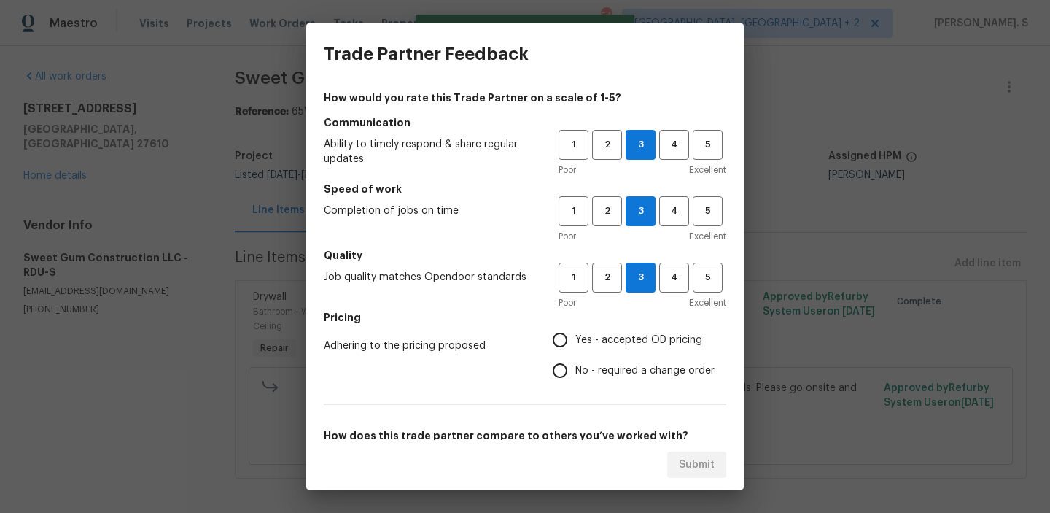
click at [576, 340] on input "Yes - accepted OD pricing" at bounding box center [560, 340] width 31 height 31
radio input "true"
click at [602, 340] on span "Yes - accepted OD pricing" at bounding box center [639, 340] width 127 height 15
click at [576, 340] on input "Yes - accepted OD pricing" at bounding box center [560, 340] width 31 height 31
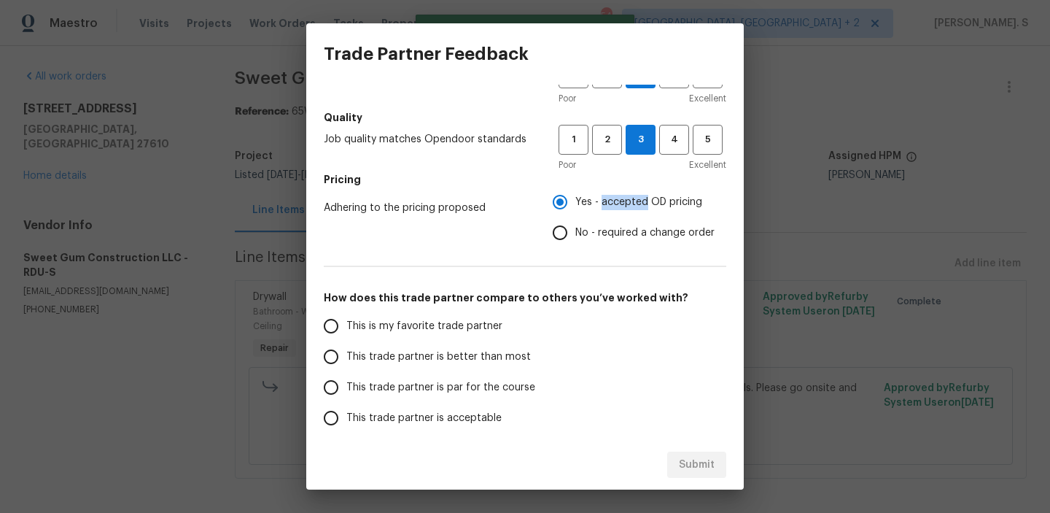
scroll to position [163, 0]
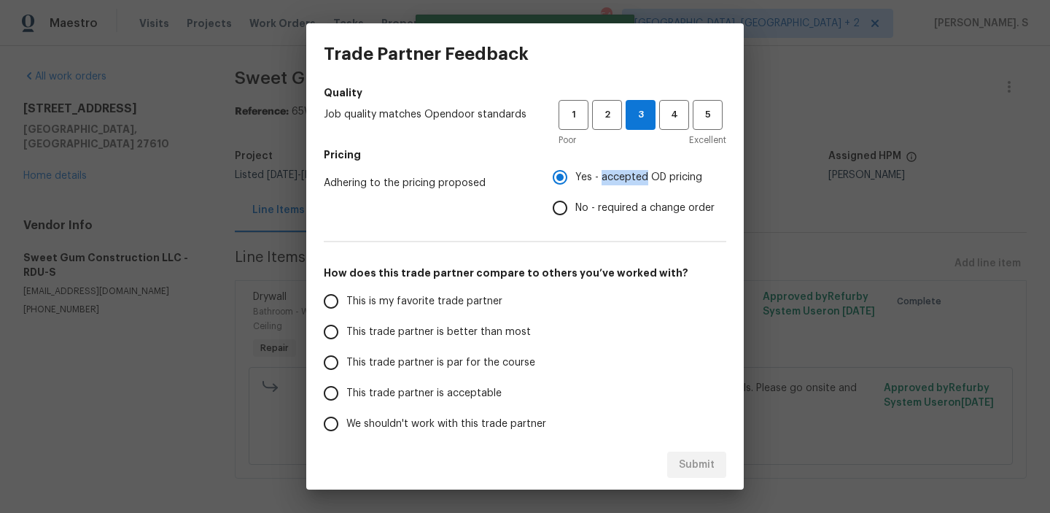
click at [492, 336] on span "This trade partner is better than most" at bounding box center [438, 332] width 185 height 15
click at [346, 336] on input "This trade partner is better than most" at bounding box center [331, 332] width 31 height 31
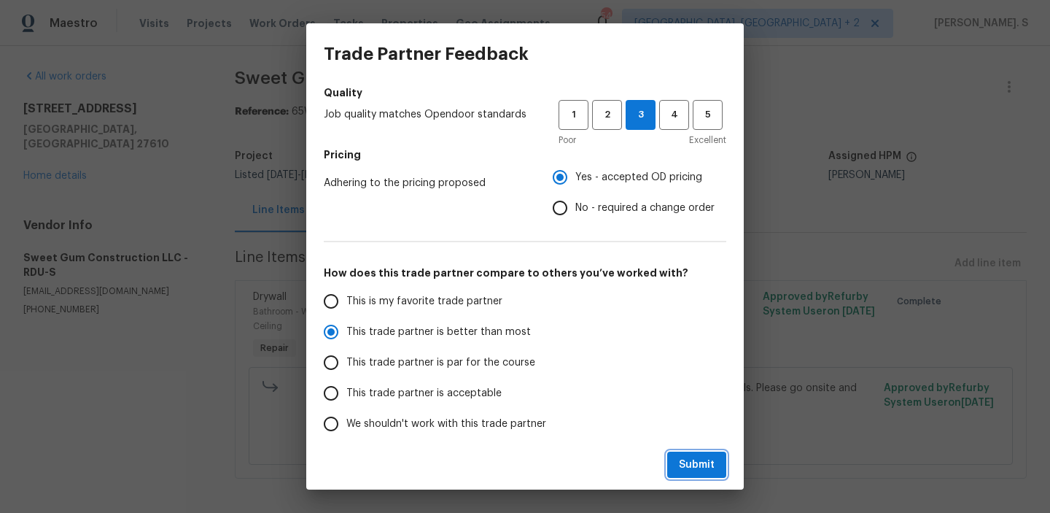
click at [701, 467] on span "Submit" at bounding box center [697, 465] width 36 height 18
radio input "true"
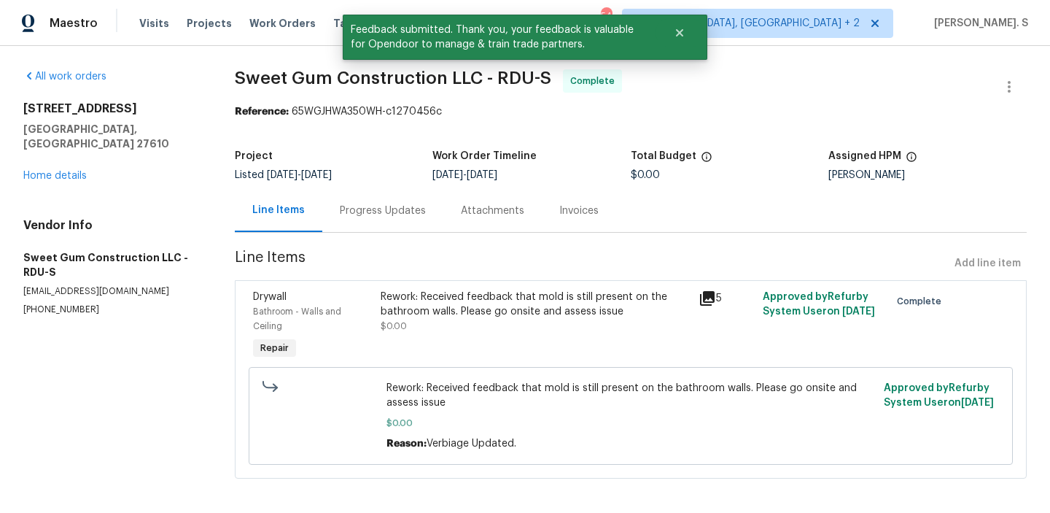
click at [383, 209] on div "Progress Updates" at bounding box center [383, 211] width 86 height 15
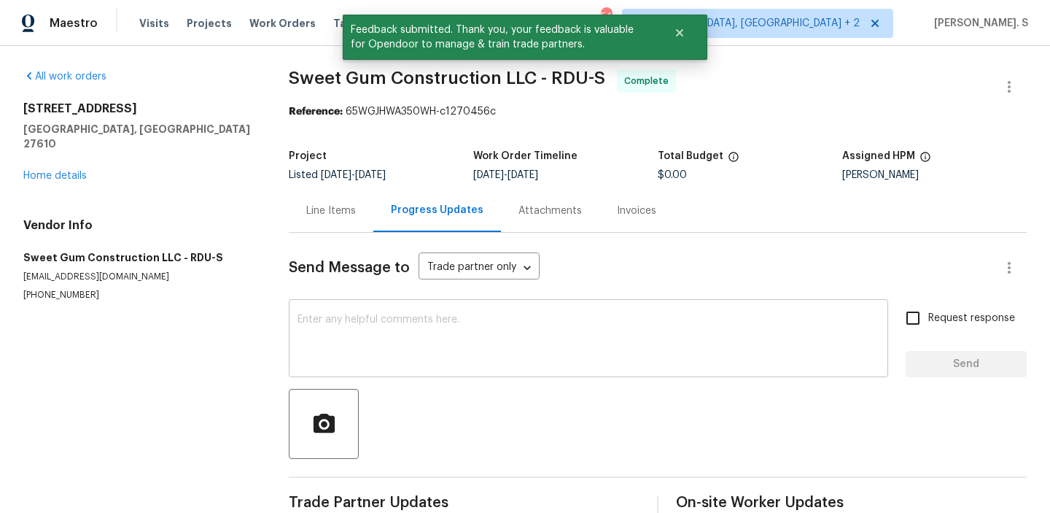
click at [396, 316] on textarea at bounding box center [589, 339] width 582 height 51
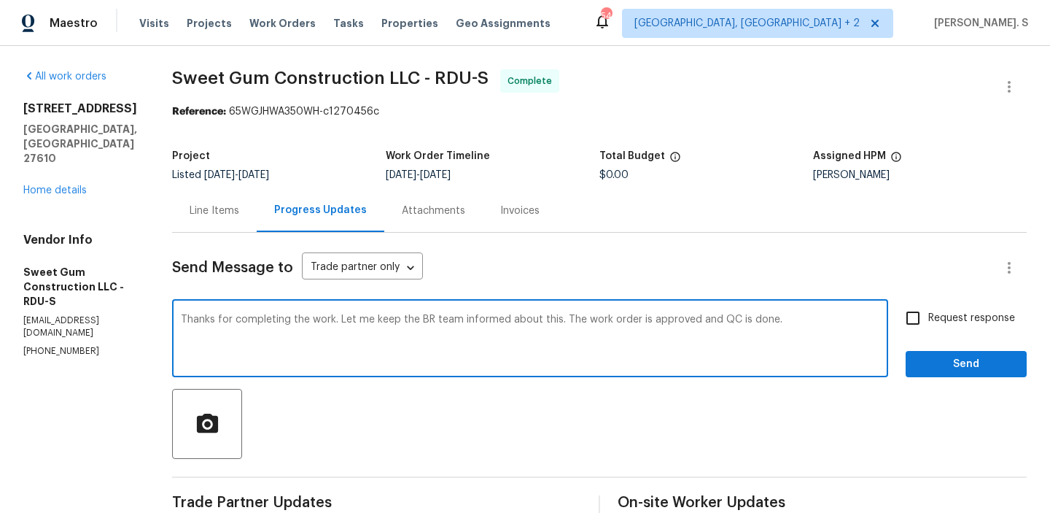
type textarea "Thanks for completing the work. Let me keep the BR team informed about this. Th…"
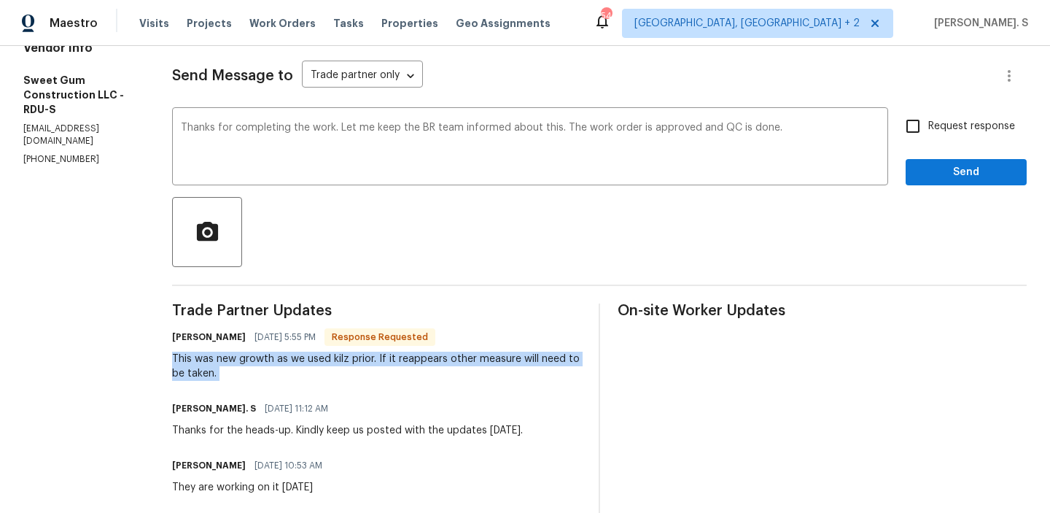
copy div "This was new growth as we used kilz prior. If it reappears other measure will n…"
click at [897, 138] on div "Thanks for completing the work. Let me keep the BR team informed about this. Th…" at bounding box center [599, 148] width 855 height 74
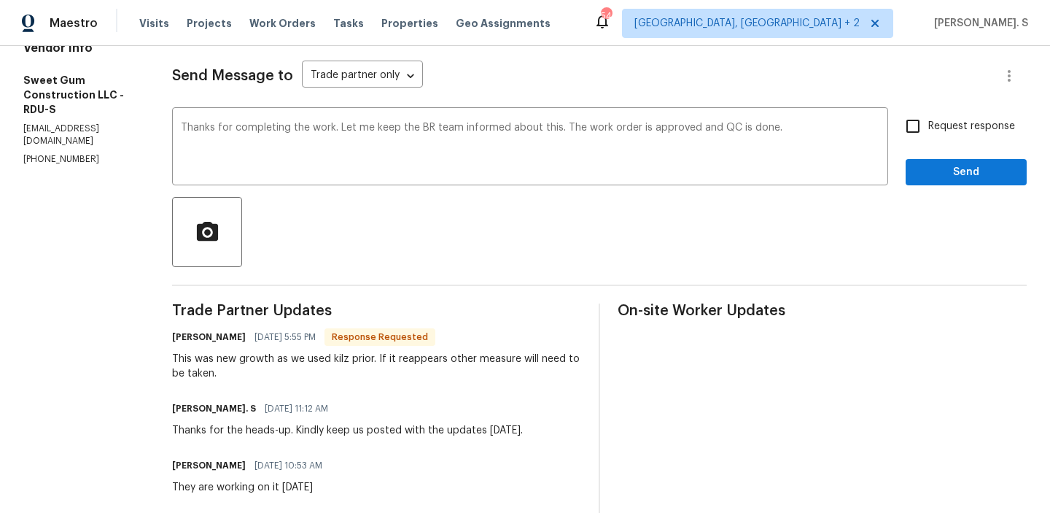
click at [937, 128] on span "Request response" at bounding box center [972, 126] width 87 height 15
click at [929, 128] on input "Request response" at bounding box center [913, 126] width 31 height 31
checkbox input "true"
click at [936, 176] on span "Send" at bounding box center [967, 172] width 98 height 18
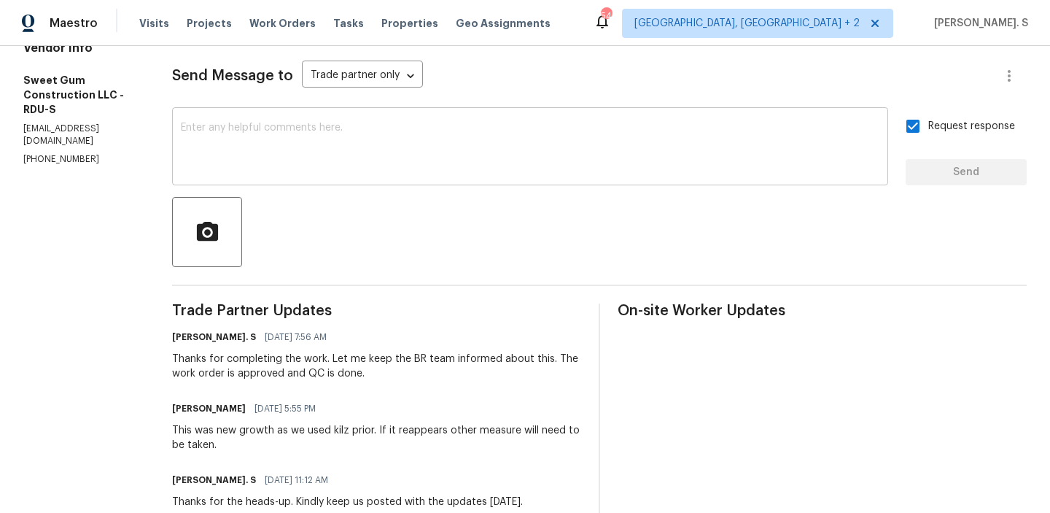
click at [442, 141] on textarea at bounding box center [530, 148] width 699 height 51
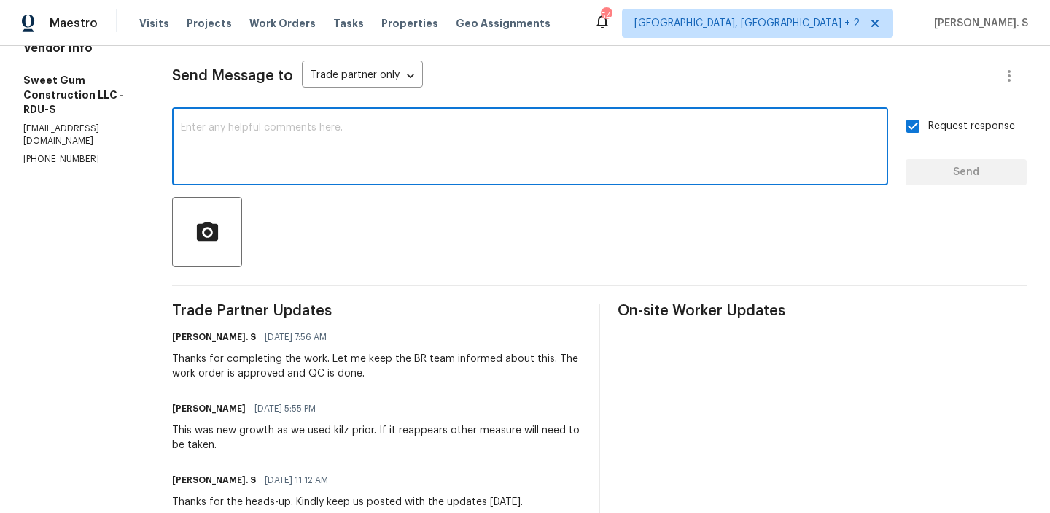
click at [373, 434] on div "This was new growth as we used kilz prior. If it reappears other measure will n…" at bounding box center [376, 437] width 409 height 29
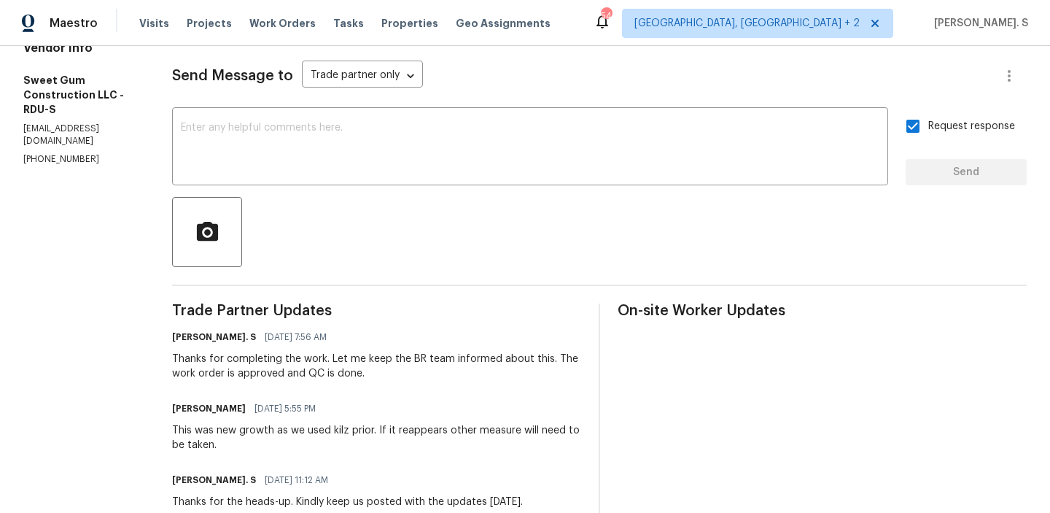
click at [373, 434] on div "This was new growth as we used kilz prior. If it reappears other measure will n…" at bounding box center [376, 437] width 409 height 29
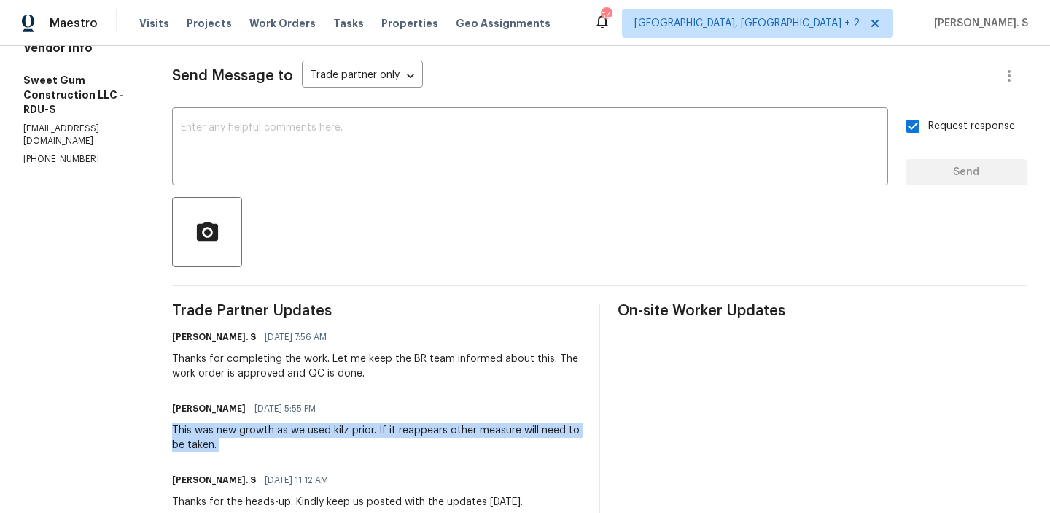
copy div "This was new growth as we used kilz prior. If it reappears other measure will n…"
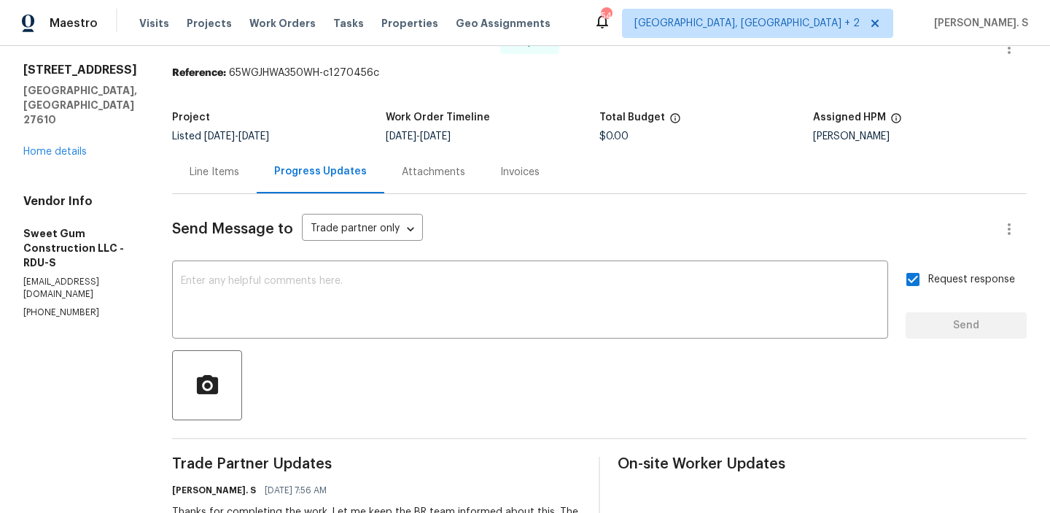
scroll to position [0, 0]
